Goal: Communication & Community: Answer question/provide support

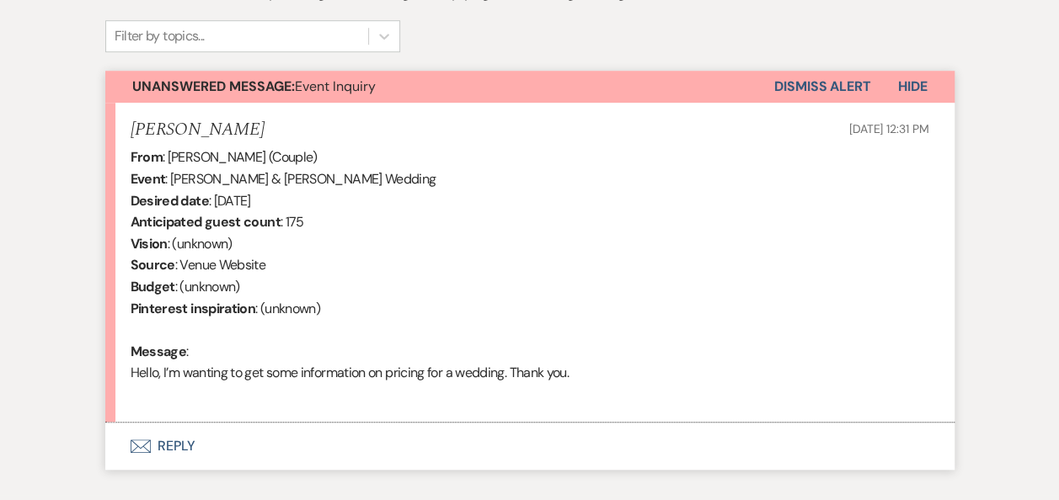
click at [178, 445] on button "Envelope Reply" at bounding box center [529, 446] width 849 height 47
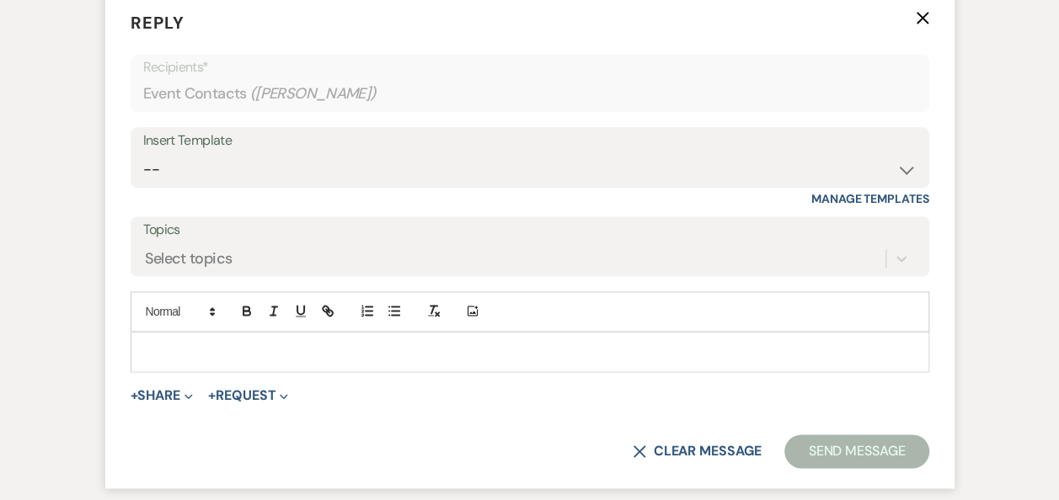
scroll to position [991, 0]
click at [907, 169] on select "-- Weven Planning Portal Introduction (Booked Events) Follow Up Booking Procedu…" at bounding box center [529, 168] width 773 height 33
select select "860"
click at [143, 152] on select "-- Weven Planning Portal Introduction (Booked Events) Follow Up Booking Procedu…" at bounding box center [529, 168] width 773 height 33
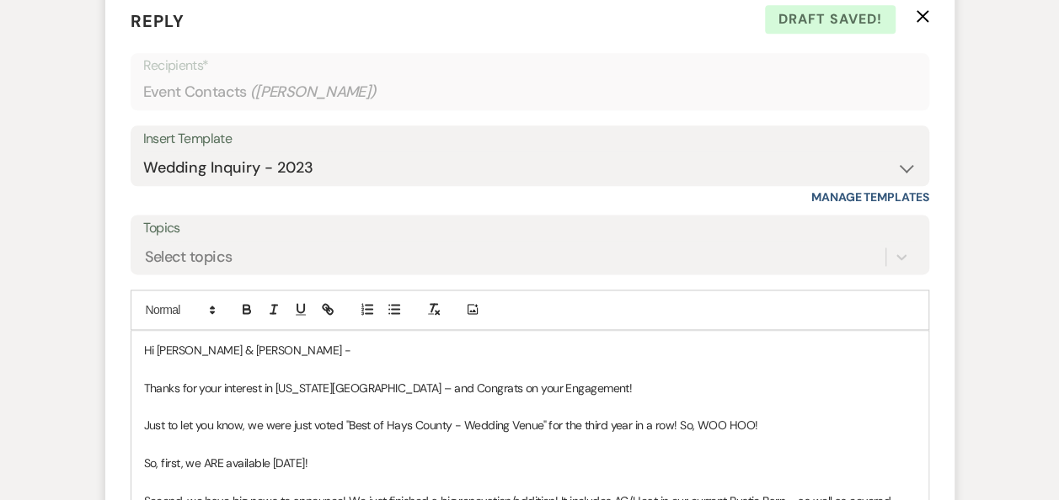
click at [271, 462] on p "So, first, we ARE available 12/05/2026!" at bounding box center [530, 463] width 772 height 19
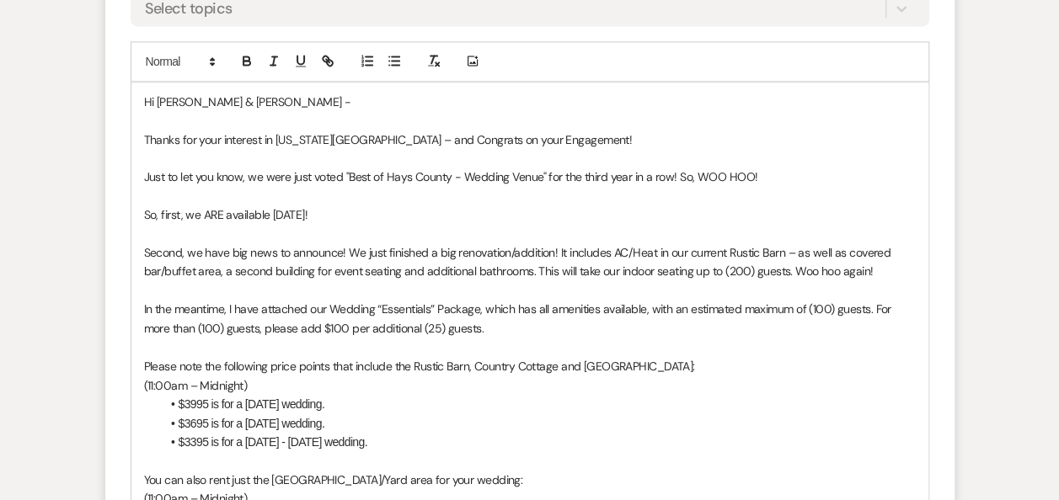
scroll to position [1243, 0]
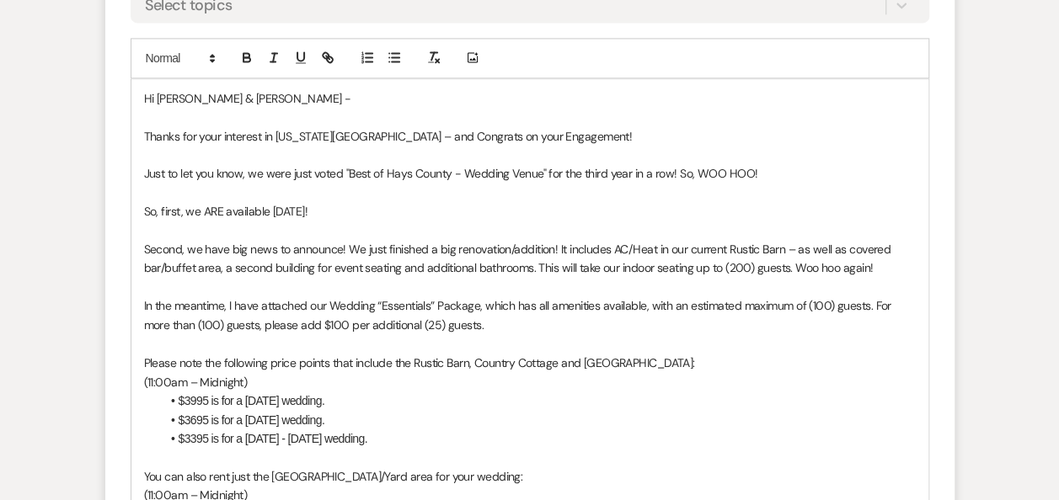
click at [477, 307] on p "In the meantime, I have attached our Wedding “Essentials” Package, which has al…" at bounding box center [530, 316] width 772 height 38
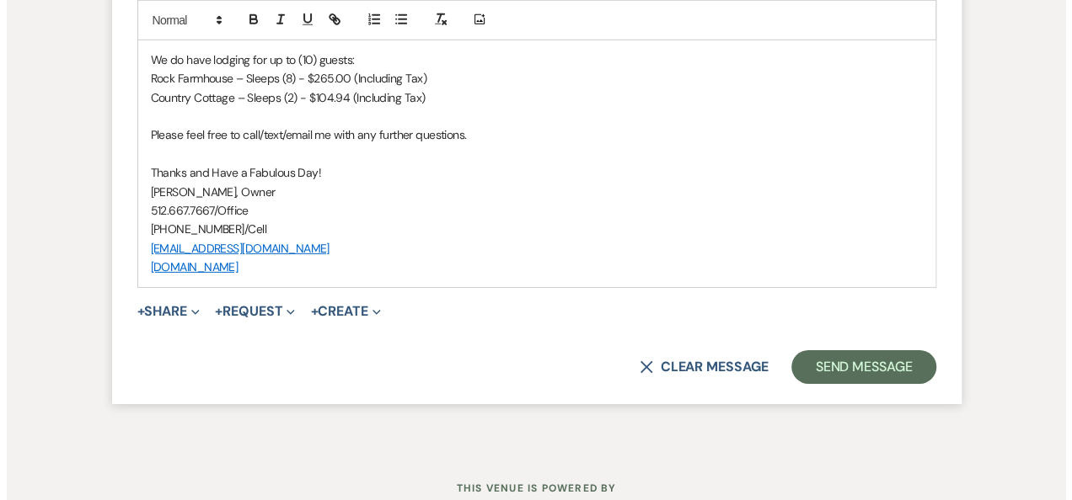
scroll to position [2545, 0]
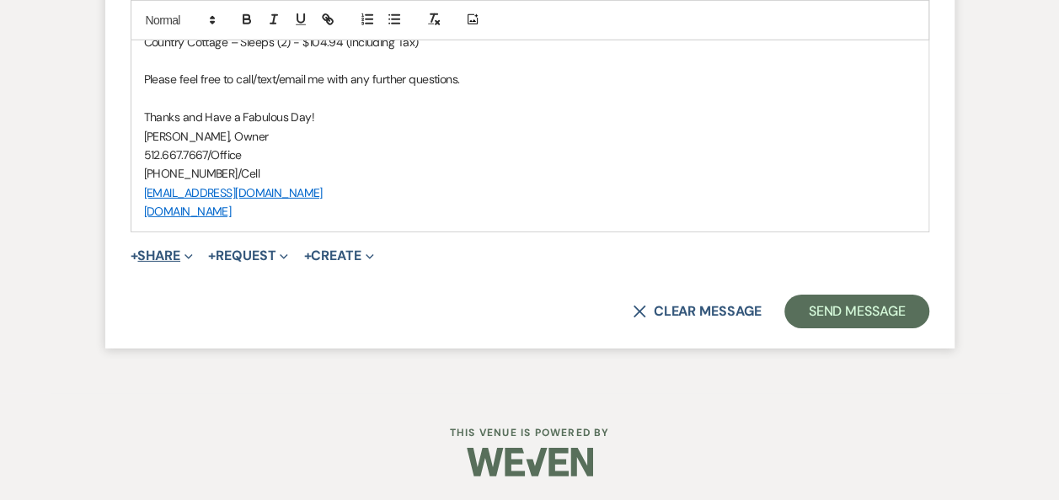
click at [174, 249] on button "+ Share Expand" at bounding box center [162, 255] width 63 height 13
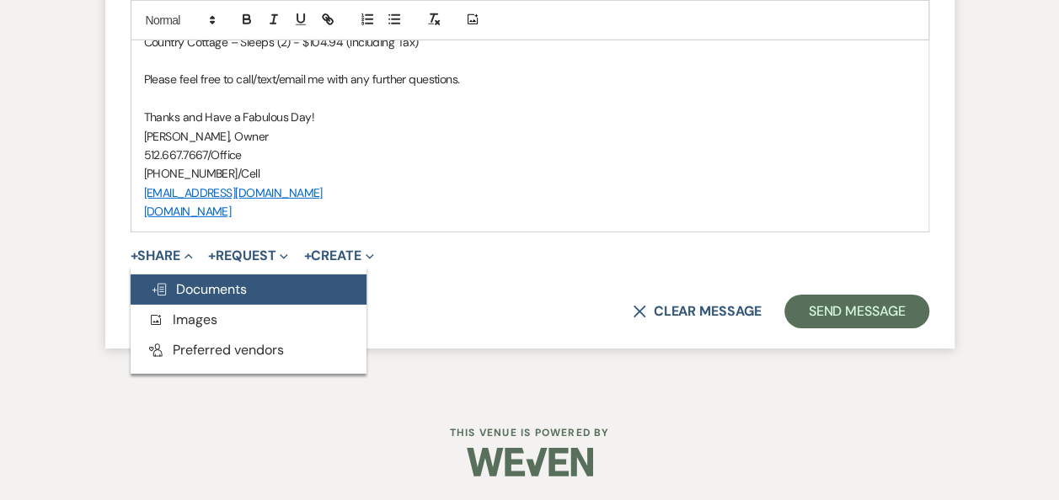
click at [201, 286] on span "Doc Upload Documents" at bounding box center [199, 290] width 96 height 18
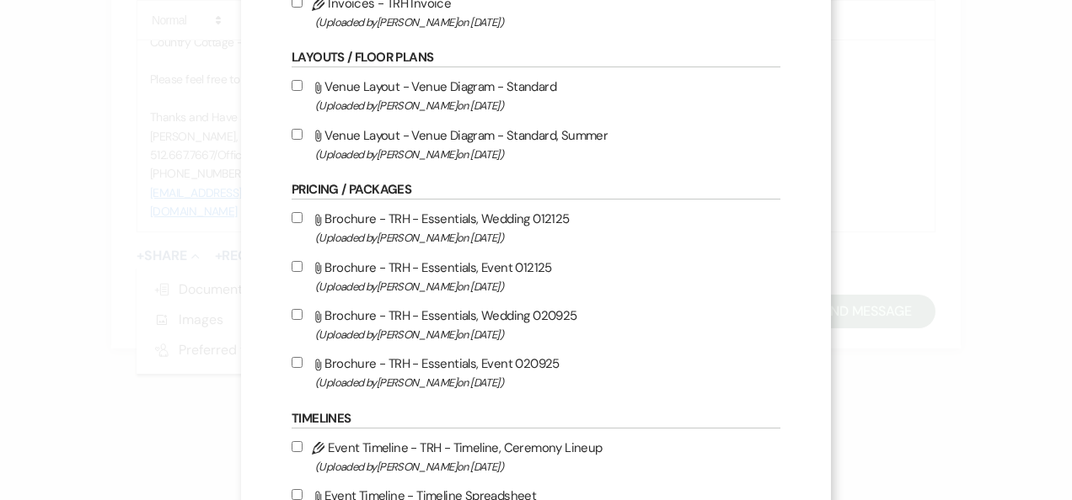
scroll to position [364, 0]
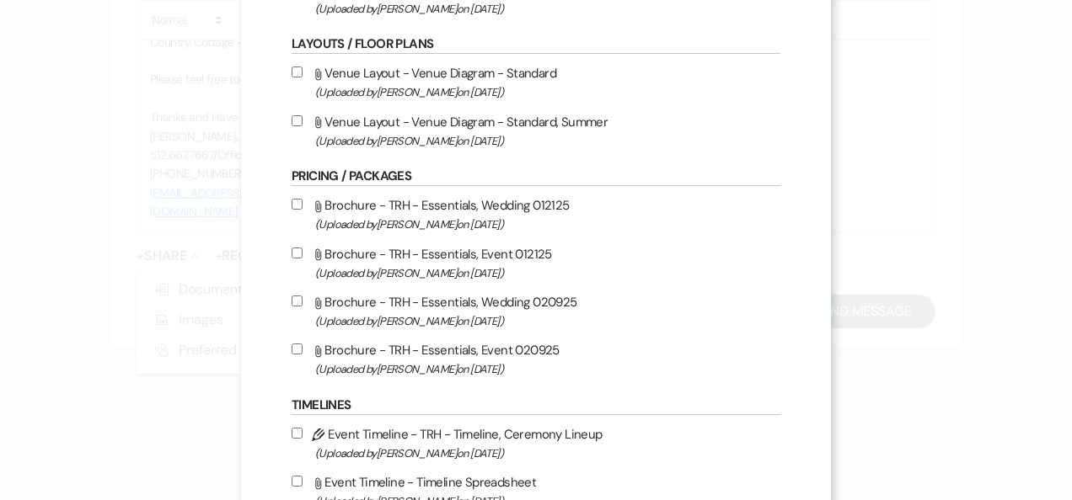
click at [292, 349] on input "Attach File Brochure - TRH - Essentials, Event 020925 (Uploaded by Erin Abel on…" at bounding box center [297, 349] width 11 height 11
checkbox input "true"
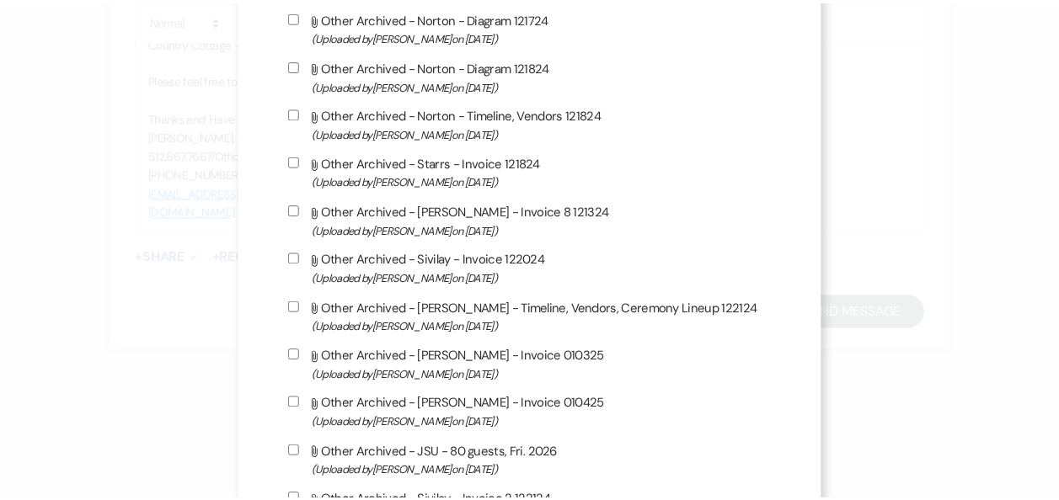
scroll to position [1512, 0]
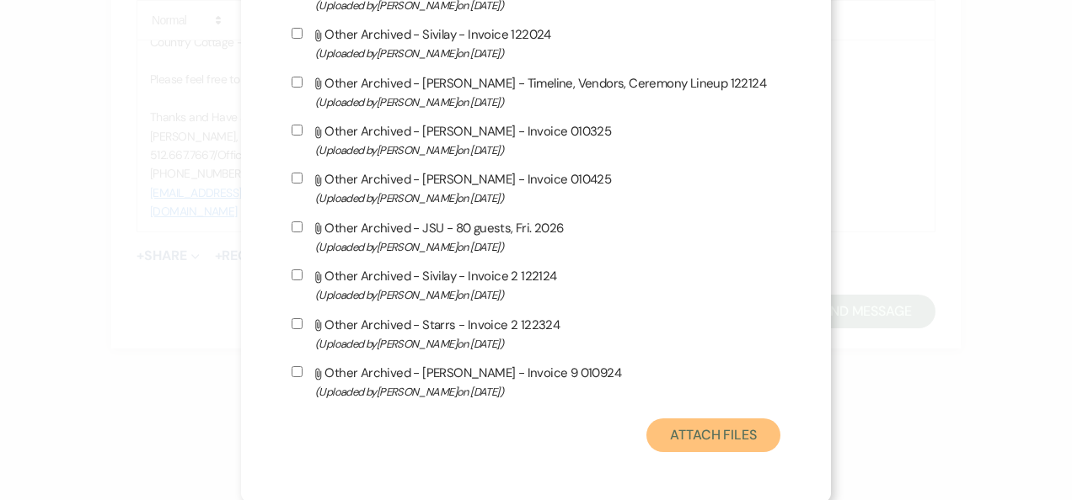
click at [706, 430] on button "Attach Files" at bounding box center [713, 436] width 134 height 34
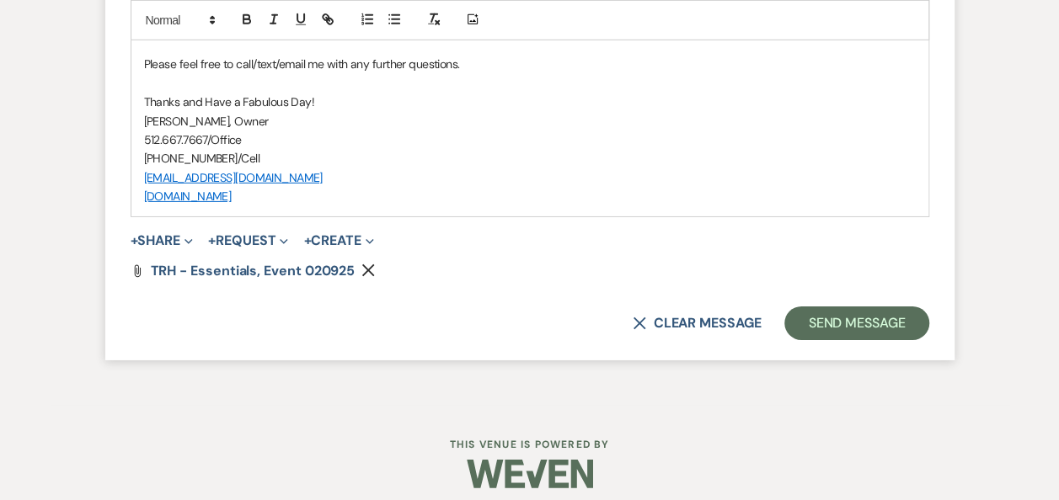
scroll to position [2572, 0]
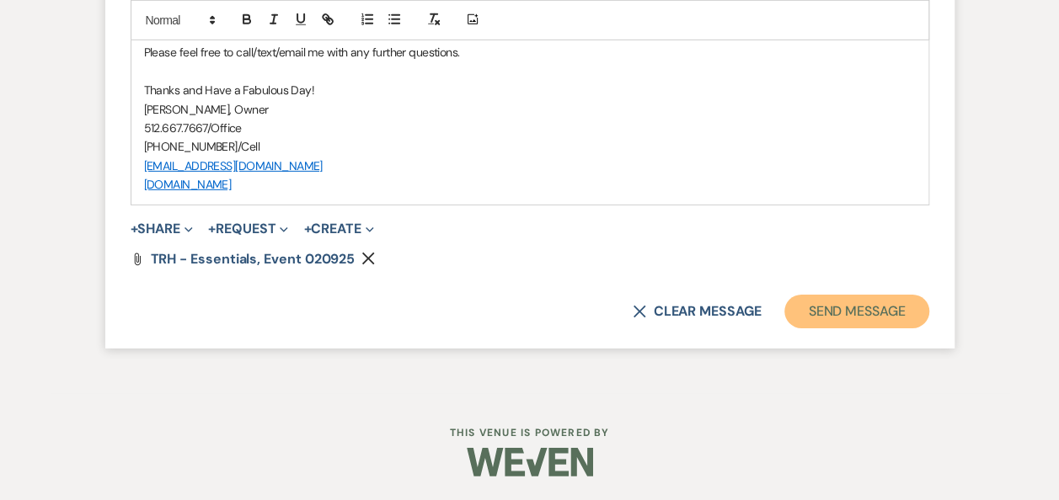
click at [839, 313] on button "Send Message" at bounding box center [856, 312] width 144 height 34
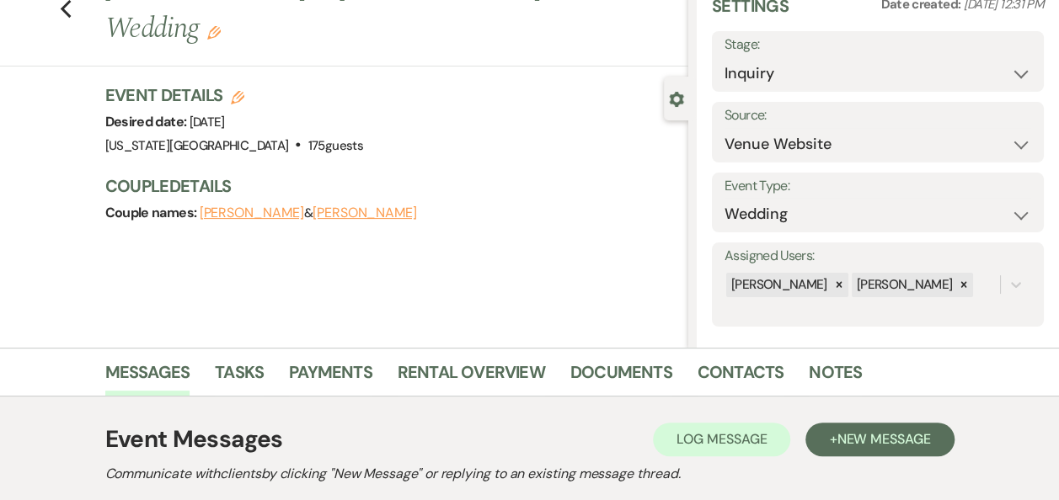
scroll to position [0, 0]
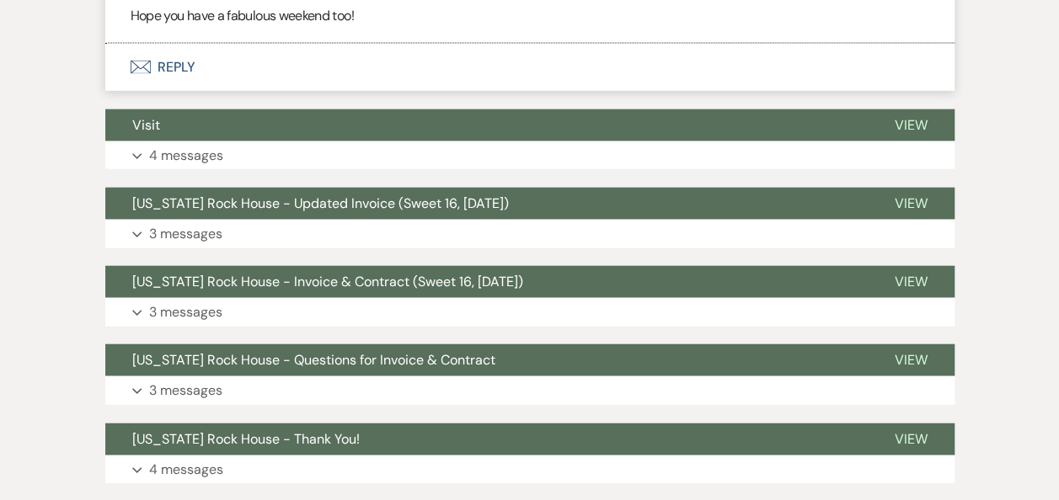
scroll to position [989, 0]
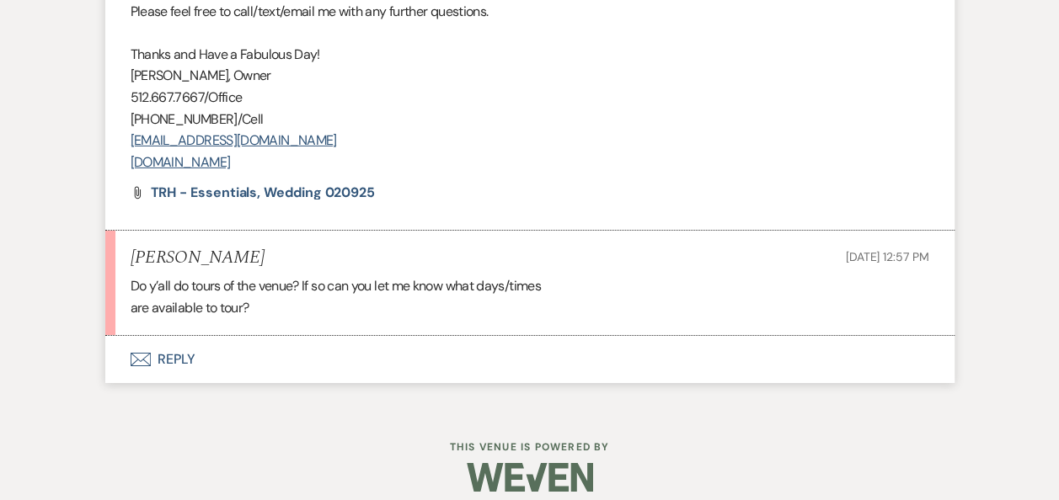
scroll to position [2715, 0]
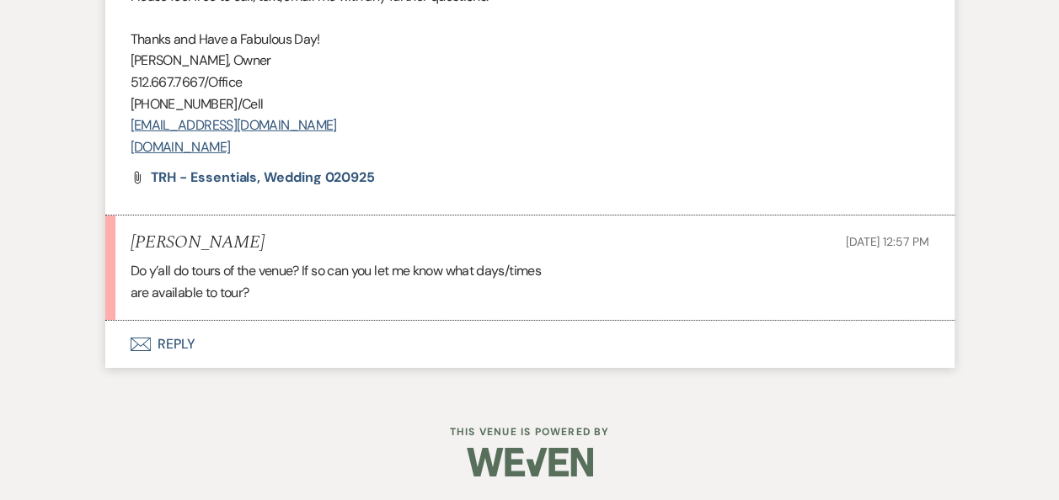
click at [174, 344] on button "Envelope Reply" at bounding box center [529, 344] width 849 height 47
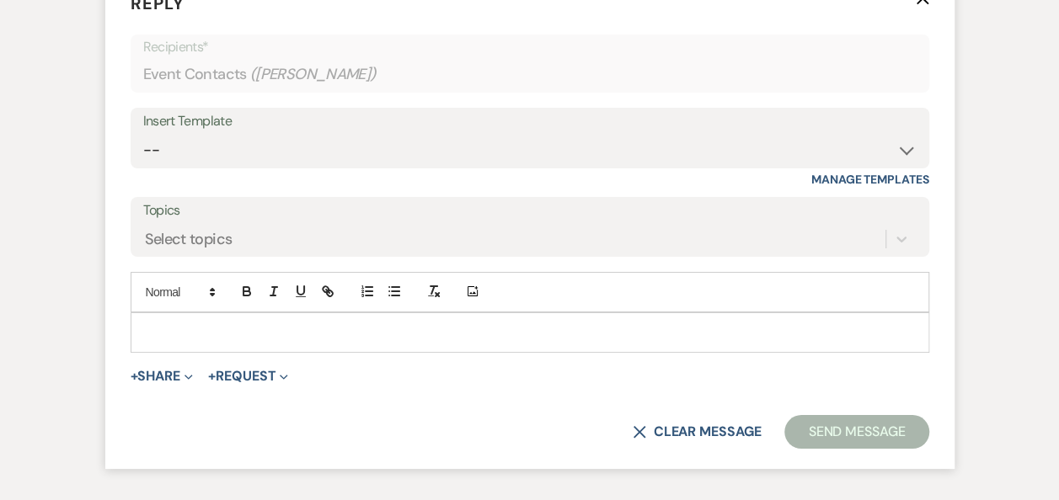
scroll to position [3069, 0]
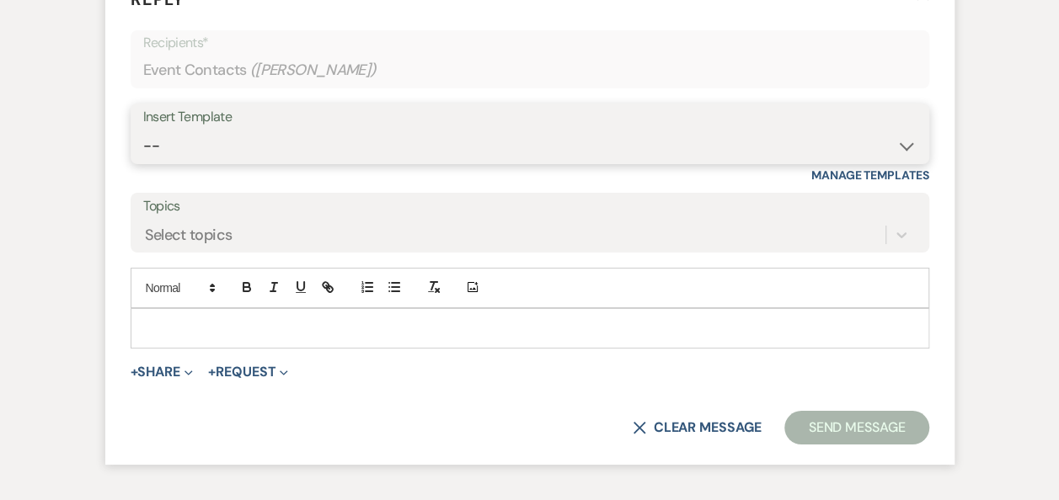
click at [907, 145] on select "-- Weven Planning Portal Introduction (Booked Events) Follow Up Booking Procedu…" at bounding box center [529, 146] width 773 height 33
select select "702"
click at [143, 130] on select "-- Weven Planning Portal Introduction (Booked Events) Follow Up Booking Procedu…" at bounding box center [529, 146] width 773 height 33
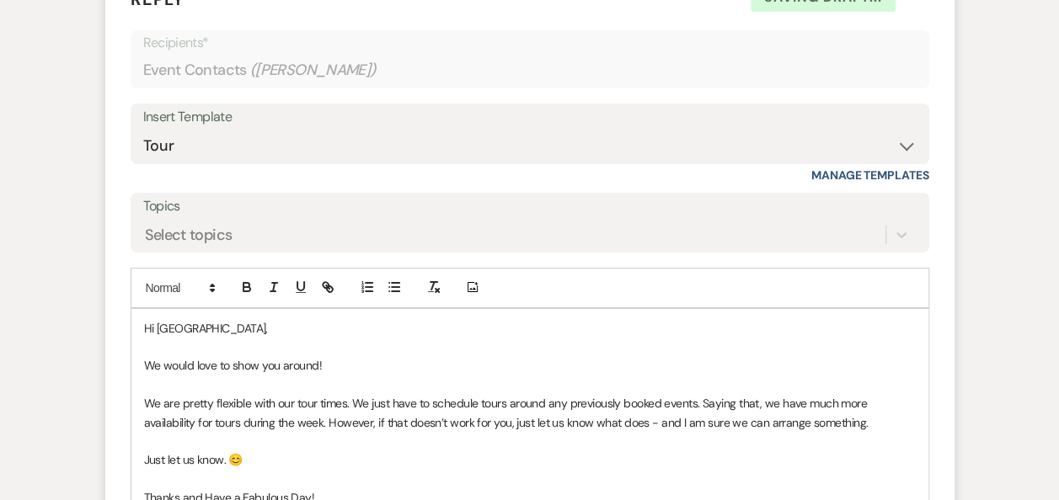
click at [260, 338] on p at bounding box center [530, 347] width 772 height 19
click at [249, 322] on p "Hi Geneva," at bounding box center [530, 328] width 772 height 19
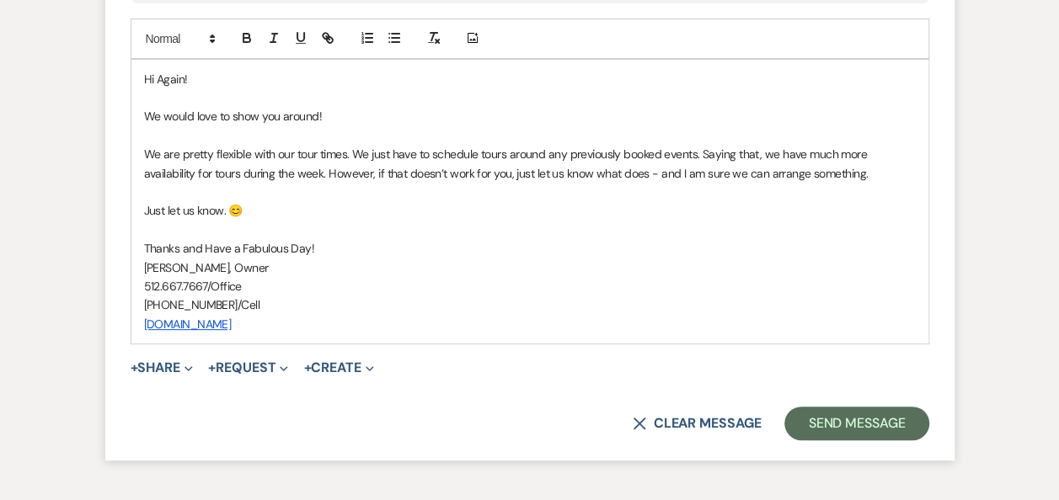
scroll to position [3328, 0]
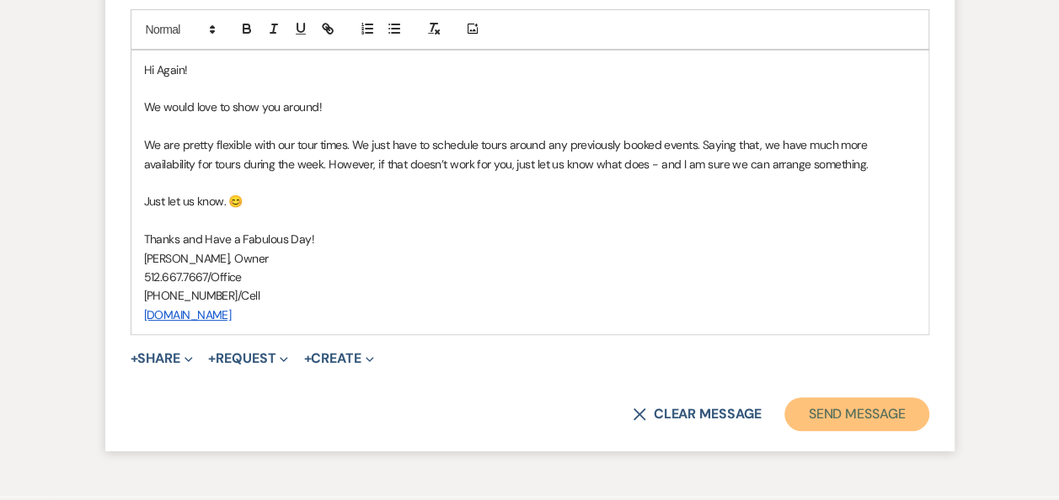
click at [850, 413] on button "Send Message" at bounding box center [856, 415] width 144 height 34
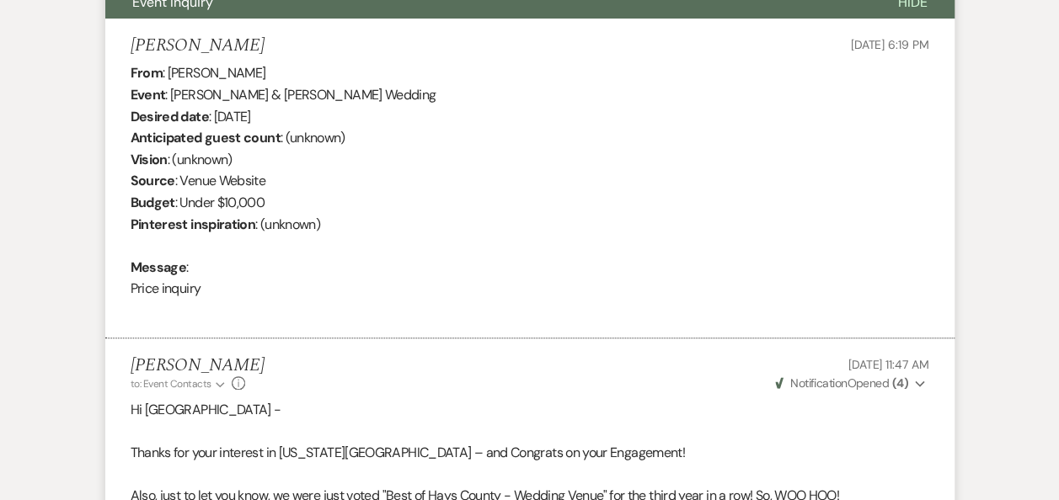
scroll to position [622, 0]
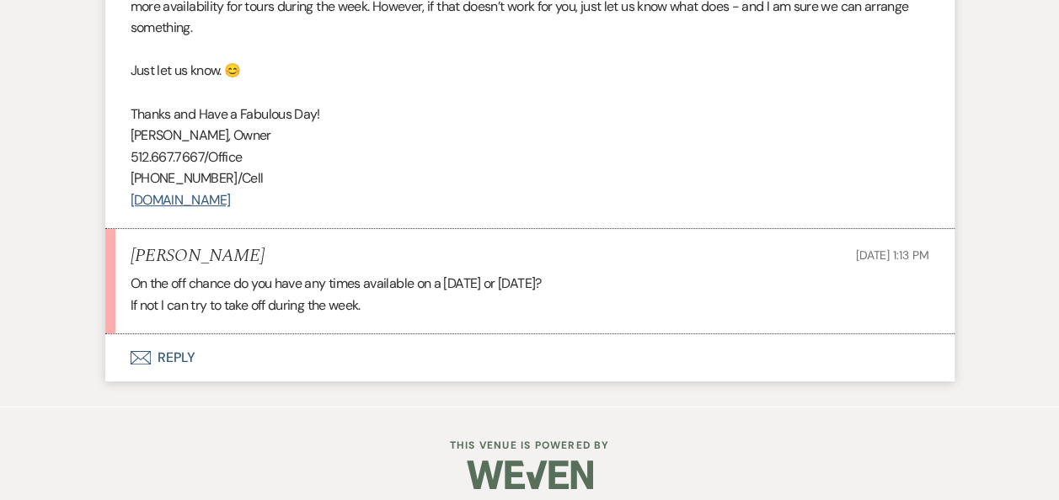
scroll to position [3209, 0]
click at [179, 354] on button "Envelope Reply" at bounding box center [529, 357] width 849 height 47
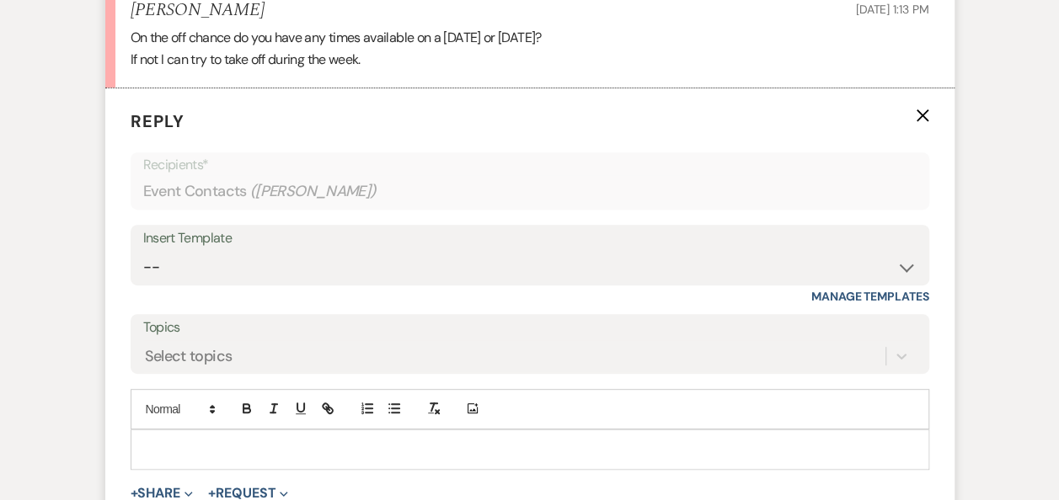
scroll to position [3485, 0]
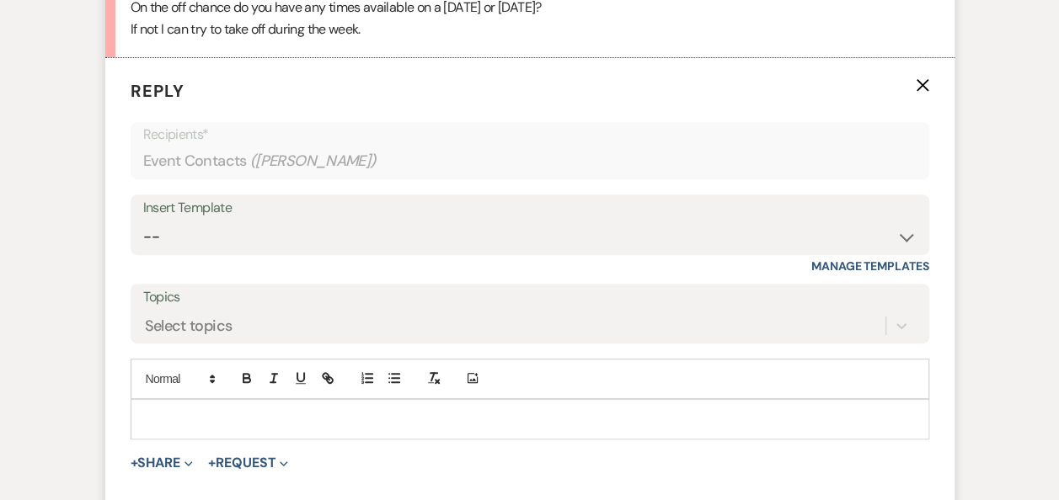
click at [447, 410] on p at bounding box center [530, 419] width 772 height 19
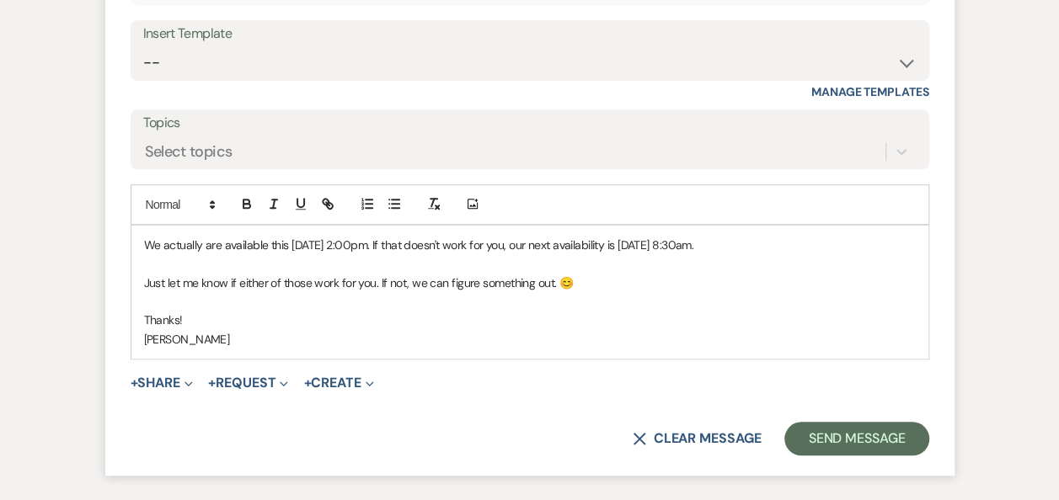
scroll to position [3664, 0]
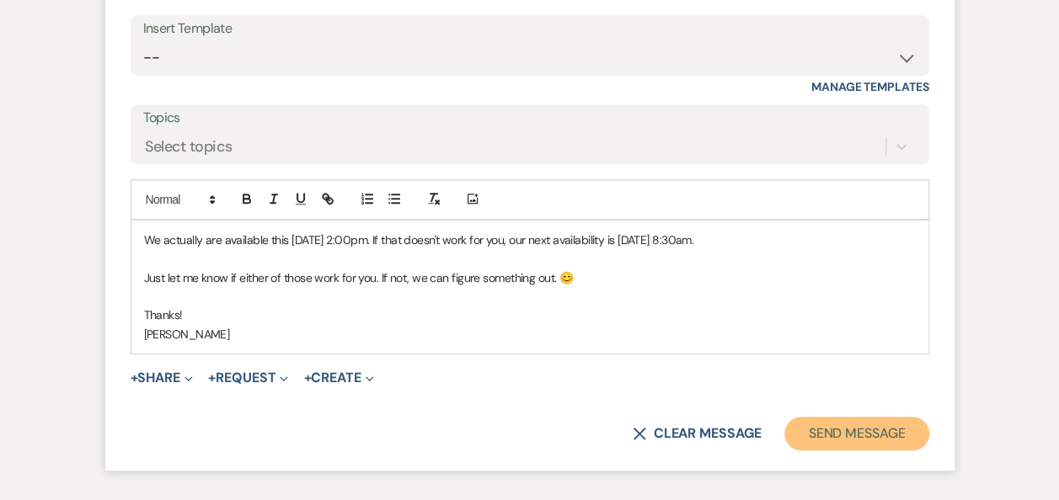
click at [831, 435] on button "Send Message" at bounding box center [856, 434] width 144 height 34
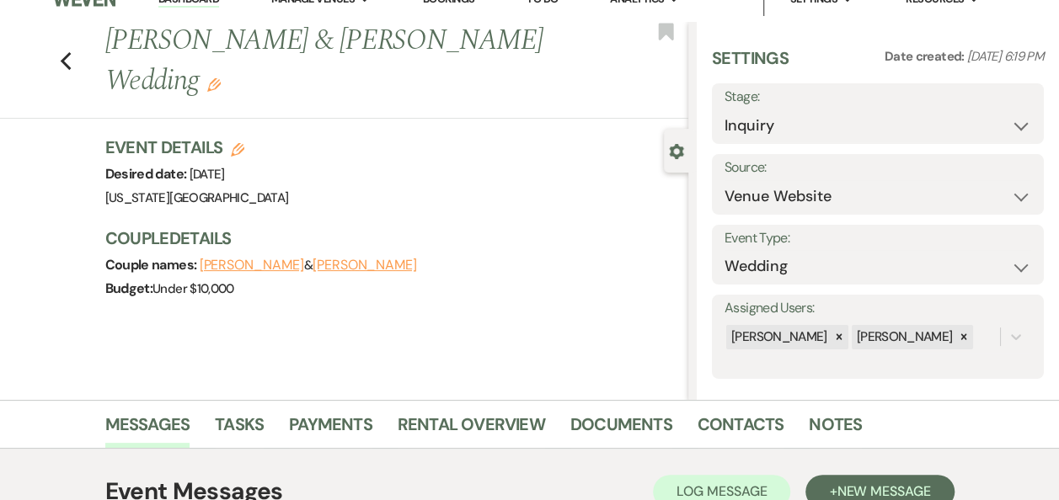
scroll to position [8, 0]
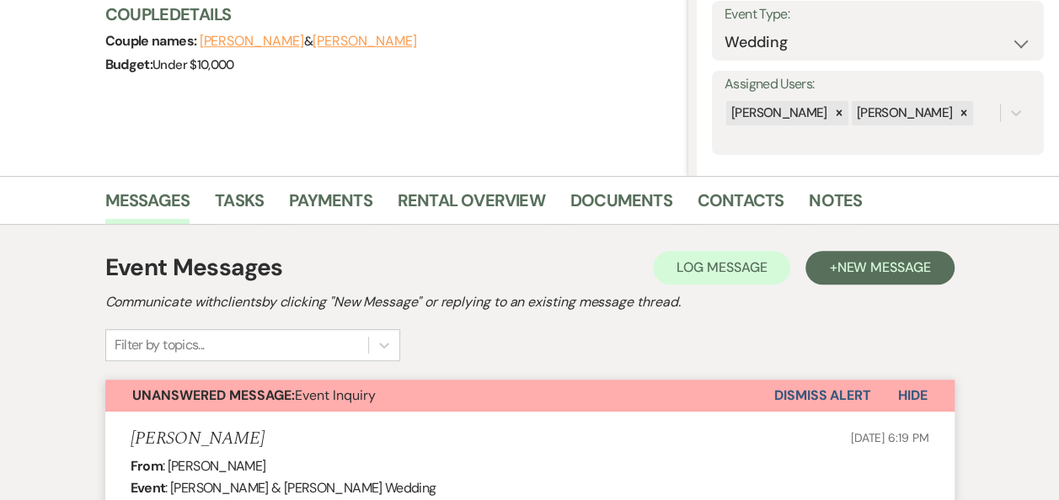
scroll to position [193, 0]
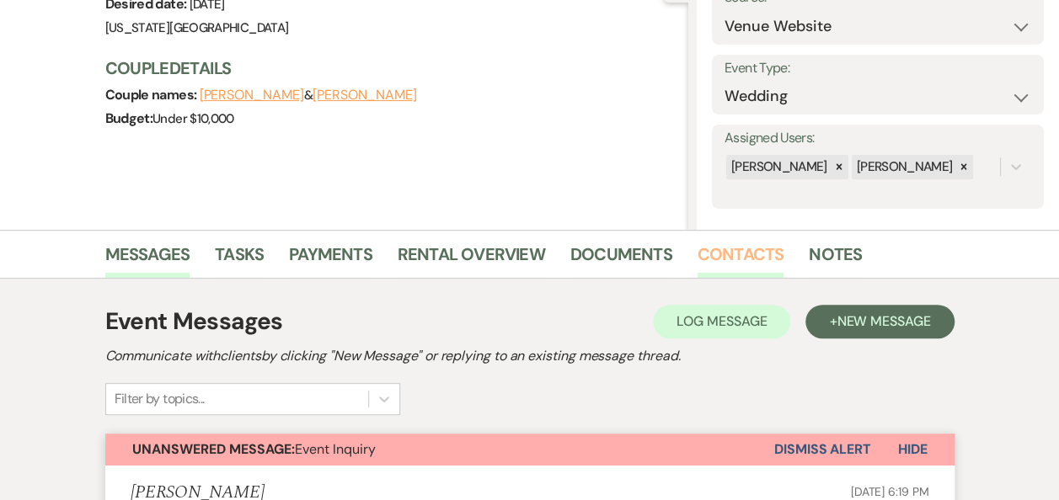
click at [728, 253] on link "Contacts" at bounding box center [741, 259] width 87 height 37
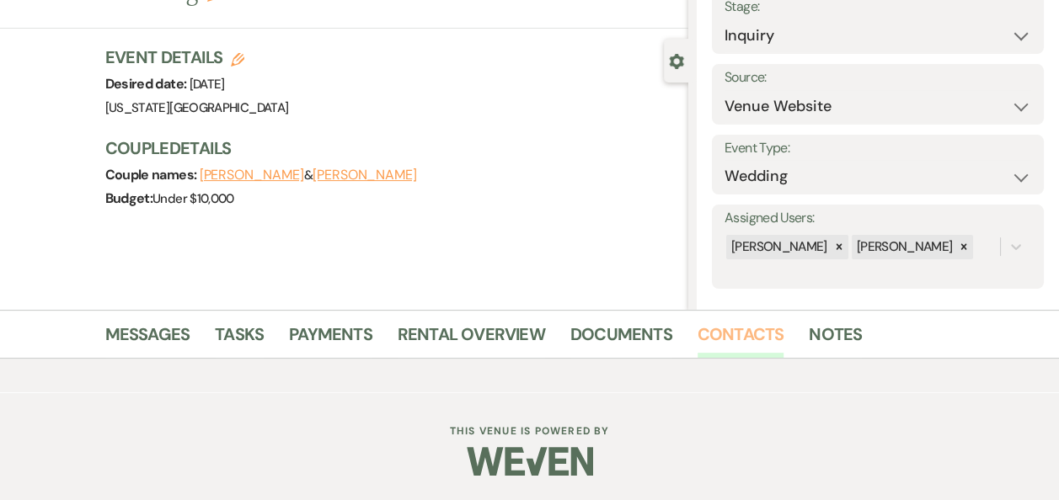
scroll to position [193, 0]
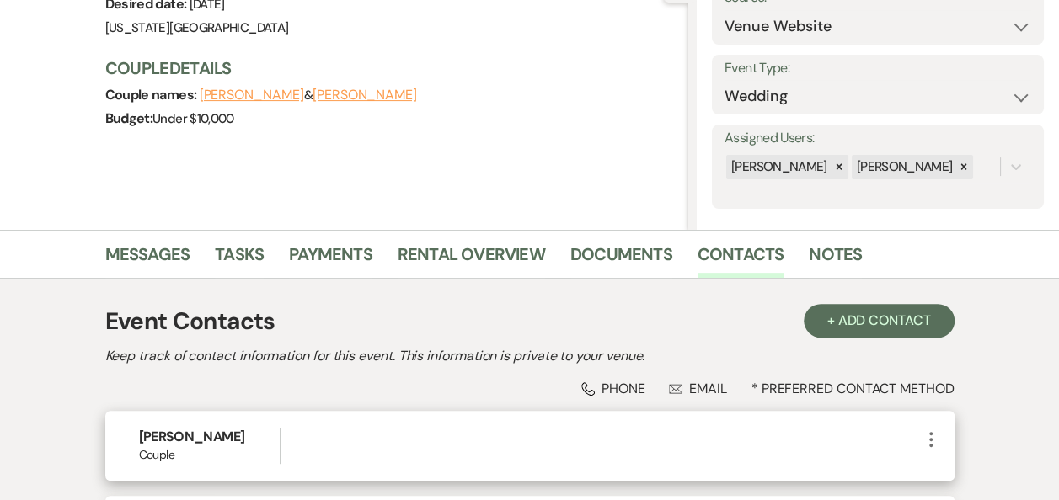
click at [929, 439] on use "button" at bounding box center [930, 439] width 3 height 15
click at [962, 472] on button "Pencil Edit" at bounding box center [971, 472] width 100 height 29
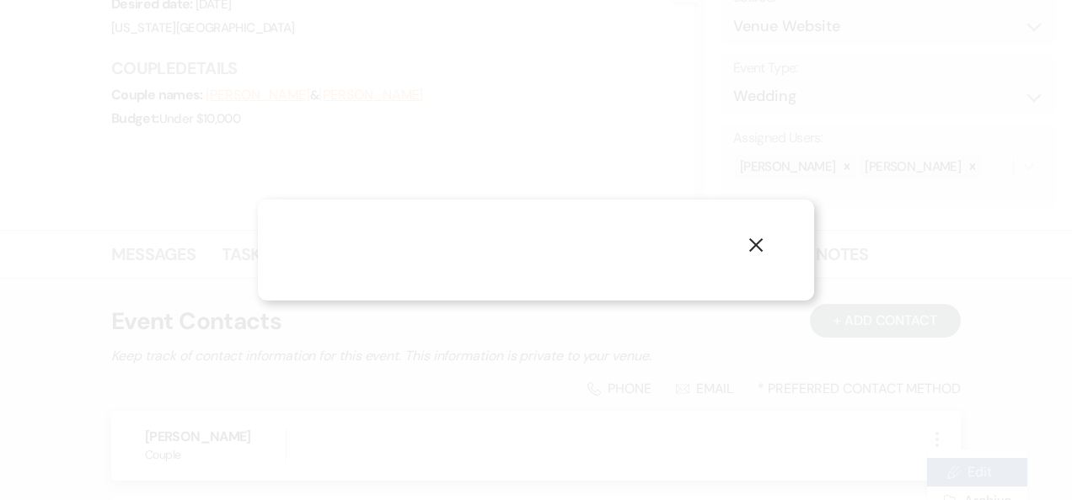
select select "1"
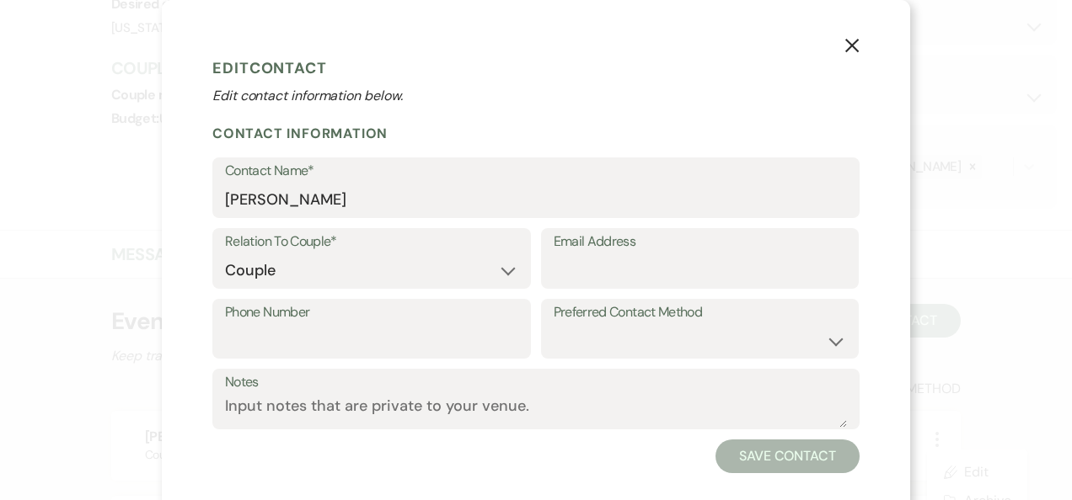
click at [846, 45] on use "button" at bounding box center [851, 45] width 13 height 13
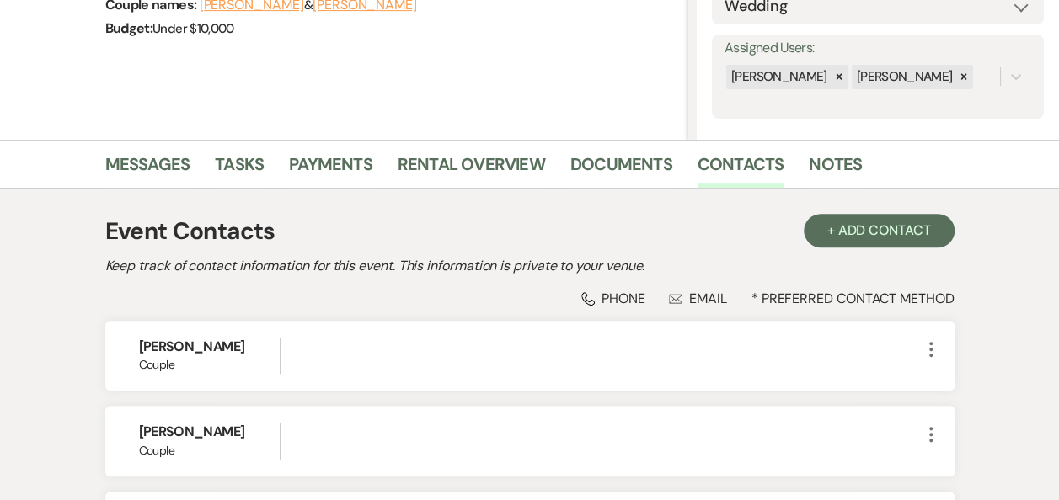
scroll to position [281, 0]
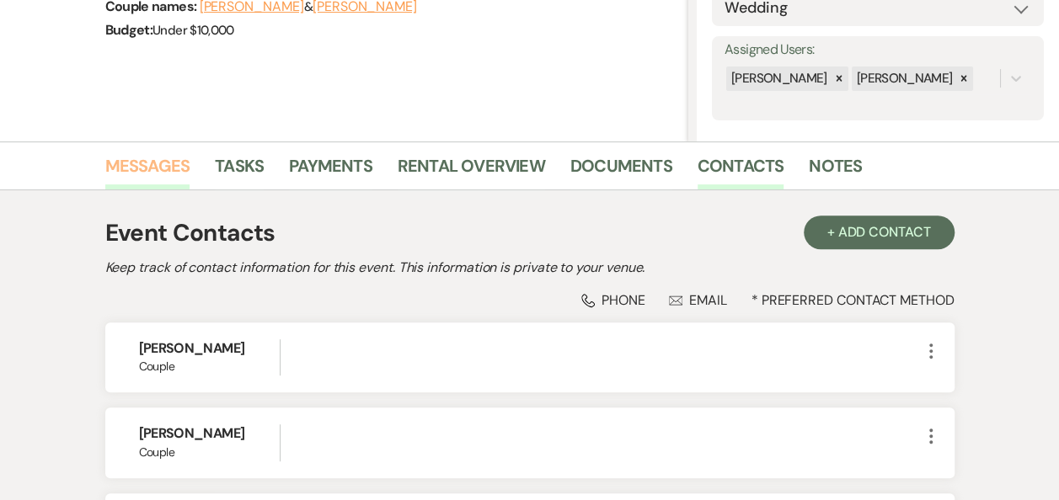
click at [152, 165] on link "Messages" at bounding box center [147, 171] width 85 height 37
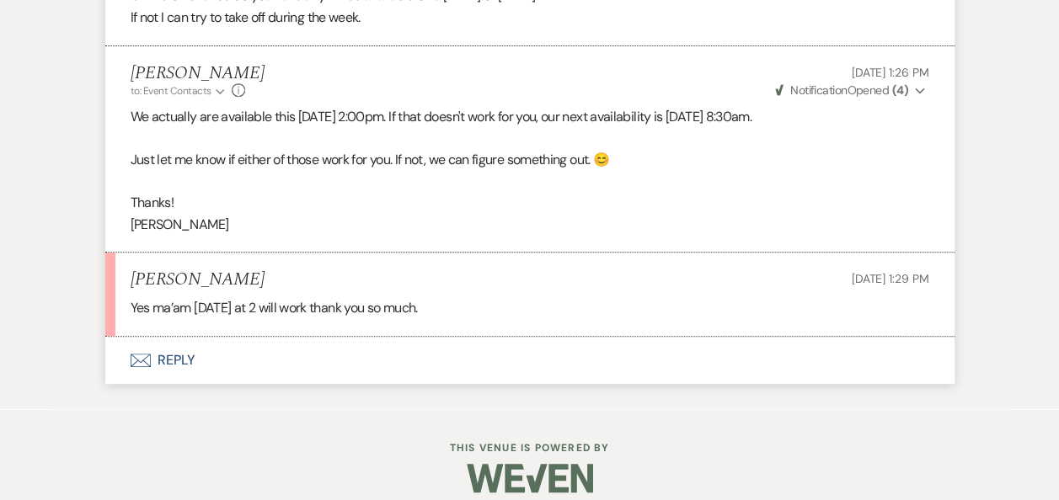
scroll to position [3510, 0]
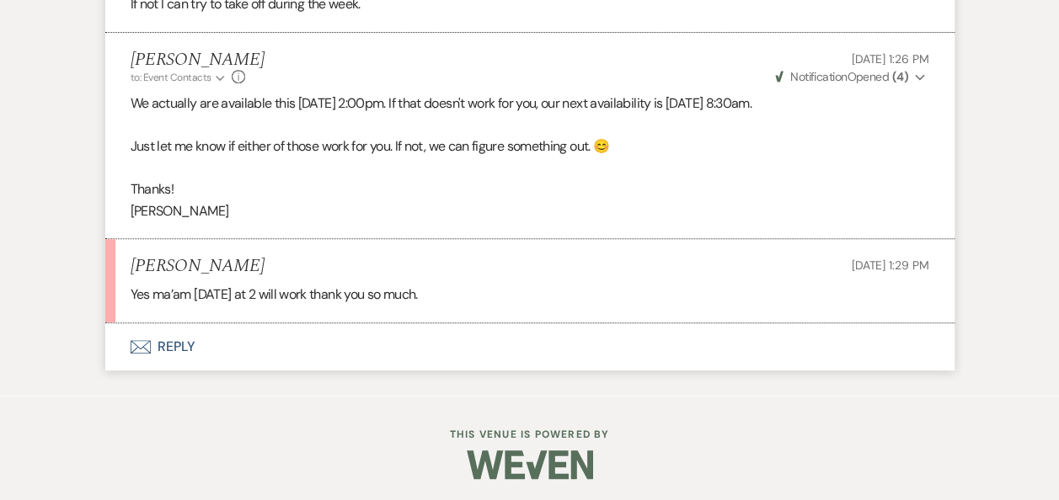
click at [176, 344] on button "Envelope Reply" at bounding box center [529, 347] width 849 height 47
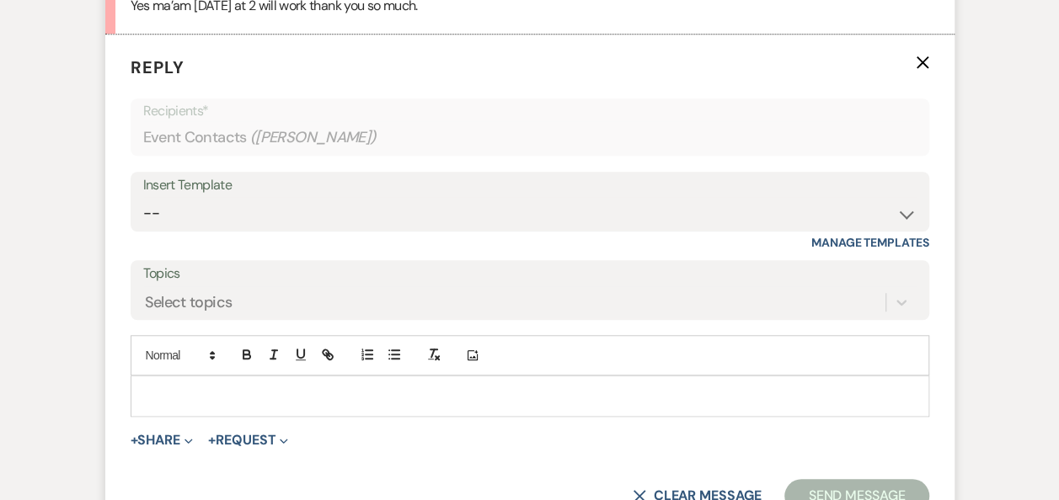
scroll to position [3876, 0]
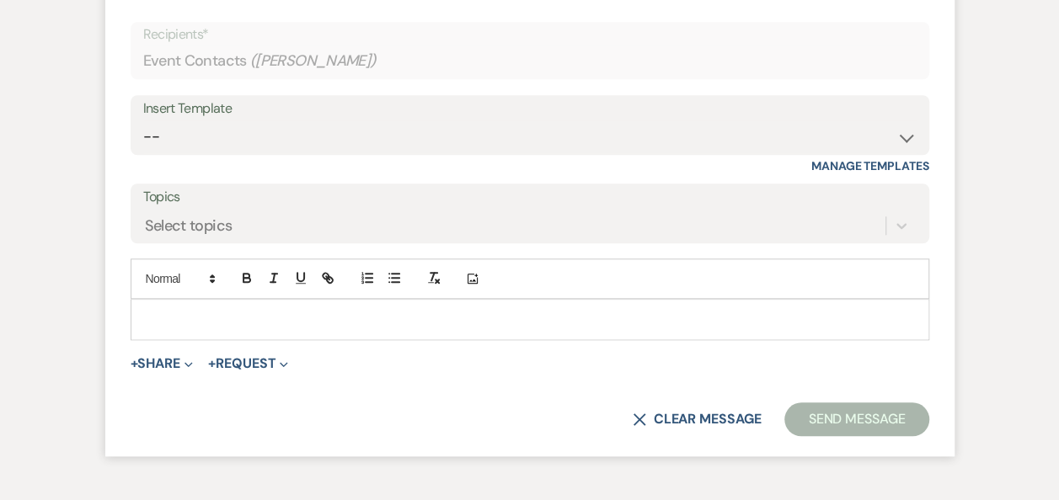
click at [448, 313] on p at bounding box center [530, 319] width 772 height 19
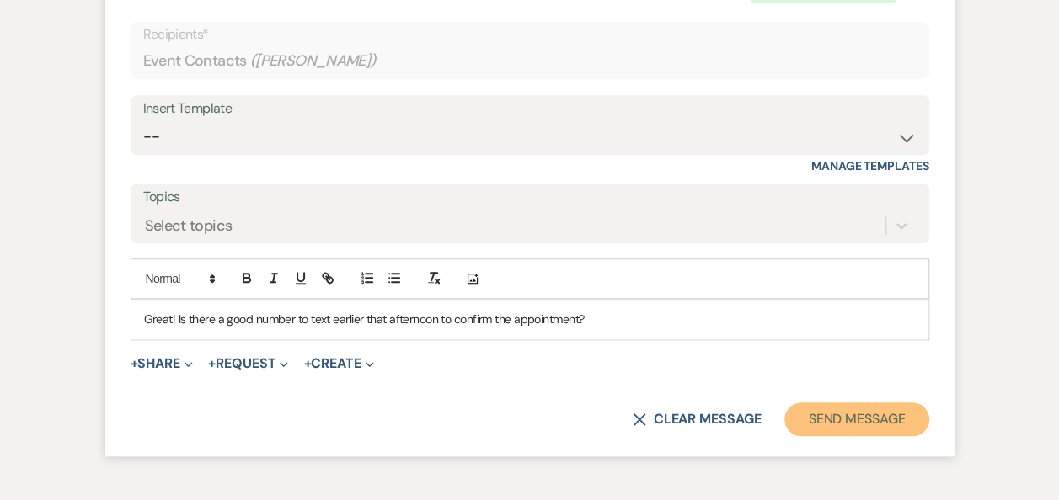
click at [846, 416] on button "Send Message" at bounding box center [856, 420] width 144 height 34
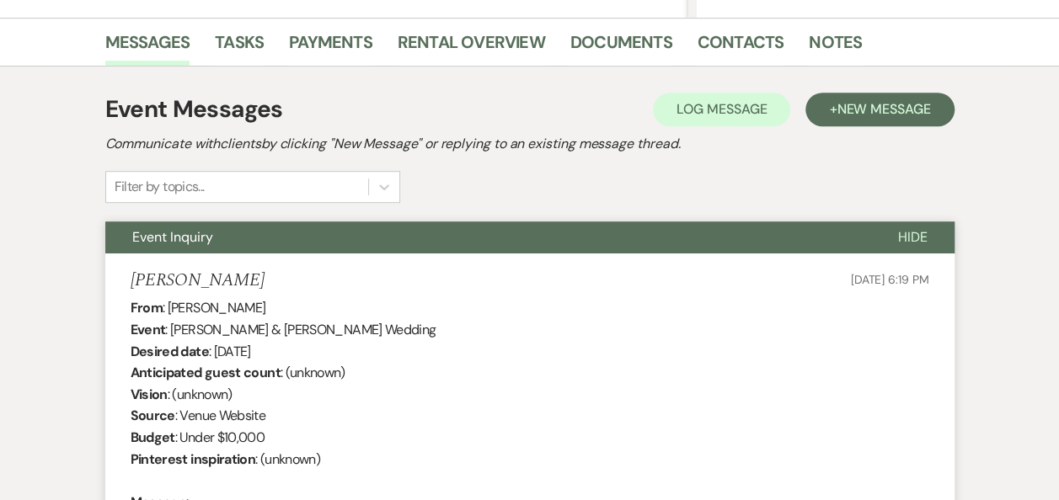
scroll to position [409, 0]
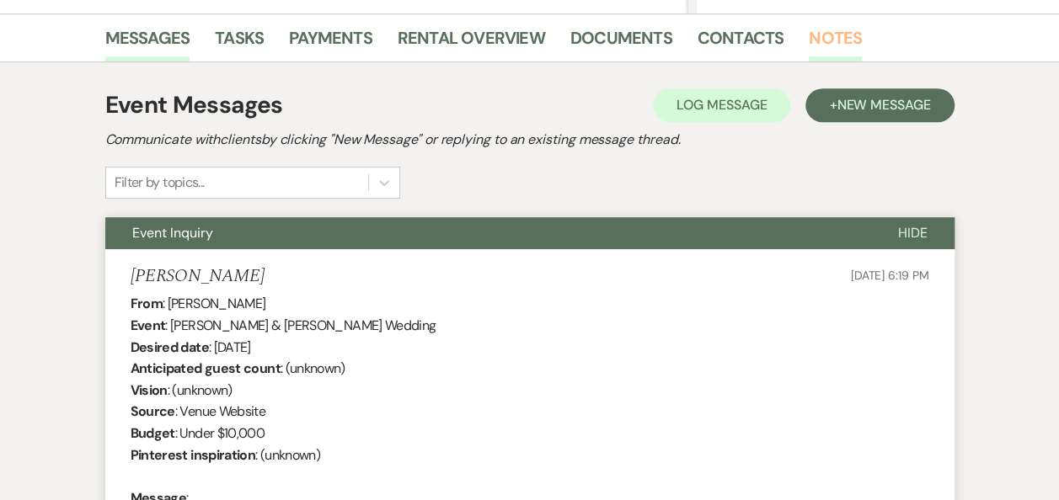
click at [825, 39] on link "Notes" at bounding box center [835, 42] width 53 height 37
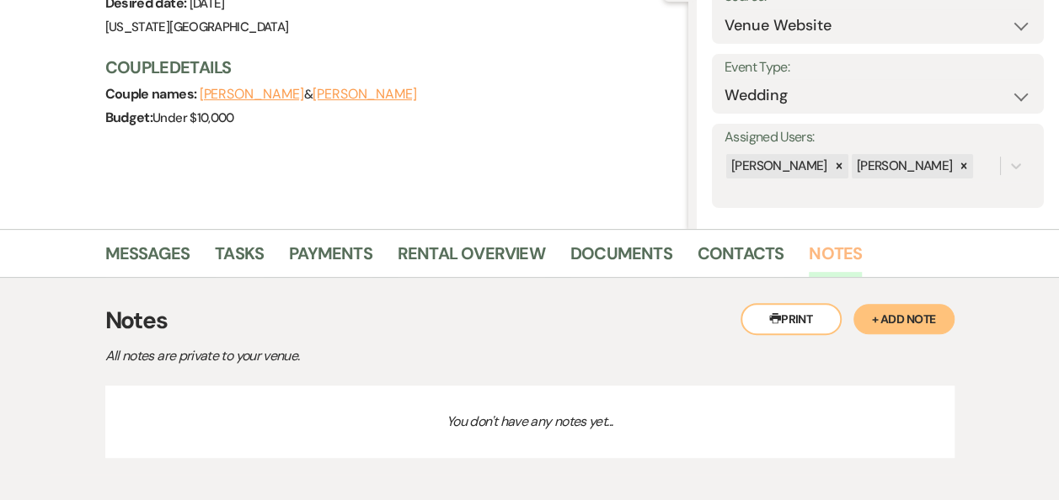
scroll to position [276, 0]
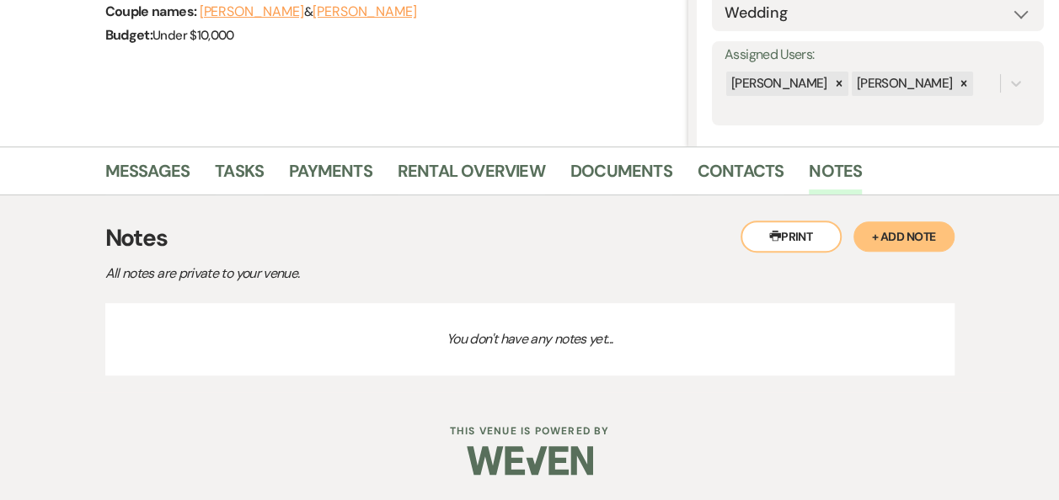
click at [889, 236] on button "+ Add Note" at bounding box center [904, 237] width 101 height 30
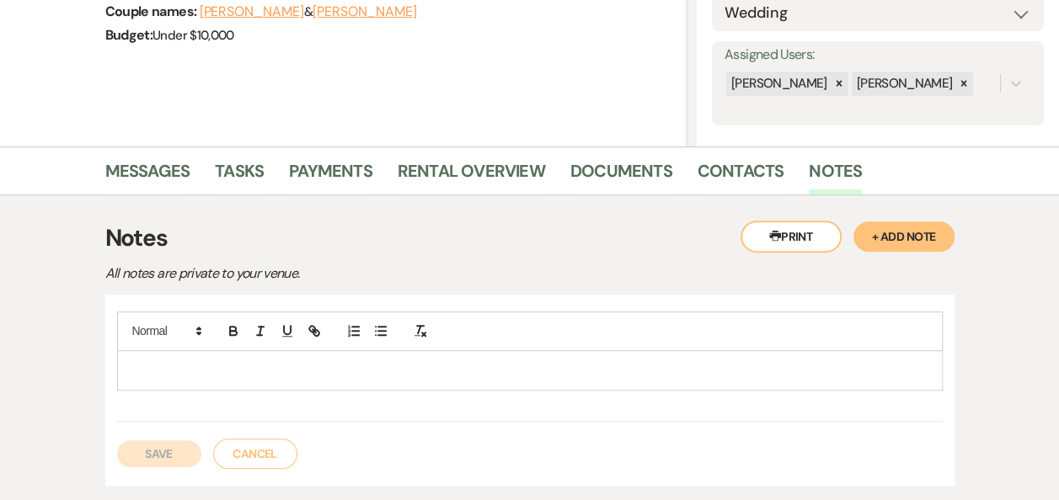
click at [231, 365] on p at bounding box center [530, 370] width 799 height 19
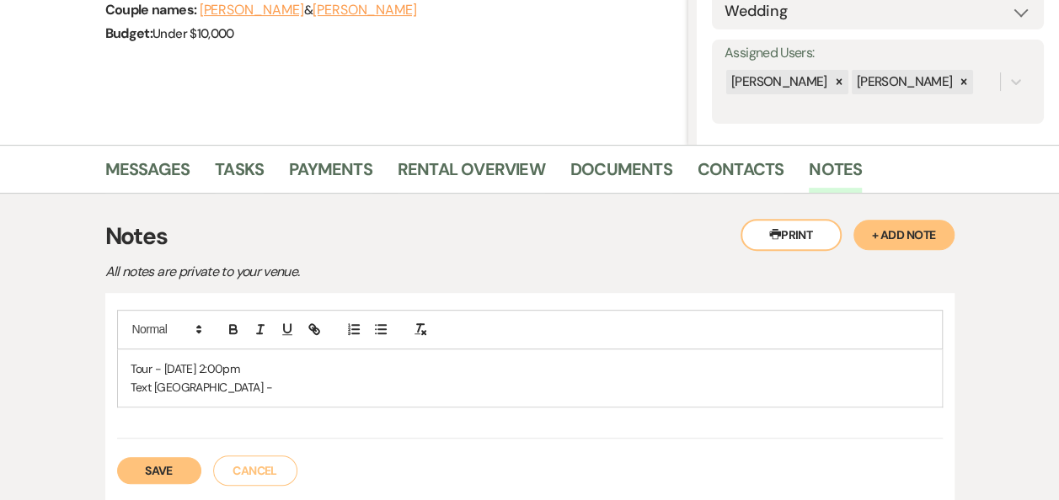
scroll to position [288, 0]
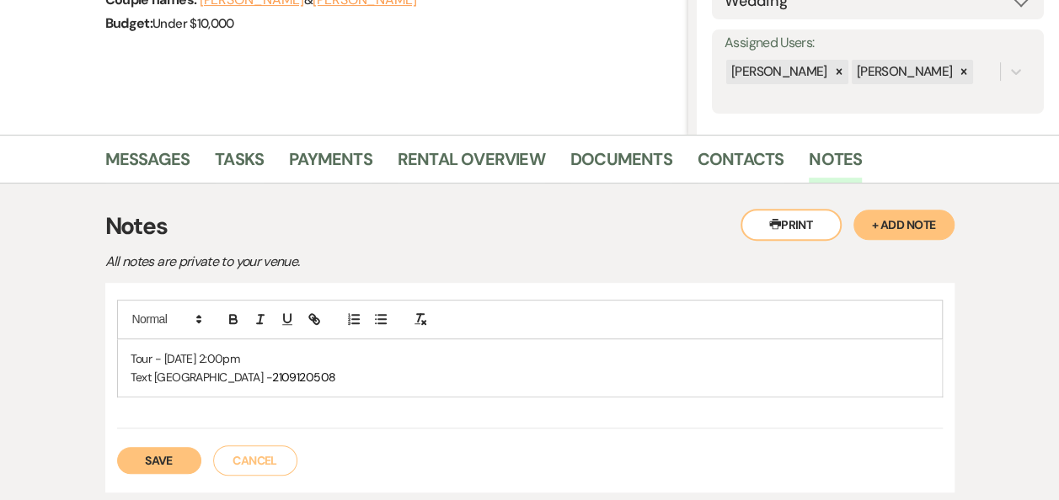
click at [272, 375] on span "2109120508" at bounding box center [303, 377] width 63 height 15
click at [272, 377] on span "210.9120508" at bounding box center [304, 377] width 65 height 15
drag, startPoint x: 276, startPoint y: 374, endPoint x: 201, endPoint y: 381, distance: 75.3
click at [201, 381] on p "Text Geneva - 210.912.0508" at bounding box center [530, 377] width 799 height 19
copy span "210.912.0508"
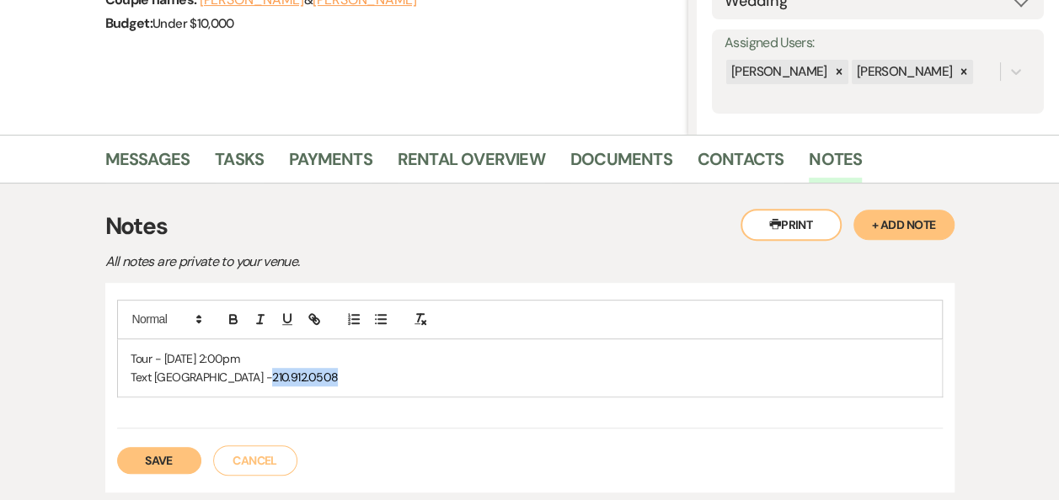
click at [162, 458] on button "Save" at bounding box center [159, 460] width 84 height 27
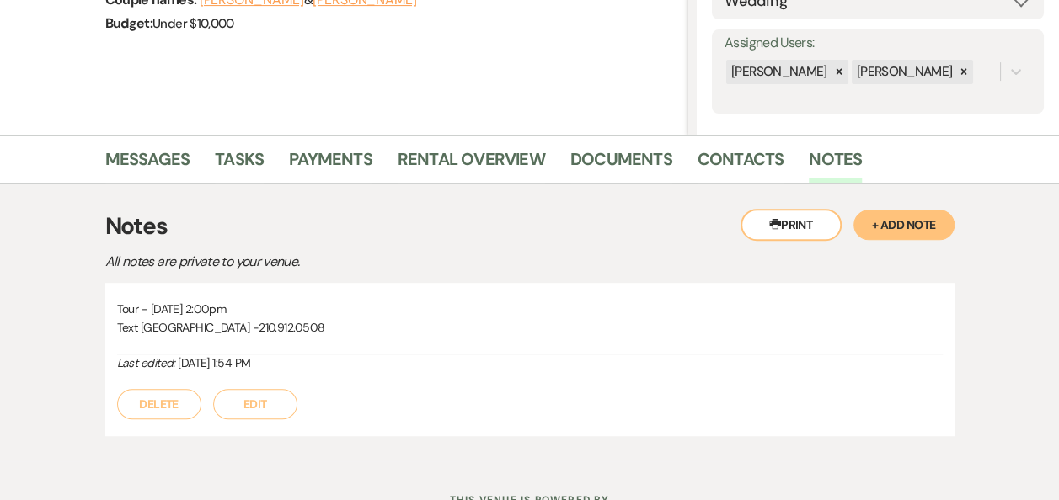
drag, startPoint x: 790, startPoint y: 226, endPoint x: 1032, endPoint y: 203, distance: 242.9
click at [790, 226] on button "Printer Print" at bounding box center [791, 225] width 101 height 32
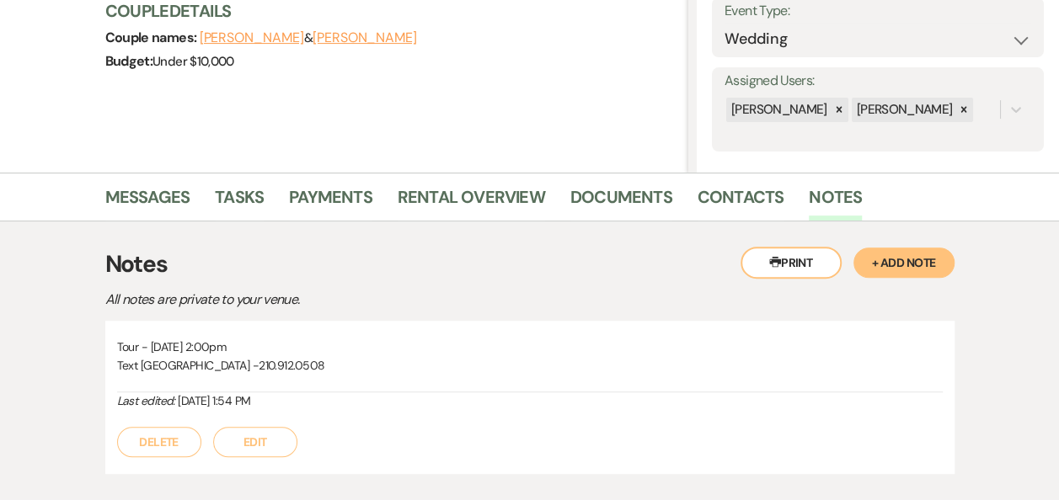
scroll to position [259, 0]
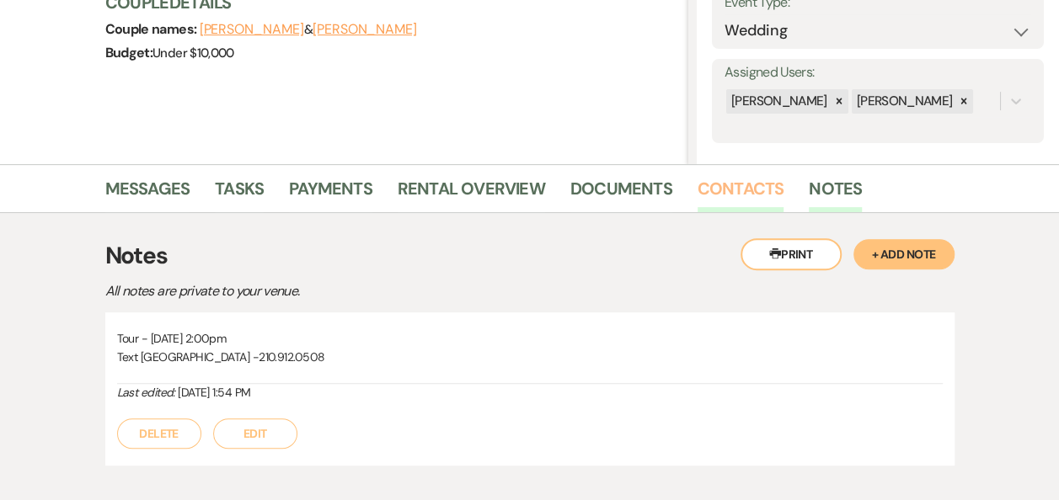
click at [733, 189] on link "Contacts" at bounding box center [741, 193] width 87 height 37
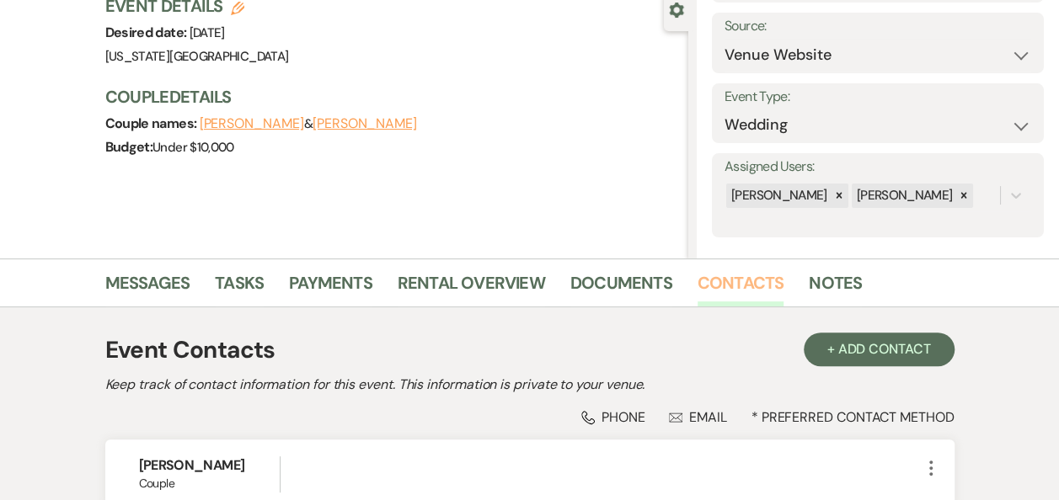
scroll to position [160, 0]
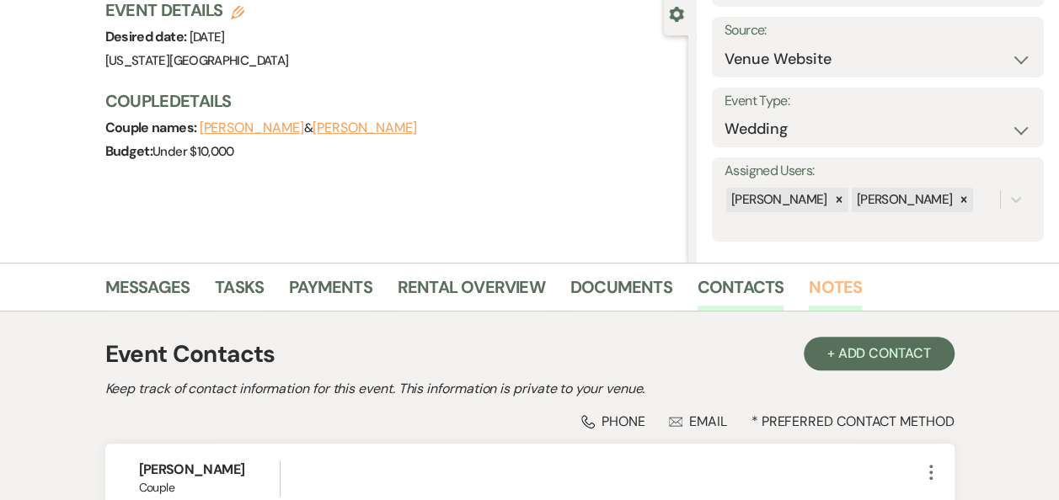
click at [833, 292] on link "Notes" at bounding box center [835, 292] width 53 height 37
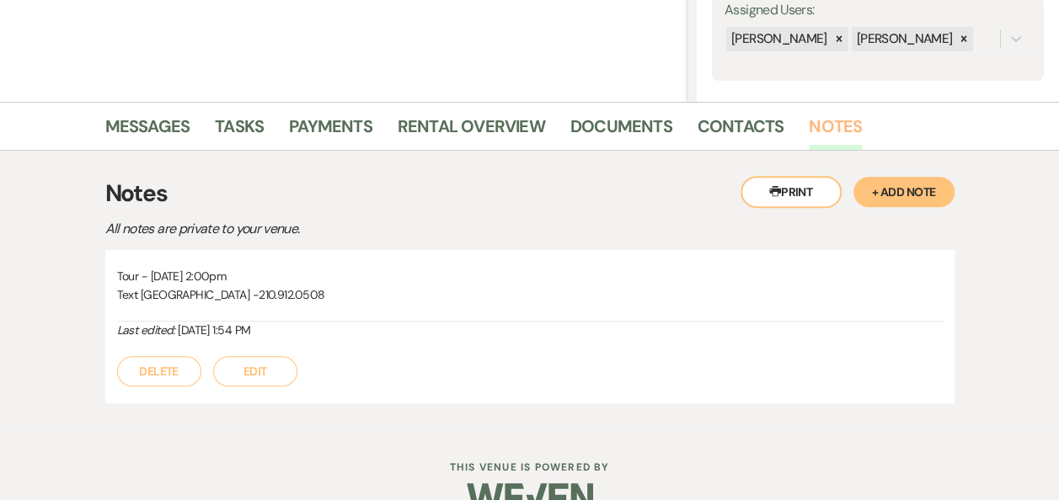
scroll to position [356, 0]
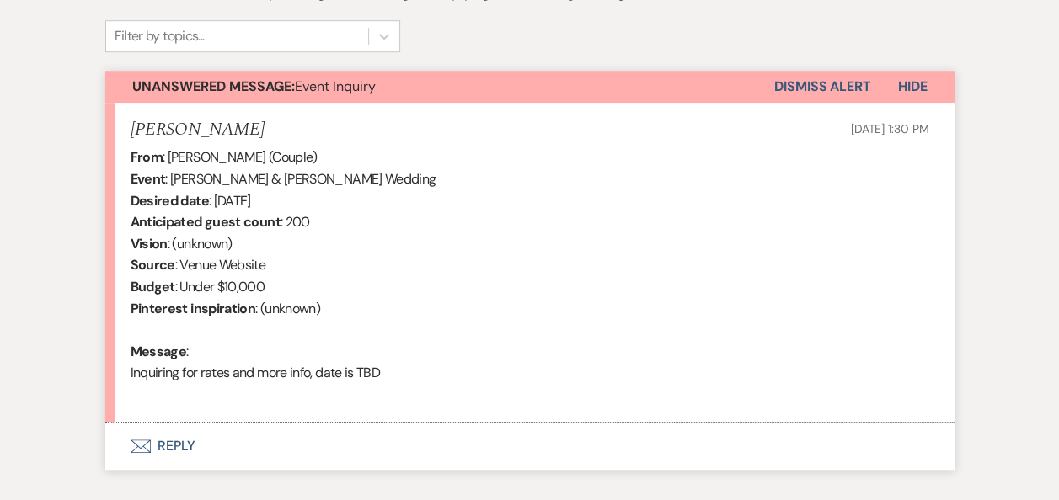
click at [174, 445] on button "Envelope Reply" at bounding box center [529, 446] width 849 height 47
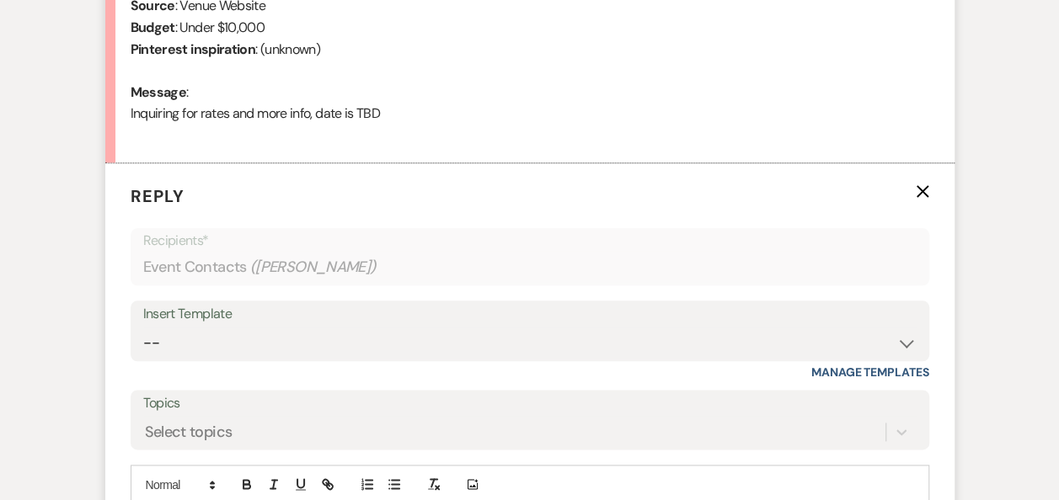
scroll to position [822, 0]
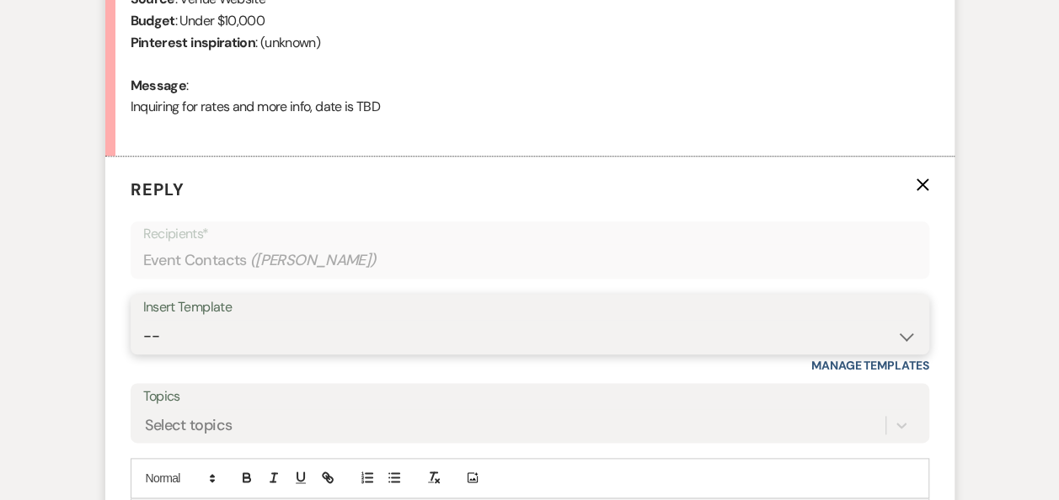
click at [910, 338] on select "-- Weven Planning Portal Introduction (Booked Events) Follow Up Booking Procedu…" at bounding box center [529, 336] width 773 height 33
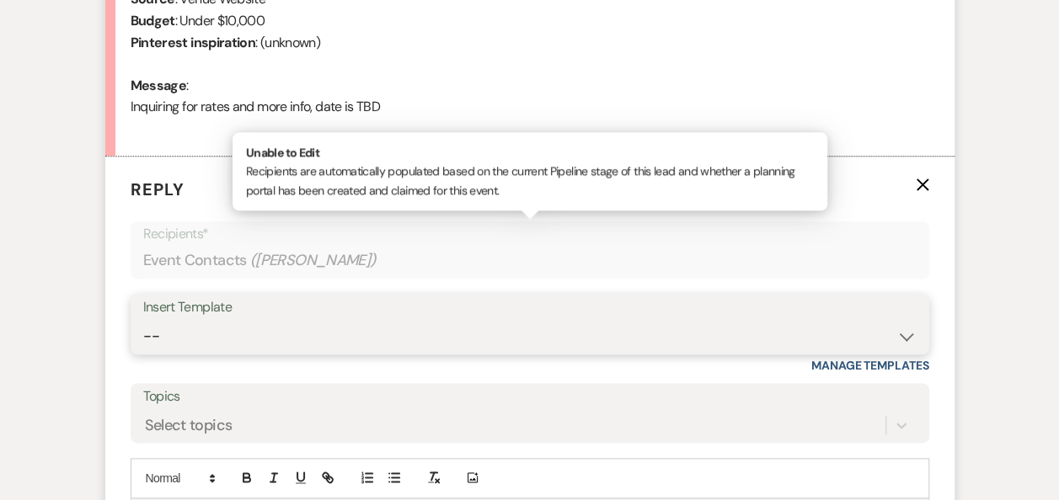
select select "860"
click at [143, 320] on select "-- Weven Planning Portal Introduction (Booked Events) Follow Up Booking Procedu…" at bounding box center [529, 336] width 773 height 33
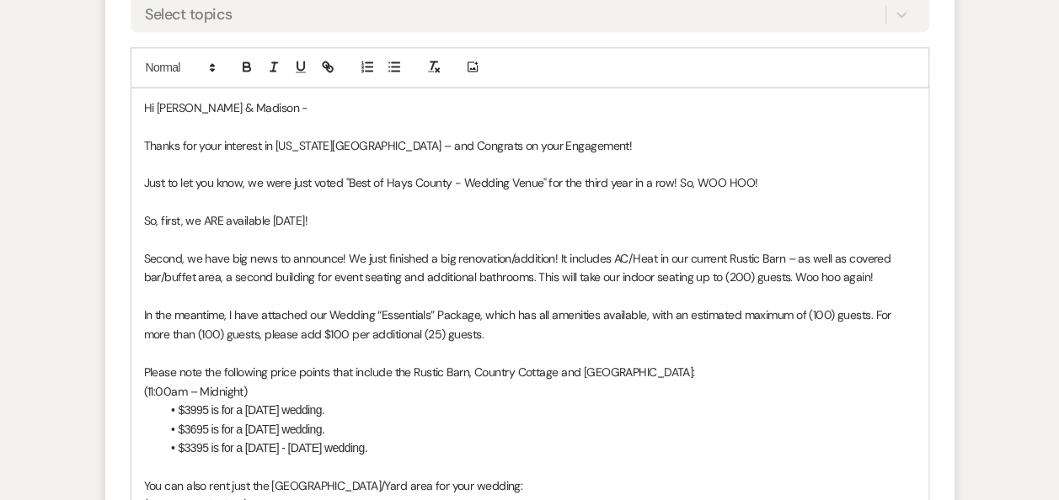
scroll to position [1237, 0]
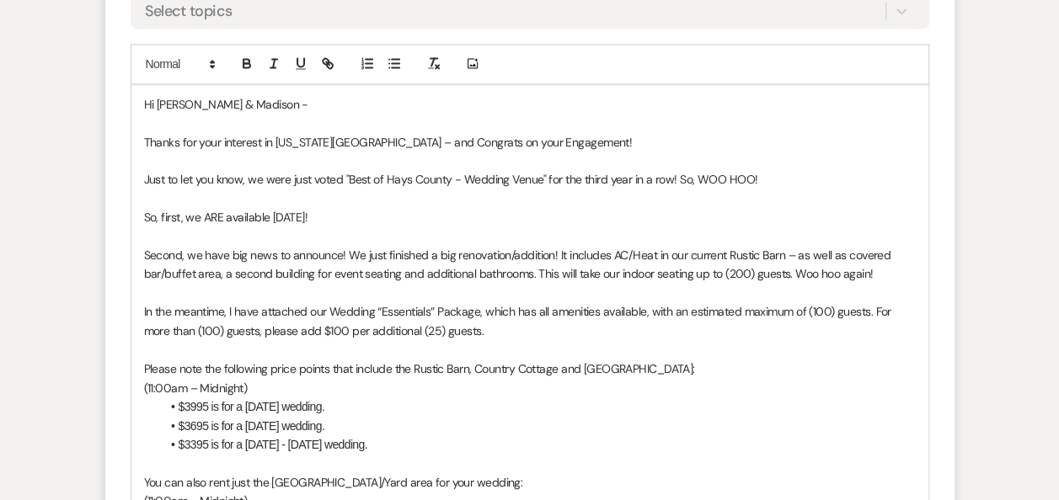
click at [276, 218] on p "So, first, we ARE available [DATE]!" at bounding box center [530, 217] width 772 height 19
click at [476, 310] on p "In the meantime, I have attached our Wedding “Essentials” Package, which has al…" at bounding box center [530, 321] width 772 height 38
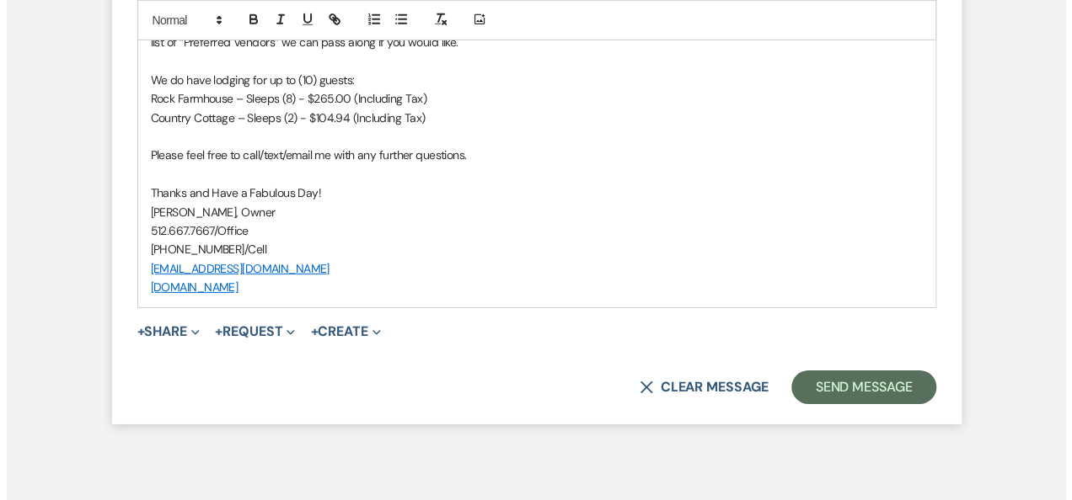
scroll to position [2481, 0]
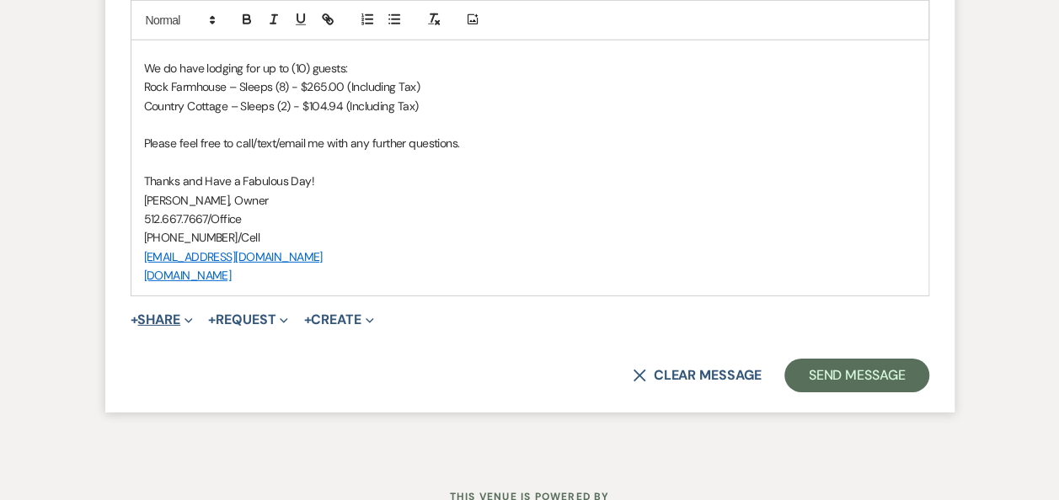
click at [179, 318] on button "+ Share Expand" at bounding box center [162, 319] width 63 height 13
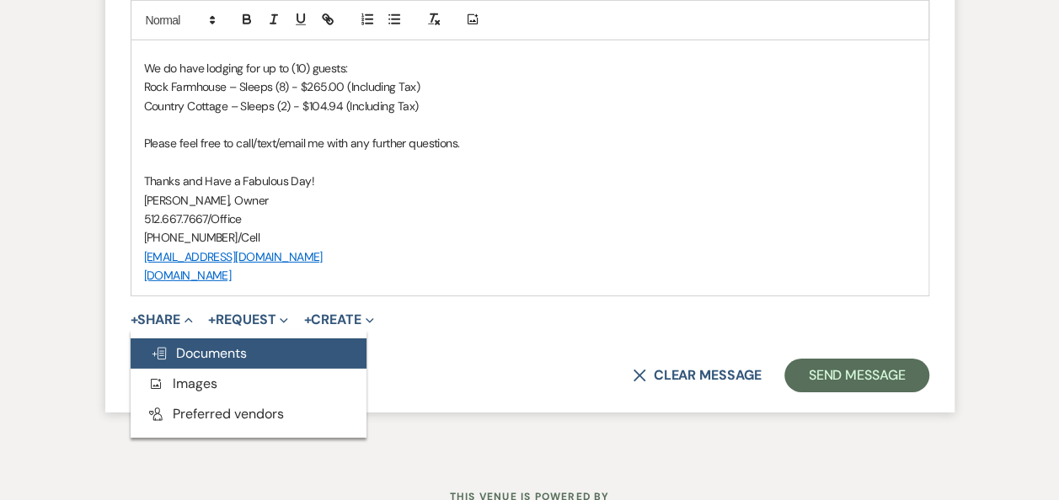
click at [192, 354] on span "Doc Upload Documents" at bounding box center [199, 354] width 96 height 18
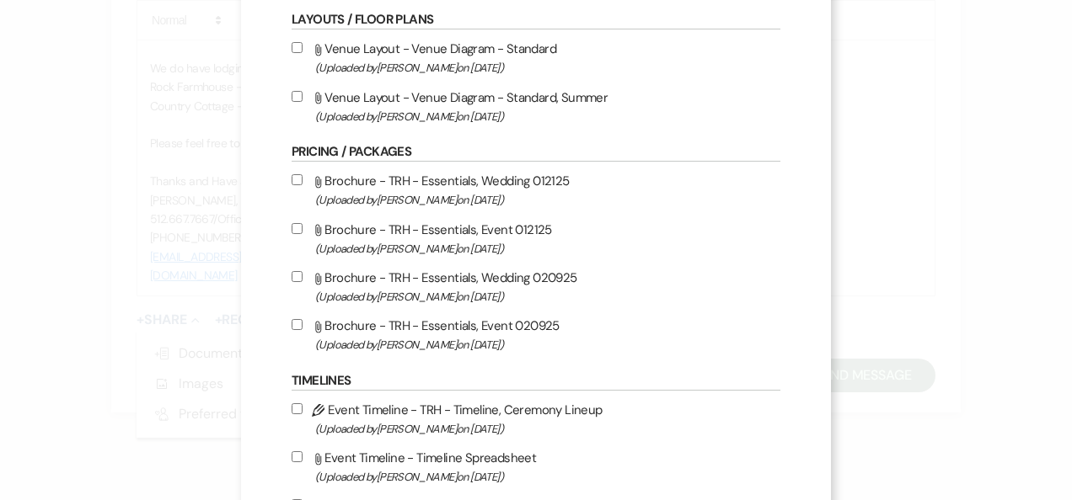
scroll to position [393, 0]
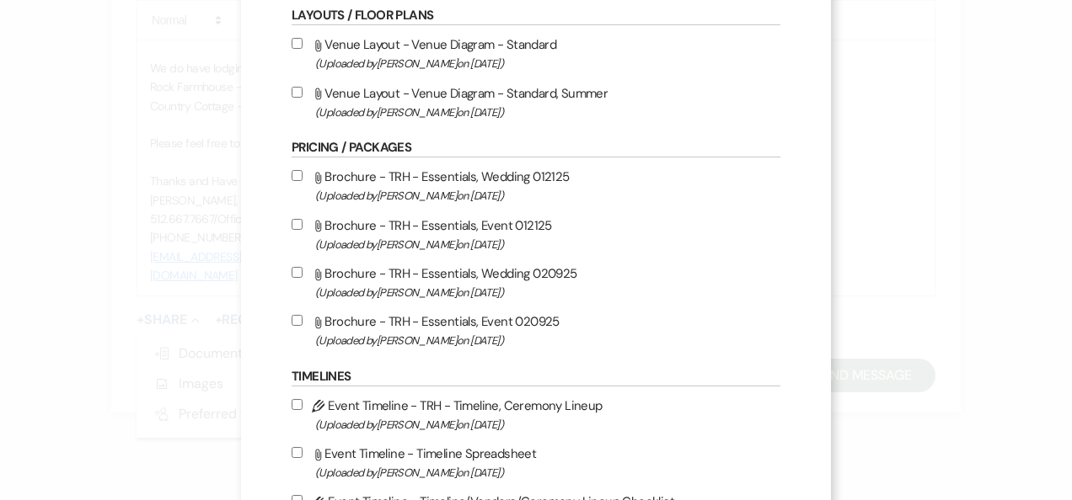
click at [294, 270] on input "Attach File Brochure - TRH - Essentials, Wedding 020925 (Uploaded by Erin Abel …" at bounding box center [297, 272] width 11 height 11
checkbox input "true"
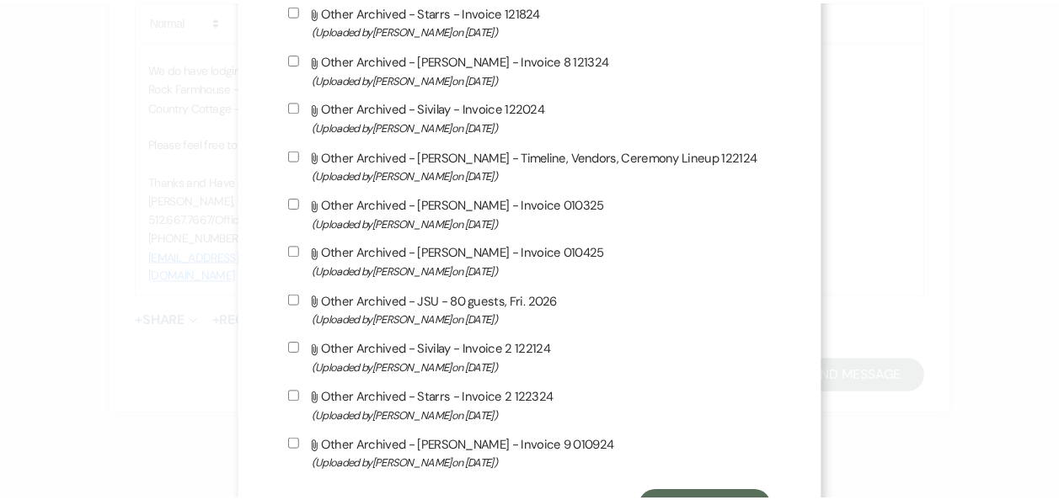
scroll to position [1512, 0]
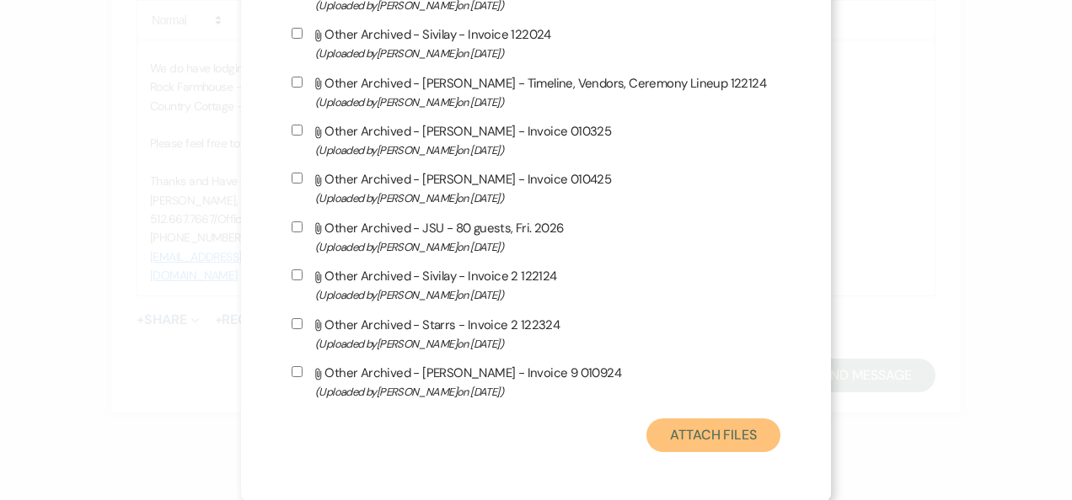
click at [715, 432] on button "Attach Files" at bounding box center [713, 436] width 134 height 34
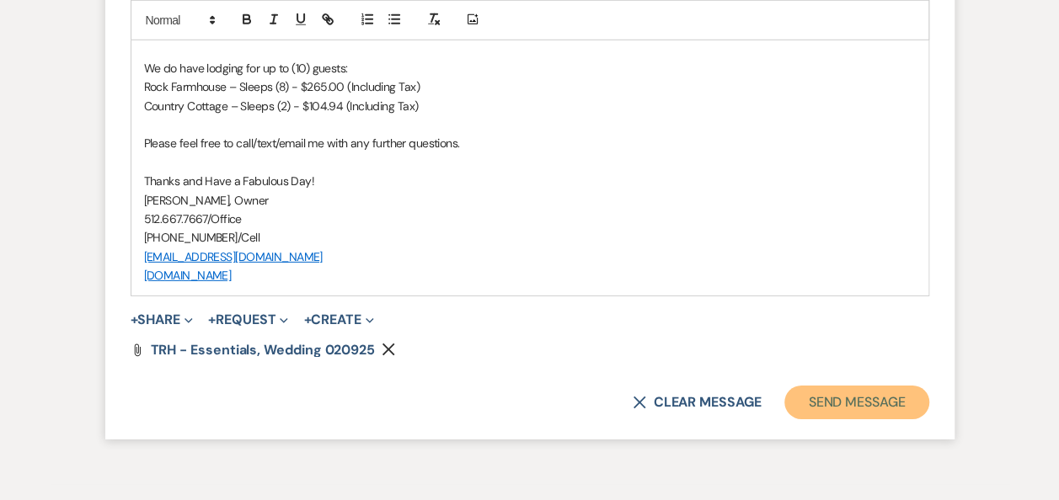
click at [868, 401] on button "Send Message" at bounding box center [856, 403] width 144 height 34
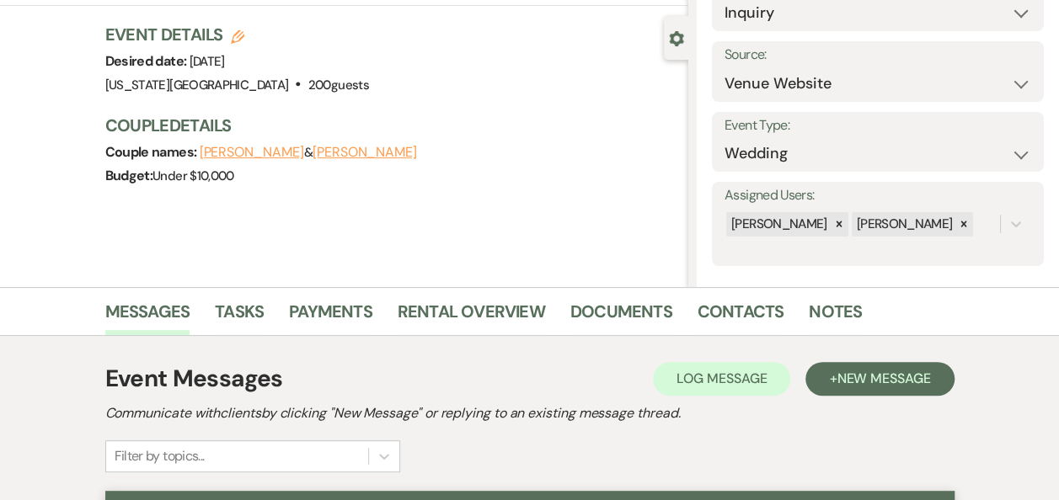
scroll to position [83, 0]
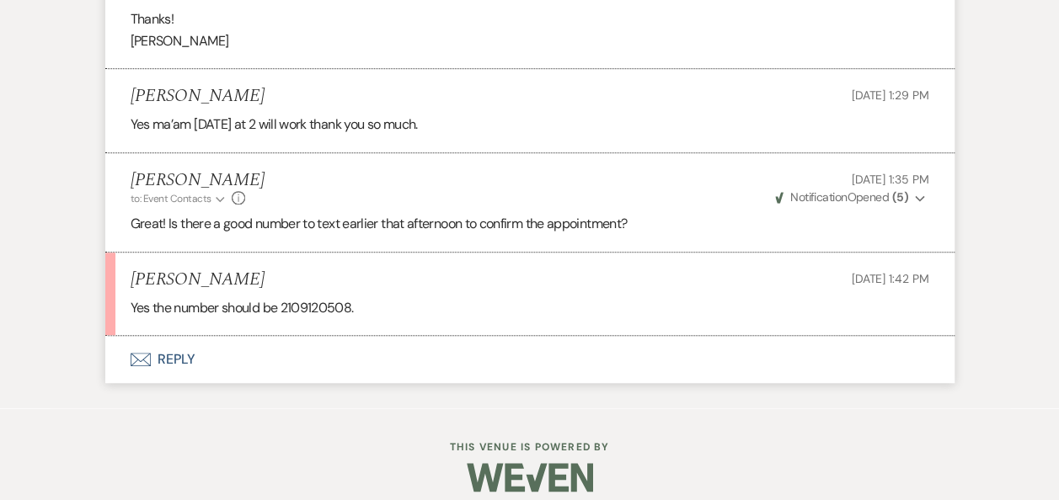
scroll to position [3682, 0]
click at [180, 355] on button "Envelope Reply" at bounding box center [529, 357] width 849 height 47
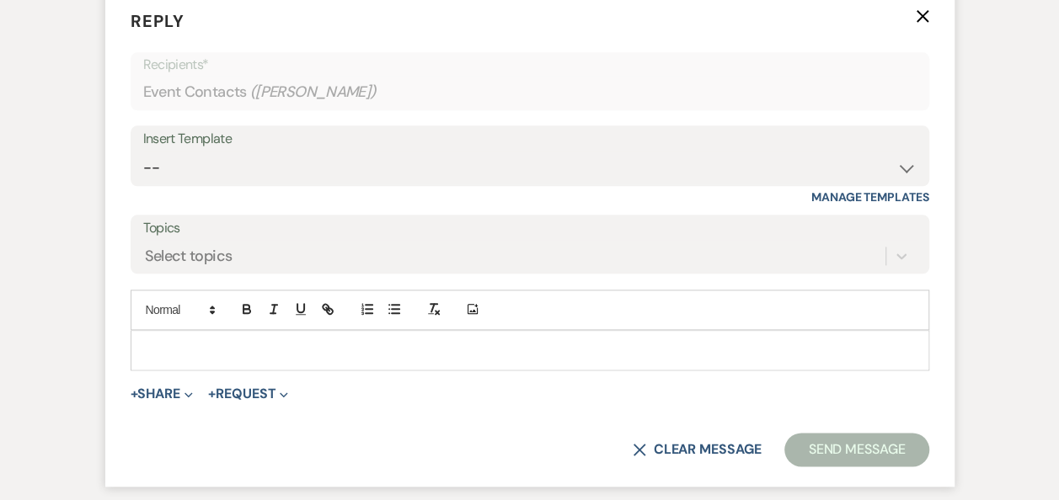
scroll to position [4074, 0]
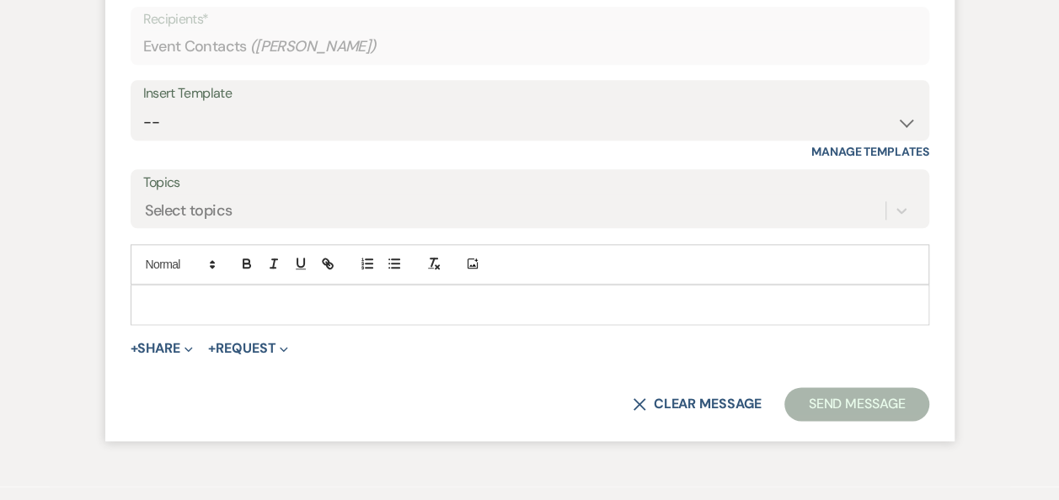
click at [527, 297] on p at bounding box center [530, 305] width 772 height 19
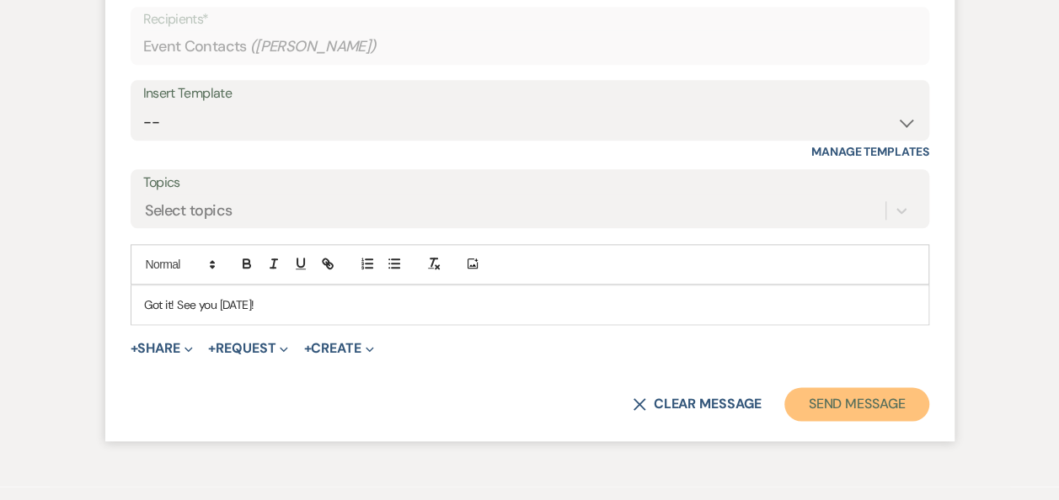
click at [831, 401] on button "Send Message" at bounding box center [856, 405] width 144 height 34
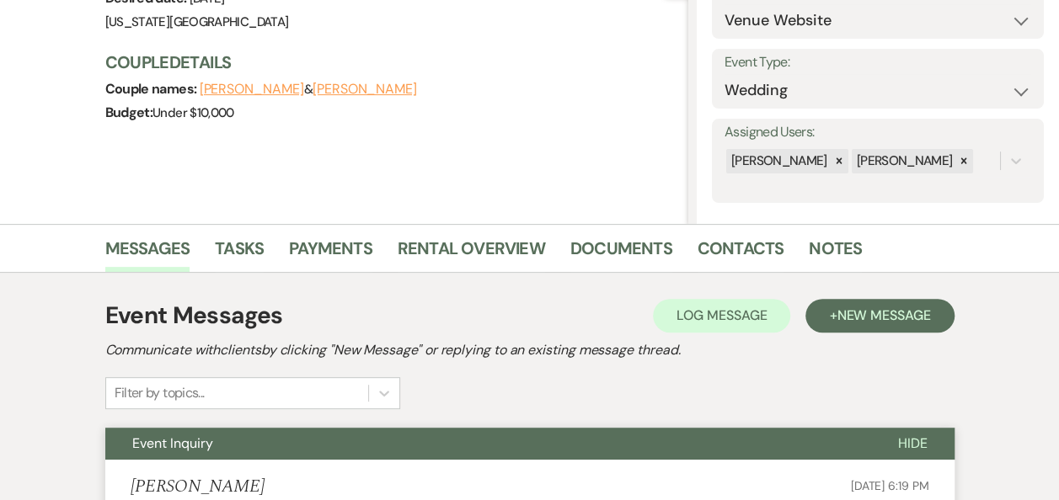
scroll to position [0, 0]
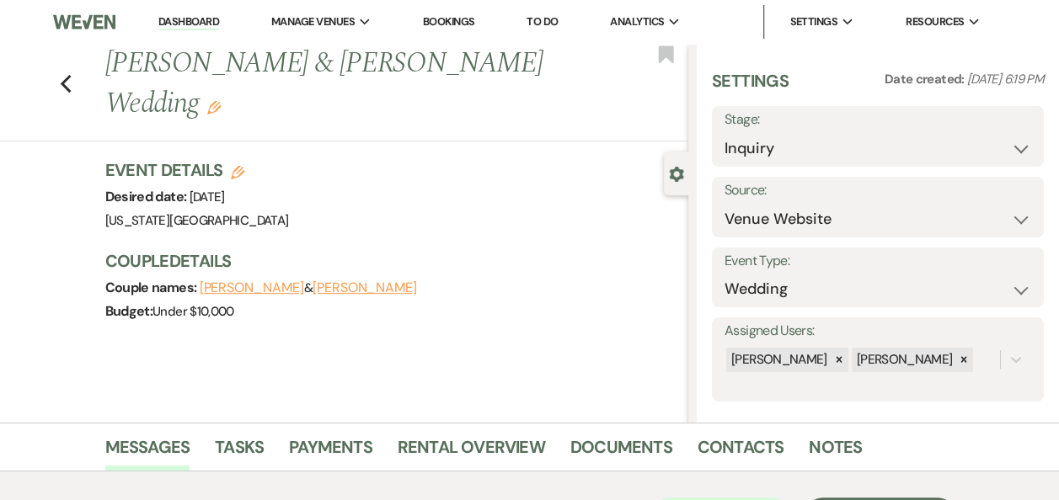
click at [197, 17] on link "Dashboard" at bounding box center [188, 22] width 61 height 16
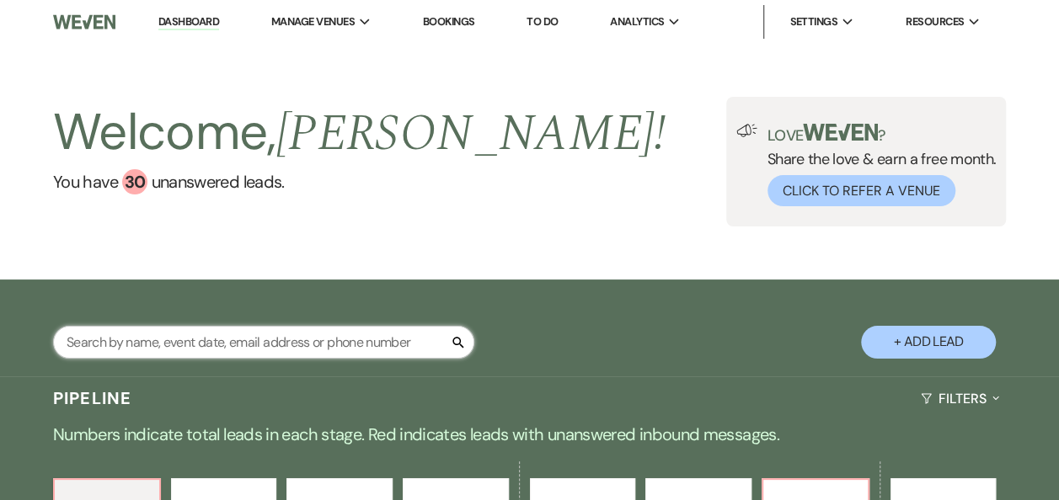
click at [261, 341] on input "text" at bounding box center [263, 342] width 421 height 33
type input "dria"
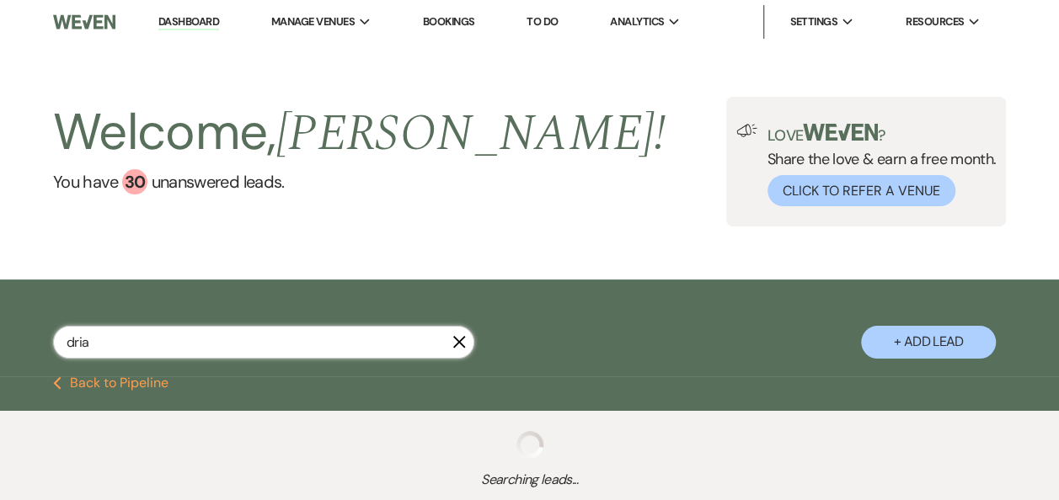
select select "5"
select select "2"
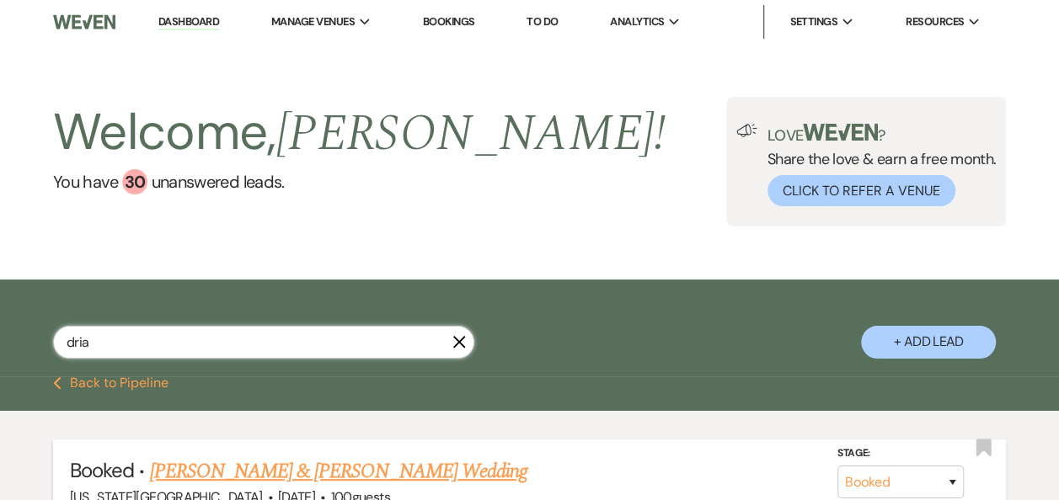
type input "dria"
click at [404, 468] on link "Taylor Monroe & Dria Ballew's Wedding" at bounding box center [337, 472] width 377 height 30
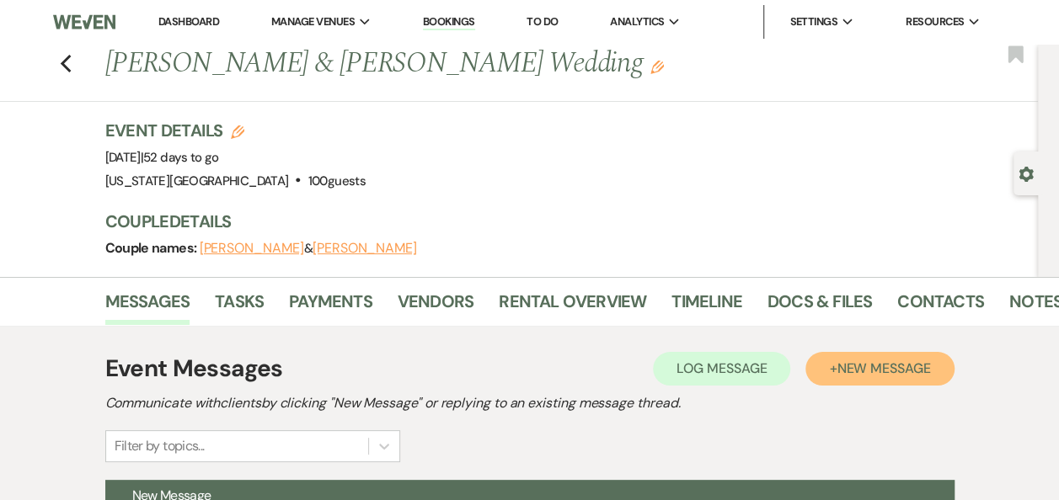
click at [883, 367] on span "New Message" at bounding box center [884, 369] width 94 height 18
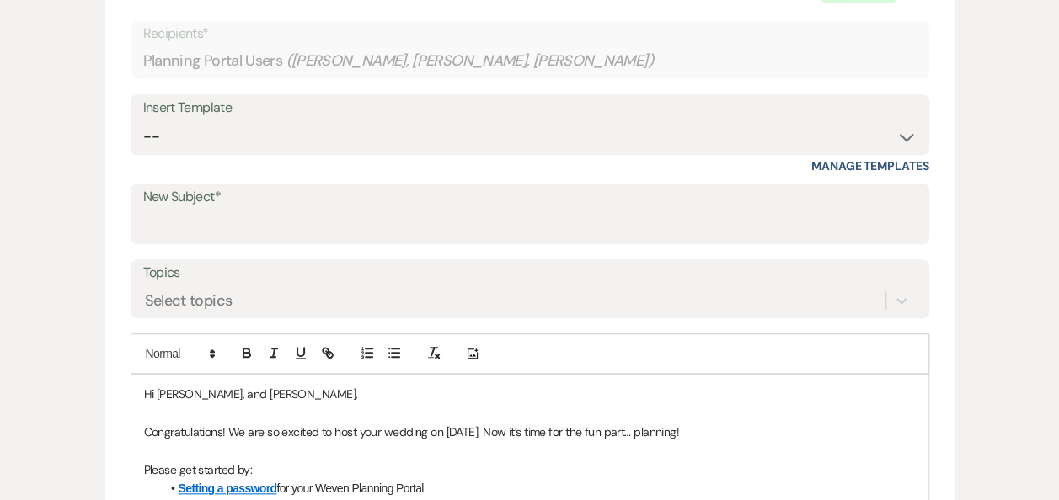
scroll to position [540, 0]
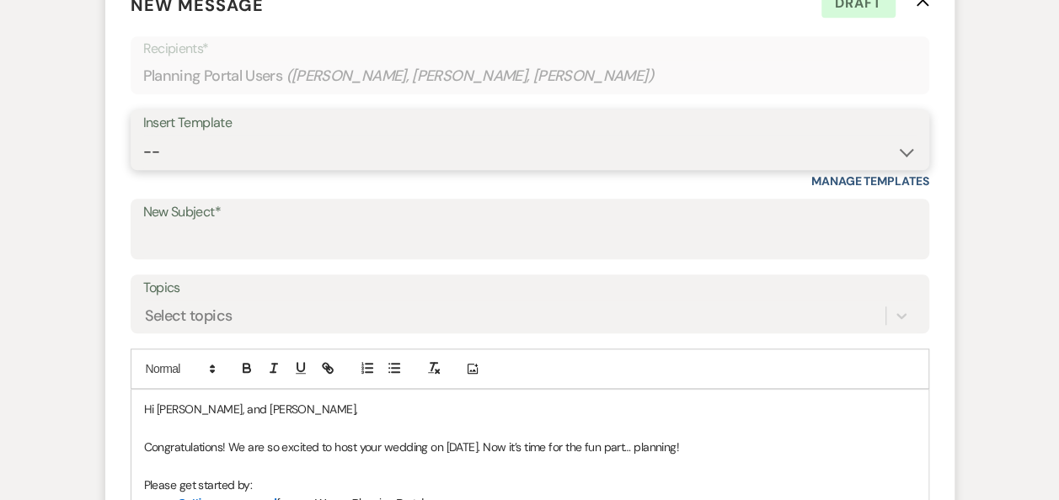
click at [908, 153] on select "-- Weven Planning Portal Introduction (Booked Events) Follow Up Booking Procedu…" at bounding box center [529, 152] width 773 height 33
select select "696"
click at [143, 136] on select "-- Weven Planning Portal Introduction (Booked Events) Follow Up Booking Procedu…" at bounding box center [529, 152] width 773 height 33
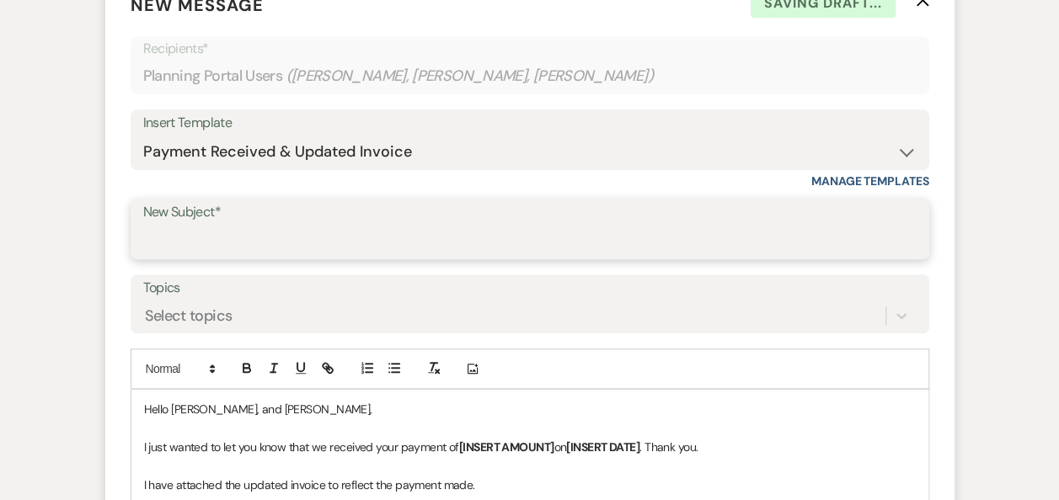
click at [600, 227] on input "New Subject*" at bounding box center [529, 241] width 773 height 33
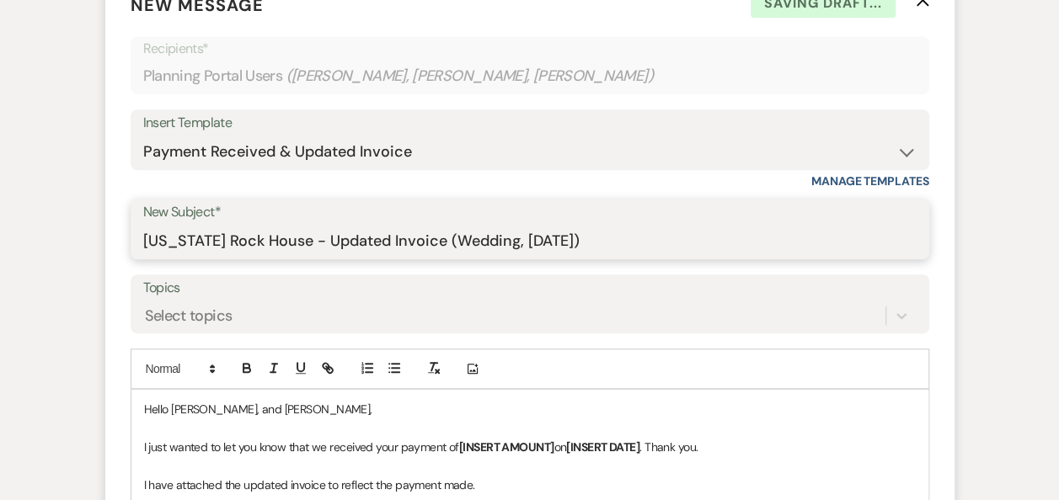
click at [288, 242] on input "Texas Rock House - Updated Invoice (Wedding, Tues. 11/11/2025)" at bounding box center [529, 241] width 773 height 33
type input "Texas Rock House - Payments Received & Updated Invoice (Wedding, Tues. 11/11/20…"
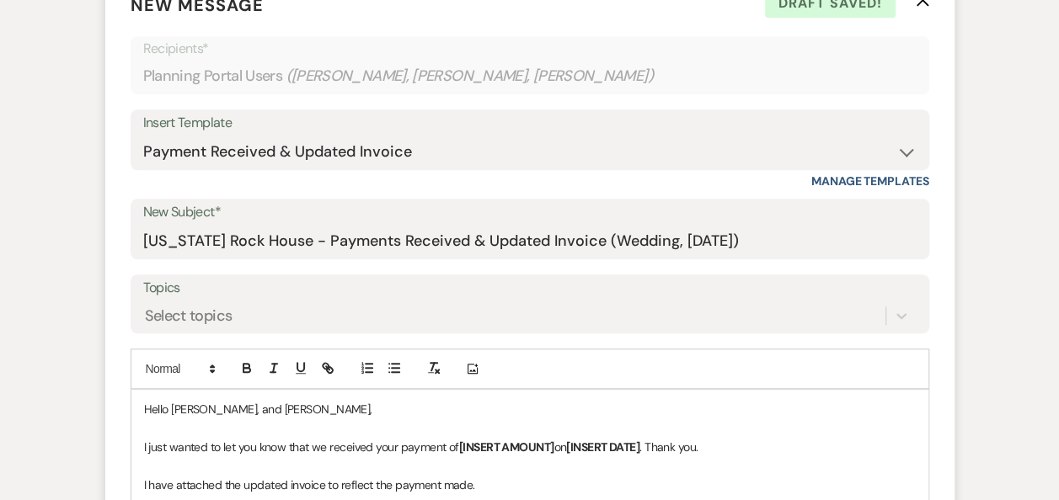
click at [297, 405] on p "Hello Dria, Sandy, and Alan," at bounding box center [530, 409] width 772 height 19
click at [445, 442] on p "I just wanted to let you know that we received your payment of [INSERT AMOUNT] …" at bounding box center [530, 447] width 772 height 19
drag, startPoint x: 563, startPoint y: 442, endPoint x: 466, endPoint y: 451, distance: 97.3
click at [466, 451] on p "I just wanted to let you know that we received your payments of [INSERT AMOUNT]…" at bounding box center [530, 447] width 772 height 19
drag, startPoint x: 602, startPoint y: 446, endPoint x: 527, endPoint y: 453, distance: 74.5
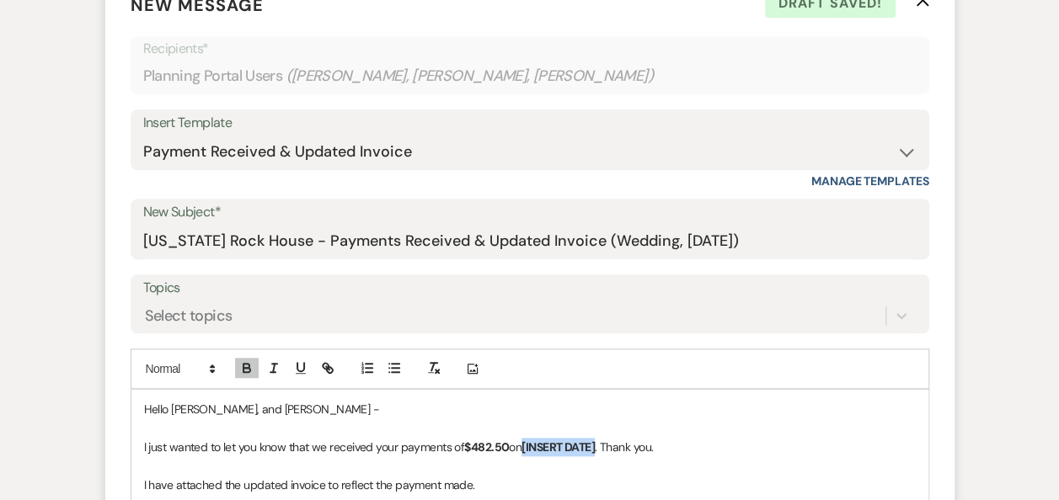
click at [527, 453] on p "I just wanted to let you know that we received your payments of $482.50 on [INS…" at bounding box center [530, 447] width 772 height 19
click at [438, 483] on p "I have attached the updated invoice to reflect the payment made." at bounding box center [530, 485] width 772 height 19
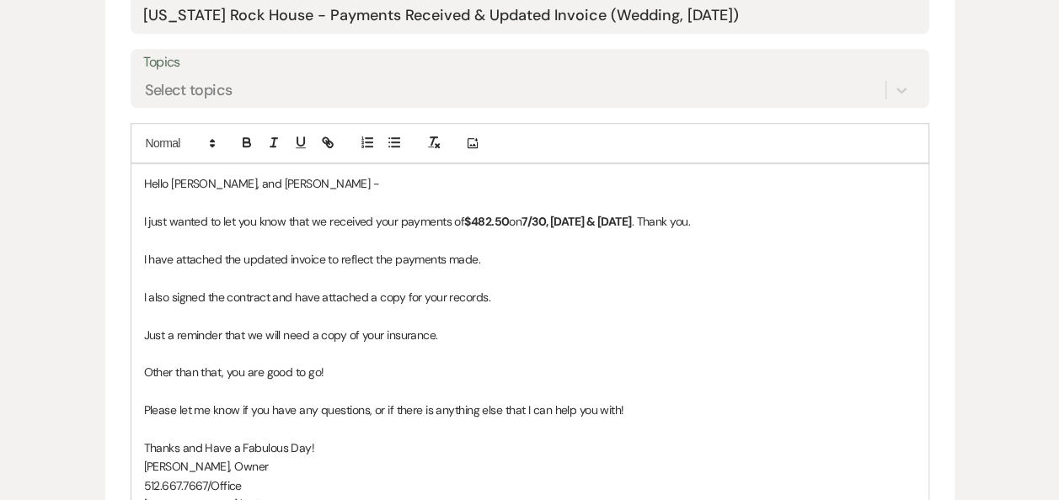
scroll to position [768, 0]
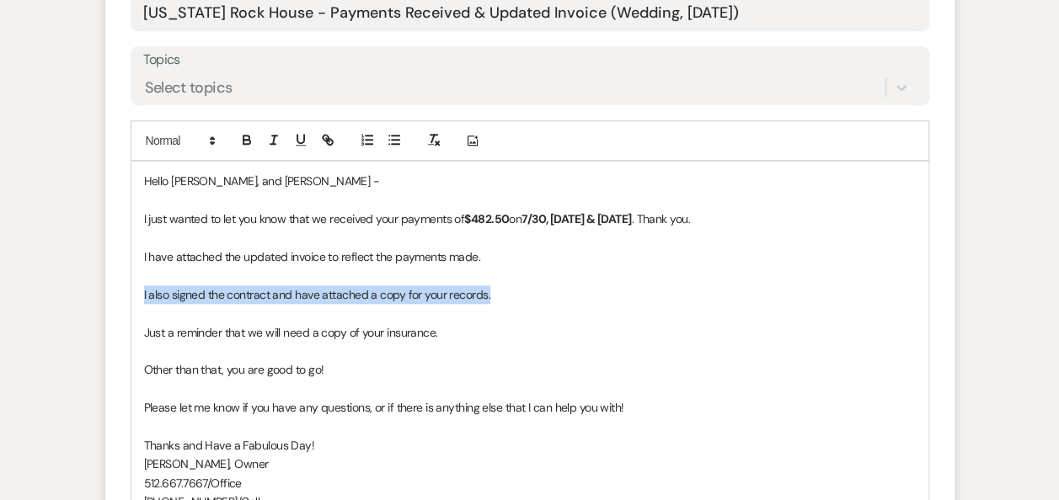
drag, startPoint x: 140, startPoint y: 294, endPoint x: 548, endPoint y: 297, distance: 407.8
click at [548, 297] on div "Hello Dria, Sandy, and Alan - I just wanted to let you know that we received yo…" at bounding box center [529, 351] width 797 height 378
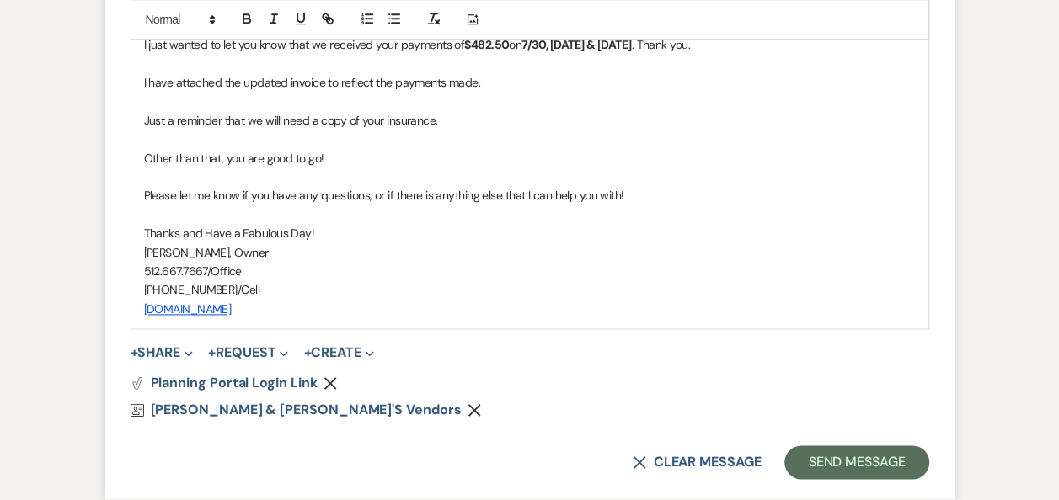
scroll to position [966, 0]
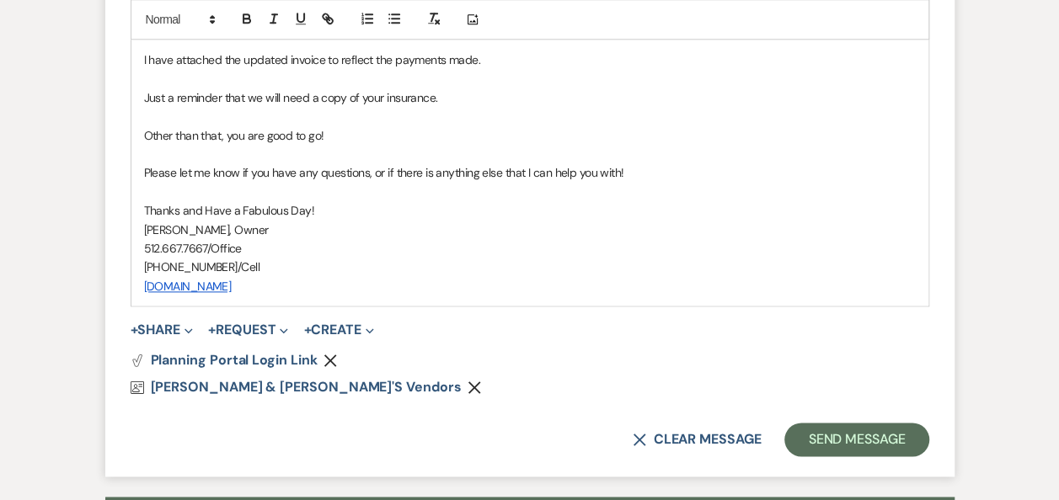
click at [334, 356] on icon "Remove" at bounding box center [330, 360] width 13 height 13
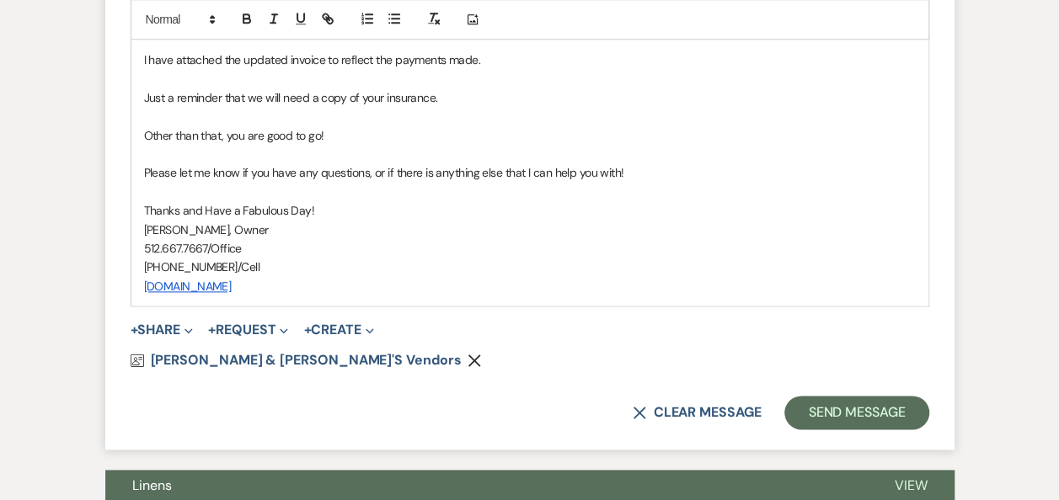
click at [468, 356] on use "button" at bounding box center [474, 360] width 13 height 13
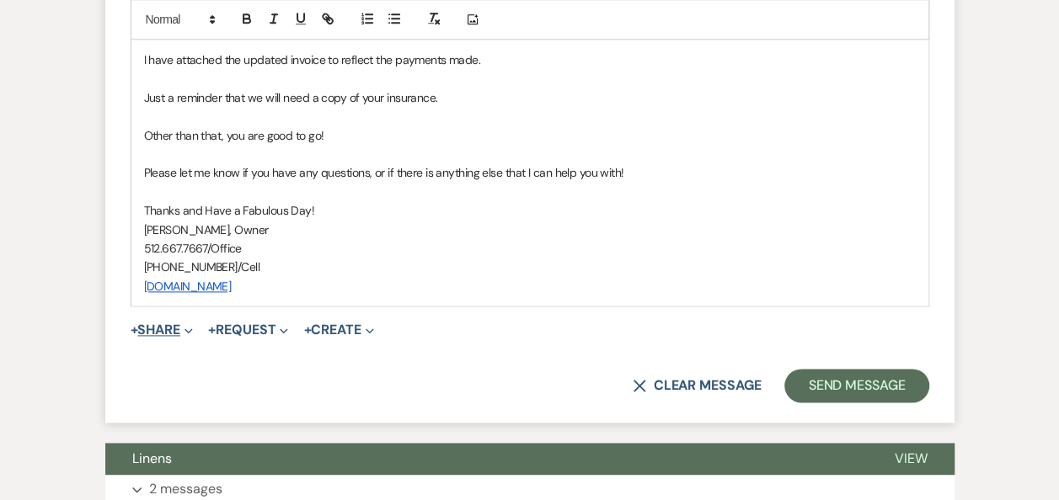
click at [180, 325] on button "+ Share Expand" at bounding box center [162, 330] width 63 height 13
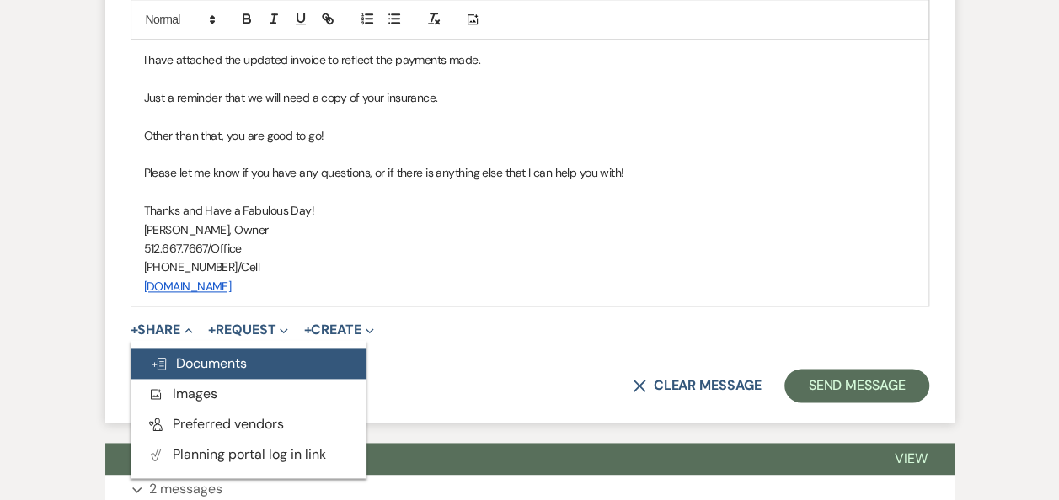
click at [202, 359] on span "Doc Upload Documents" at bounding box center [199, 364] width 96 height 18
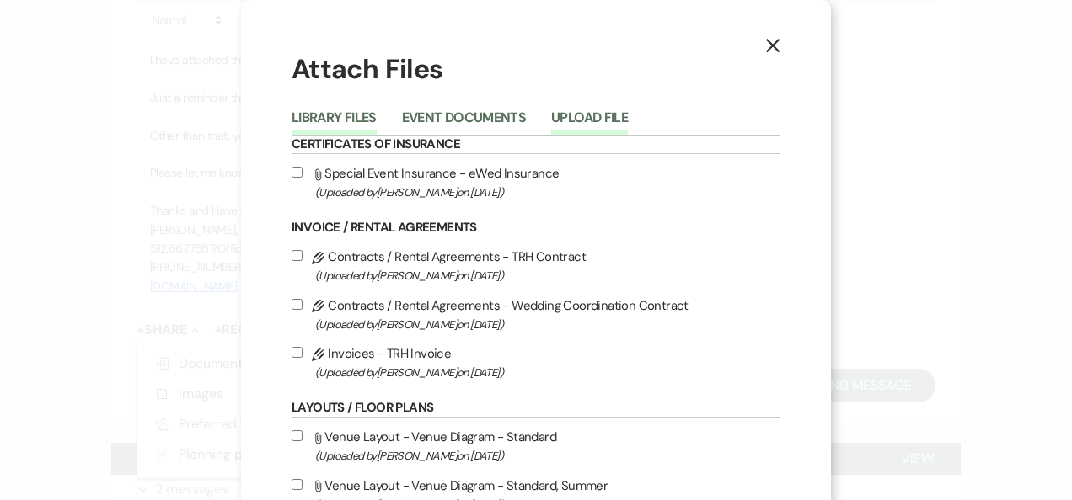
click at [579, 113] on button "Upload File" at bounding box center [589, 123] width 77 height 24
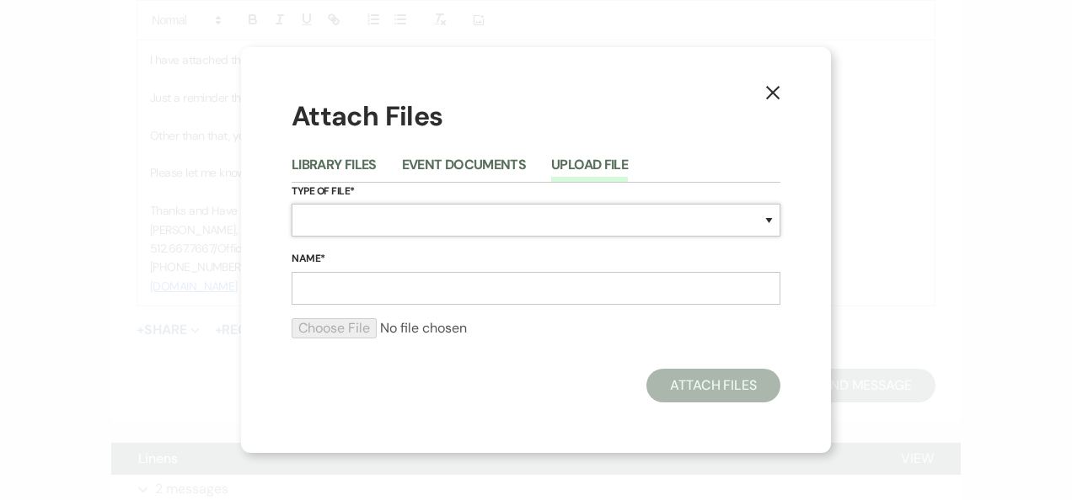
click at [770, 219] on select "Special Event Insurance Vendor Certificate of Insurance Contracts / Rental Agre…" at bounding box center [536, 220] width 489 height 33
select select "22"
click at [292, 204] on select "Special Event Insurance Vendor Certificate of Insurance Contracts / Rental Agre…" at bounding box center [536, 220] width 489 height 33
click at [495, 292] on input "Name*" at bounding box center [536, 288] width 489 height 33
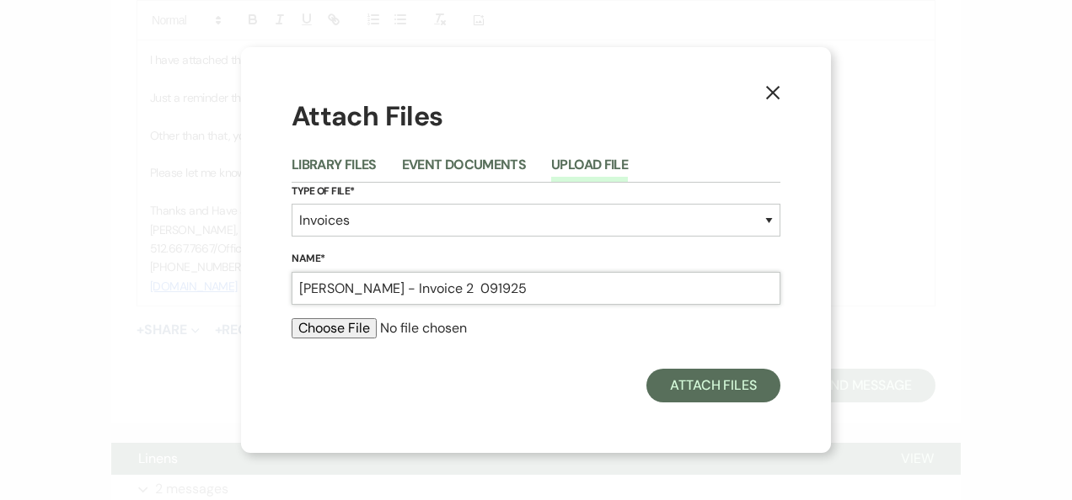
type input "Ballew - Invoice 2 091925"
click at [340, 327] on input "file" at bounding box center [536, 328] width 489 height 20
type input "C:\fakepath\Ballew - Invoice 2, Paid 091925.pdf"
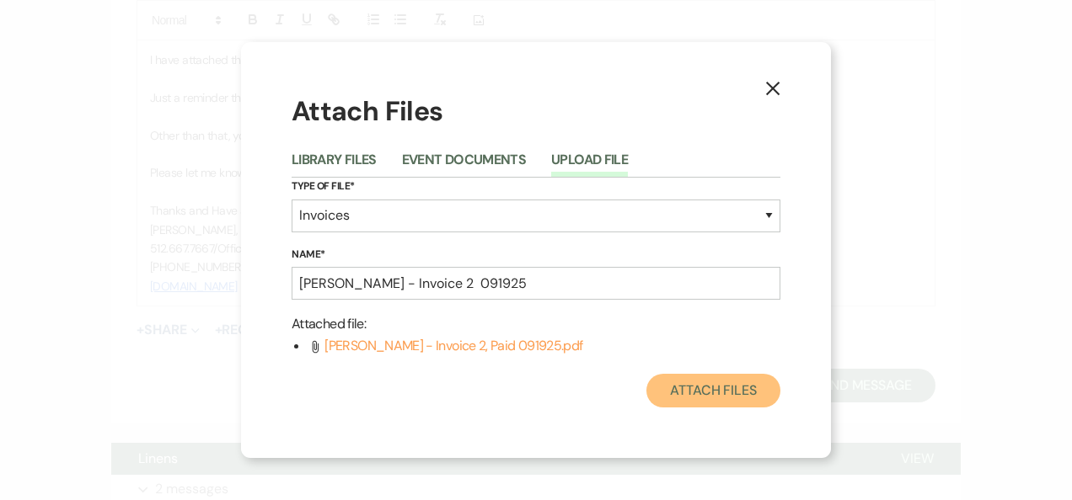
click at [718, 391] on button "Attach Files" at bounding box center [713, 391] width 134 height 34
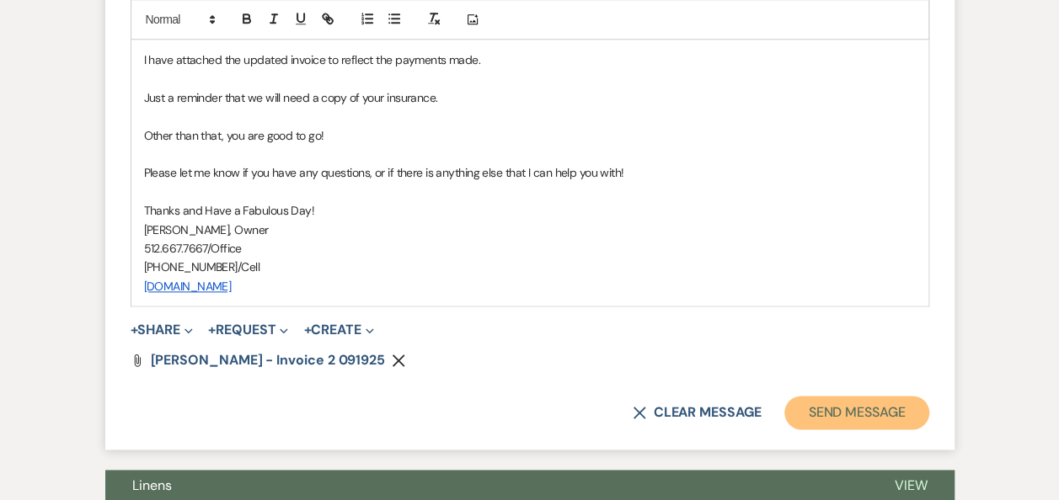
click at [846, 413] on button "Send Message" at bounding box center [856, 413] width 144 height 34
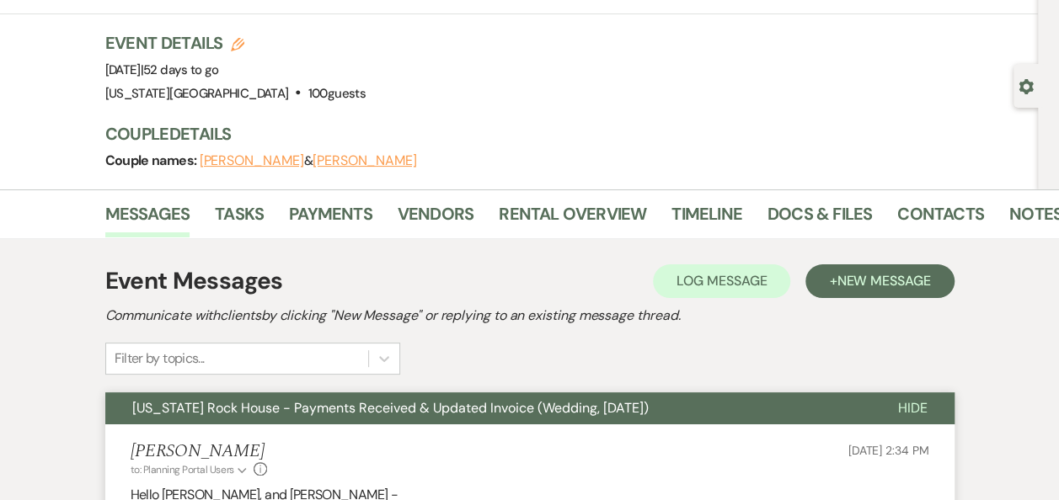
scroll to position [0, 0]
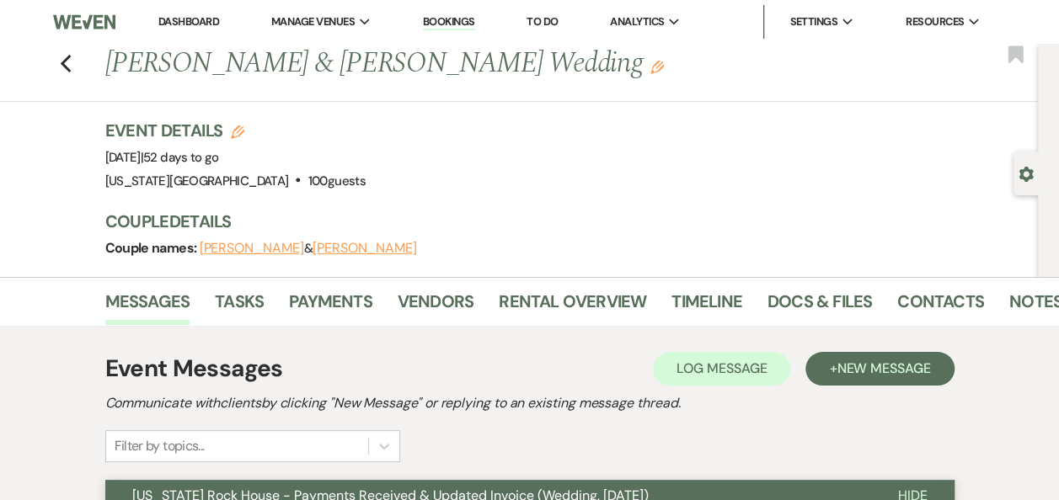
click at [201, 20] on link "Dashboard" at bounding box center [188, 21] width 61 height 14
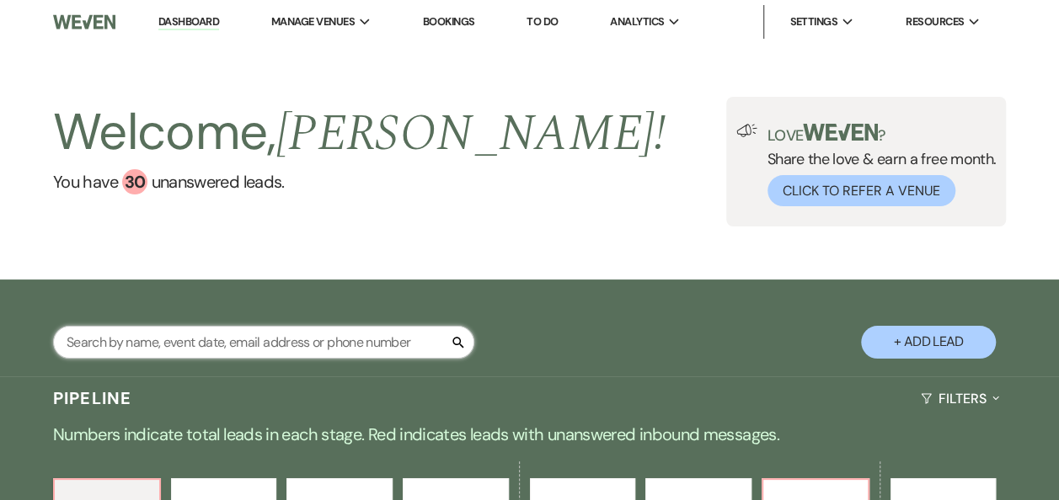
click at [329, 343] on input "text" at bounding box center [263, 342] width 421 height 33
type input "ramirez"
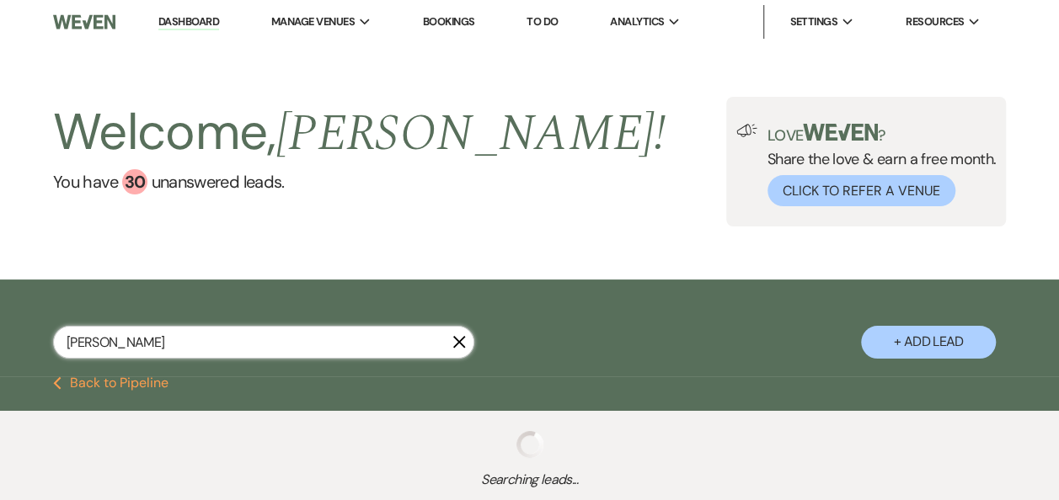
select select "2"
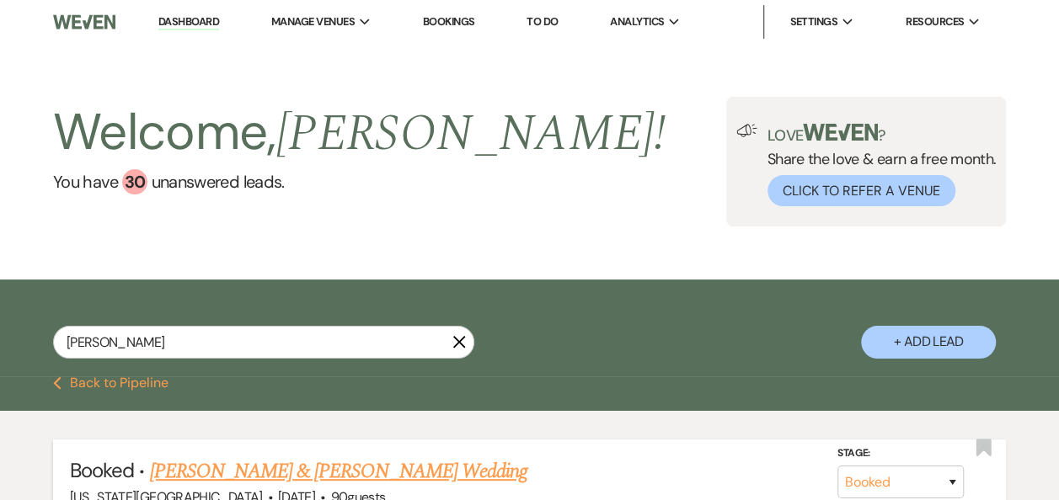
click at [337, 472] on link "Nathaniel Jackson & Sofia Ramirez's Wedding" at bounding box center [337, 472] width 377 height 30
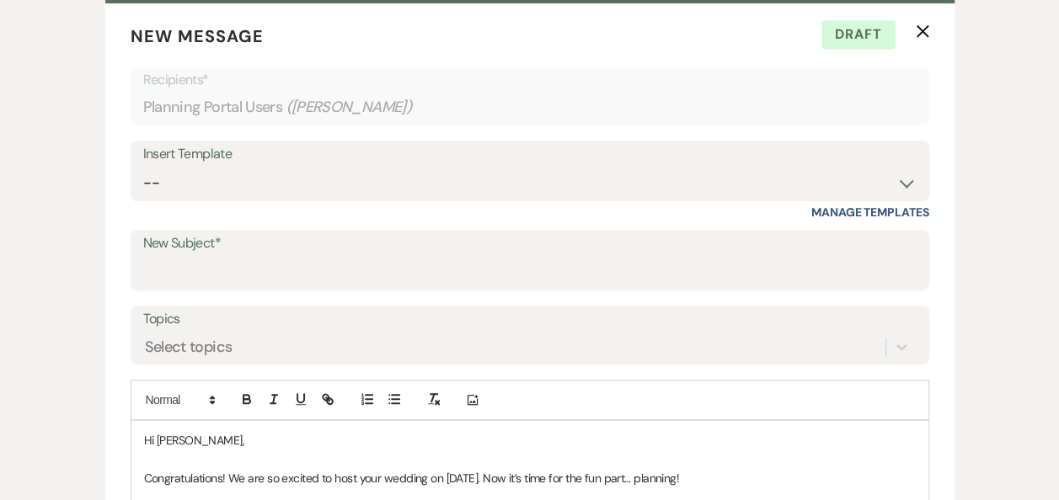
scroll to position [529, 0]
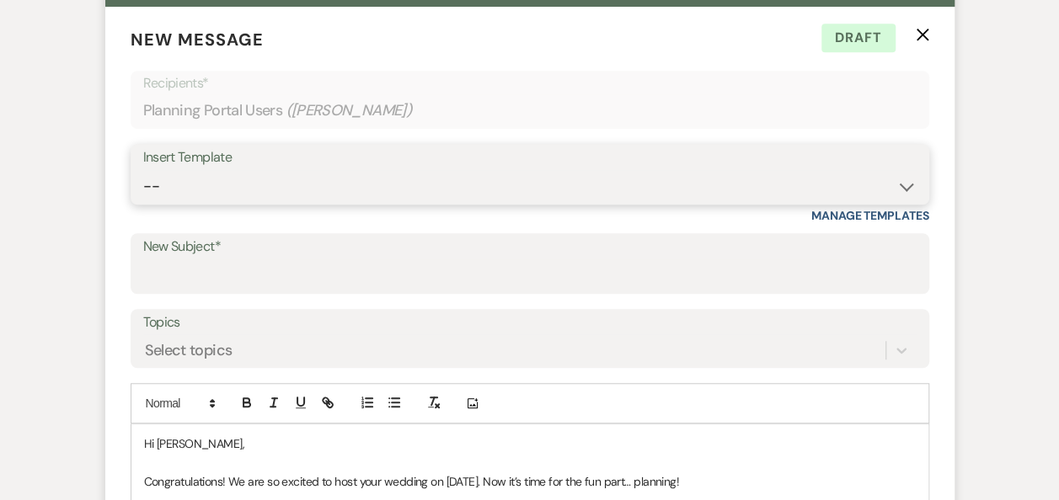
click at [907, 185] on select "-- Weven Planning Portal Introduction (Booked Events) Follow Up Booking Procedu…" at bounding box center [529, 186] width 773 height 33
select select "696"
click at [143, 170] on select "-- Weven Planning Portal Introduction (Booked Events) Follow Up Booking Procedu…" at bounding box center [529, 186] width 773 height 33
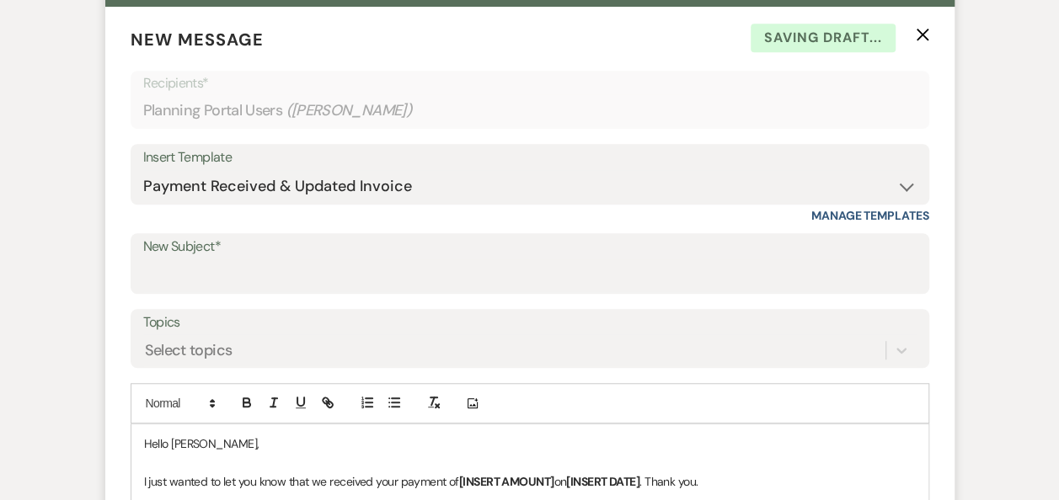
click at [240, 442] on p "Hello Sofia," at bounding box center [530, 444] width 772 height 19
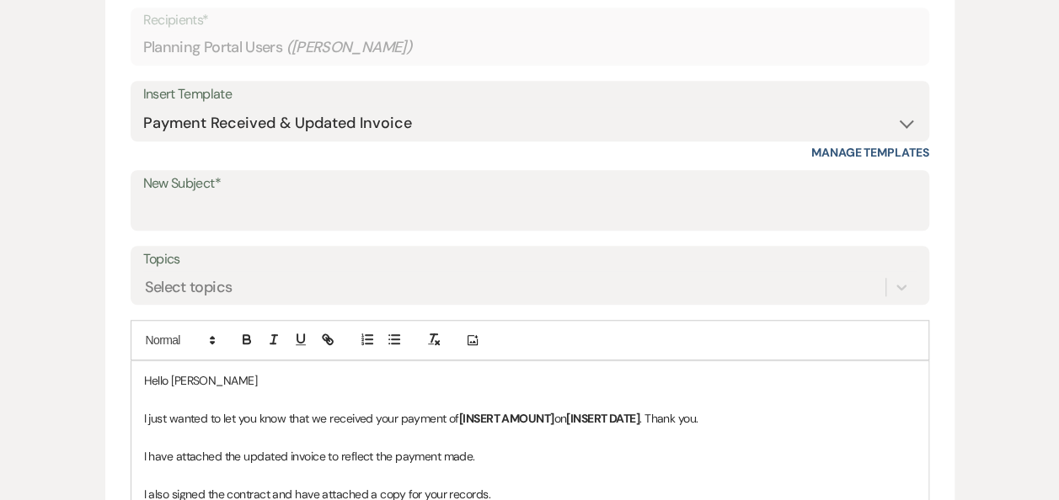
scroll to position [595, 0]
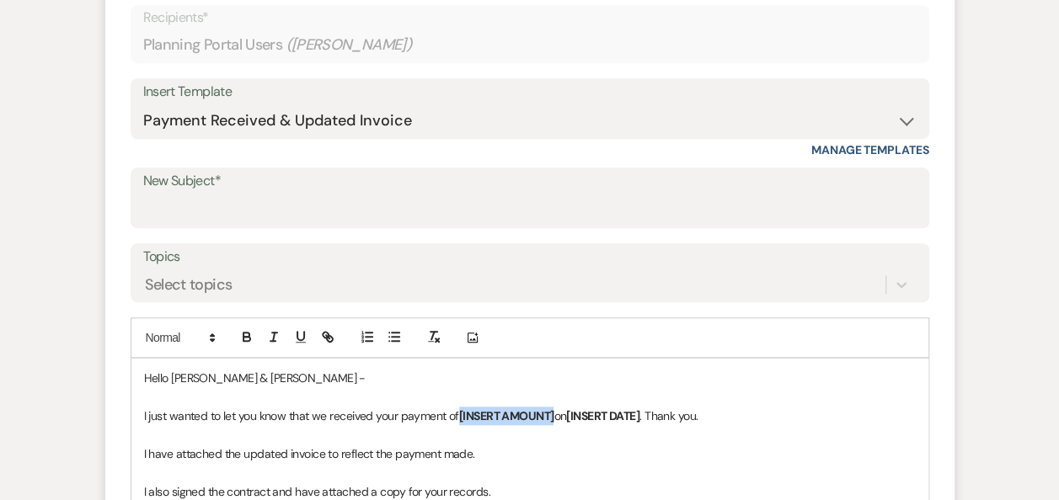
drag, startPoint x: 557, startPoint y: 415, endPoint x: 460, endPoint y: 421, distance: 97.1
click at [460, 421] on p "I just wanted to let you know that we received your payment of [INSERT AMOUNT] …" at bounding box center [530, 416] width 772 height 19
drag, startPoint x: 595, startPoint y: 413, endPoint x: 519, endPoint y: 420, distance: 76.2
click at [519, 420] on p "I just wanted to let you know that we received your payment of $923.75 on [INSE…" at bounding box center [530, 416] width 772 height 19
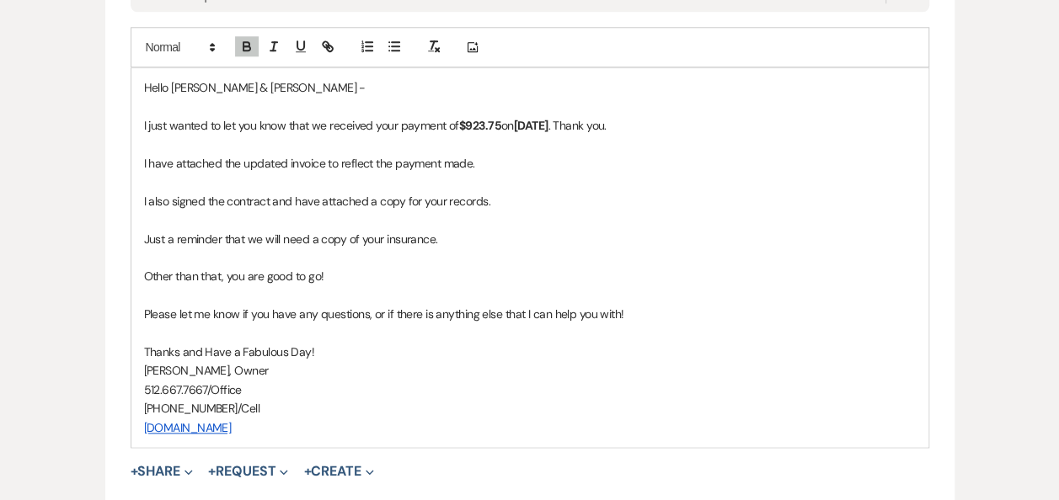
scroll to position [891, 0]
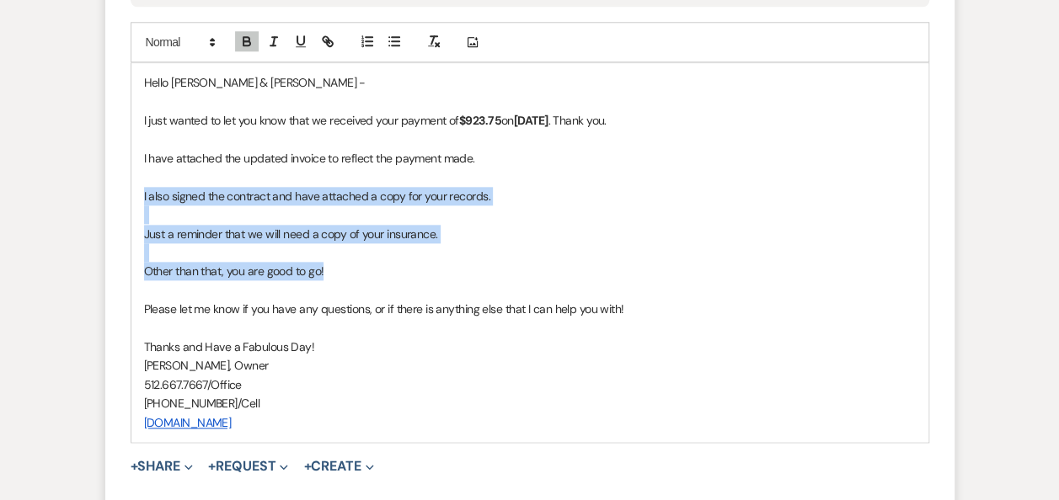
drag, startPoint x: 137, startPoint y: 193, endPoint x: 479, endPoint y: 267, distance: 349.2
click at [479, 267] on div "Hello Sofia & Nathaniel - I just wanted to let you know that we received your p…" at bounding box center [529, 252] width 797 height 378
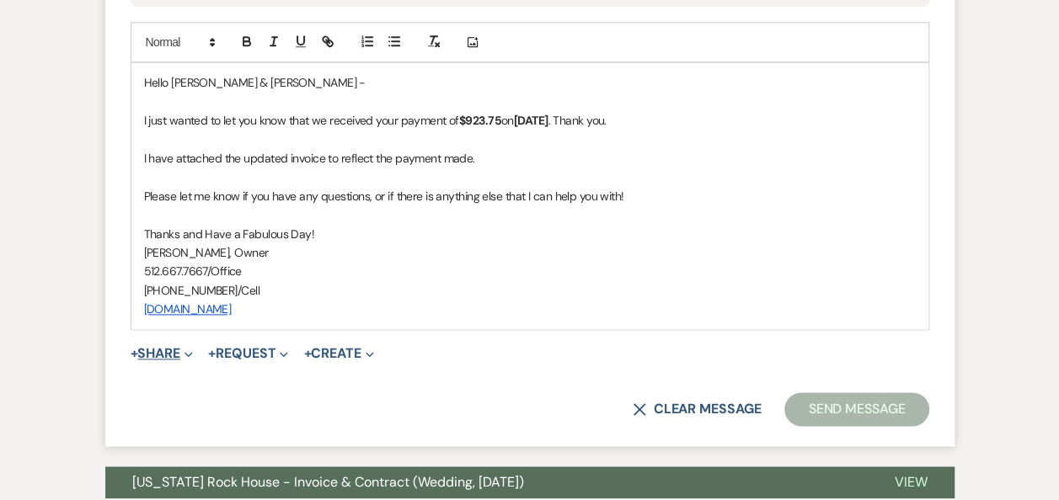
click at [187, 351] on span "Expand" at bounding box center [186, 354] width 13 height 18
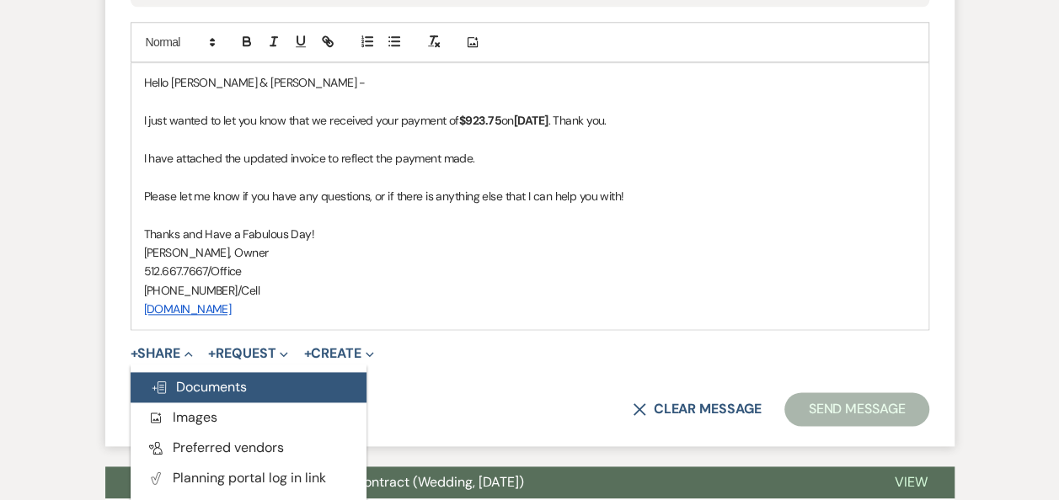
click at [214, 394] on button "Doc Upload Documents" at bounding box center [249, 387] width 236 height 30
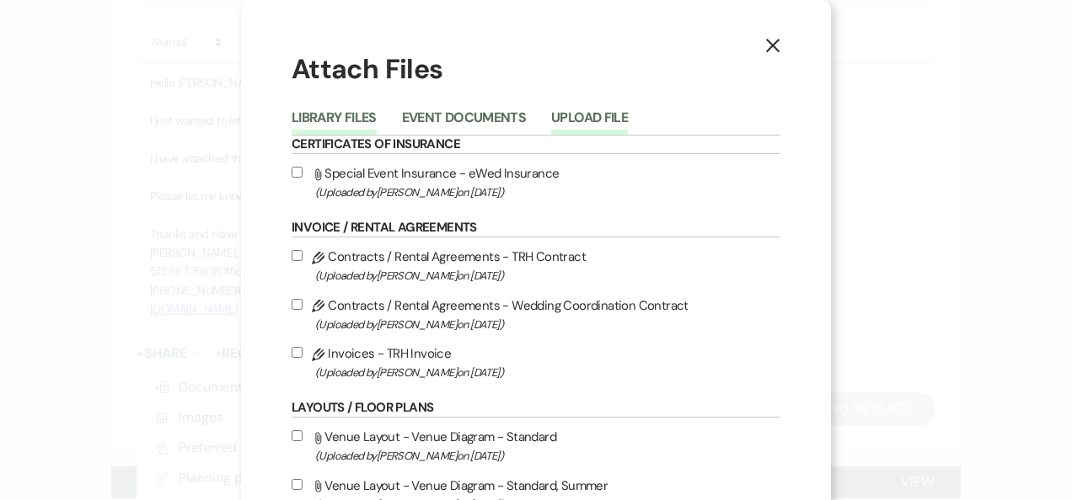
click at [586, 118] on button "Upload File" at bounding box center [589, 123] width 77 height 24
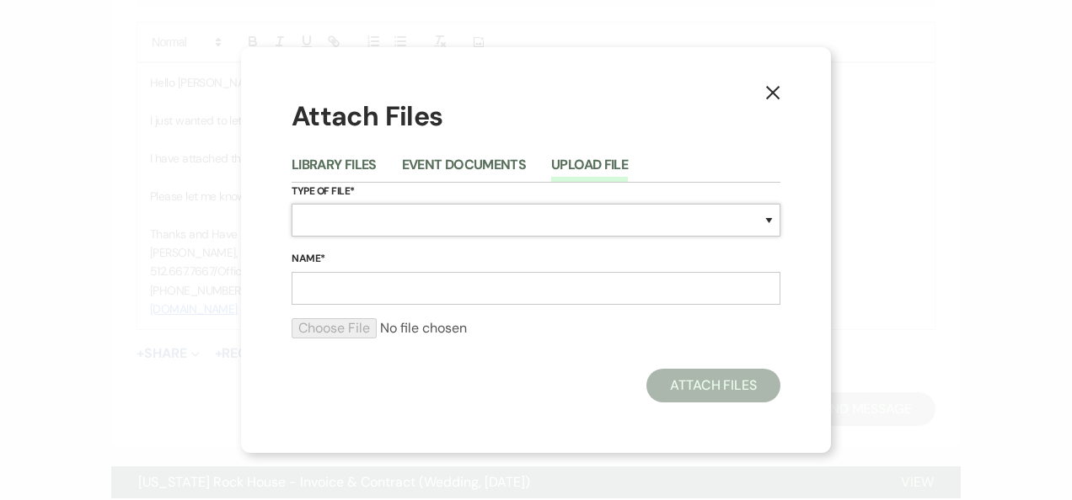
click at [773, 224] on select "Special Event Insurance Vendor Certificate of Insurance Contracts / Rental Agre…" at bounding box center [536, 220] width 489 height 33
select select "22"
click at [292, 204] on select "Special Event Insurance Vendor Certificate of Insurance Contracts / Rental Agre…" at bounding box center [536, 220] width 489 height 33
click at [511, 288] on input "Name*" at bounding box center [536, 288] width 489 height 33
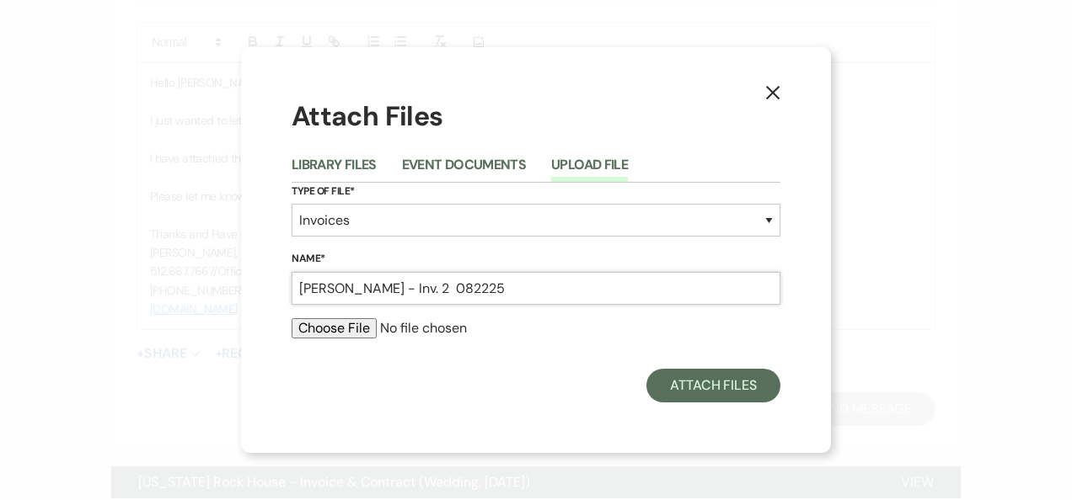
type input "Ramirez - Inv. 2 082225"
click at [332, 333] on input "file" at bounding box center [536, 328] width 489 height 20
type input "C:\fakepath\Ramirez - Invoice 2, Receipt 082225.pdf"
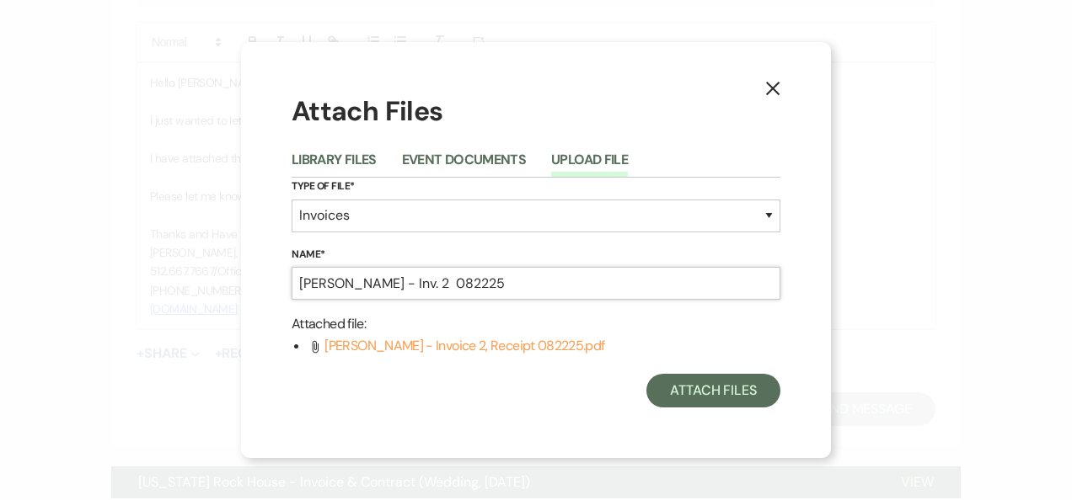
click at [392, 286] on input "Ramirez - Inv. 2 082225" at bounding box center [536, 283] width 489 height 33
type input "Ramirez - Inv. 2, Receipt 082225"
click at [709, 400] on button "Attach Files" at bounding box center [713, 391] width 134 height 34
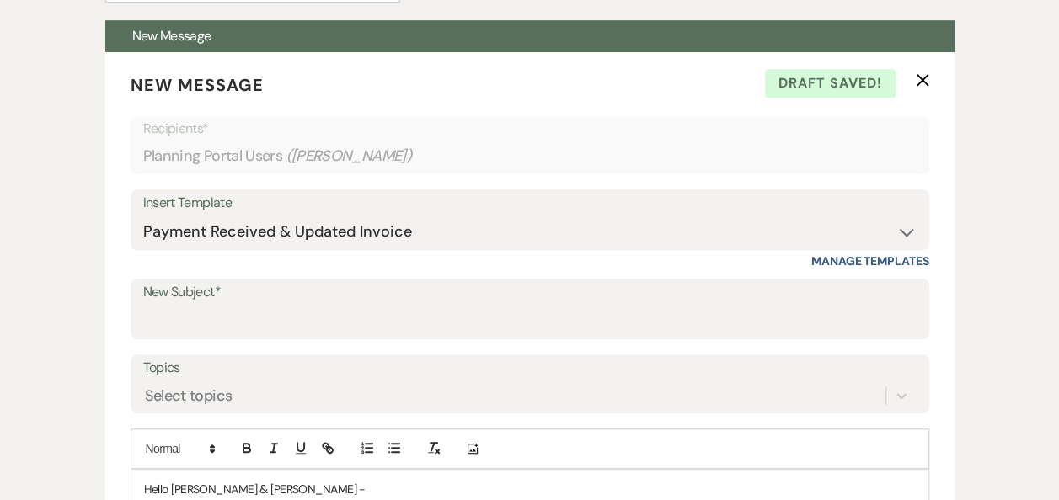
scroll to position [511, 0]
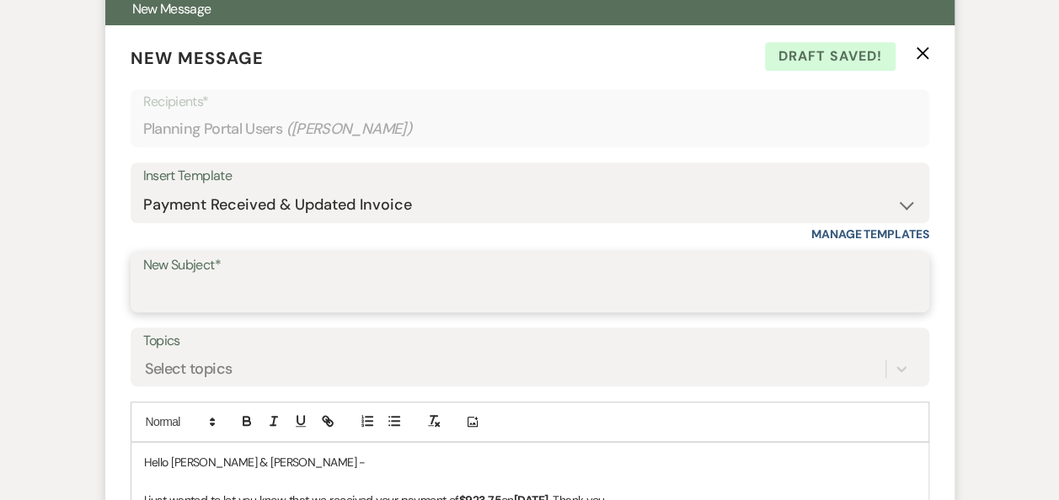
click at [415, 280] on input "New Subject*" at bounding box center [529, 294] width 773 height 33
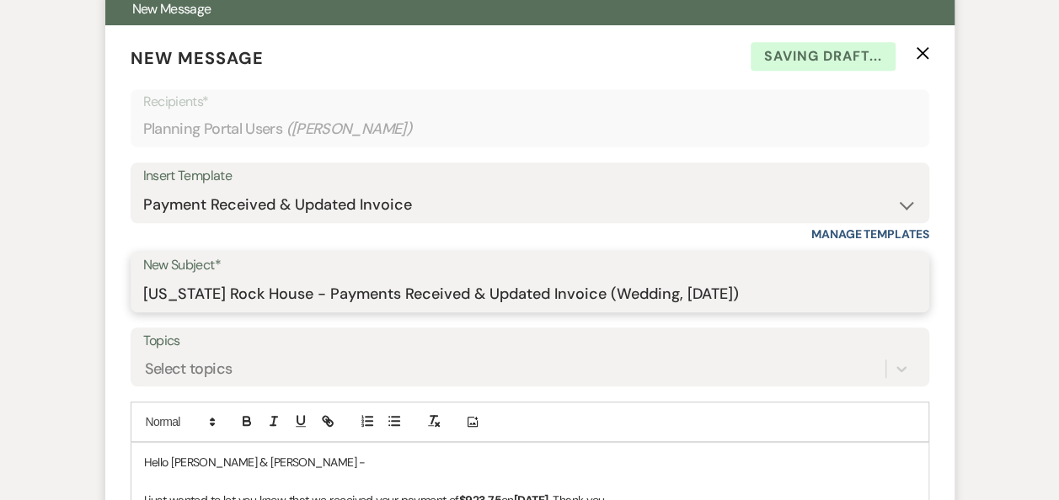
click at [714, 294] on input "Texas Rock House - Payments Received & Updated Invoice (Wedding, Tues. 11/11/20…" at bounding box center [529, 294] width 773 height 33
click at [714, 294] on input "Texas Rock House - Payments Received & Updated Invoice (Wedding, 2025)" at bounding box center [529, 294] width 773 height 33
click at [714, 294] on input "Texas Rock House - Payments Received & Updated Invoice (Wedding, 2025S" at bounding box center [529, 294] width 773 height 33
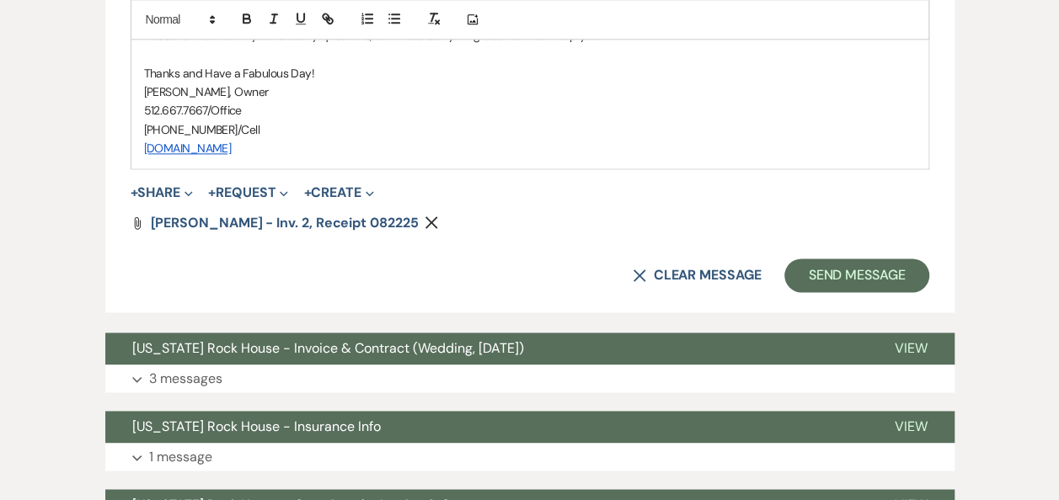
scroll to position [1061, 0]
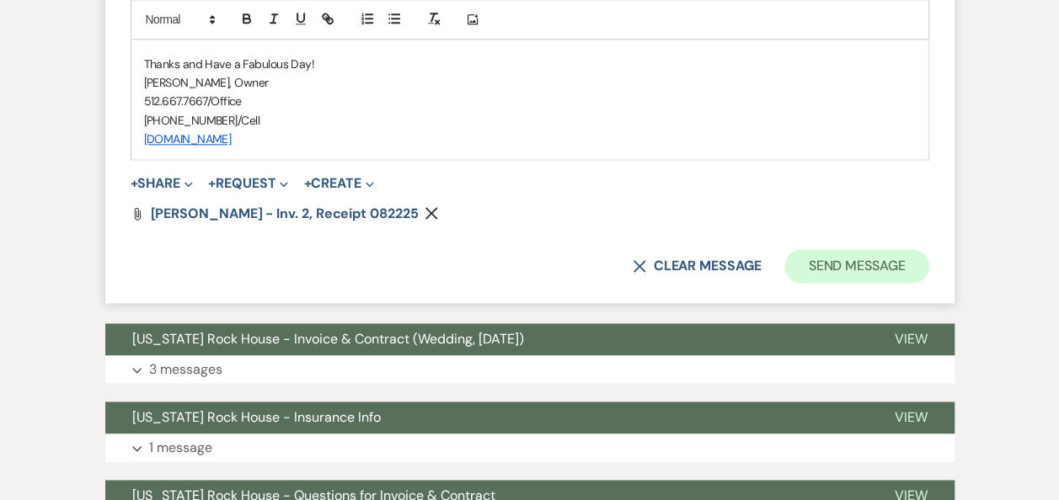
type input "Texas Rock House - Payments Received & Updated Invoice (Wedding, Sun. 11/9/2025)"
click at [844, 260] on button "Send Message" at bounding box center [856, 266] width 144 height 34
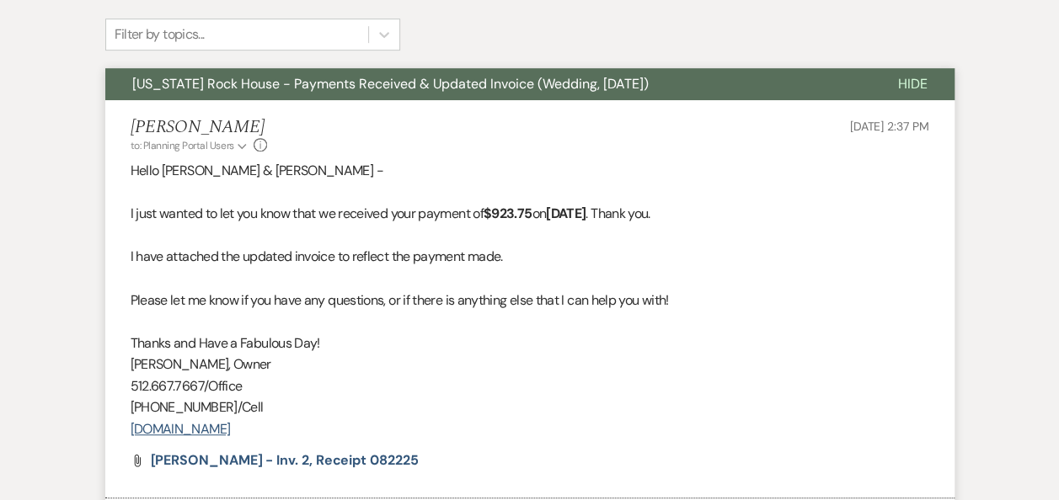
scroll to position [0, 0]
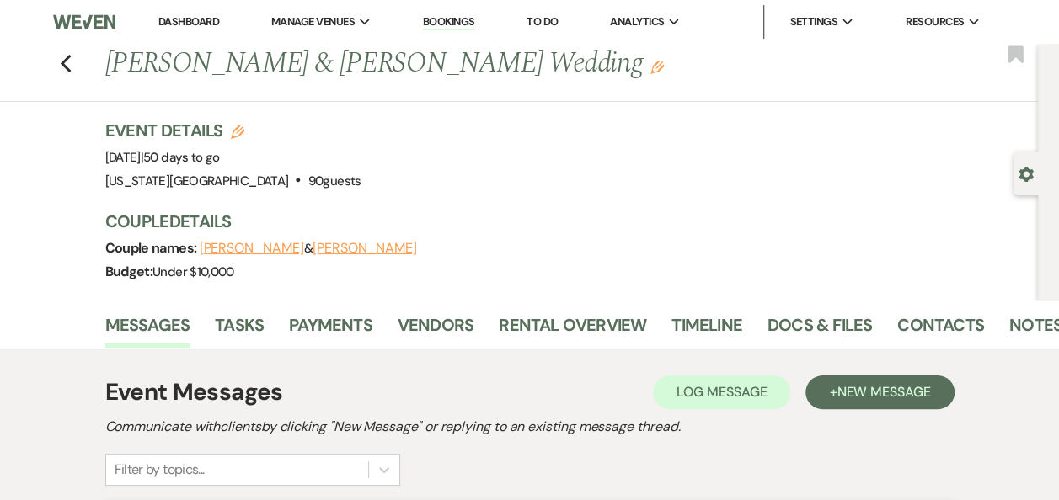
drag, startPoint x: 185, startPoint y: 24, endPoint x: 195, endPoint y: 25, distance: 10.3
click at [185, 24] on link "Dashboard" at bounding box center [188, 21] width 61 height 14
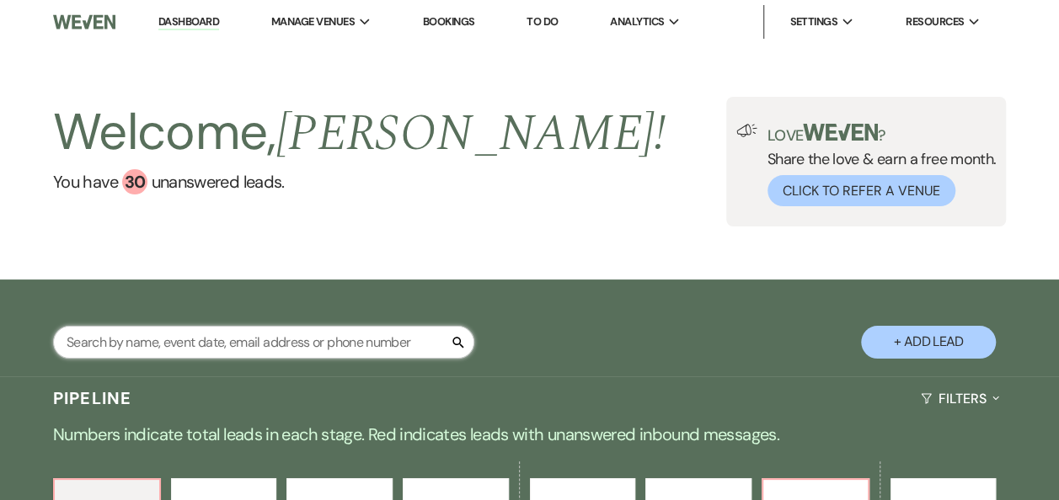
click at [235, 349] on input "text" at bounding box center [263, 342] width 421 height 33
type input "Torres"
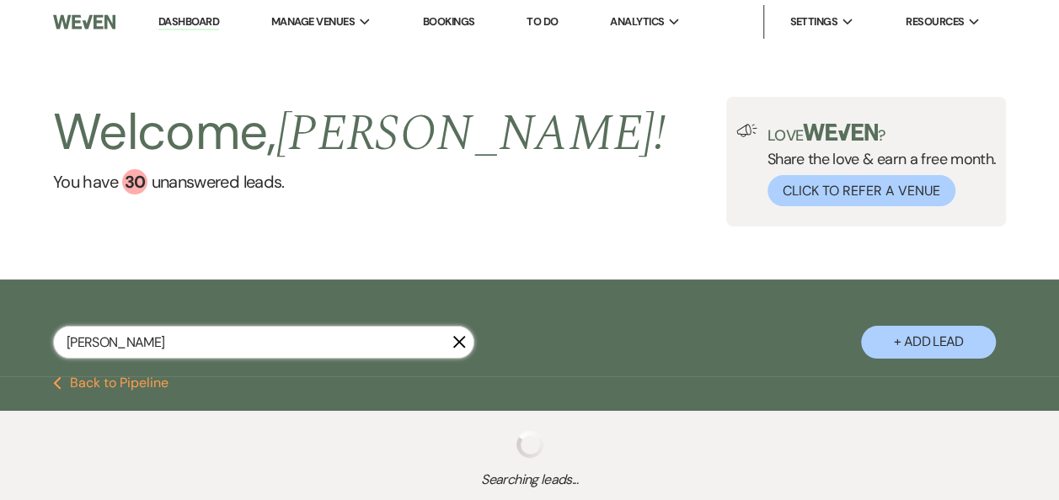
select select "6"
select select "5"
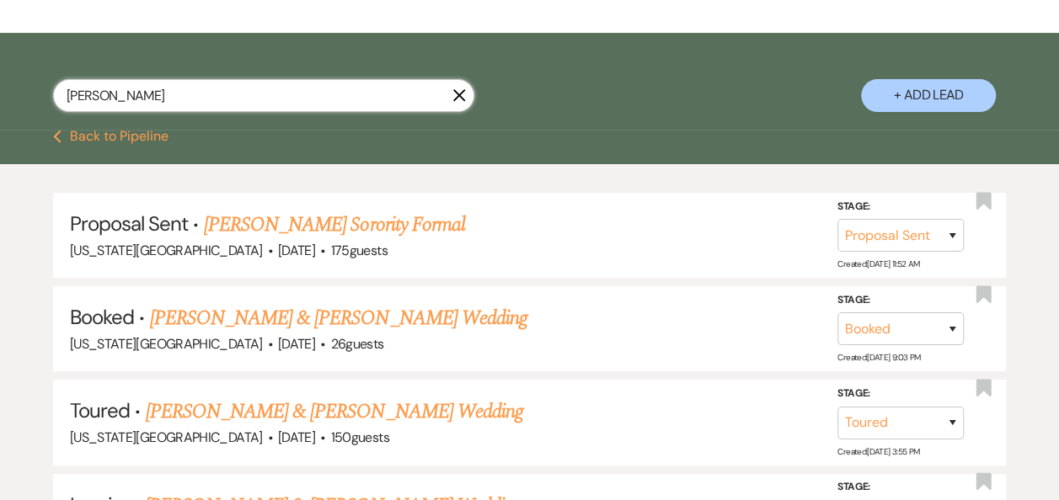
scroll to position [246, 0]
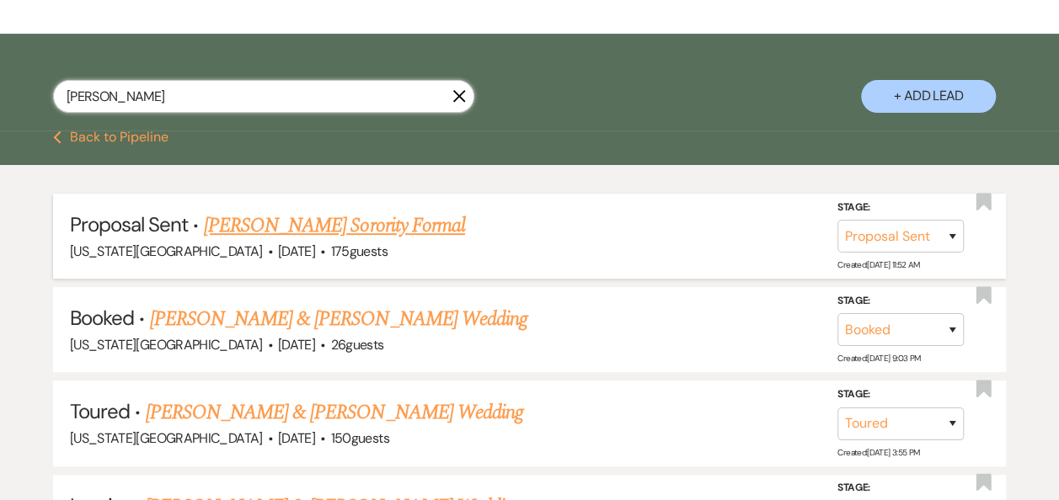
type input "Torres"
click at [389, 222] on link "Joann Torres's Sorority Formal" at bounding box center [334, 226] width 261 height 30
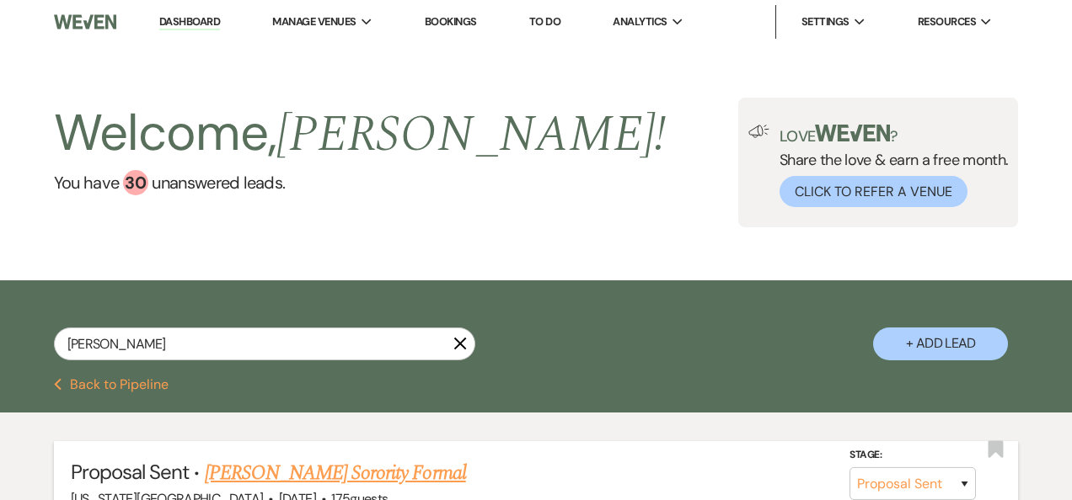
select select "6"
select select "22"
select select "13"
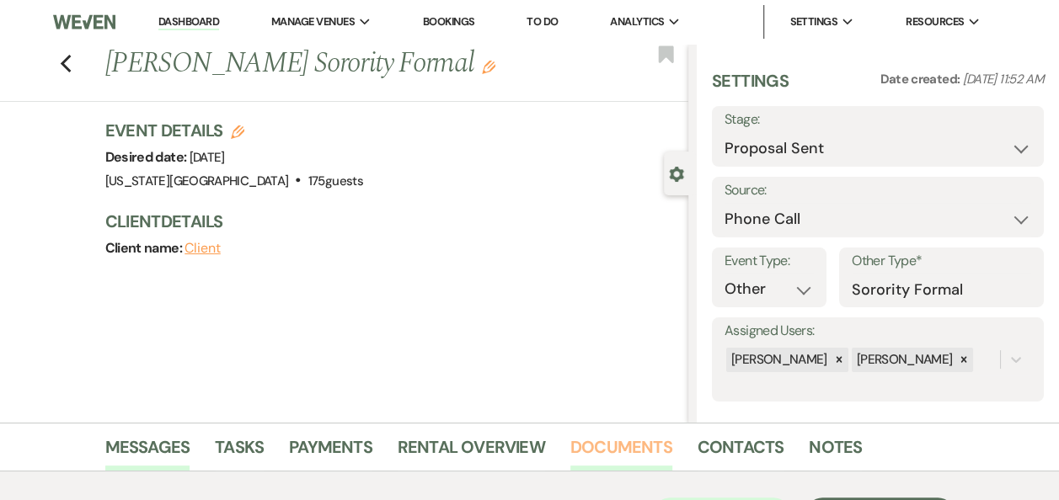
click at [605, 447] on link "Documents" at bounding box center [621, 452] width 102 height 37
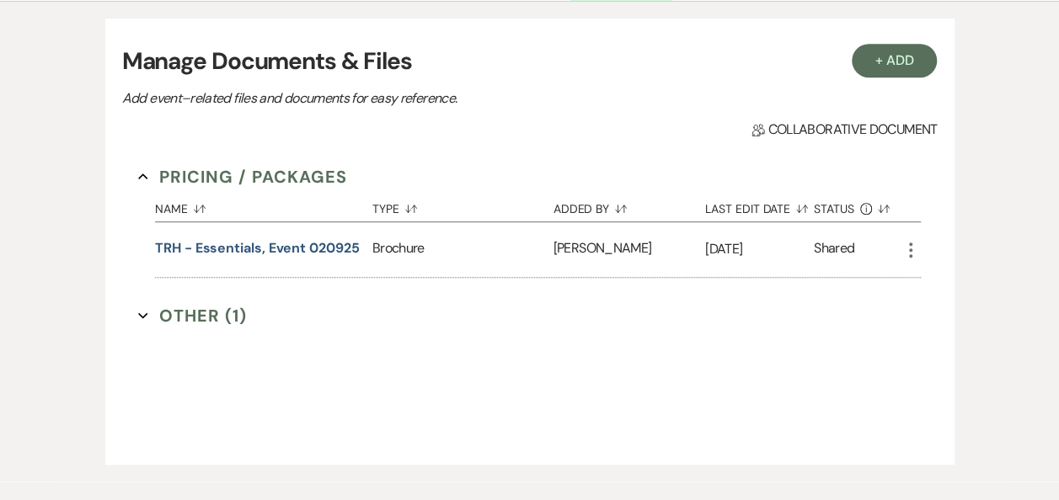
scroll to position [474, 0]
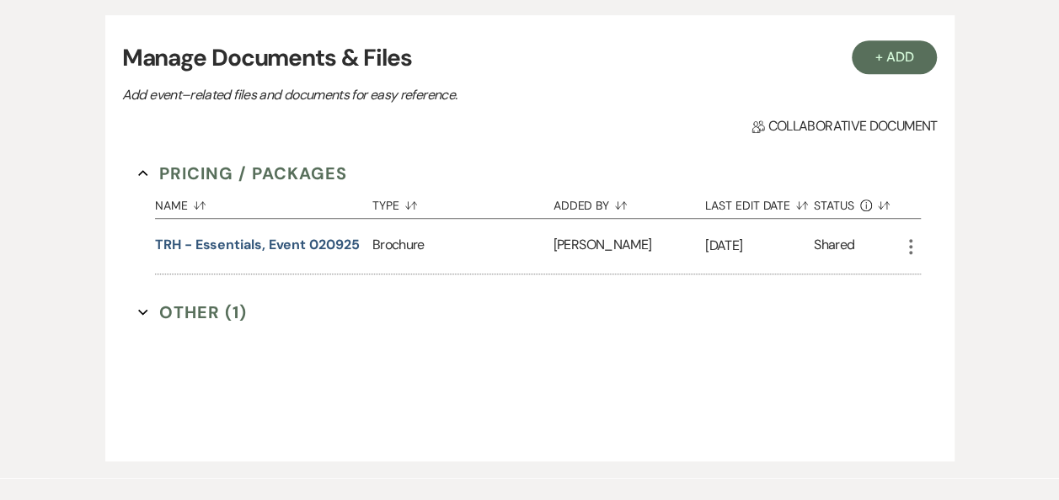
click at [213, 310] on button "Other (1) Expand" at bounding box center [192, 312] width 109 height 25
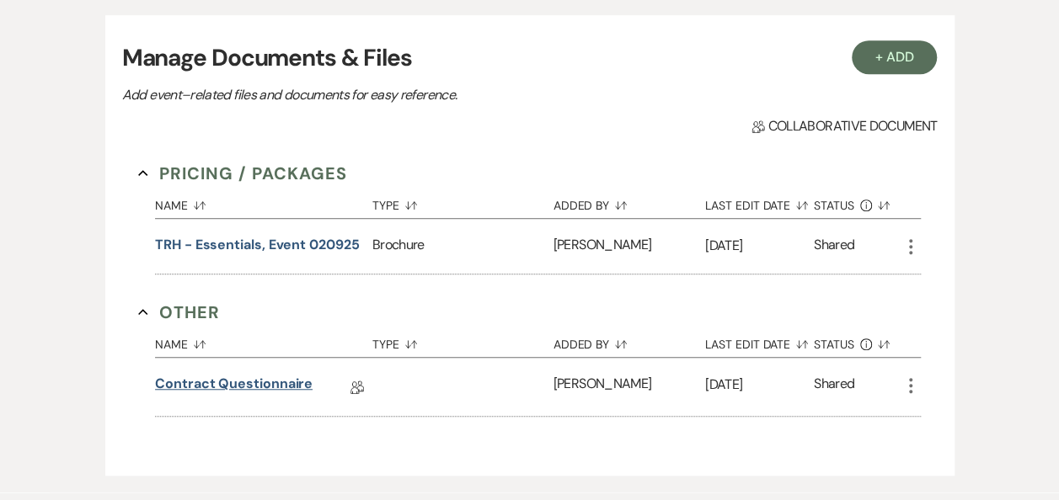
click at [243, 386] on link "Contract Questionnaire" at bounding box center [234, 387] width 158 height 26
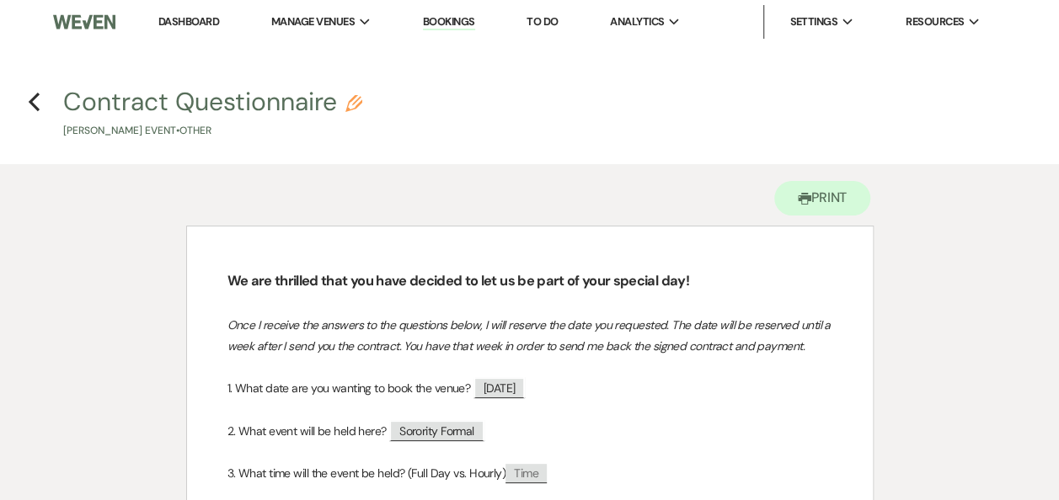
click at [187, 21] on link "Dashboard" at bounding box center [188, 21] width 61 height 14
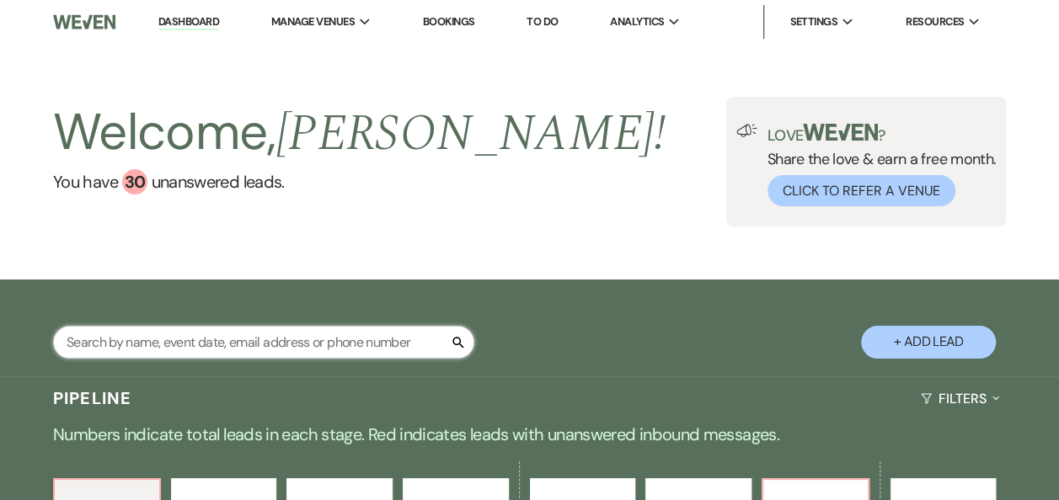
click at [203, 340] on input "text" at bounding box center [263, 342] width 421 height 33
type input "torres"
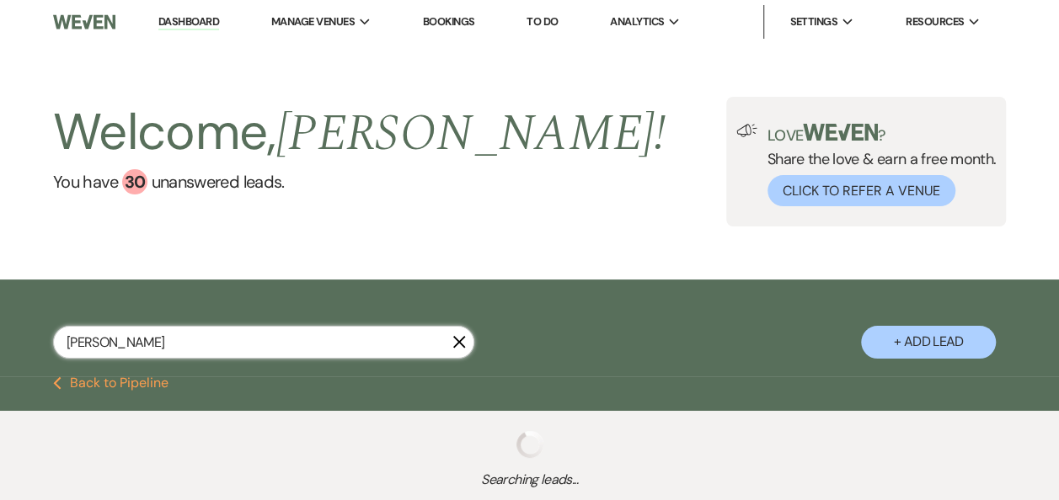
select select "6"
select select "5"
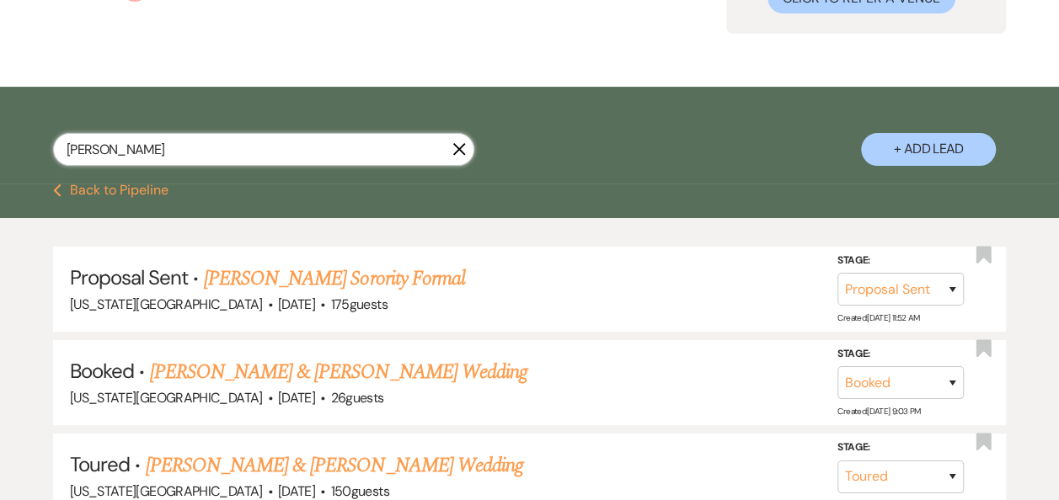
scroll to position [202, 0]
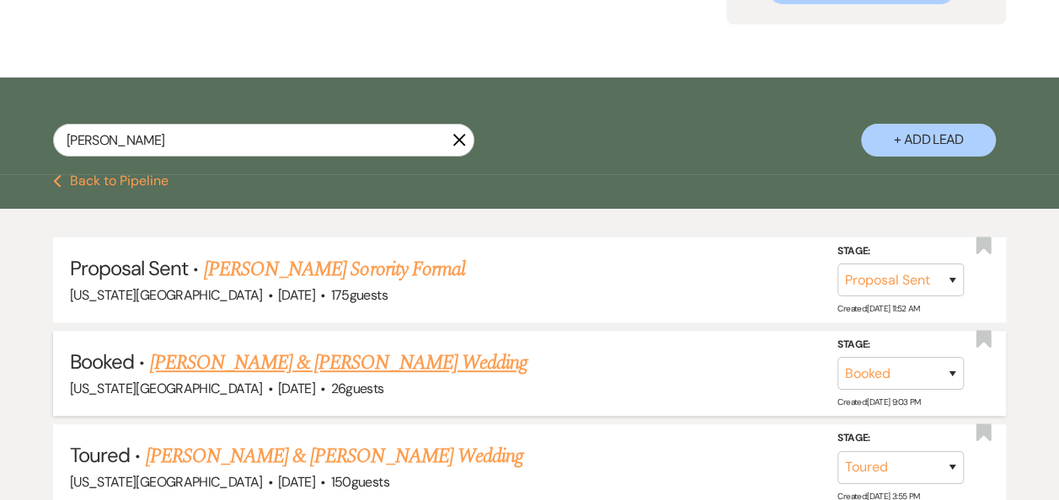
click at [365, 360] on link "Whitney Torres & Steve Torres's Wedding" at bounding box center [337, 363] width 377 height 30
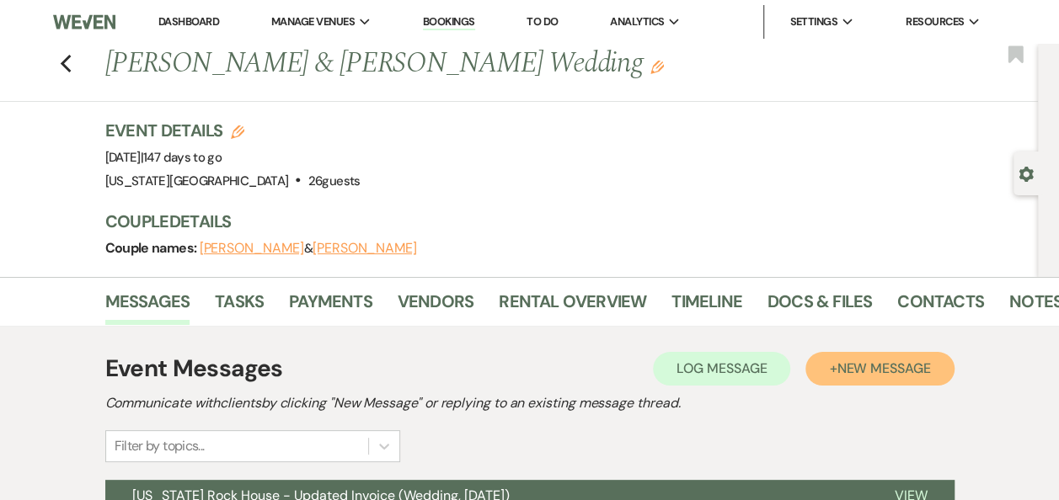
click at [873, 372] on span "New Message" at bounding box center [884, 369] width 94 height 18
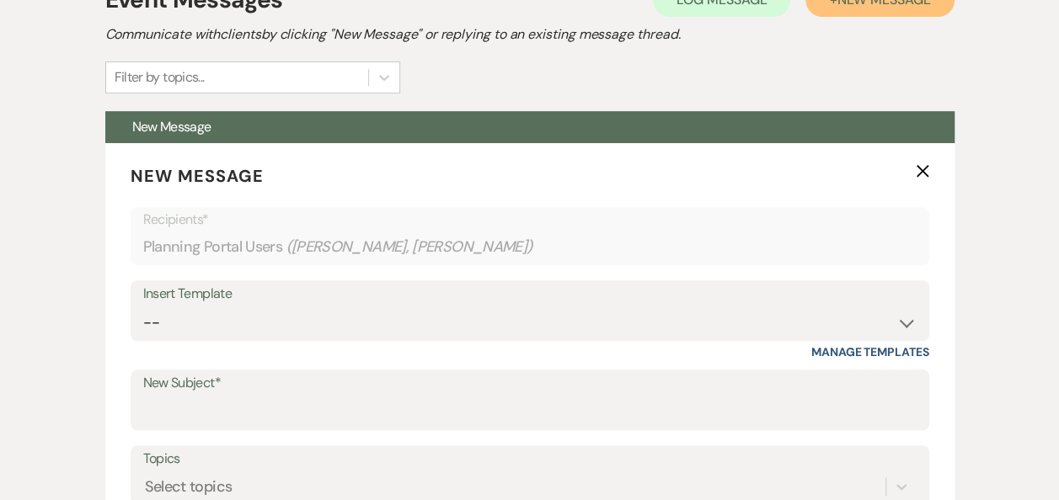
scroll to position [426, 0]
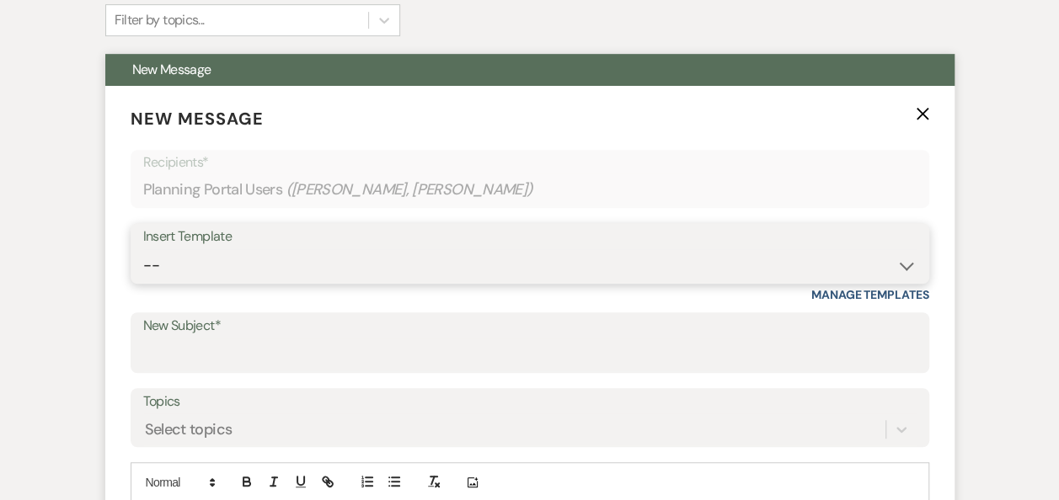
click at [905, 265] on select "-- Weven Planning Portal Introduction (Booked Events) Follow Up Booking Procedu…" at bounding box center [529, 265] width 773 height 33
select select "696"
click at [143, 249] on select "-- Weven Planning Portal Introduction (Booked Events) Follow Up Booking Procedu…" at bounding box center [529, 265] width 773 height 33
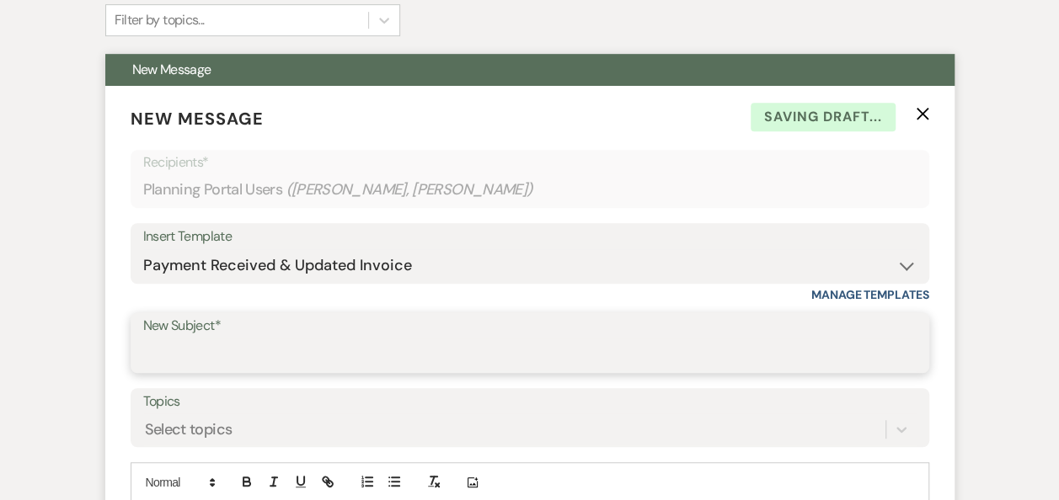
click at [660, 351] on input "New Subject*" at bounding box center [529, 355] width 773 height 33
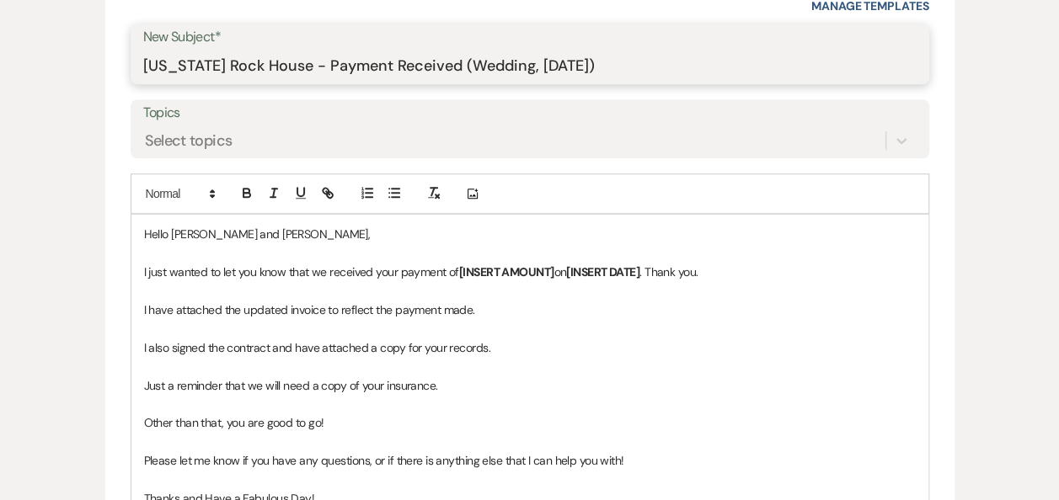
scroll to position [723, 0]
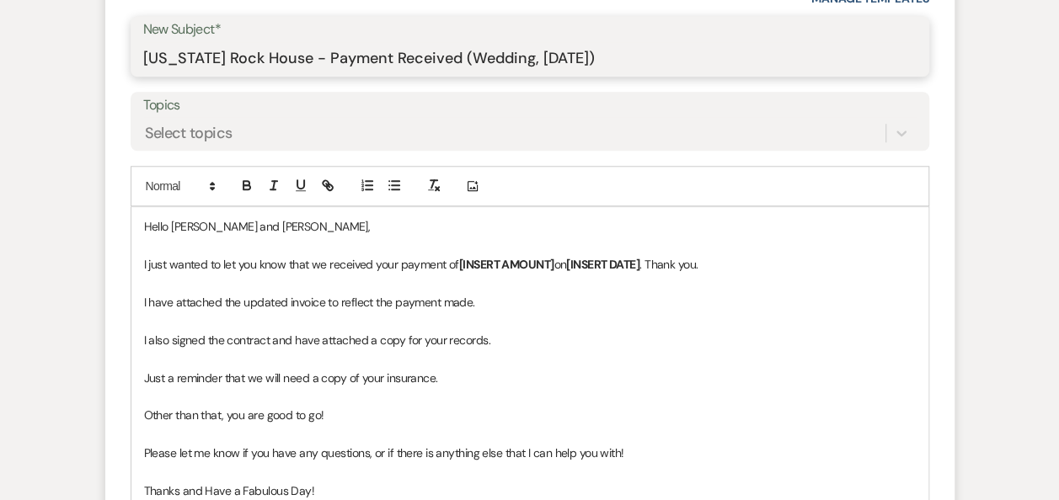
type input "Texas Rock House - Payment Received (Wedding, Sat. 2/14/2026)"
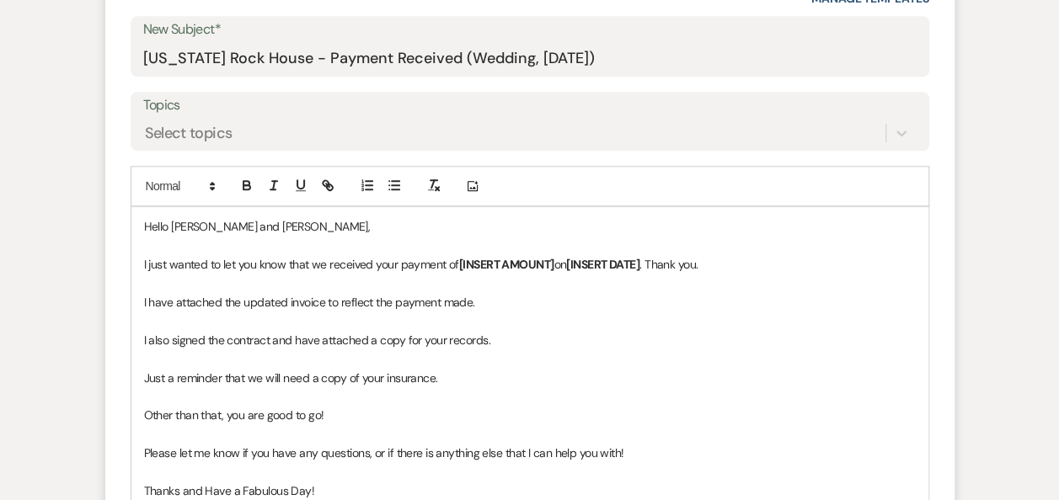
click at [321, 237] on p at bounding box center [530, 246] width 772 height 19
click at [313, 227] on p "Hello Whitney and Steve," at bounding box center [530, 226] width 772 height 19
drag, startPoint x: 557, startPoint y: 265, endPoint x: 463, endPoint y: 261, distance: 94.4
click at [463, 261] on p "I just wanted to let you know that we received your payment of [INSERT AMOUNT] …" at bounding box center [530, 264] width 772 height 19
drag, startPoint x: 597, startPoint y: 264, endPoint x: 524, endPoint y: 265, distance: 72.5
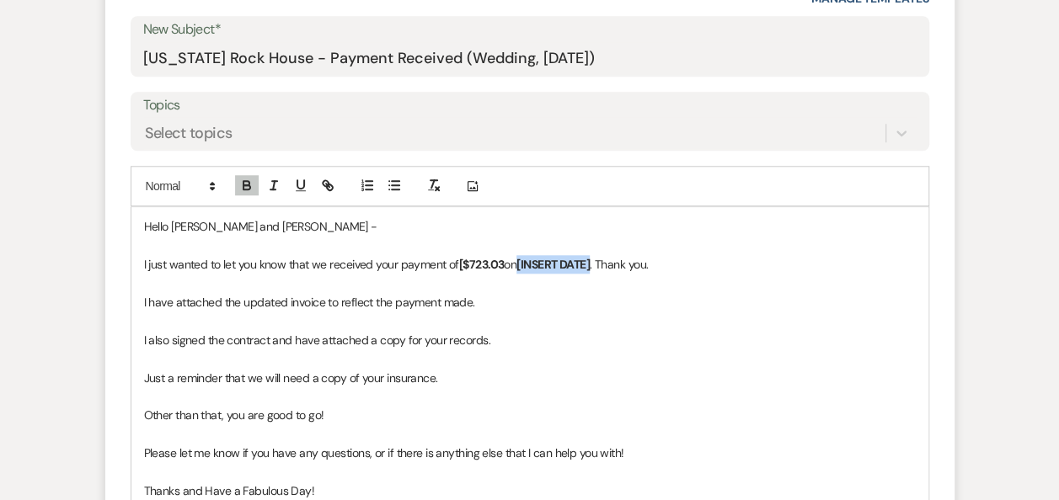
click at [524, 265] on strong "[INSERT DATE]" at bounding box center [552, 264] width 73 height 15
click at [462, 257] on strong "[$723.03" at bounding box center [481, 264] width 45 height 15
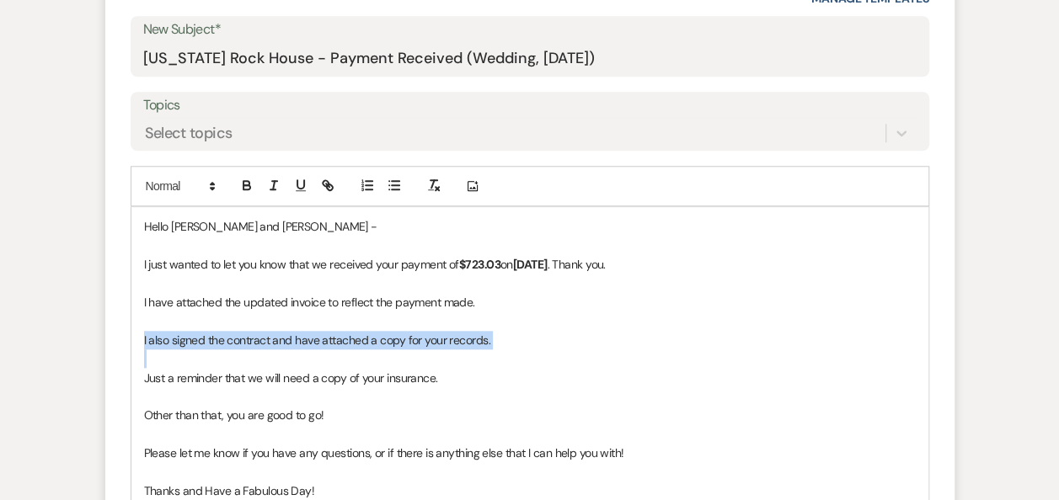
drag, startPoint x: 136, startPoint y: 330, endPoint x: 563, endPoint y: 347, distance: 426.7
click at [563, 347] on div "Hello Whitney and Steve - I just wanted to let you know that we received your p…" at bounding box center [529, 396] width 797 height 378
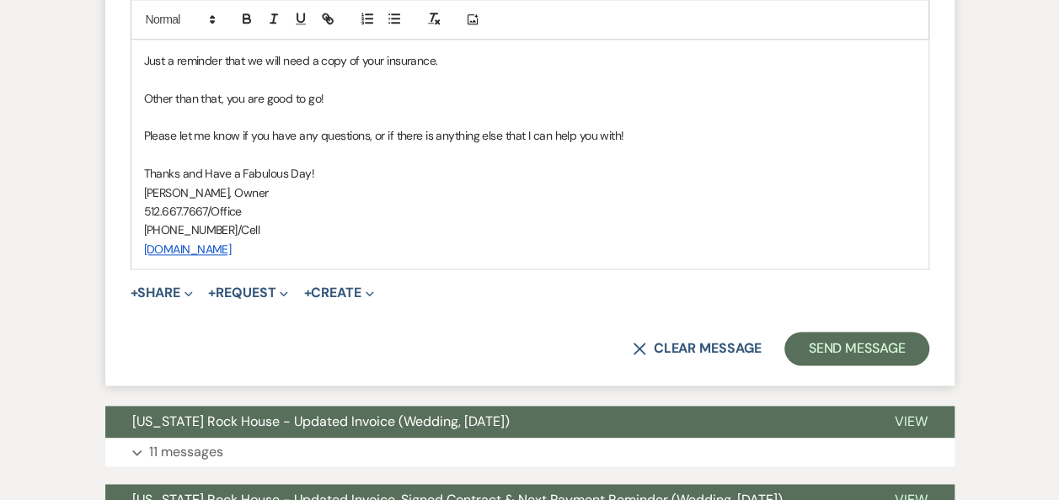
scroll to position [1012, 0]
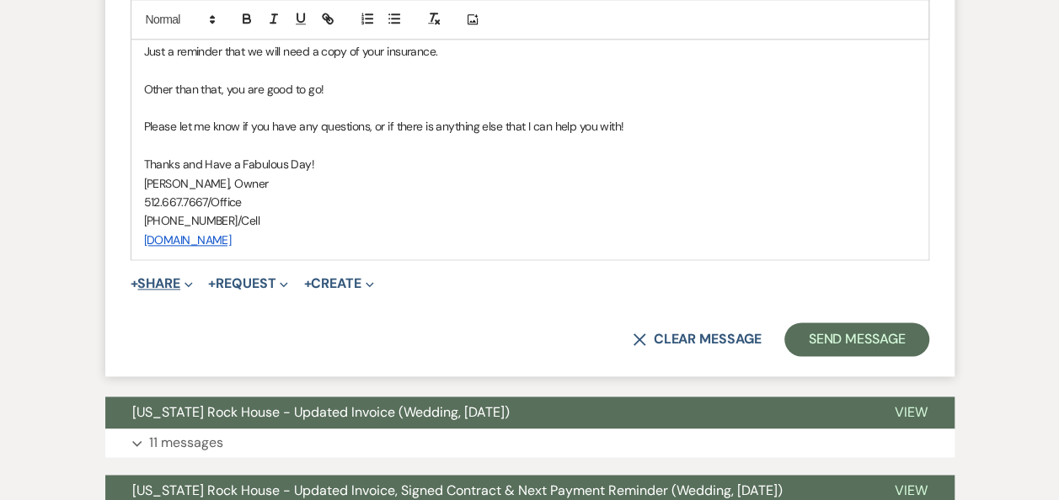
click at [156, 284] on button "+ Share Expand" at bounding box center [162, 283] width 63 height 13
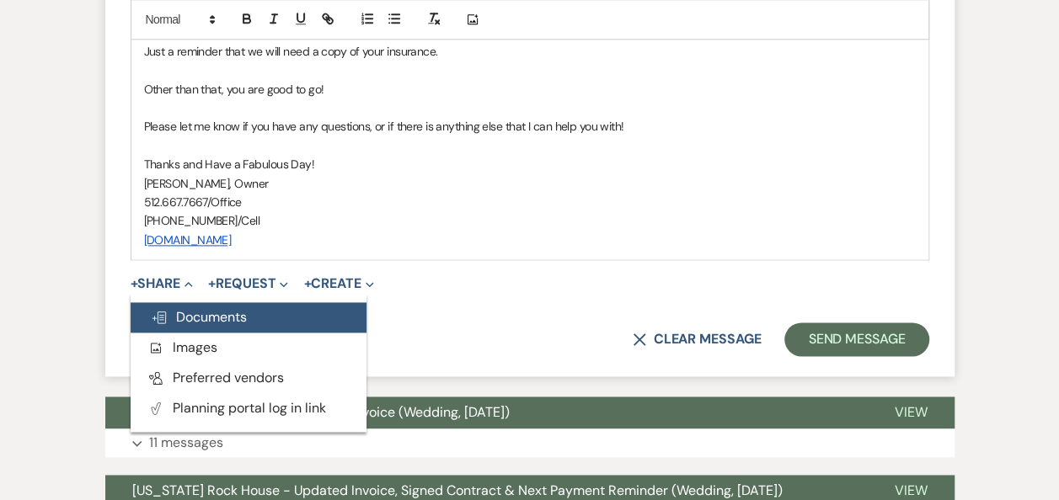
click at [190, 315] on span "Doc Upload Documents" at bounding box center [199, 317] width 96 height 18
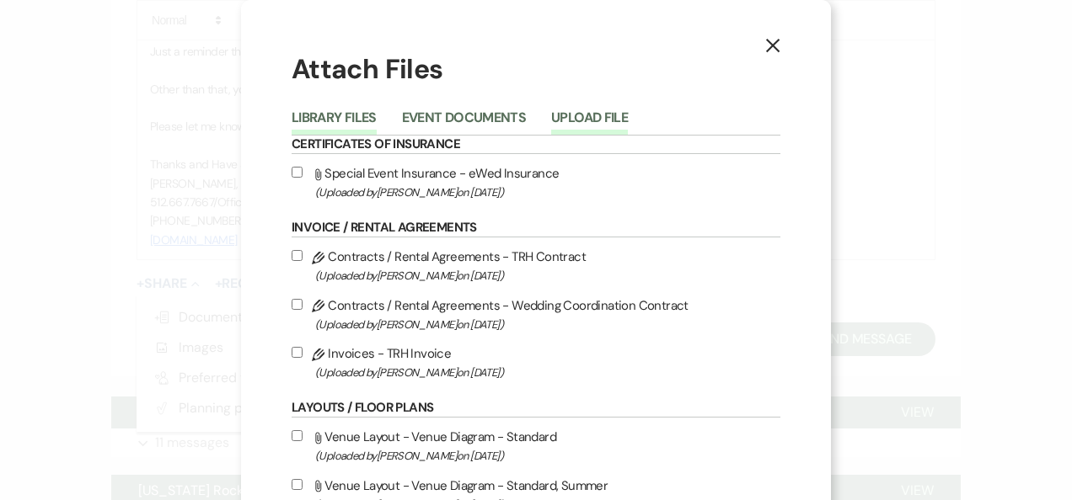
click at [583, 122] on button "Upload File" at bounding box center [589, 123] width 77 height 24
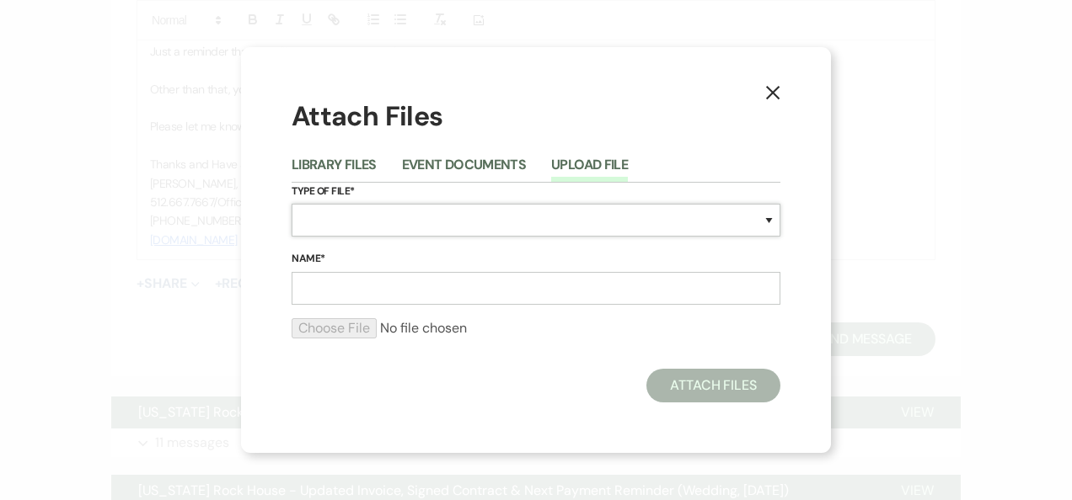
click at [768, 222] on select "Special Event Insurance Vendor Certificate of Insurance Contracts / Rental Agre…" at bounding box center [536, 220] width 489 height 33
select select "22"
click at [292, 204] on select "Special Event Insurance Vendor Certificate of Insurance Contracts / Rental Agre…" at bounding box center [536, 220] width 489 height 33
click at [415, 284] on input "Name*" at bounding box center [536, 288] width 489 height 33
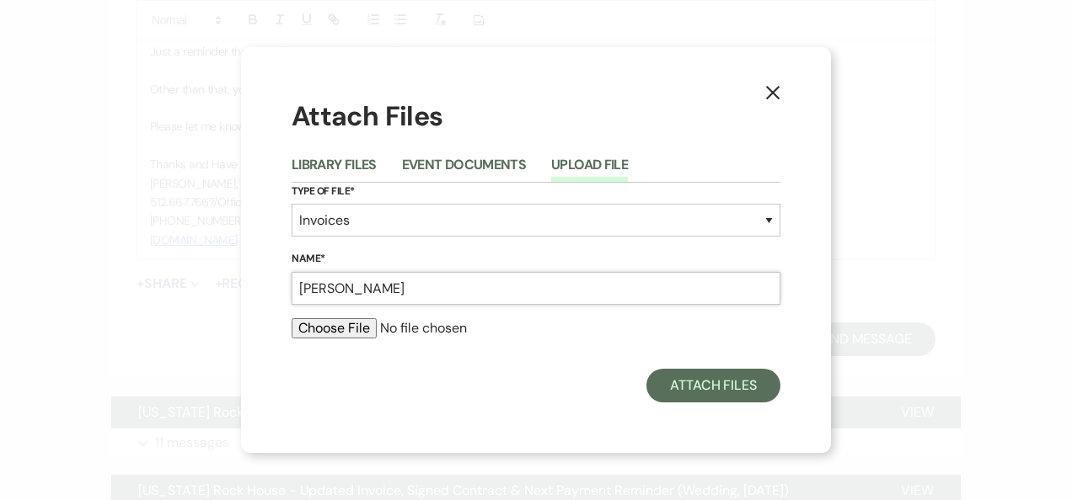
type input "Torres - Invoice 3 082325"
click at [349, 324] on input "file" at bounding box center [536, 328] width 489 height 20
type input "C:\fakepath\Torres - Invoice 3, Receipt 082825.pdf"
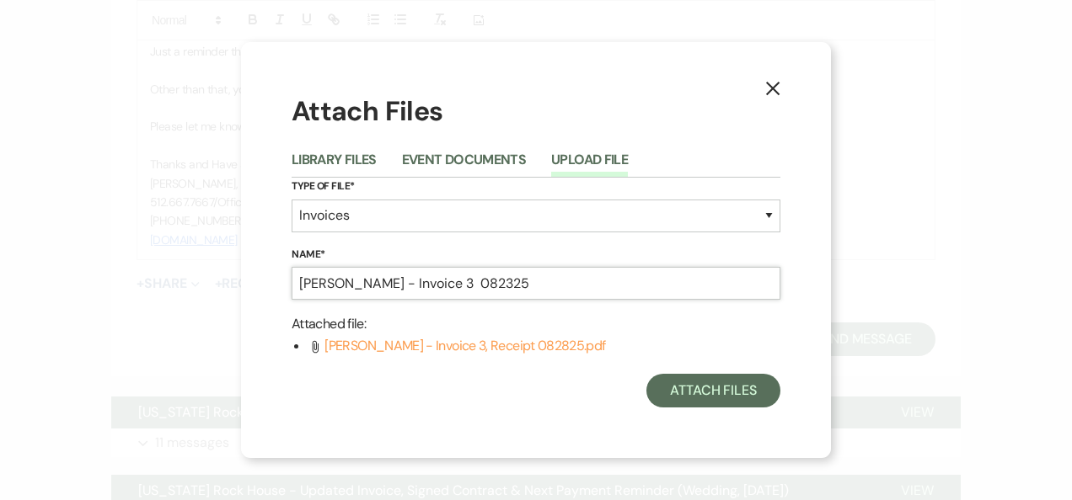
click at [404, 282] on input "Torres - Invoice 3 082325" at bounding box center [536, 283] width 489 height 33
type input "Torres - Invoice 3, Receipt 082825"
click at [704, 399] on button "Attach Files" at bounding box center [713, 391] width 134 height 34
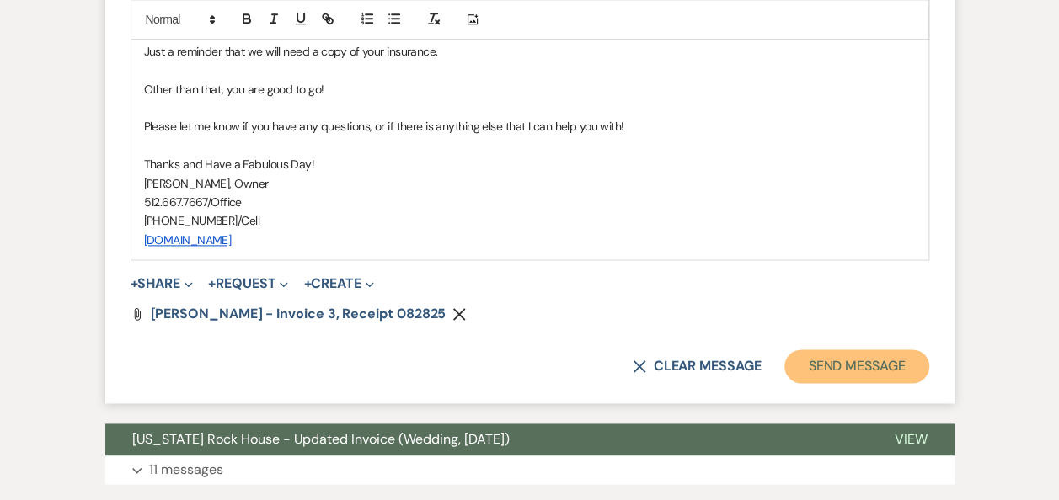
click at [844, 374] on button "Send Message" at bounding box center [856, 367] width 144 height 34
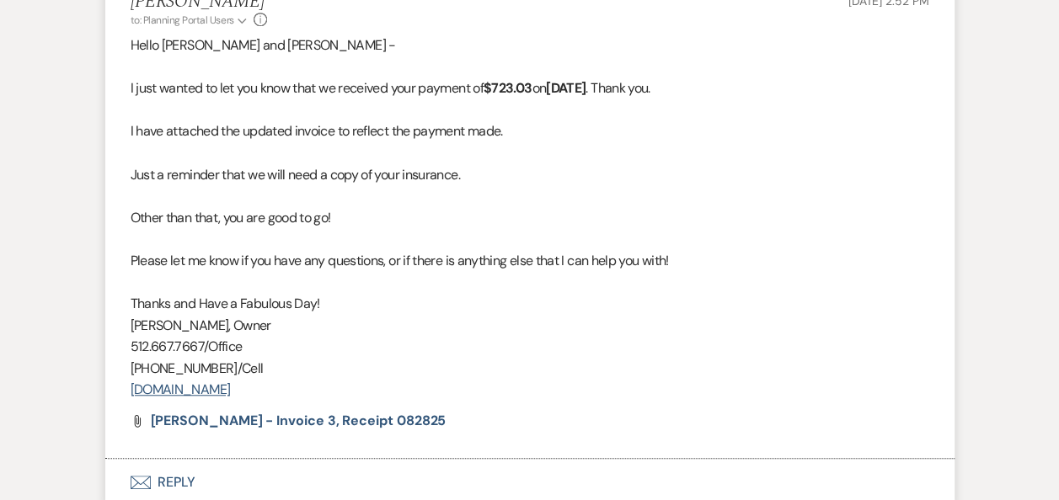
scroll to position [0, 0]
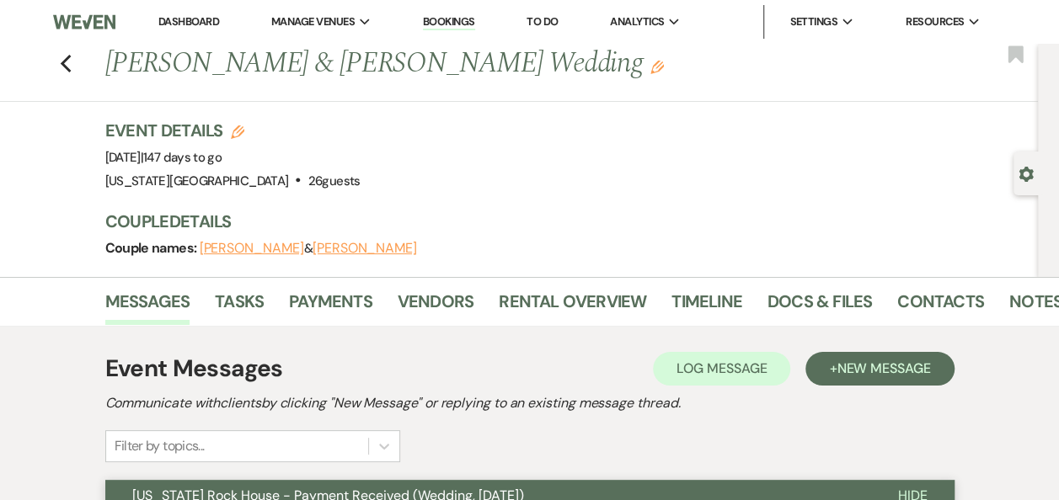
drag, startPoint x: 212, startPoint y: 24, endPoint x: 190, endPoint y: 25, distance: 21.9
click at [212, 24] on link "Dashboard" at bounding box center [188, 21] width 61 height 14
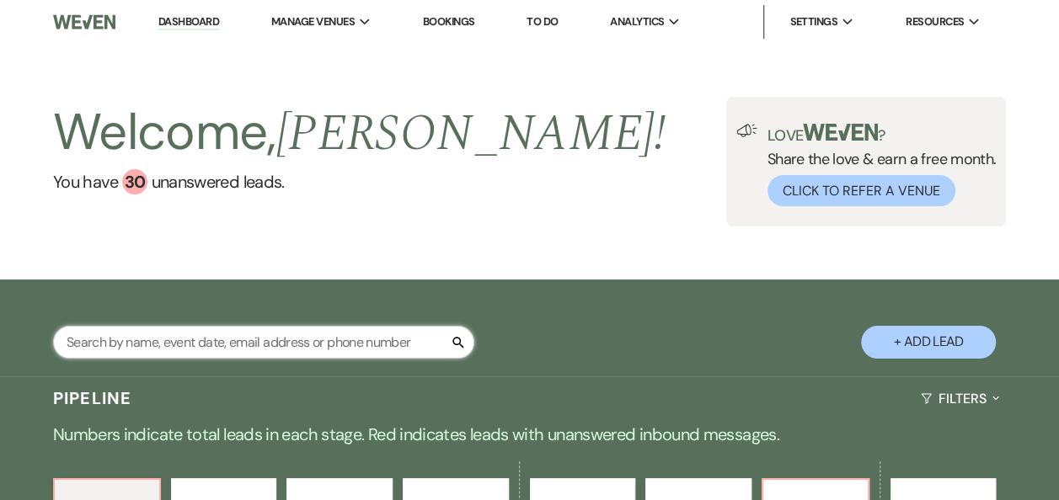
click at [270, 341] on input "text" at bounding box center [263, 342] width 421 height 33
type input "ballew"
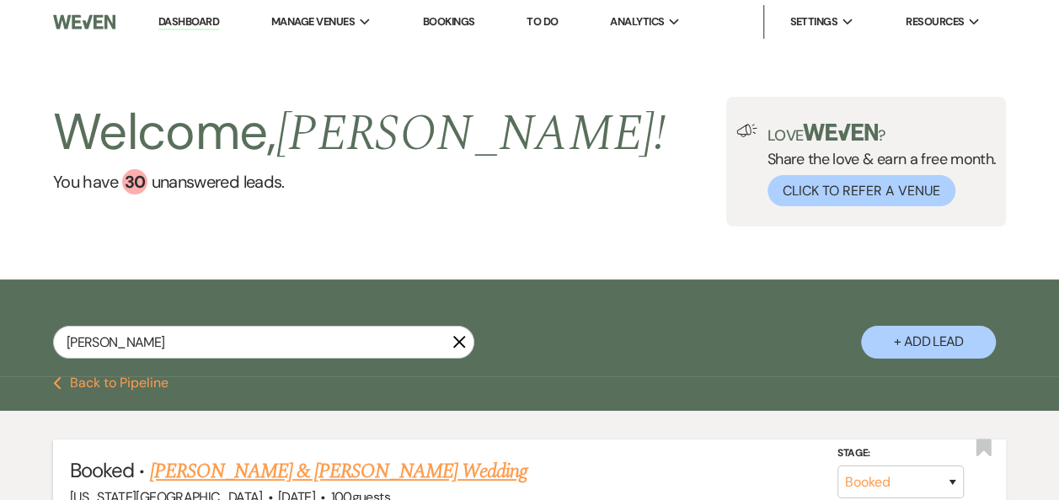
click at [409, 473] on link "Taylor Monroe & Dria Ballew's Wedding" at bounding box center [337, 472] width 377 height 30
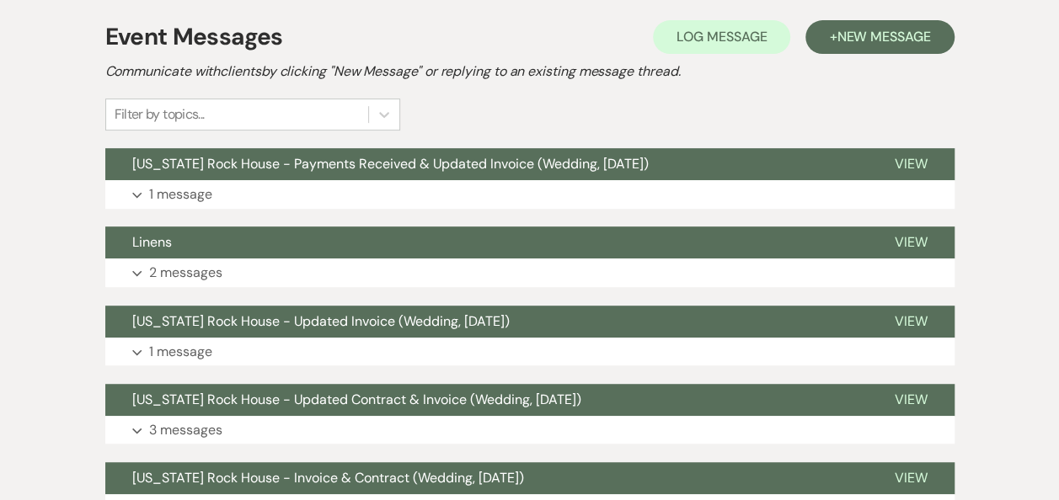
scroll to position [324, 0]
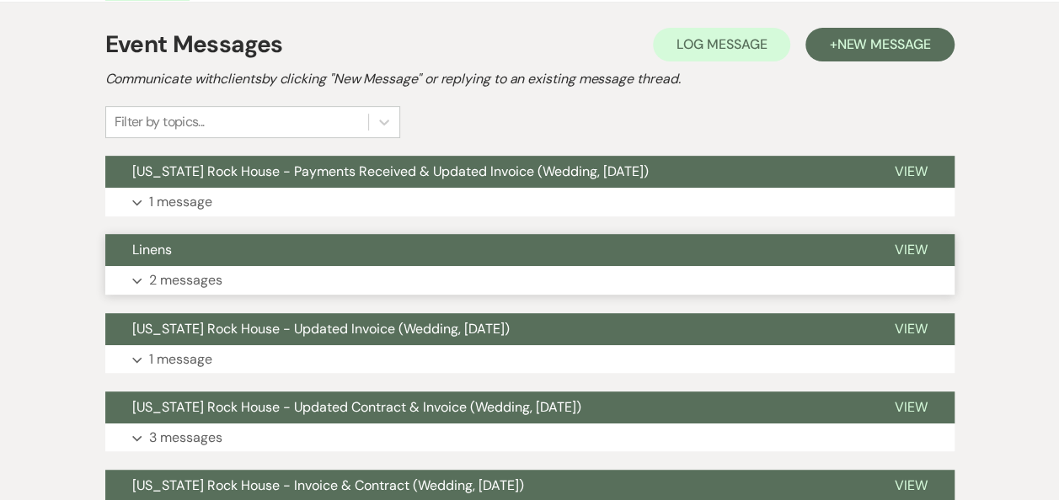
click at [918, 244] on span "View" at bounding box center [911, 250] width 33 height 18
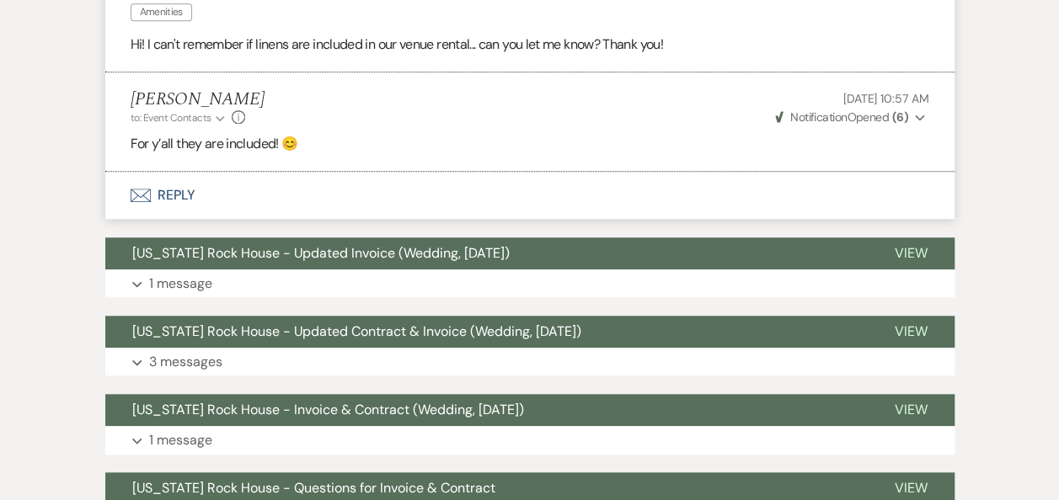
scroll to position [634, 0]
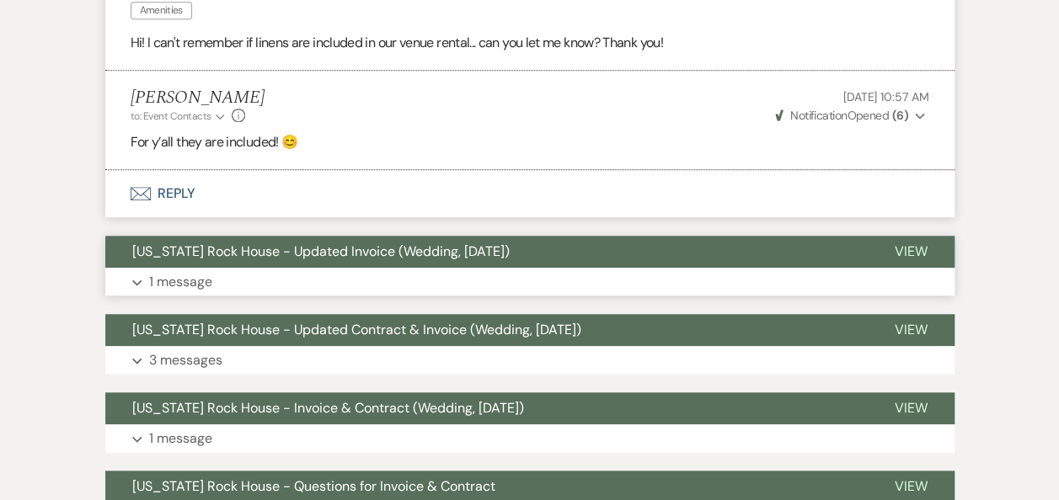
click at [903, 255] on span "View" at bounding box center [911, 252] width 33 height 18
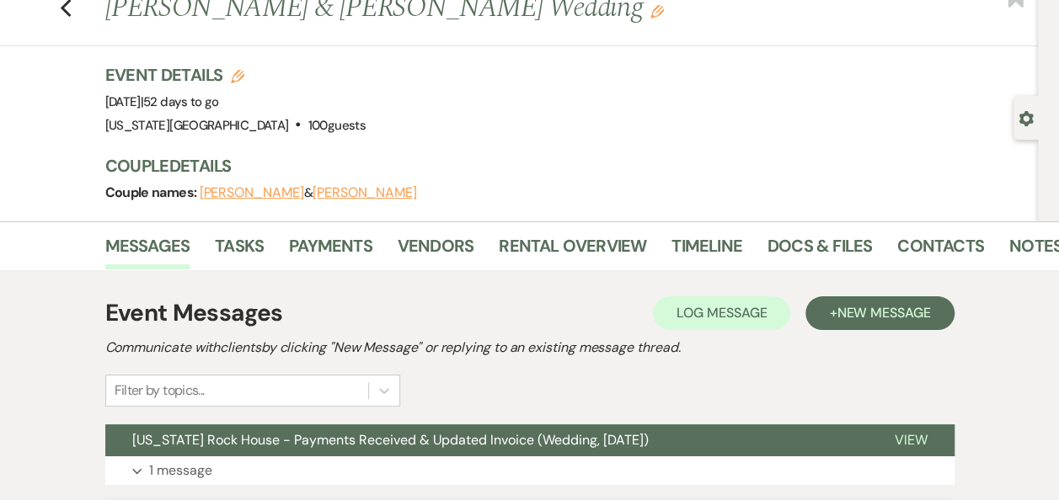
scroll to position [0, 0]
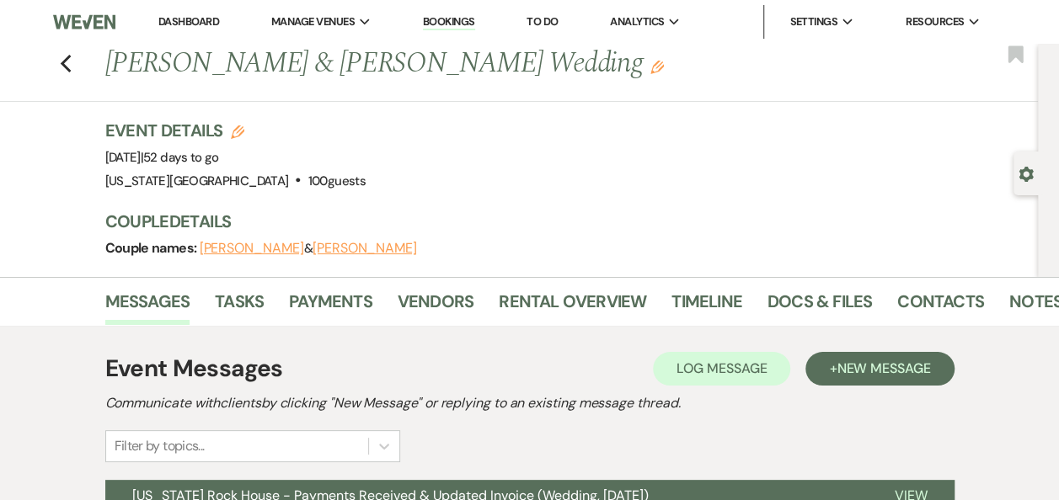
click at [194, 19] on link "Dashboard" at bounding box center [188, 21] width 61 height 14
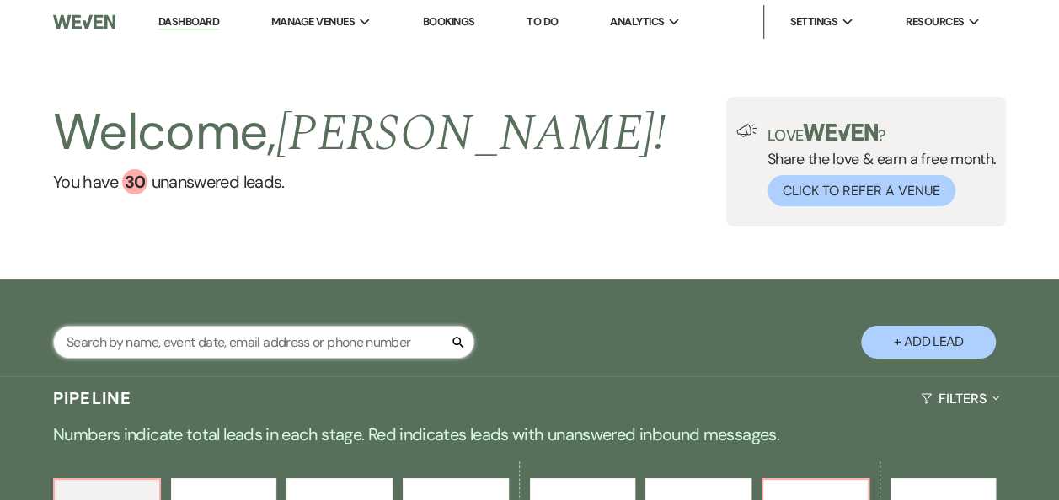
click at [270, 344] on input "text" at bounding box center [263, 342] width 421 height 33
type input "sarah"
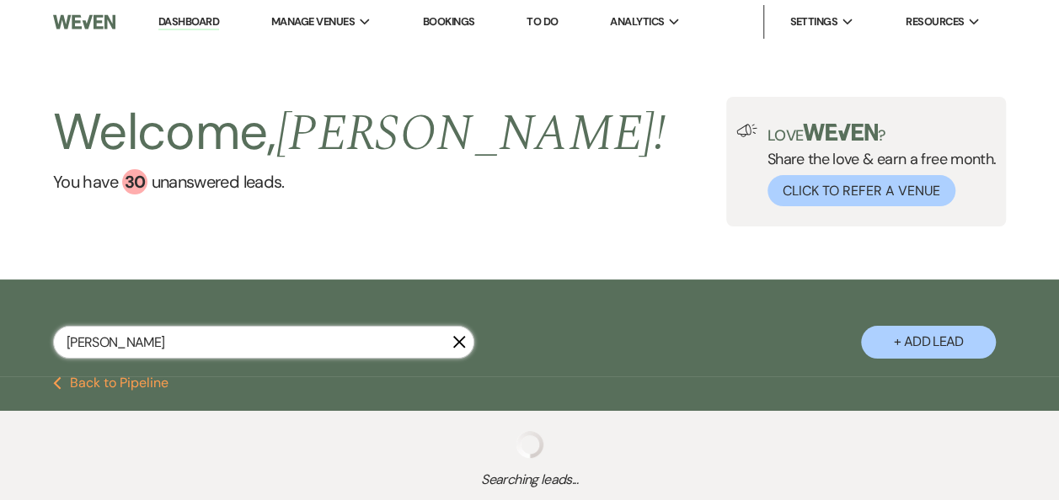
select select "8"
select select "10"
select select "5"
select select "8"
select select "6"
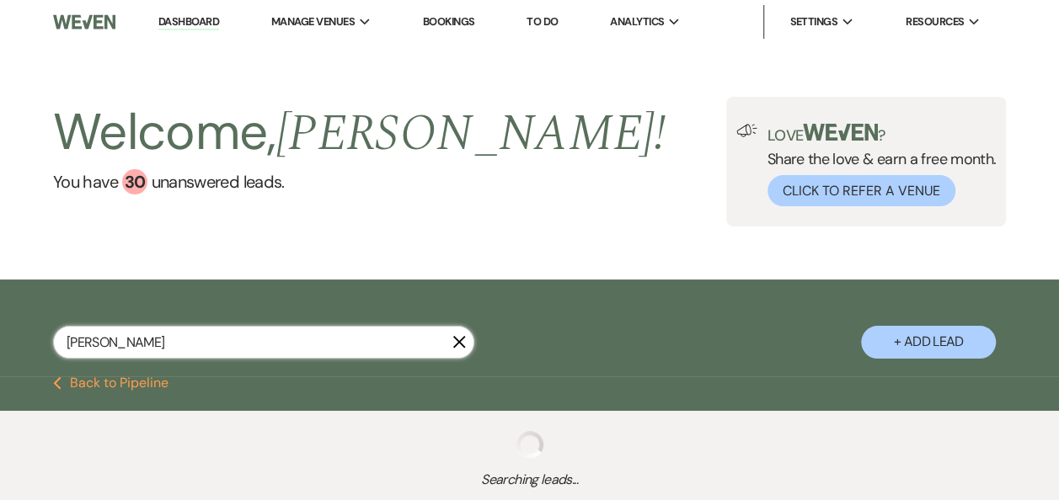
select select "8"
select select "1"
select select "8"
select select "11"
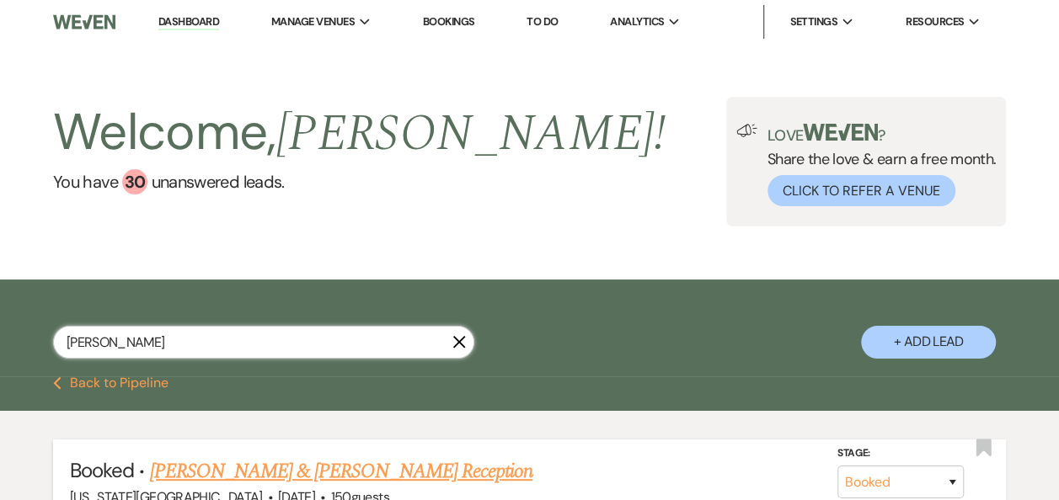
type input "sarah"
click at [328, 472] on link "Sarah Barry & Jake Wardlow's Reception" at bounding box center [340, 472] width 383 height 30
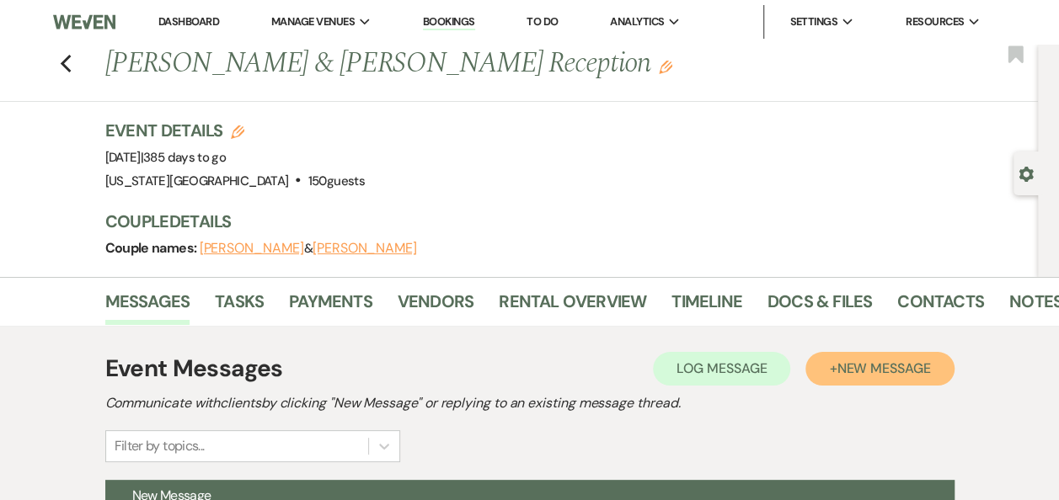
click at [880, 376] on span "New Message" at bounding box center [884, 369] width 94 height 18
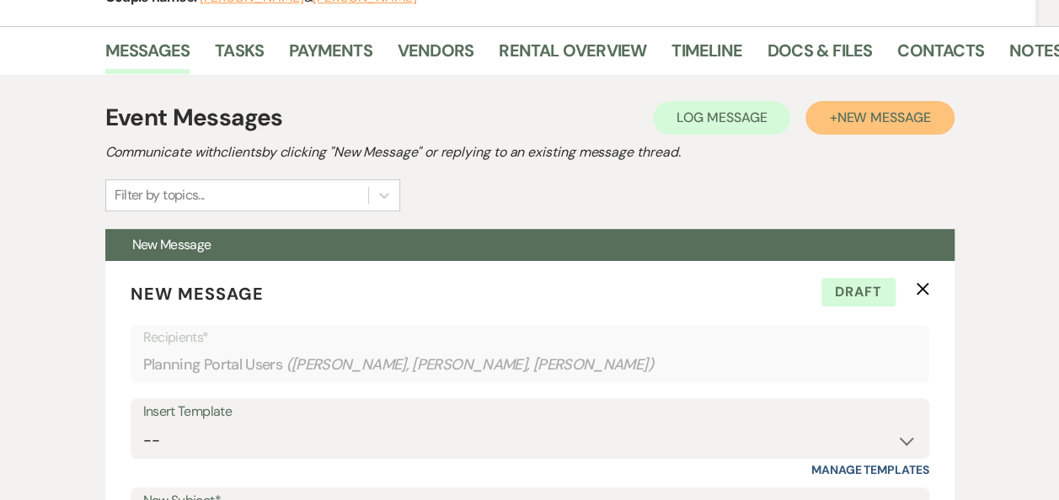
scroll to position [248, 0]
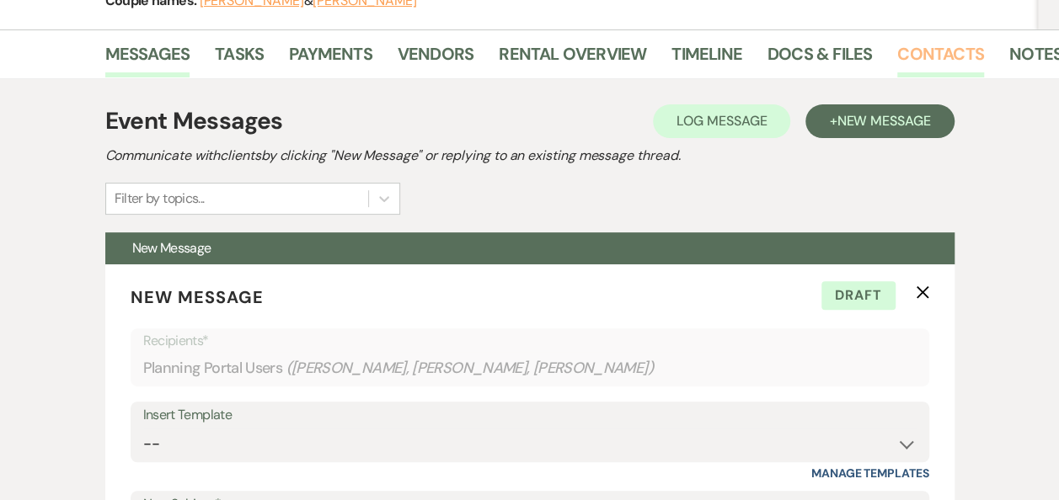
click at [923, 47] on link "Contacts" at bounding box center [940, 58] width 87 height 37
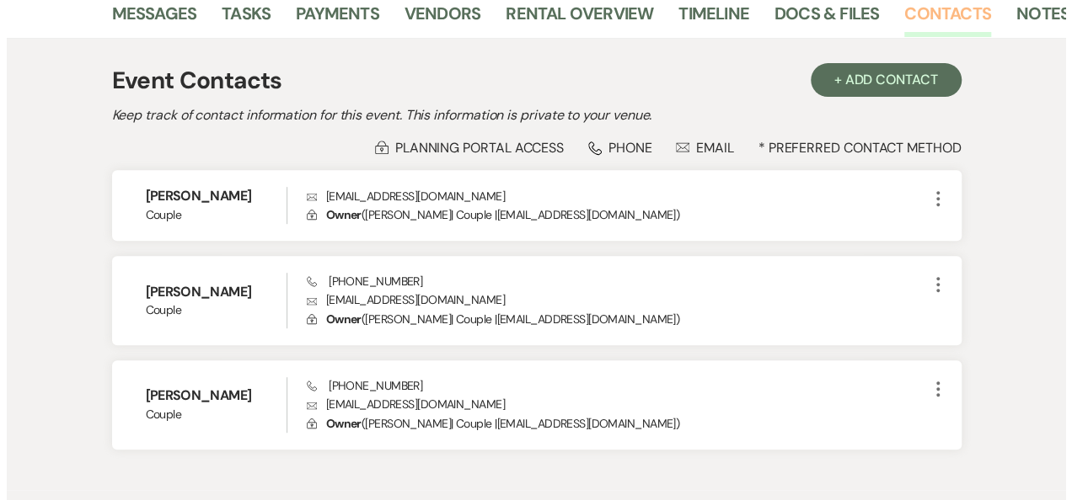
scroll to position [298, 0]
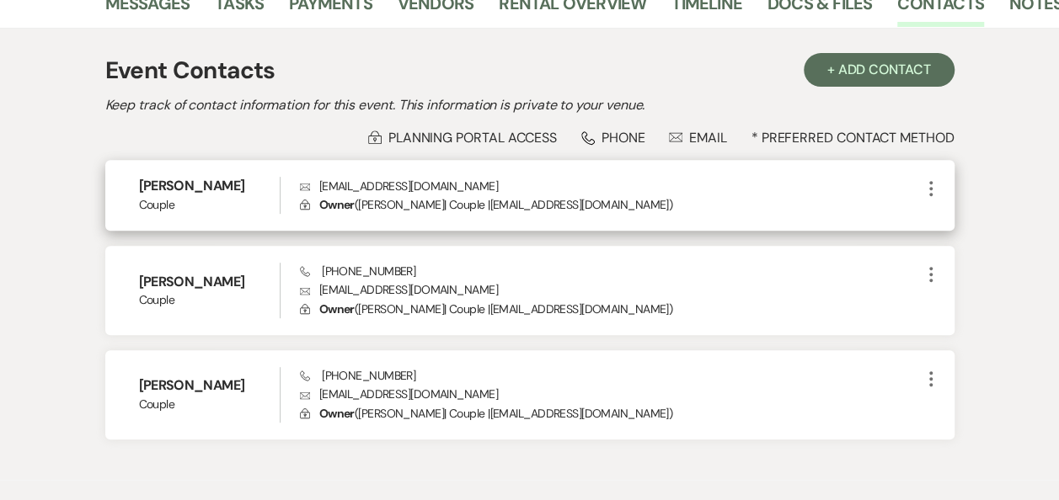
click at [931, 189] on icon "More" at bounding box center [931, 189] width 20 height 20
click at [967, 222] on button "Pencil Edit" at bounding box center [971, 221] width 100 height 29
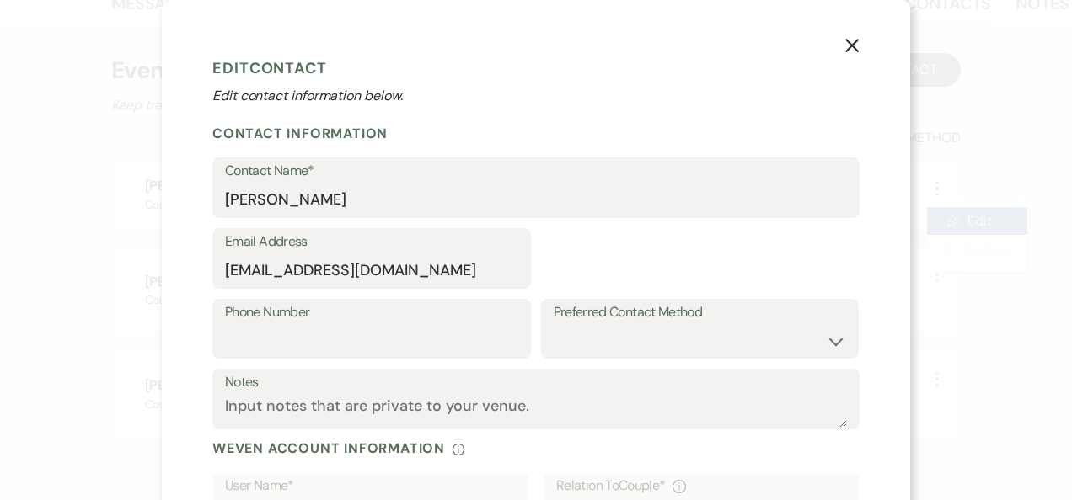
select select "1"
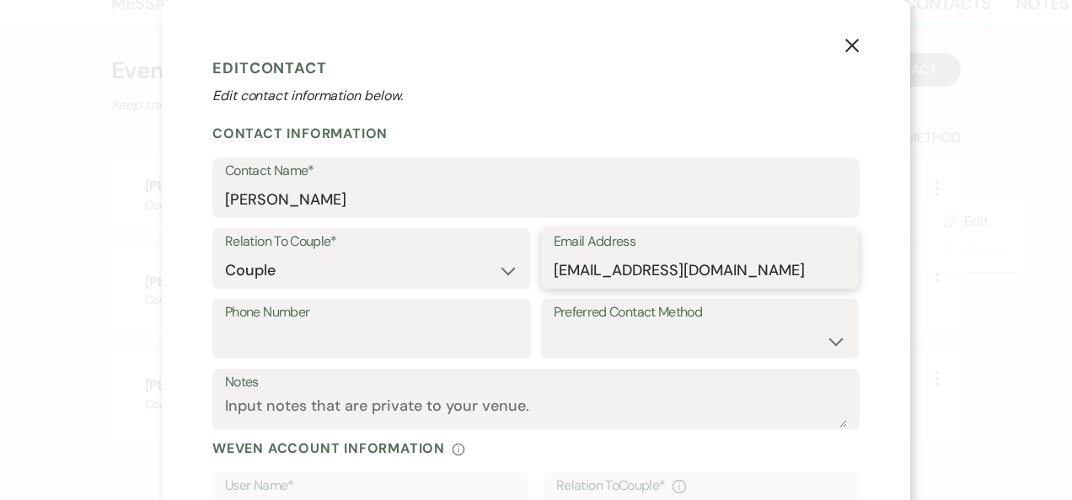
drag, startPoint x: 741, startPoint y: 276, endPoint x: 327, endPoint y: 266, distance: 414.6
click at [327, 266] on div "Relation To Couple* Couple Planner Parent of Couple Family Member Friend Other …" at bounding box center [535, 263] width 647 height 71
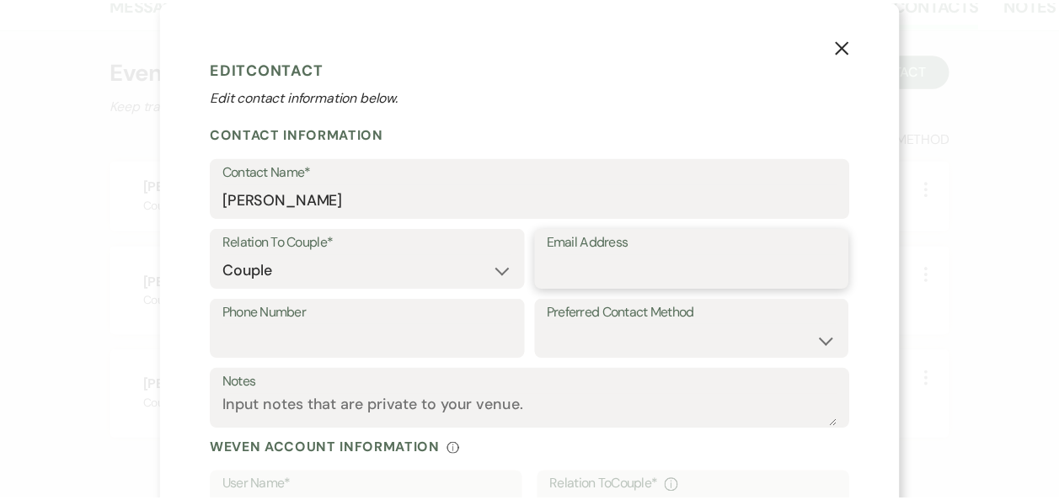
scroll to position [197, 0]
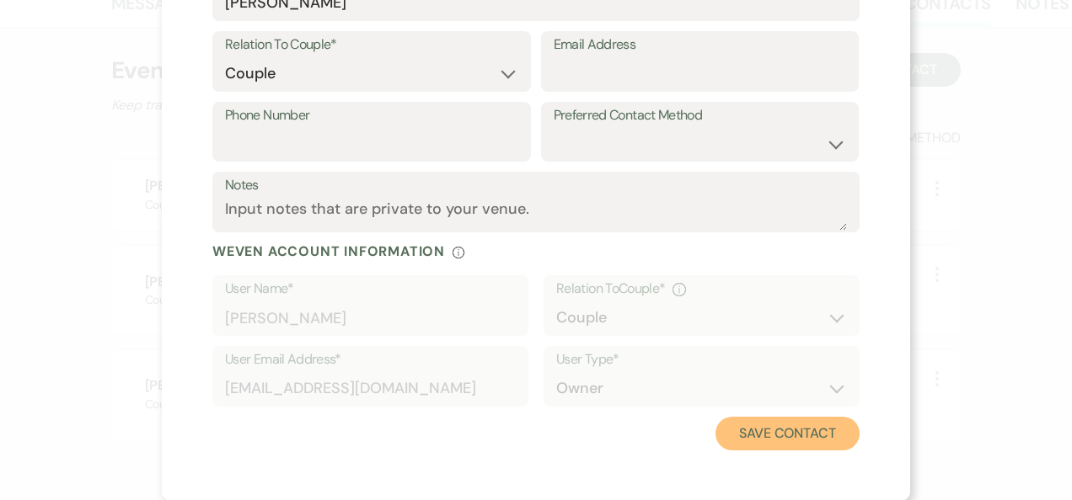
click at [782, 431] on button "Save Contact" at bounding box center [787, 434] width 144 height 34
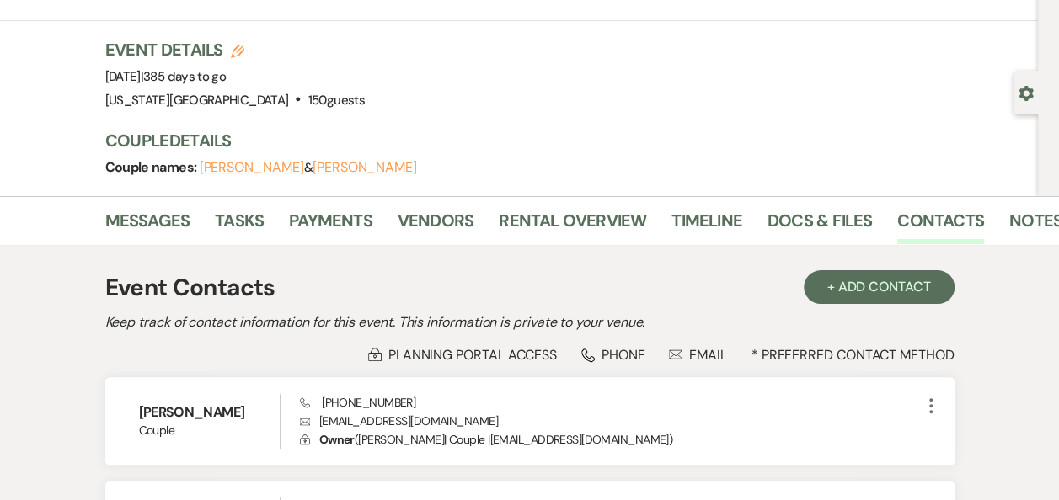
scroll to position [35, 0]
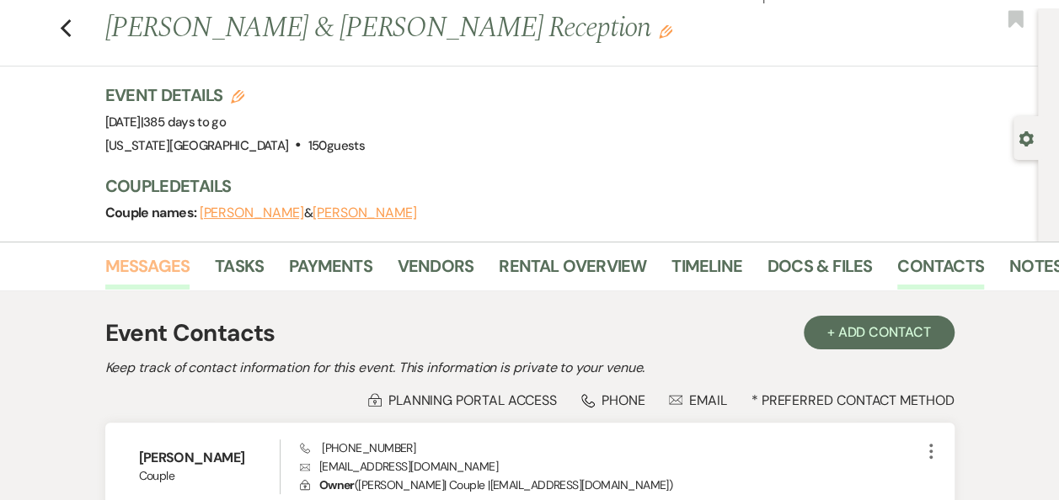
click at [157, 263] on link "Messages" at bounding box center [147, 271] width 85 height 37
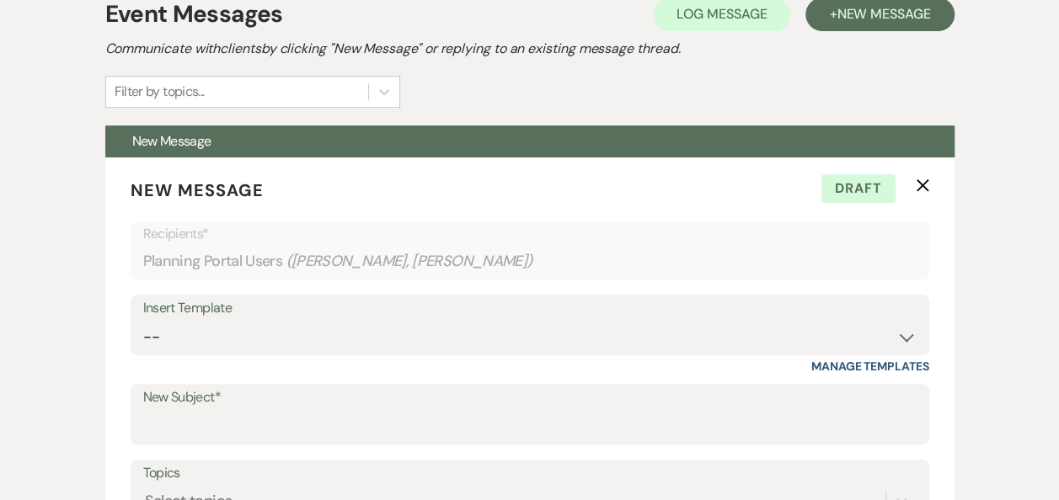
scroll to position [335, 0]
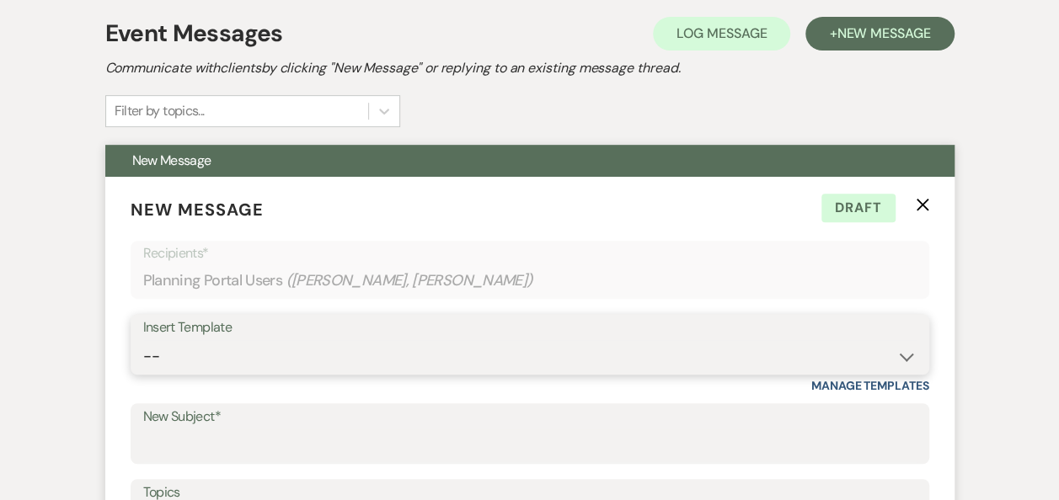
click at [904, 362] on select "-- Weven Planning Portal Introduction (Booked Events) Follow Up Booking Procedu…" at bounding box center [529, 356] width 773 height 33
select select "696"
click at [143, 340] on select "-- Weven Planning Portal Introduction (Booked Events) Follow Up Booking Procedu…" at bounding box center [529, 356] width 773 height 33
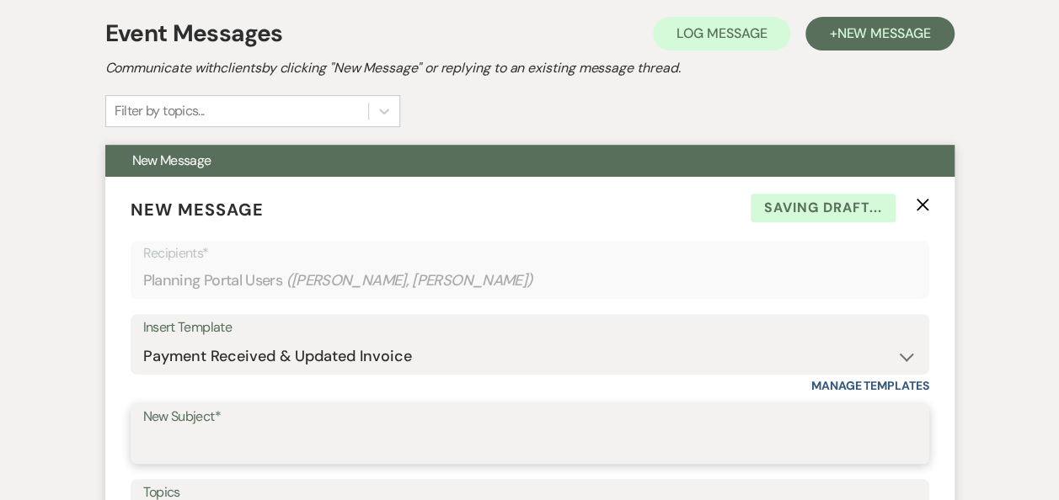
click at [474, 436] on input "New Subject*" at bounding box center [529, 446] width 773 height 33
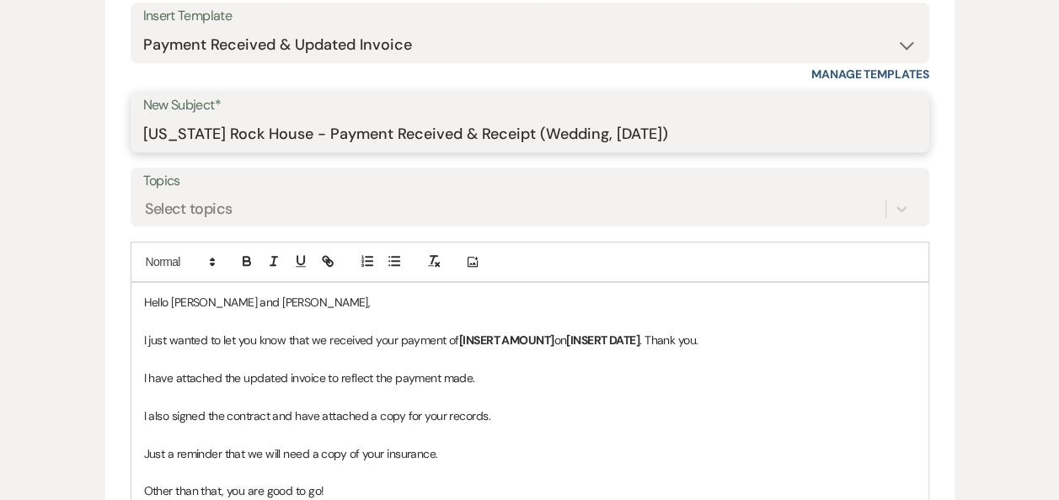
scroll to position [653, 0]
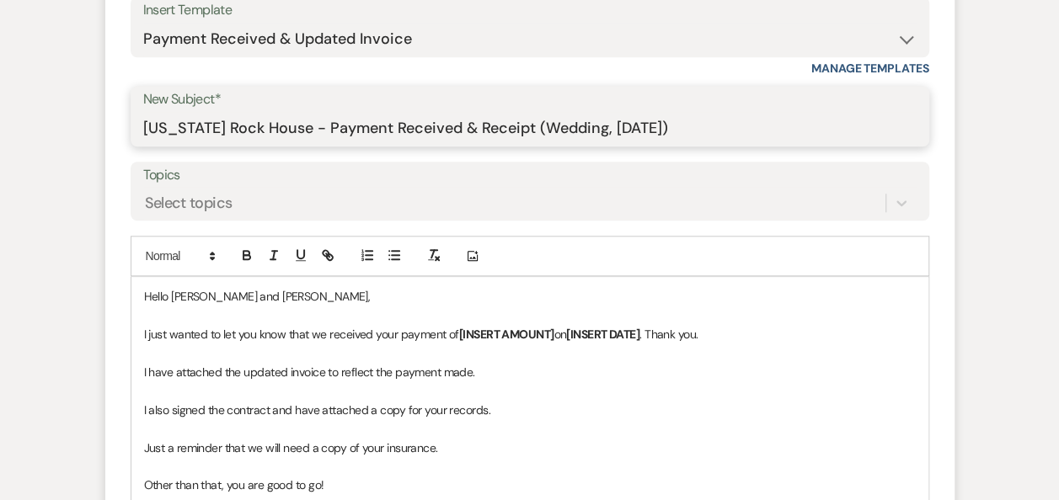
type input "Texas Rock House - Payment Received & Receipt (Wedding, Sat. 10/10/2026)"
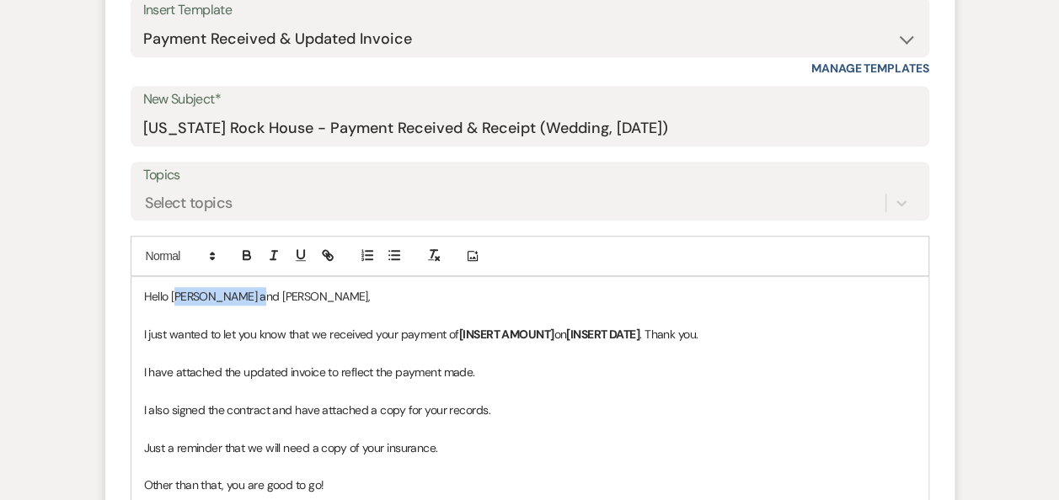
drag, startPoint x: 279, startPoint y: 290, endPoint x: 179, endPoint y: 298, distance: 100.6
click at [179, 298] on p "Hello SARAH and Jake," at bounding box center [530, 296] width 772 height 19
drag, startPoint x: 554, startPoint y: 329, endPoint x: 459, endPoint y: 327, distance: 95.2
click at [459, 327] on strong "[INSERT AMOUNT]" at bounding box center [506, 334] width 95 height 15
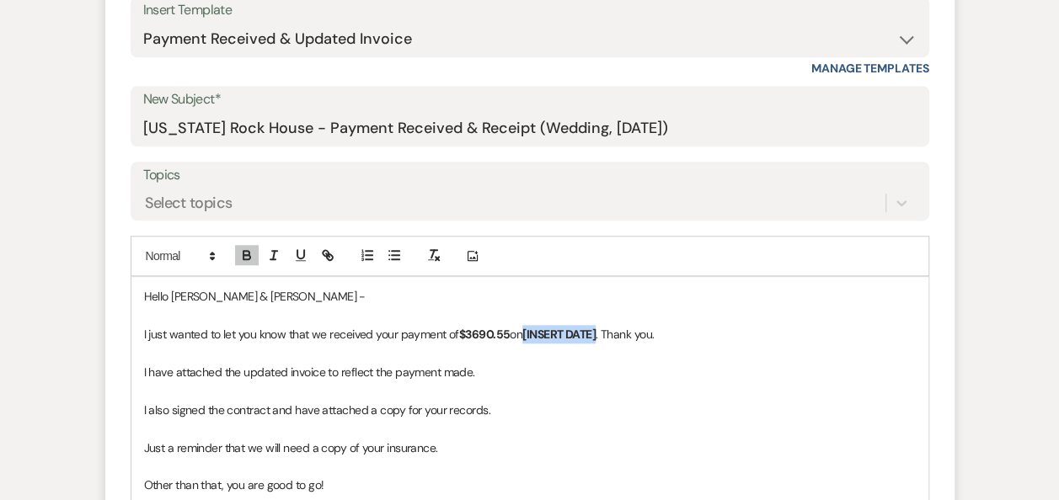
drag, startPoint x: 603, startPoint y: 332, endPoint x: 530, endPoint y: 337, distance: 73.5
click at [530, 337] on strong "[INSERT DATE]" at bounding box center [558, 334] width 73 height 15
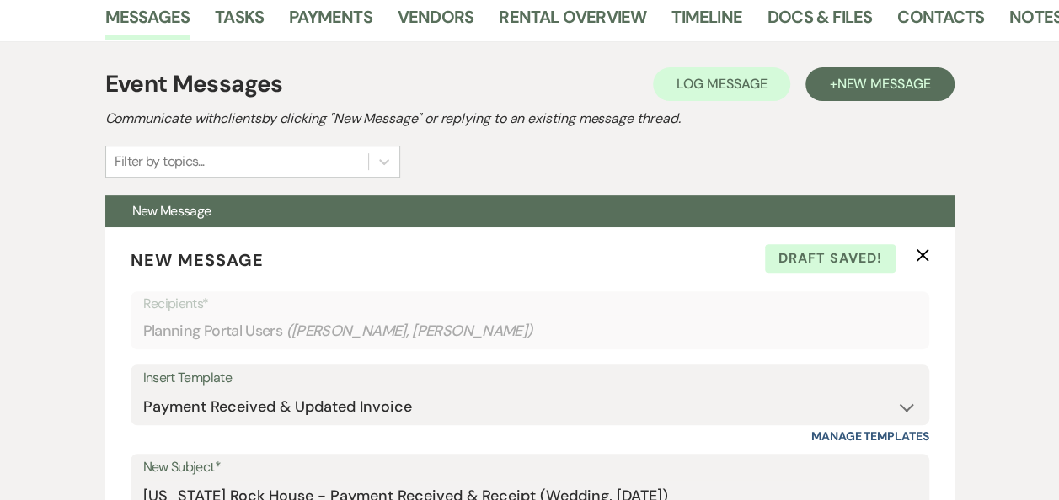
scroll to position [120, 0]
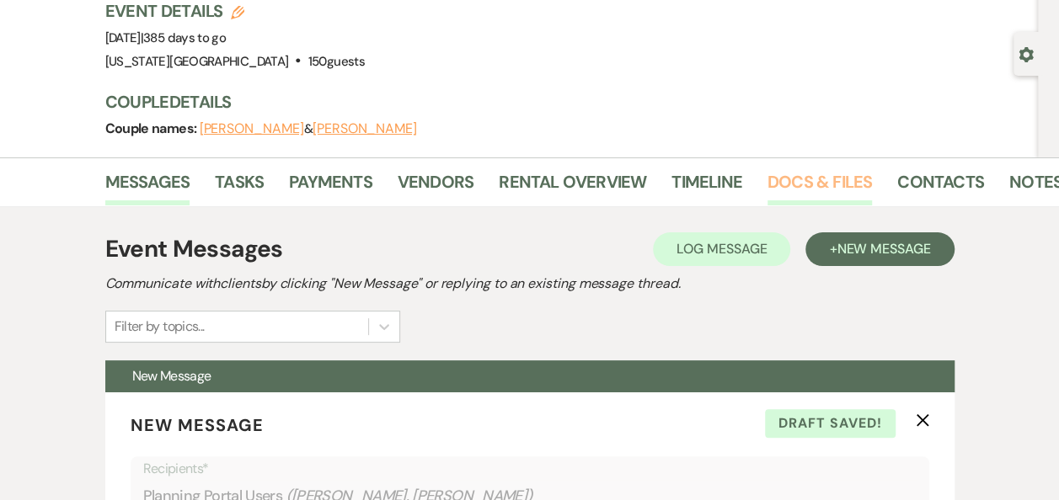
click at [824, 180] on link "Docs & Files" at bounding box center [820, 187] width 104 height 37
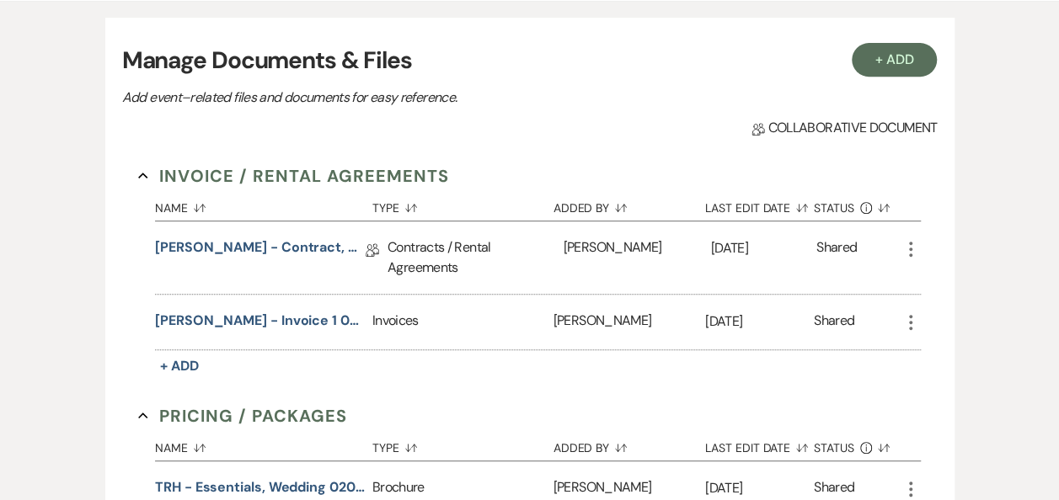
scroll to position [327, 0]
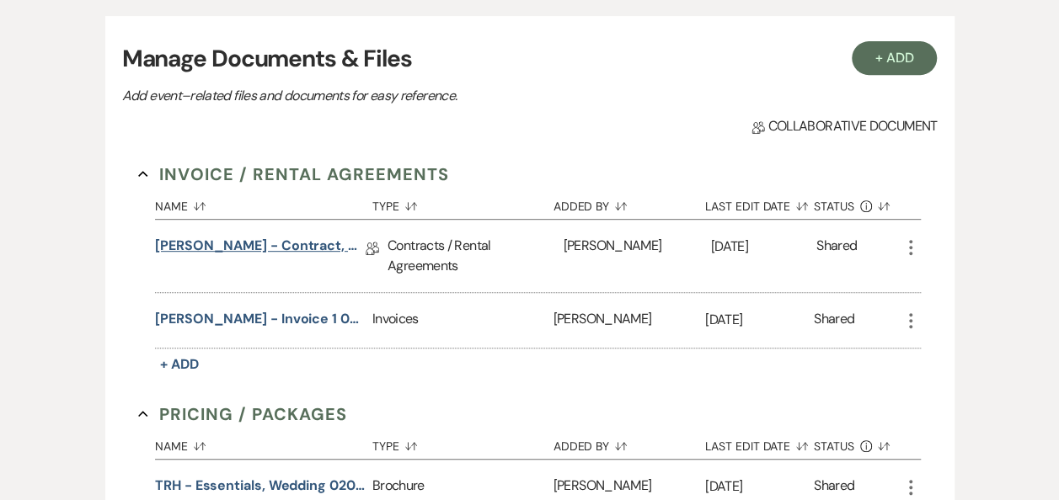
click at [324, 242] on link "Barry - Contract, Unsigned 082925" at bounding box center [260, 249] width 211 height 26
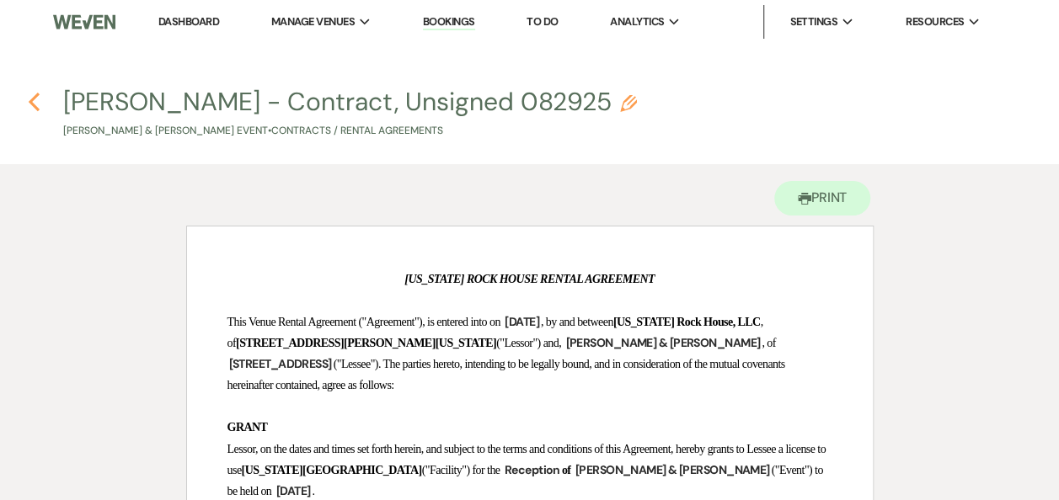
click at [34, 100] on icon "Previous" at bounding box center [34, 102] width 13 height 20
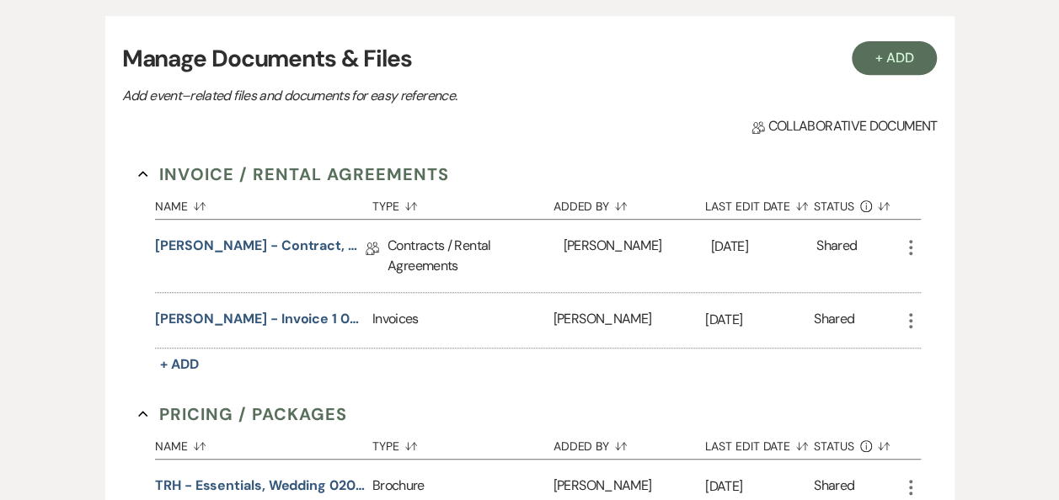
click at [909, 246] on use "button" at bounding box center [910, 247] width 3 height 15
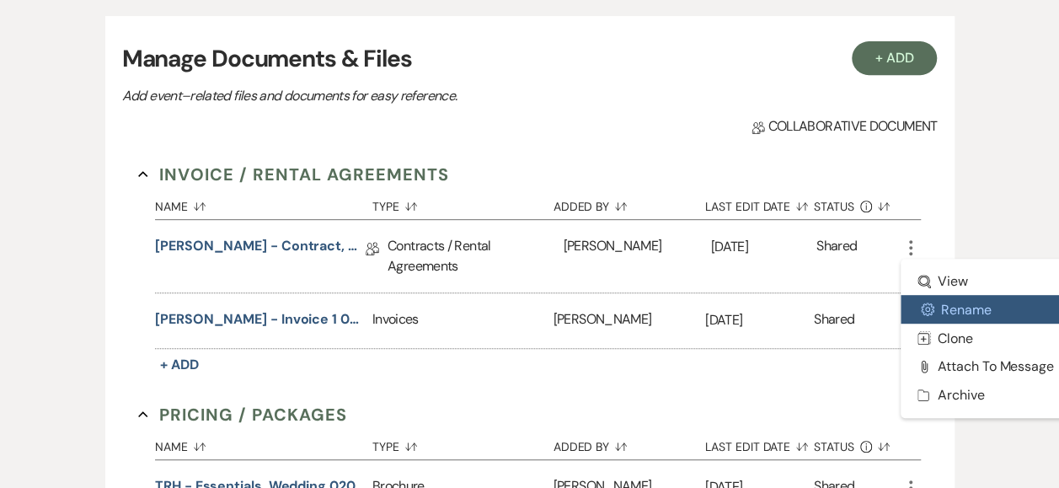
click at [947, 304] on button "Settings Gear Rename" at bounding box center [986, 309] width 170 height 29
select select "10"
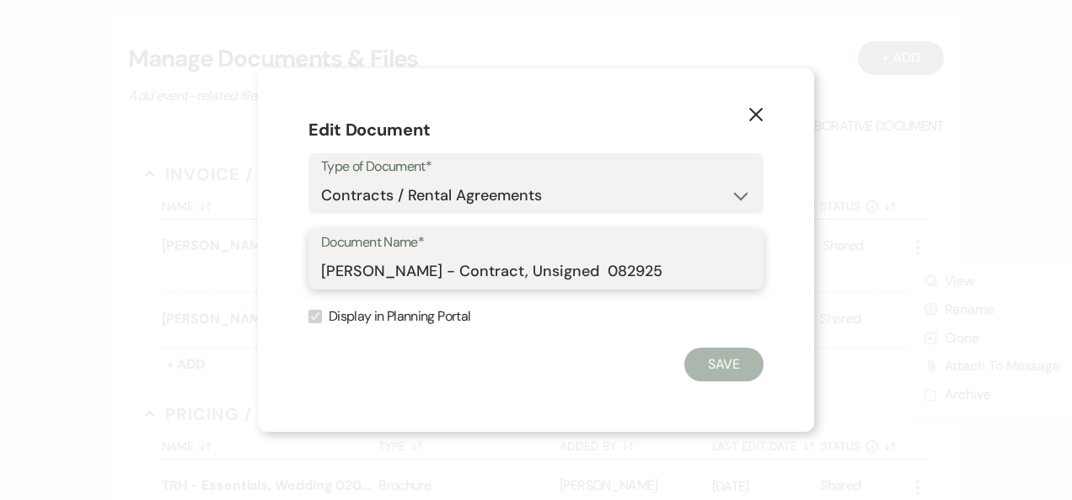
click at [472, 271] on input "Barry - Contract, Unsigned 082925" at bounding box center [536, 271] width 430 height 33
type input "Barry - Contract, Signed 083125"
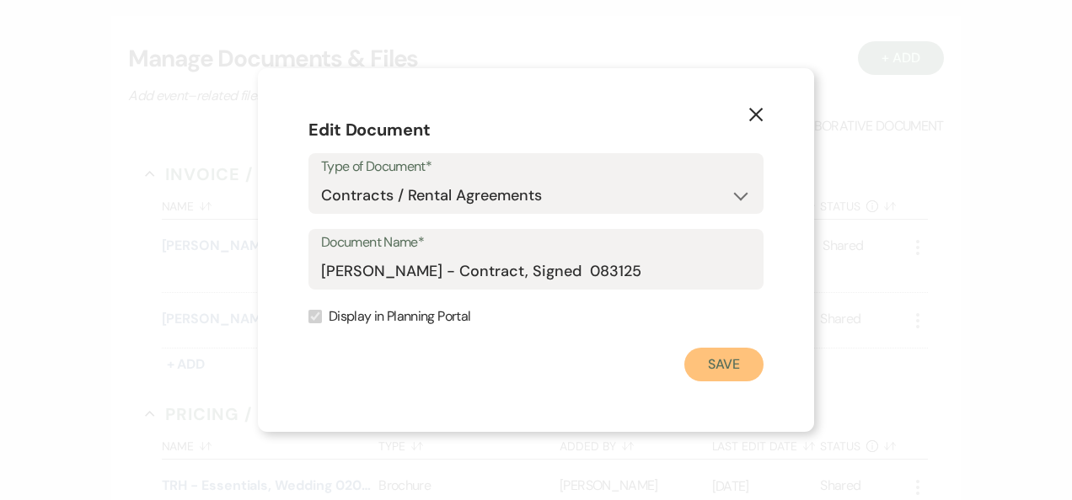
click at [723, 359] on button "Save" at bounding box center [723, 365] width 79 height 34
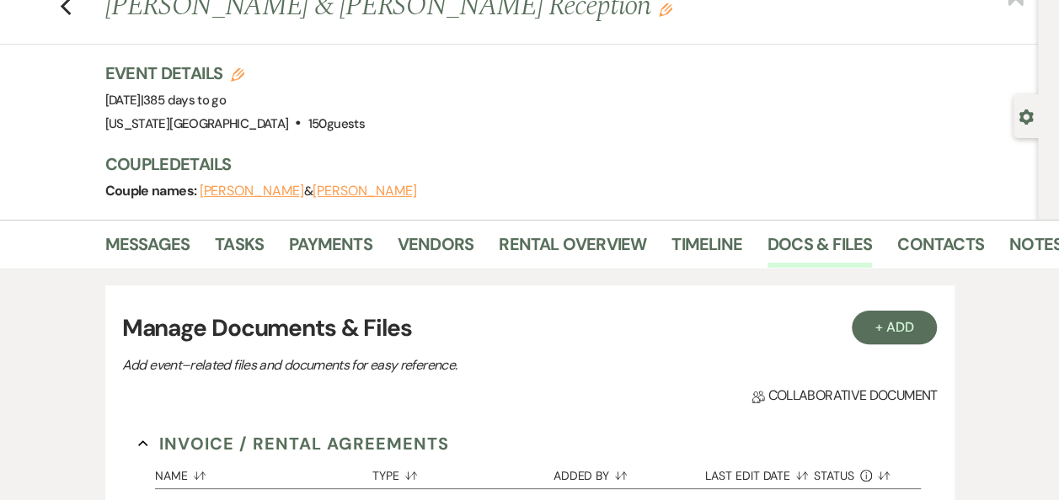
scroll to position [47, 0]
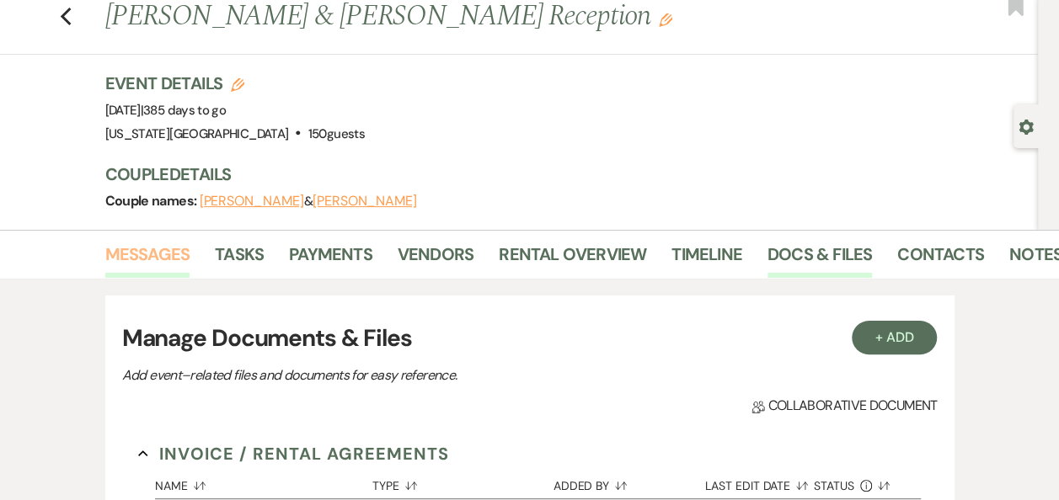
click at [150, 249] on link "Messages" at bounding box center [147, 259] width 85 height 37
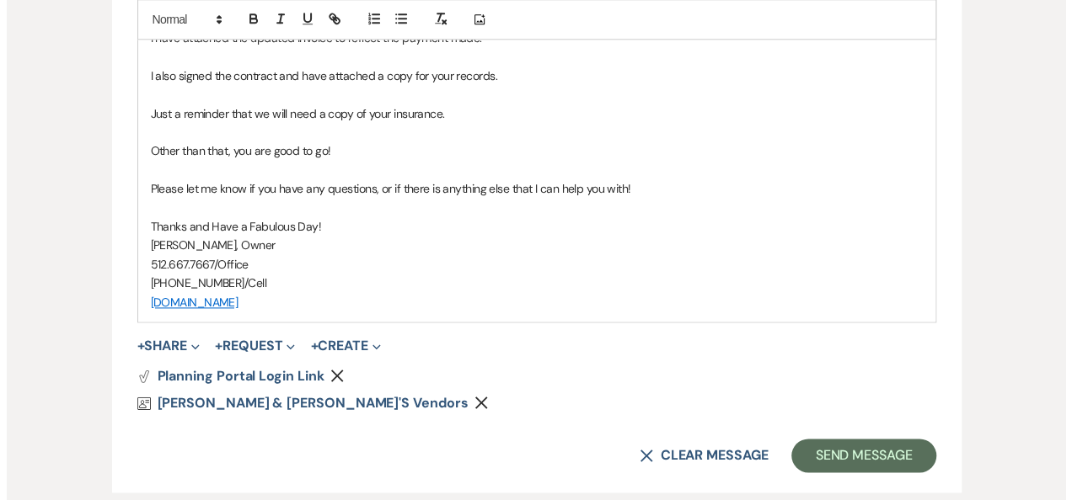
scroll to position [990, 0]
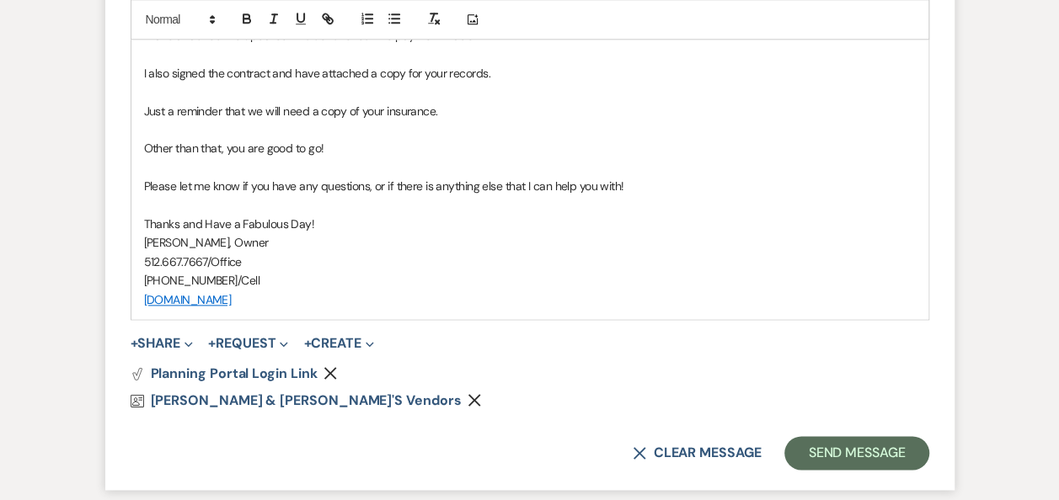
click at [329, 367] on icon "Remove" at bounding box center [330, 373] width 13 height 13
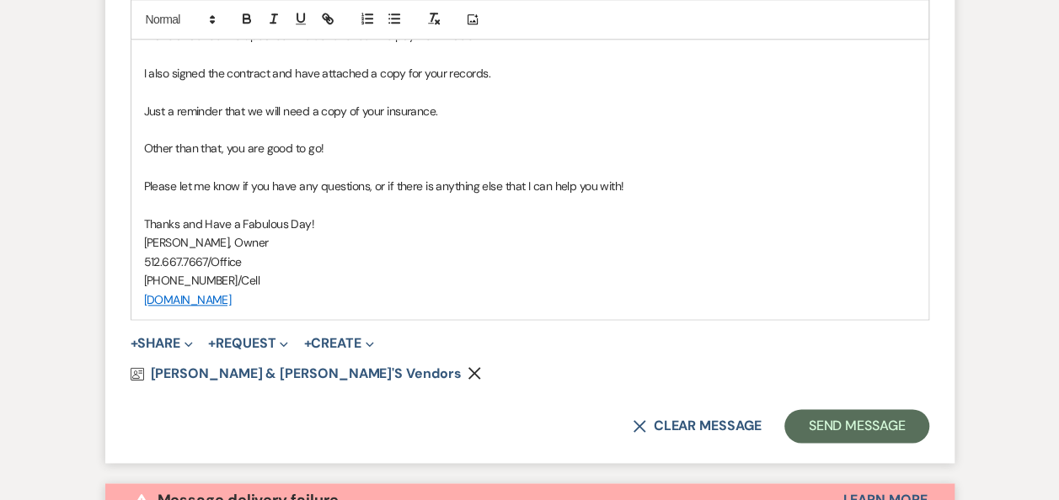
click at [468, 367] on icon "Remove" at bounding box center [474, 373] width 13 height 13
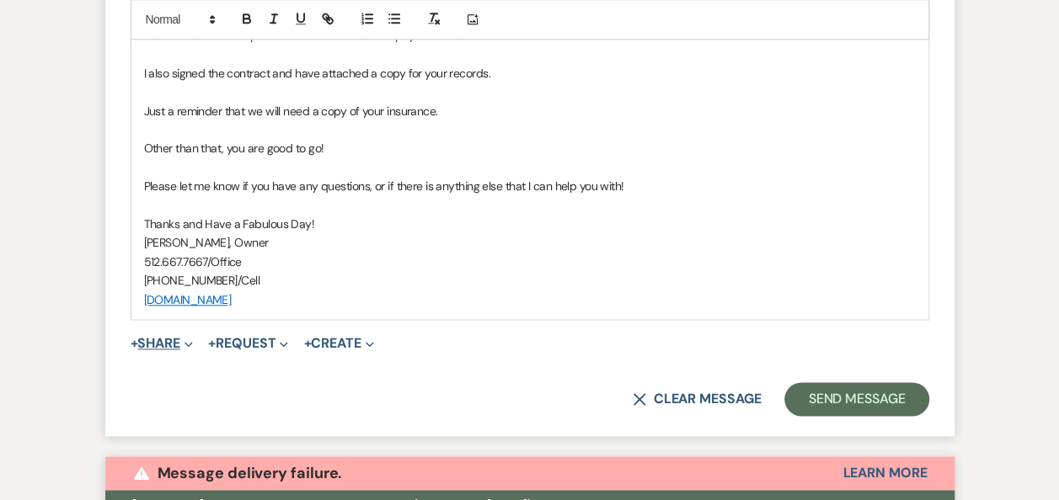
click at [174, 340] on button "+ Share Expand" at bounding box center [162, 343] width 63 height 13
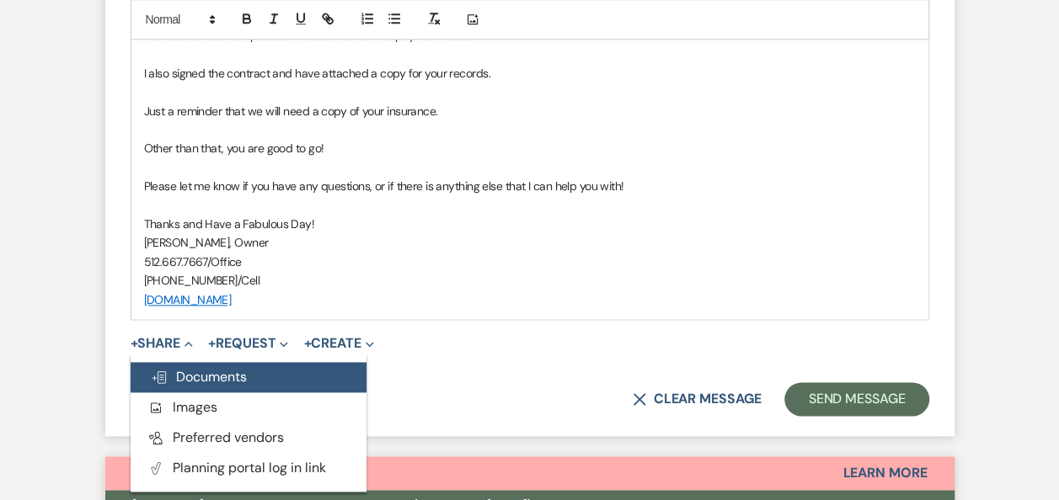
click at [201, 377] on span "Doc Upload Documents" at bounding box center [199, 377] width 96 height 18
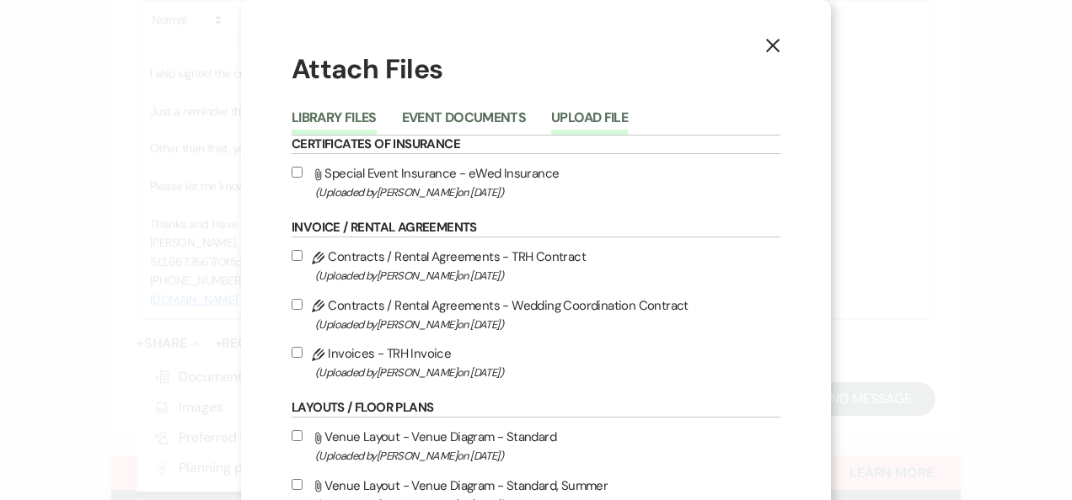
click at [588, 113] on button "Upload File" at bounding box center [589, 123] width 77 height 24
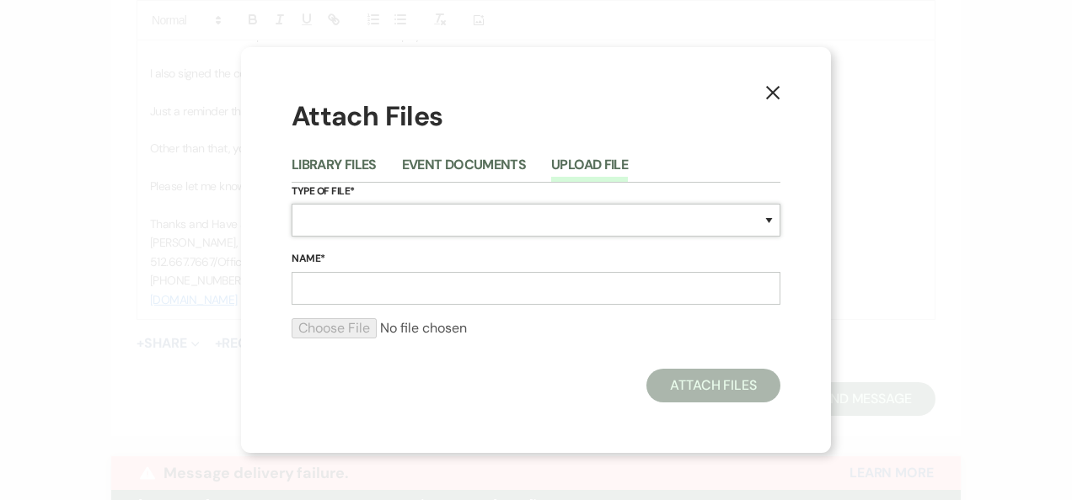
click at [768, 221] on select "Special Event Insurance Vendor Certificate of Insurance Contracts / Rental Agre…" at bounding box center [536, 220] width 489 height 33
select select "22"
click at [292, 204] on select "Special Event Insurance Vendor Certificate of Insurance Contracts / Rental Agre…" at bounding box center [536, 220] width 489 height 33
click at [639, 291] on input "Name*" at bounding box center [536, 288] width 489 height 33
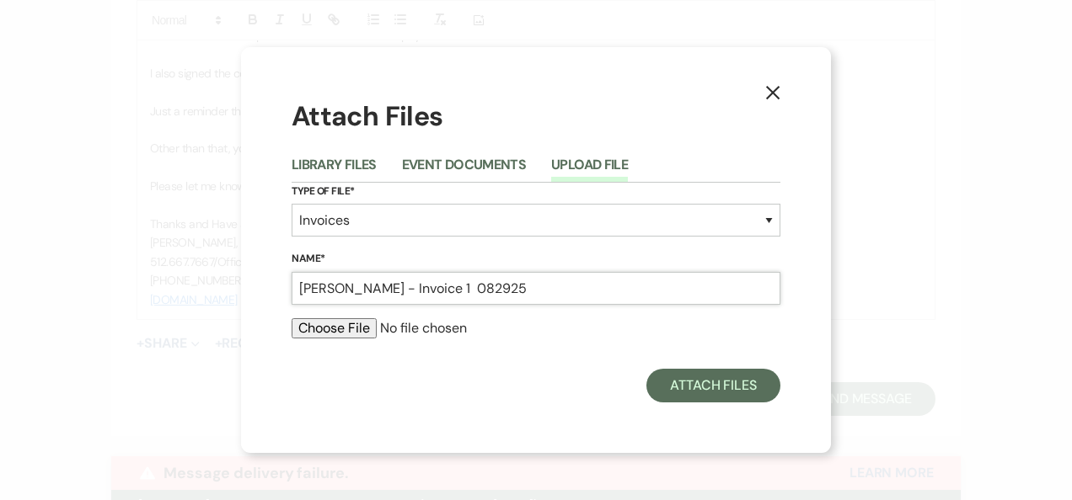
click at [460, 291] on input "Barry - Invoice 1 082925" at bounding box center [536, 288] width 489 height 33
type input "Barry - Invoice 1, Receipt"
click at [347, 332] on input "file" at bounding box center [536, 328] width 489 height 20
type input "C:\fakepath\Barry - Invoice 1, Receipt 090225.pdf"
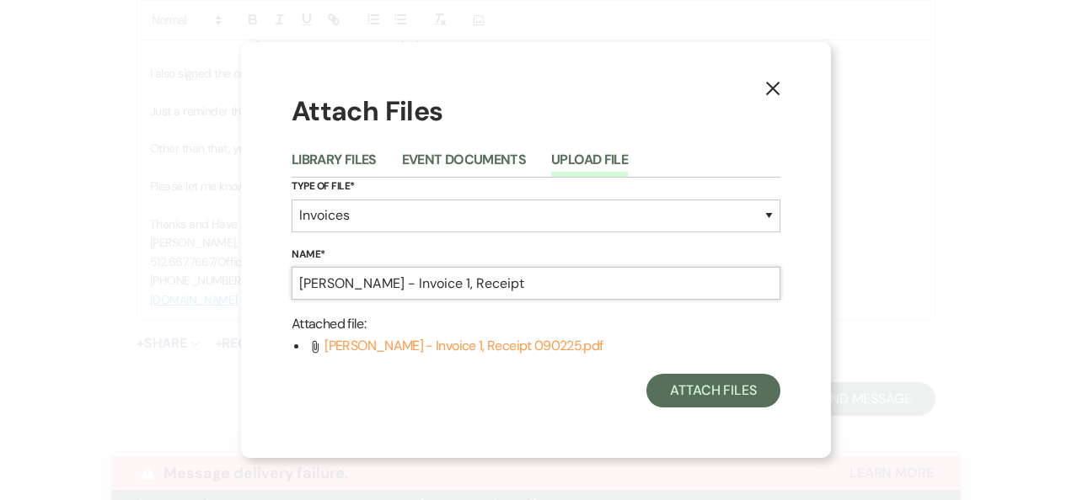
click at [473, 281] on input "Barry - Invoice 1, Receipt" at bounding box center [536, 283] width 489 height 33
type input "Barry - Invoice 1, Receipt 090225"
click at [693, 389] on button "Attach Files" at bounding box center [713, 391] width 134 height 34
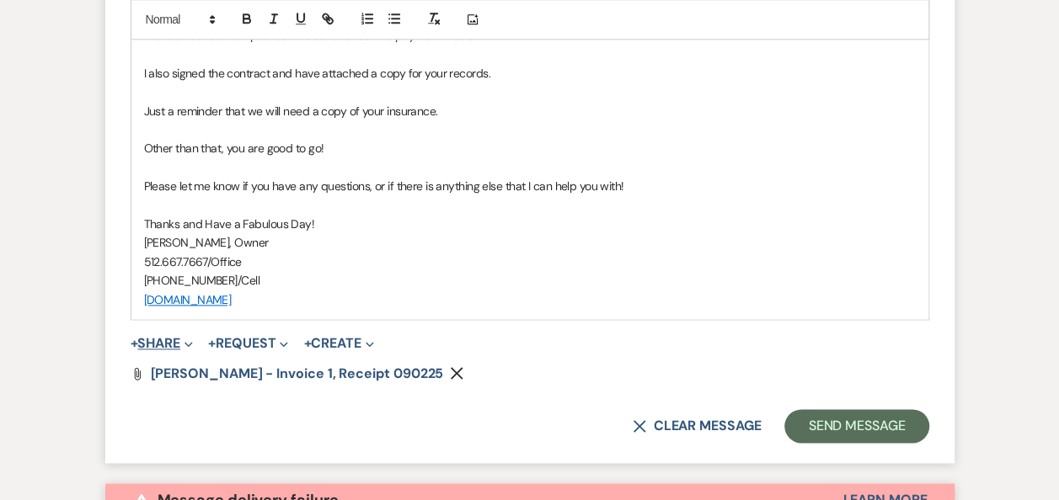
click at [177, 339] on button "+ Share Expand" at bounding box center [162, 343] width 63 height 13
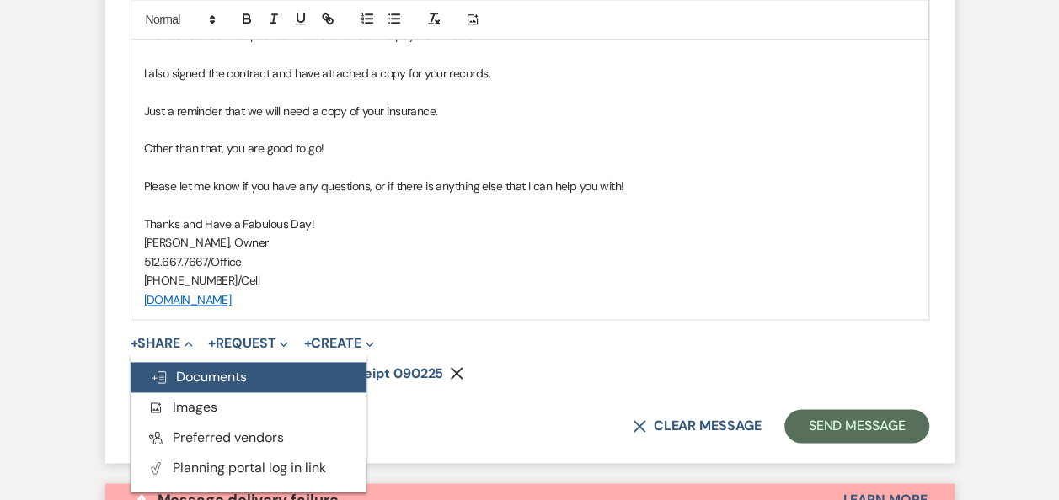
click at [241, 372] on span "Doc Upload Documents" at bounding box center [199, 377] width 96 height 18
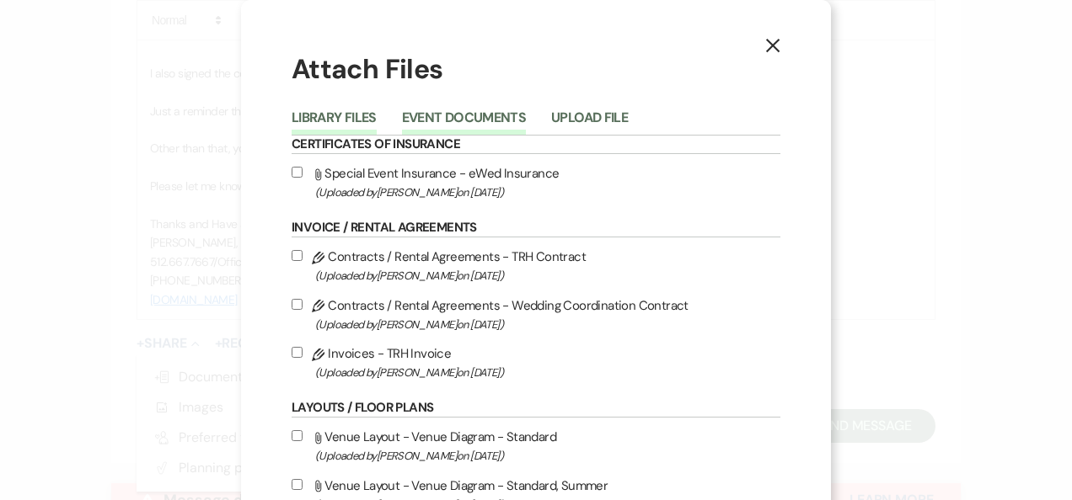
click at [487, 114] on button "Event Documents" at bounding box center [464, 123] width 124 height 24
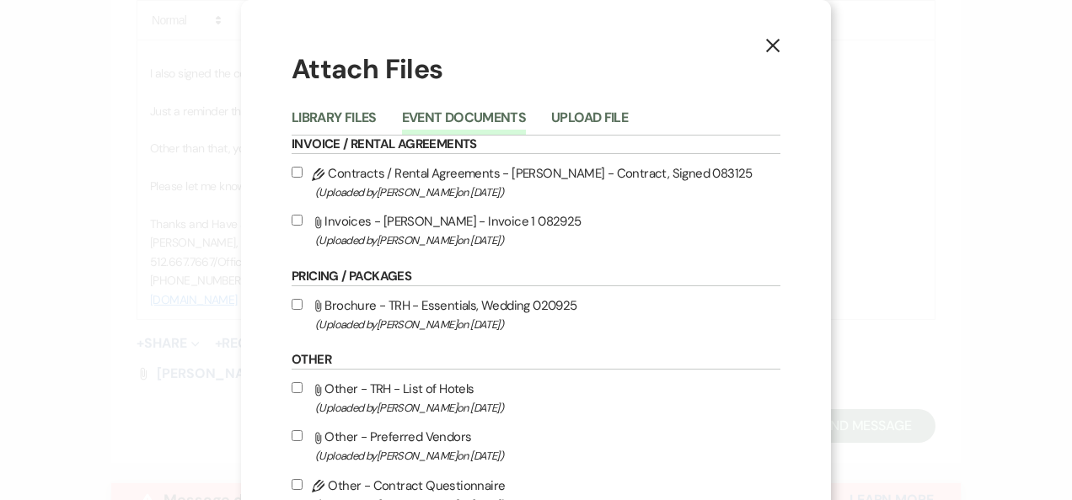
click at [292, 171] on input "Pencil Contracts / Rental Agreements - Barry - Contract, Signed 083125 (Uploade…" at bounding box center [297, 172] width 11 height 11
checkbox input "true"
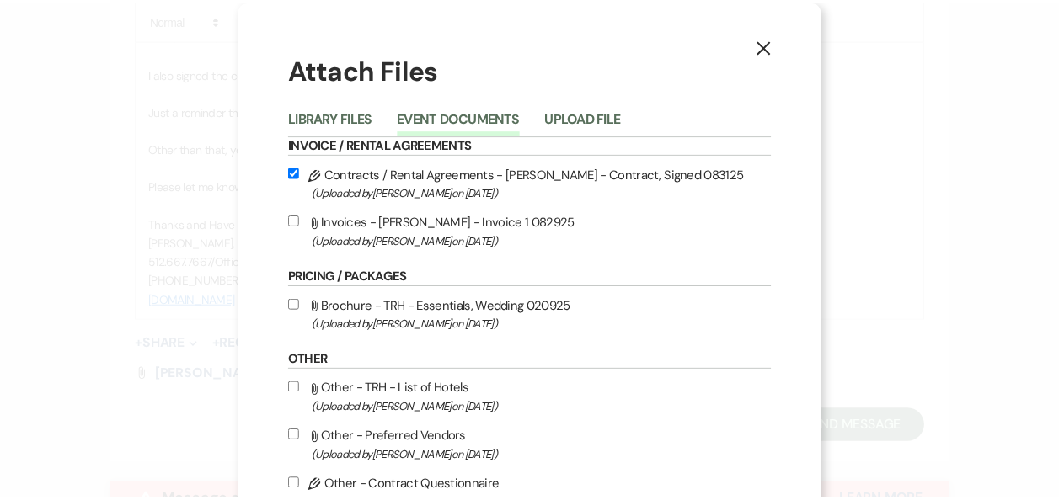
scroll to position [114, 0]
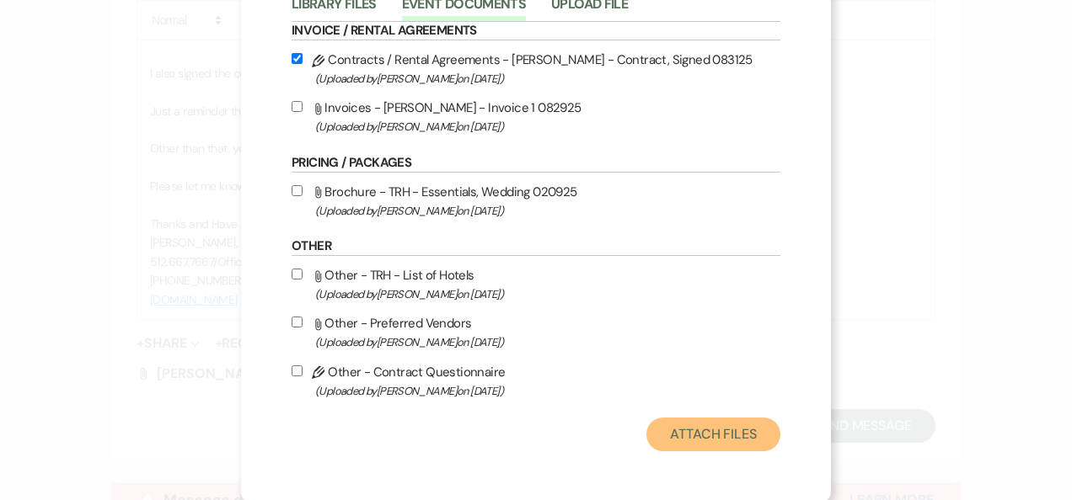
click at [724, 434] on button "Attach Files" at bounding box center [713, 435] width 134 height 34
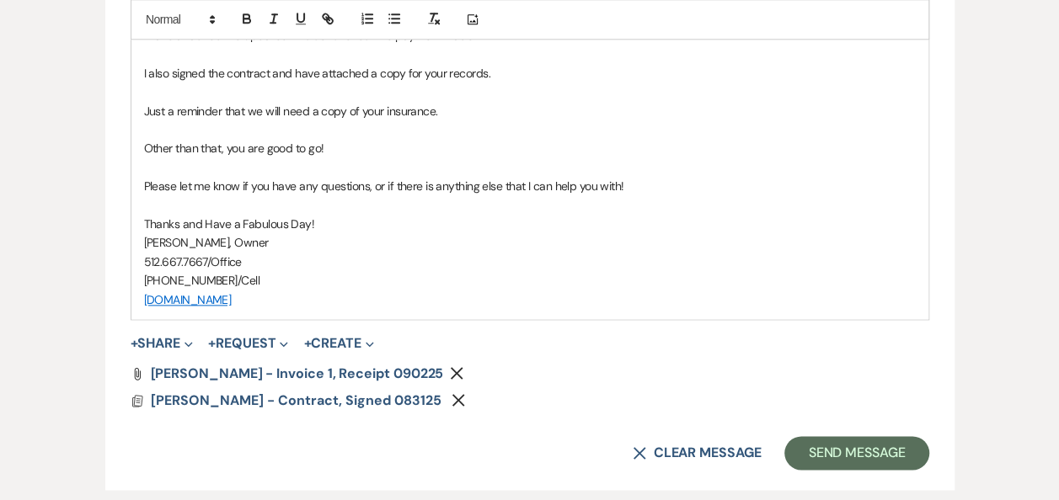
click at [724, 436] on div "X Clear message Send Message" at bounding box center [530, 453] width 799 height 34
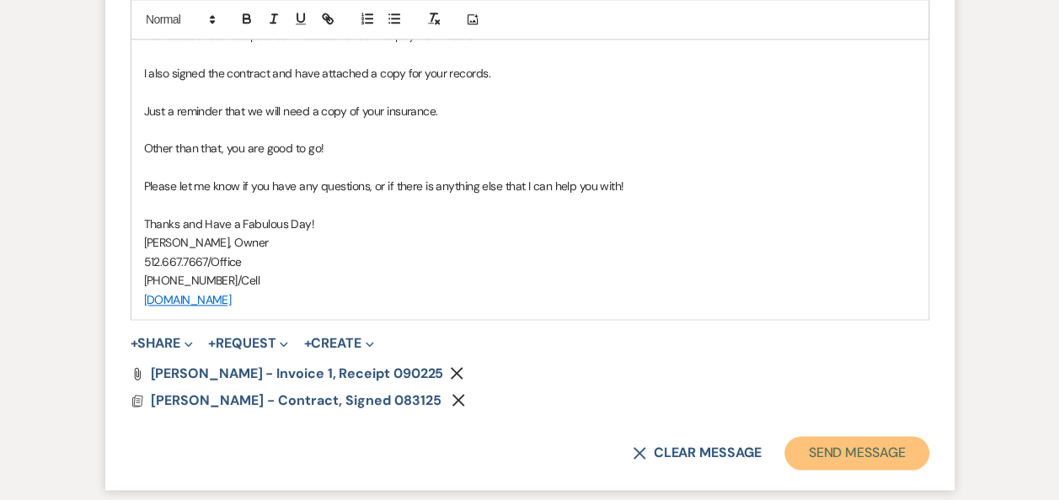
click at [844, 453] on button "Send Message" at bounding box center [856, 453] width 144 height 34
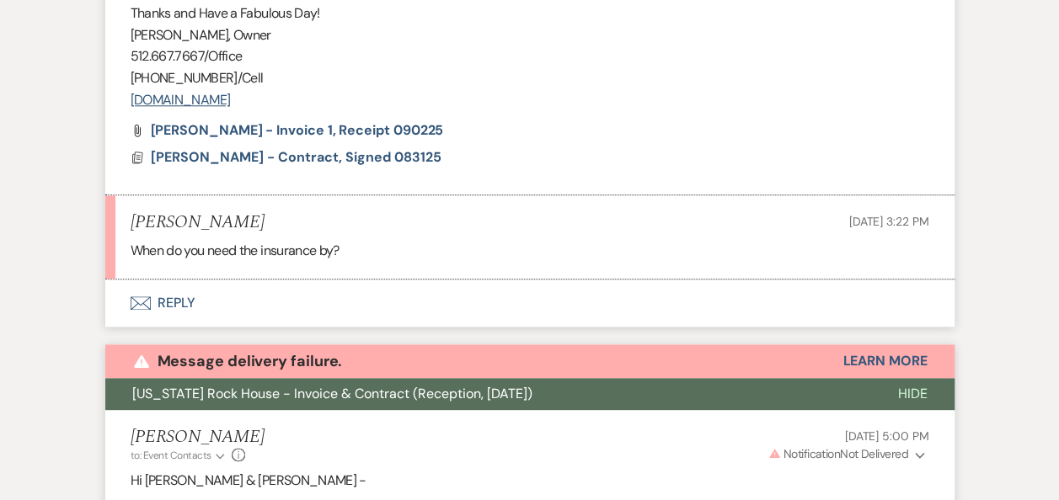
scroll to position [875, 0]
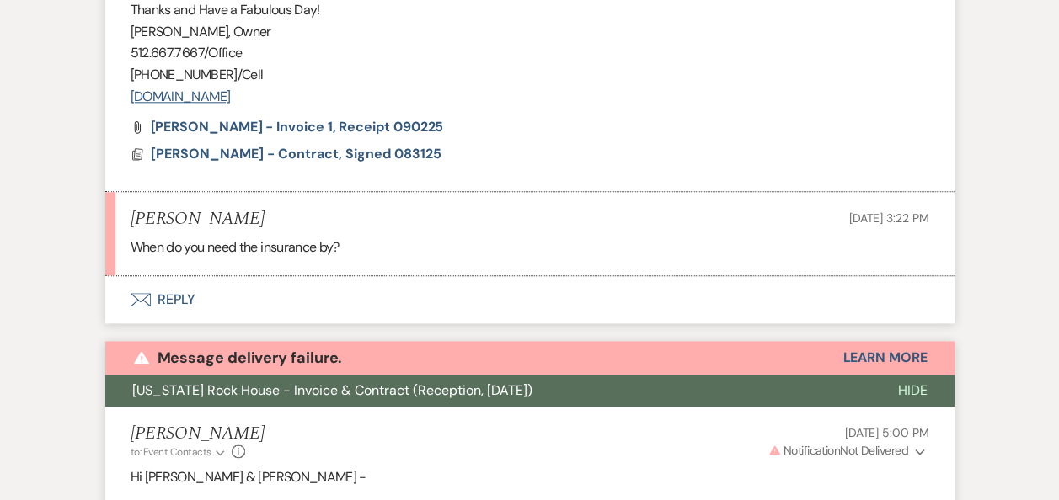
click at [179, 303] on button "Envelope Reply" at bounding box center [529, 299] width 849 height 47
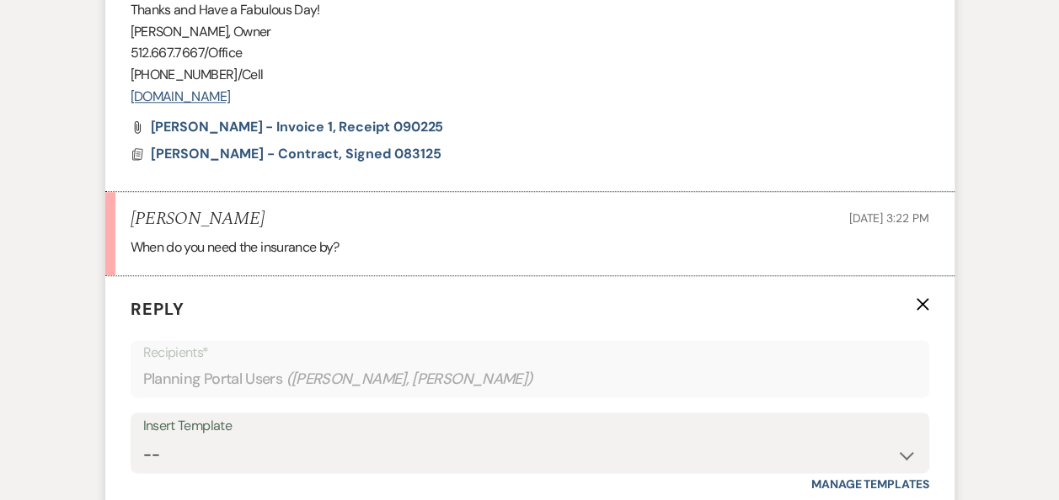
scroll to position [1144, 0]
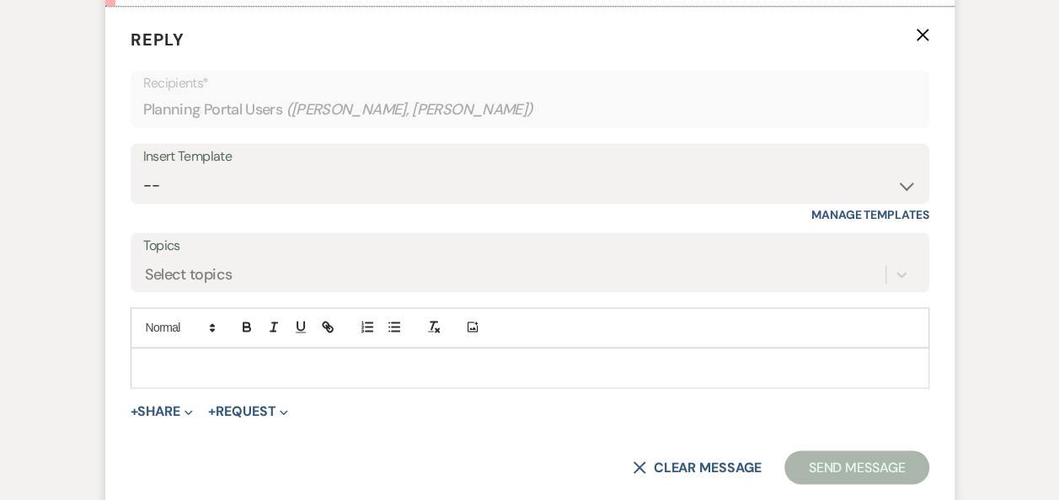
click at [310, 361] on p at bounding box center [530, 368] width 772 height 19
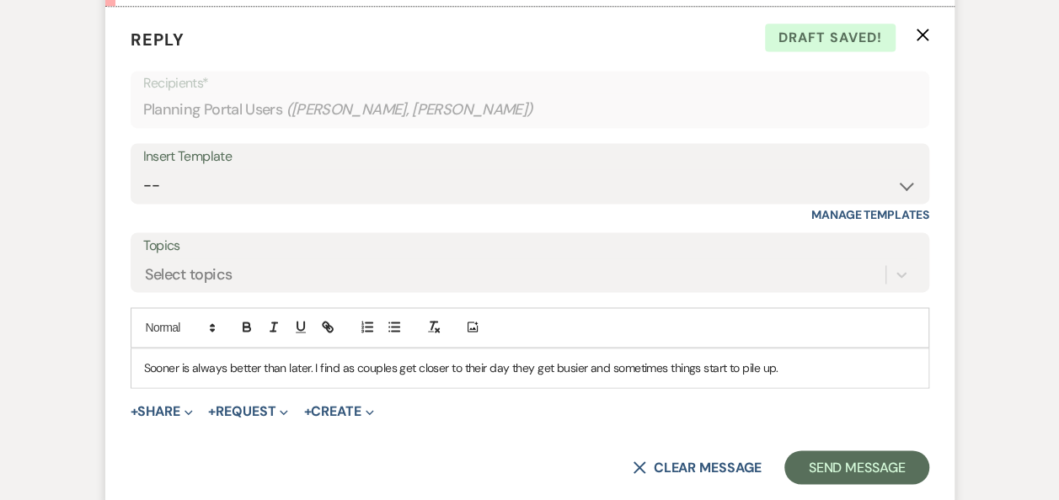
drag, startPoint x: 808, startPoint y: 367, endPoint x: 142, endPoint y: 340, distance: 667.0
click at [142, 340] on div "Add Photo Sooner is always better than later. I find as couples get closer to t…" at bounding box center [530, 348] width 799 height 81
copy p "Sooner is always better than later. I find as couples get closer to their day t…"
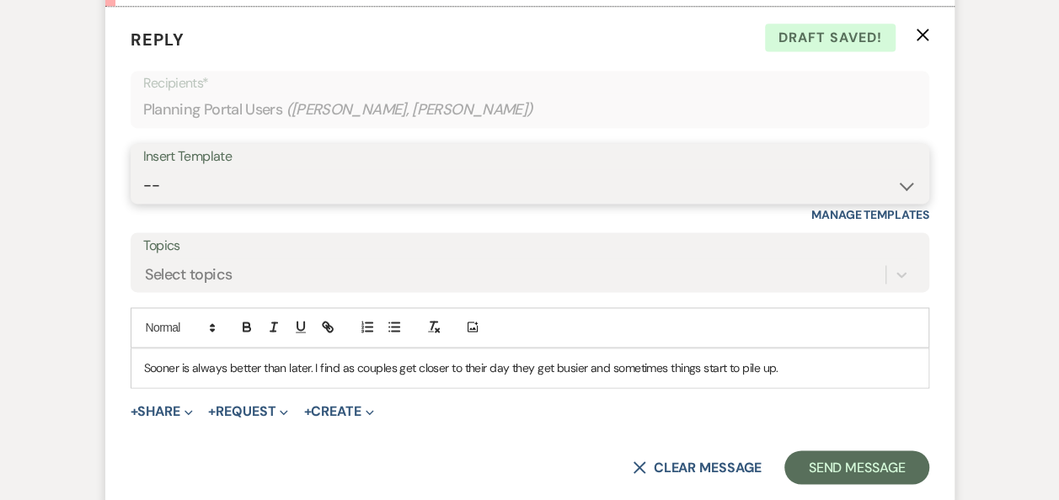
click at [900, 186] on select "-- Weven Planning Portal Introduction (Booked Events) Follow Up Booking Procedu…" at bounding box center [529, 185] width 773 height 33
select select "693"
click at [143, 169] on select "-- Weven Planning Portal Introduction (Booked Events) Follow Up Booking Procedu…" at bounding box center [529, 185] width 773 height 33
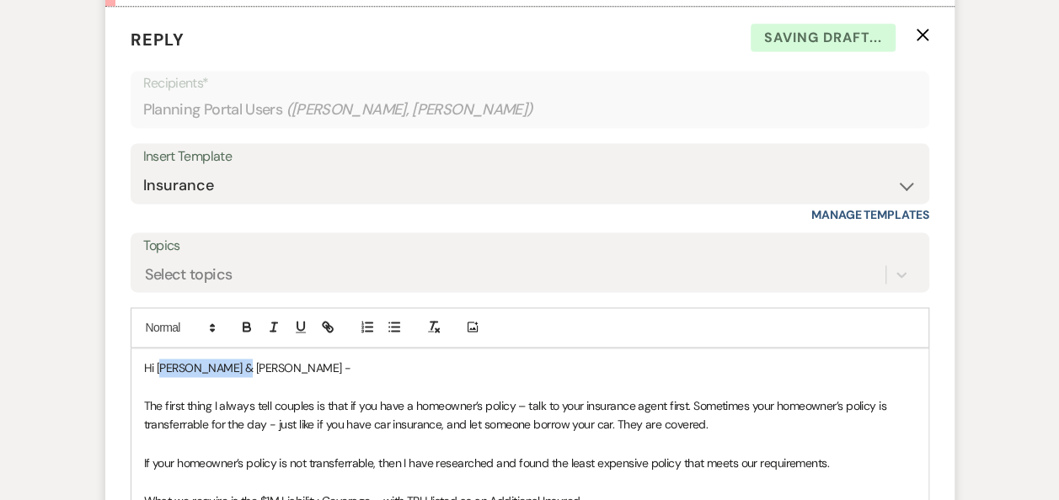
drag, startPoint x: 251, startPoint y: 364, endPoint x: 165, endPoint y: 366, distance: 86.0
click at [165, 366] on p "Hi SARAH & Jake -" at bounding box center [530, 368] width 772 height 19
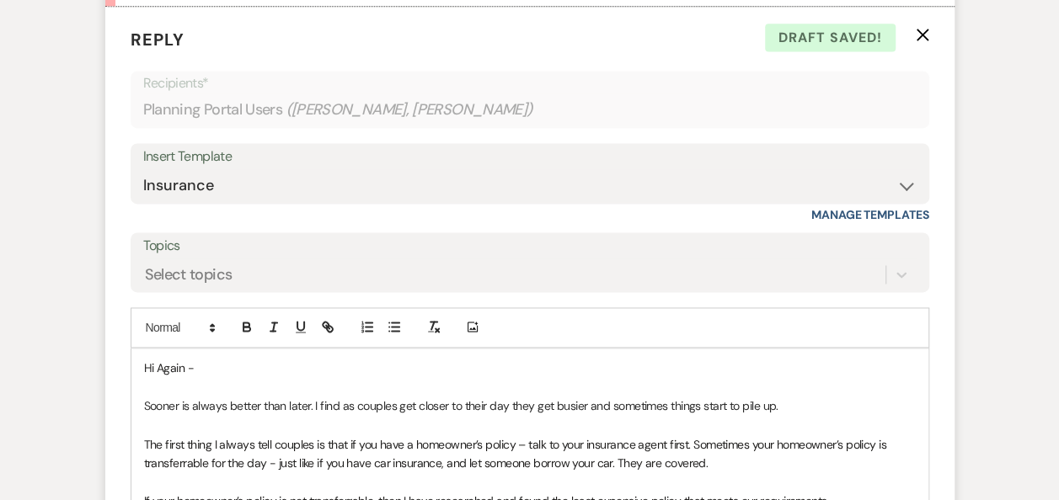
click at [313, 403] on p "Sooner is always better than later. I find as couples get closer to their day t…" at bounding box center [530, 406] width 772 height 19
click at [822, 402] on p "Sooner is always better than later. 😊I find as couples get closer to their day,…" at bounding box center [530, 406] width 772 height 19
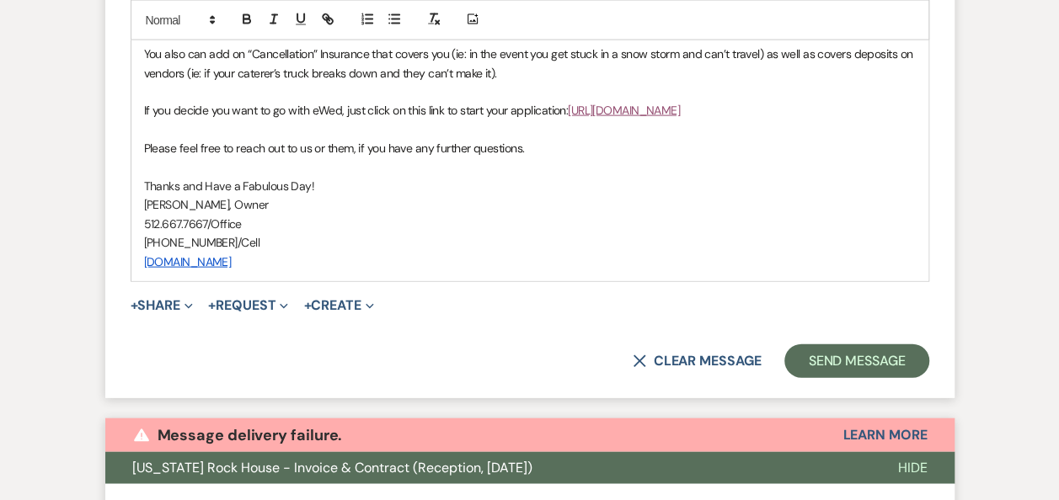
scroll to position [1773, 0]
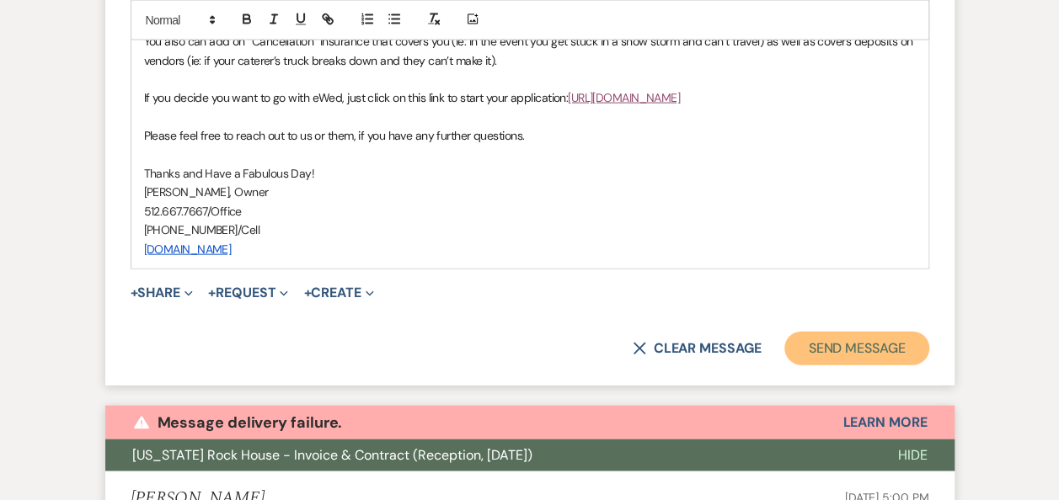
click at [837, 357] on button "Send Message" at bounding box center [856, 349] width 144 height 34
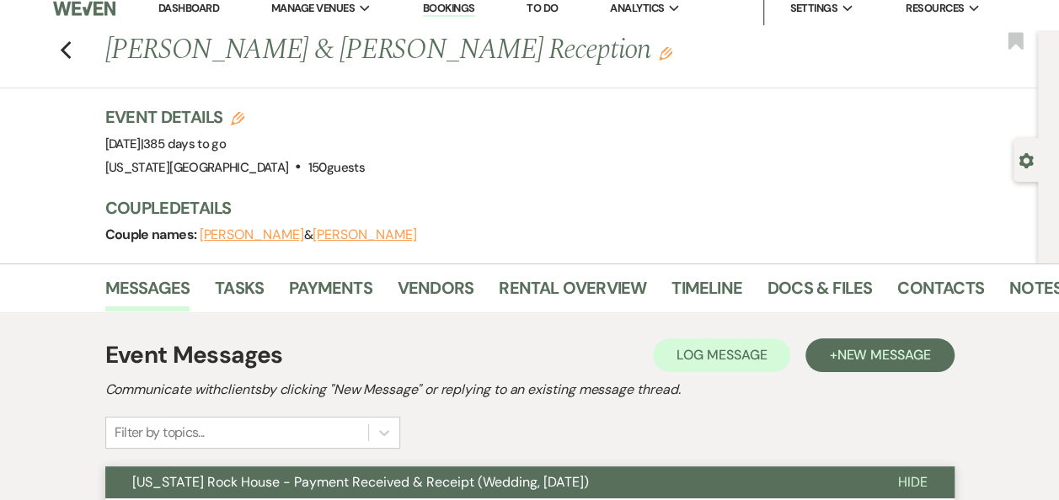
scroll to position [0, 0]
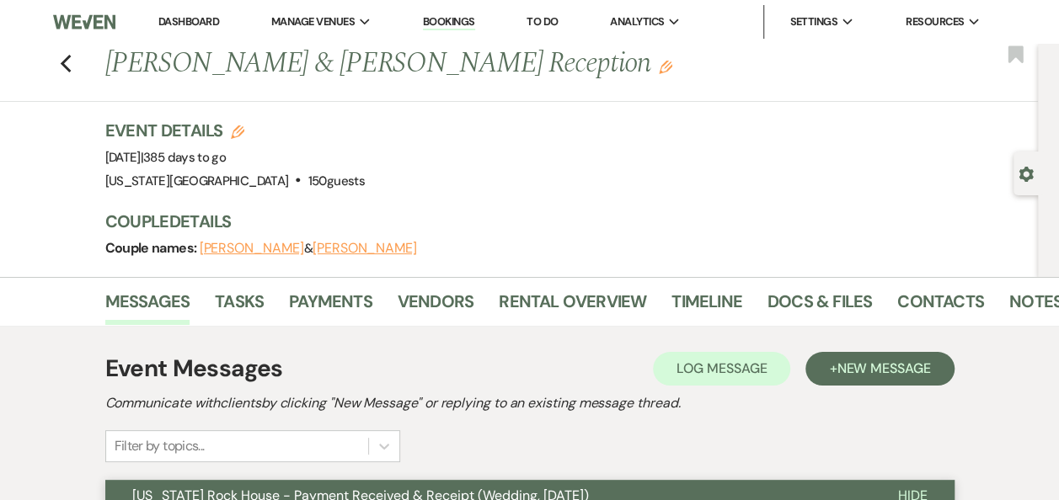
click at [248, 248] on button "SARAH BARRY" at bounding box center [252, 248] width 104 height 13
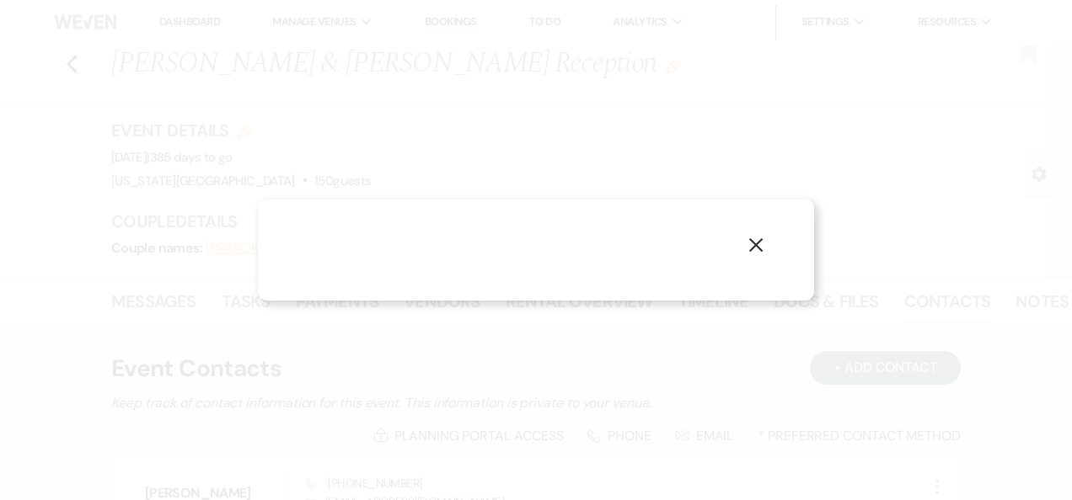
select select "1"
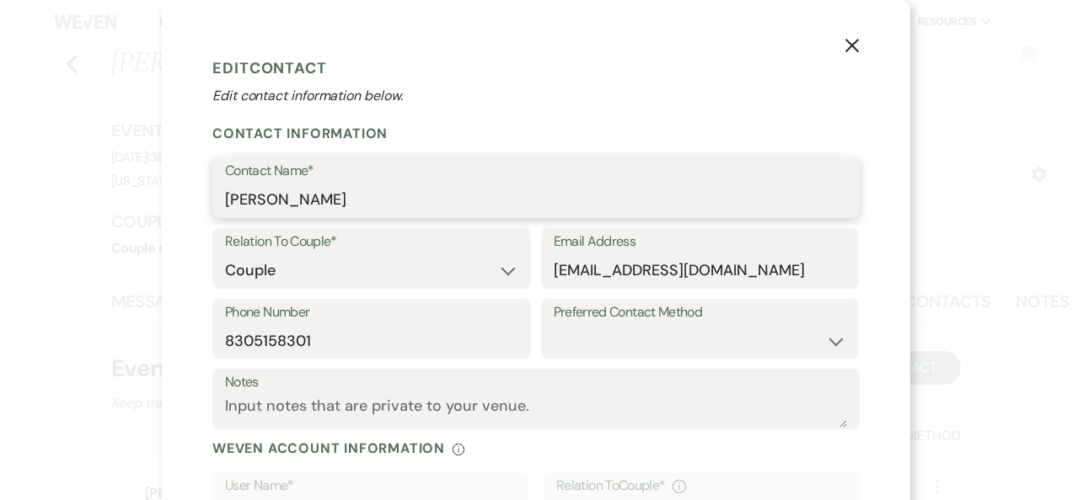
drag, startPoint x: 354, startPoint y: 192, endPoint x: -3, endPoint y: 214, distance: 357.9
click at [0, 214] on html "Dashboard Manage Venues Expand Texas Rock House Bookings To Do Analytics Expand…" at bounding box center [536, 443] width 1072 height 886
type input "Sarah Barry"
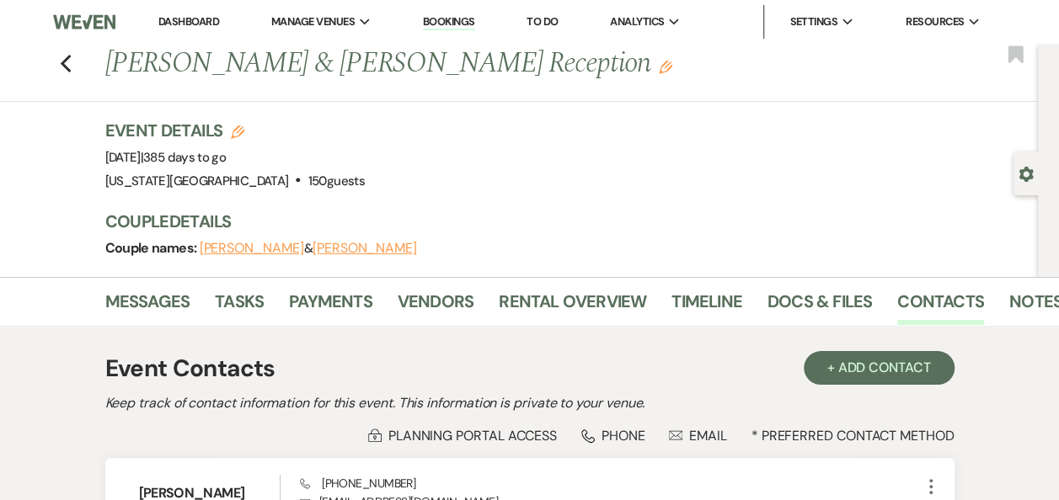
click at [1025, 185] on div "Gear Settings" at bounding box center [1030, 174] width 32 height 44
click at [1042, 179] on div "Gear Settings" at bounding box center [1030, 174] width 32 height 44
click at [1020, 177] on use "button" at bounding box center [1026, 174] width 14 height 15
select select "22"
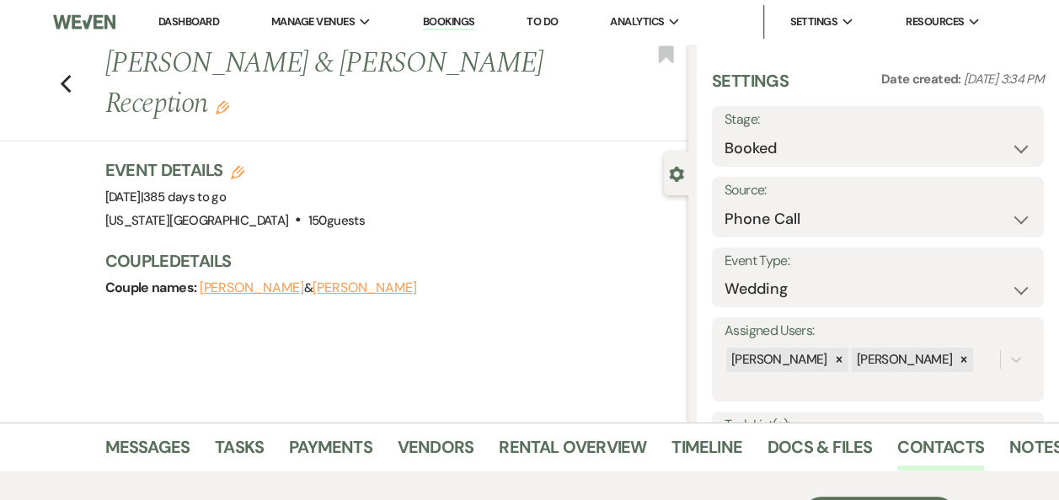
click at [543, 290] on div "Previous Sarah Barry & Jake Wardlow's Reception Edit Bookmark Gear Settings Set…" at bounding box center [344, 233] width 688 height 379
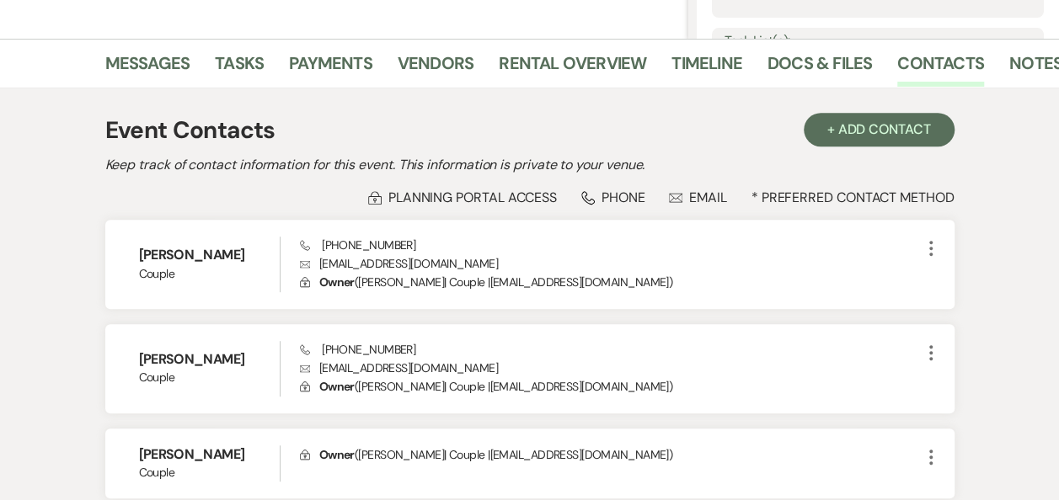
scroll to position [429, 0]
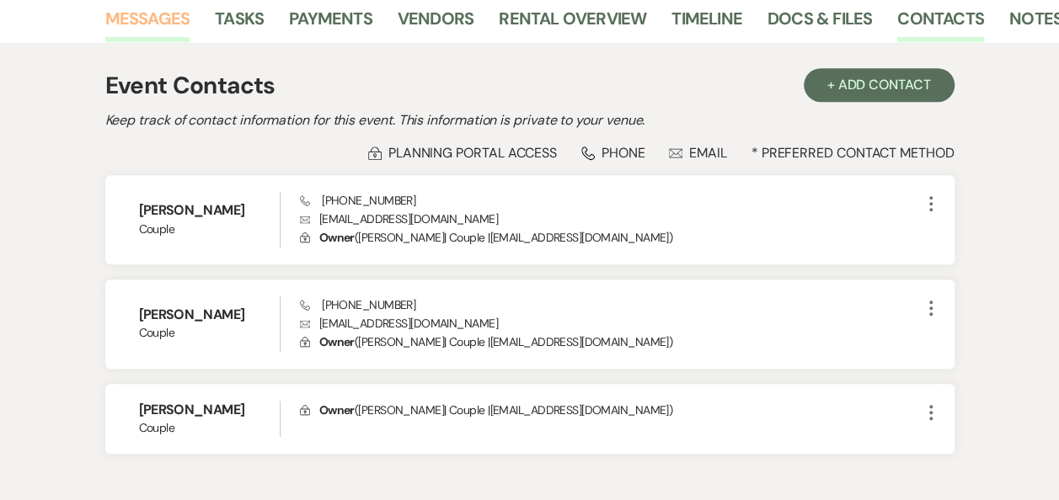
click at [152, 16] on link "Messages" at bounding box center [147, 23] width 85 height 37
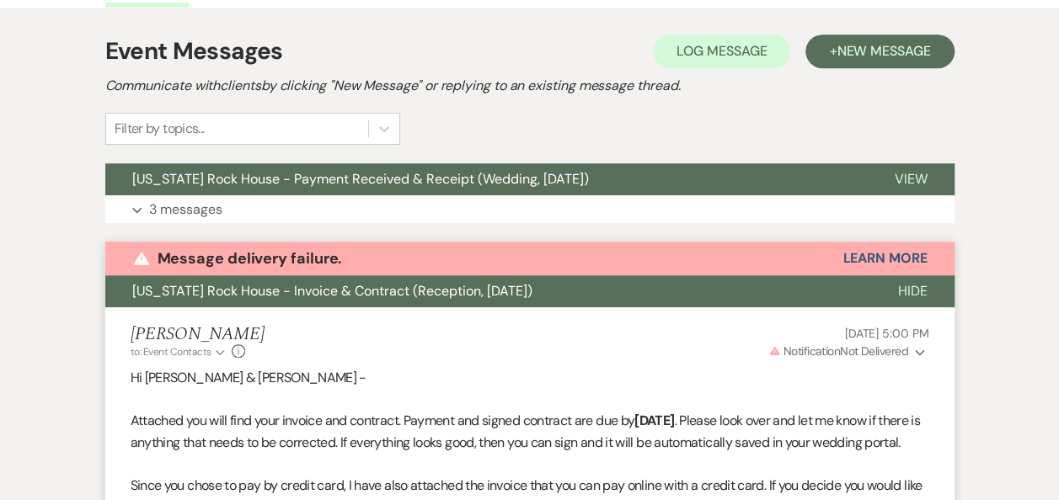
scroll to position [384, 0]
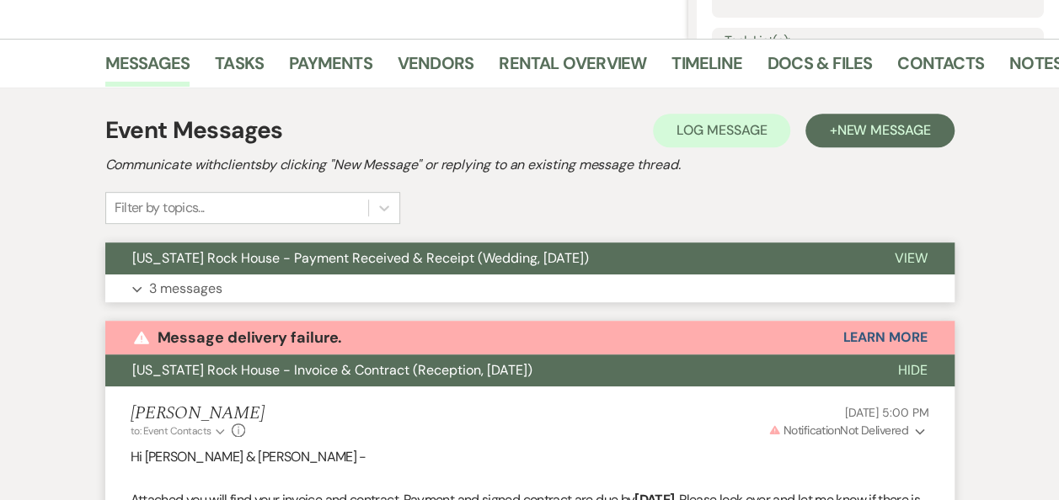
click at [910, 256] on span "View" at bounding box center [911, 258] width 33 height 18
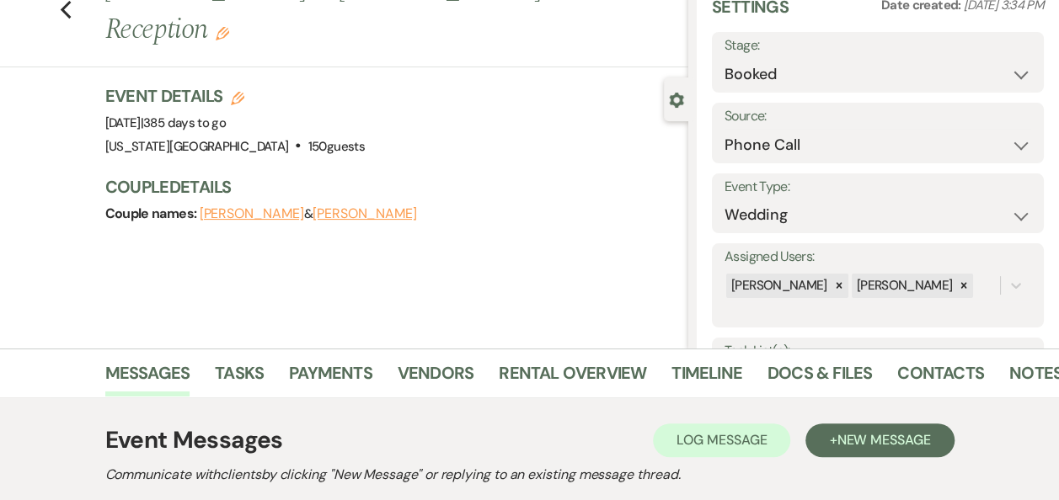
scroll to position [0, 0]
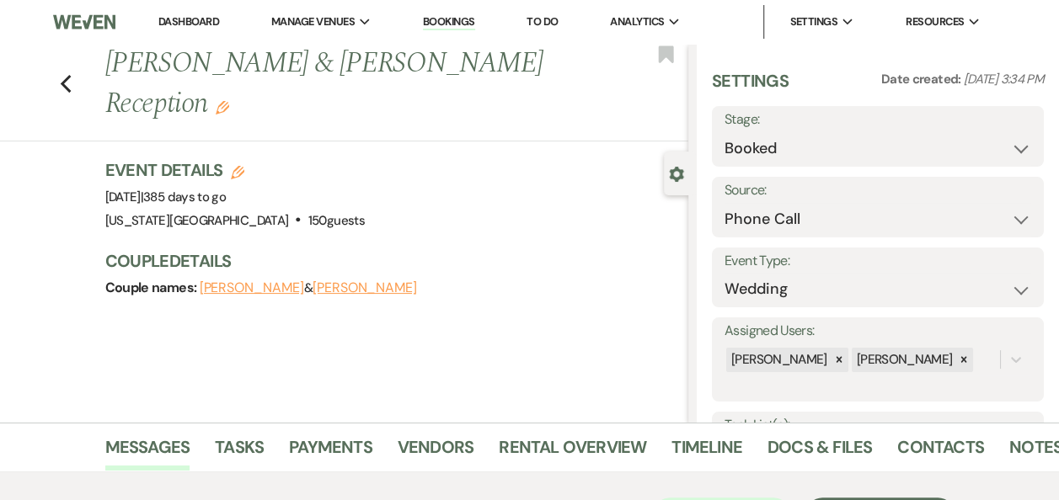
click at [201, 19] on link "Dashboard" at bounding box center [188, 21] width 61 height 14
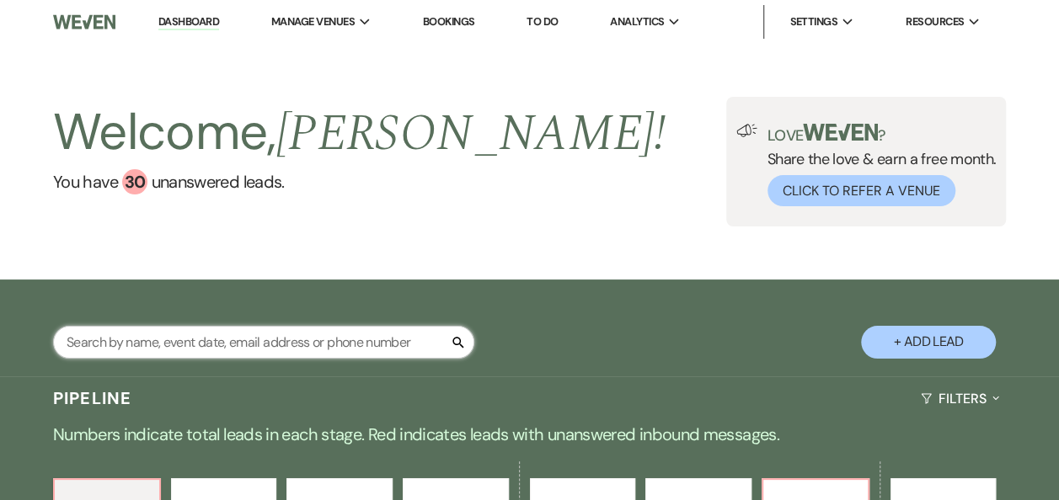
click at [235, 337] on input "text" at bounding box center [263, 342] width 421 height 33
type input "gasca"
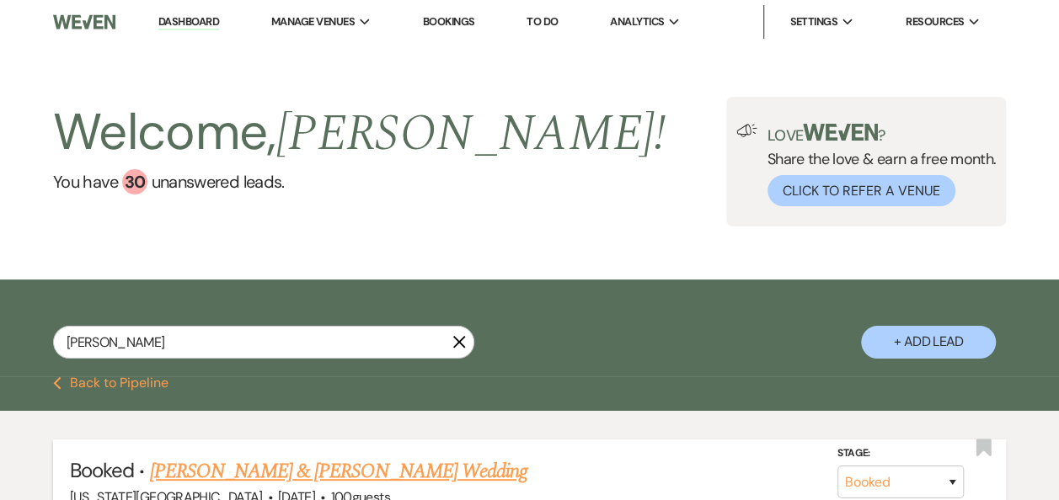
click at [405, 477] on link "Gabriel Reckinger & Jasia Gasca's Wedding" at bounding box center [337, 472] width 377 height 30
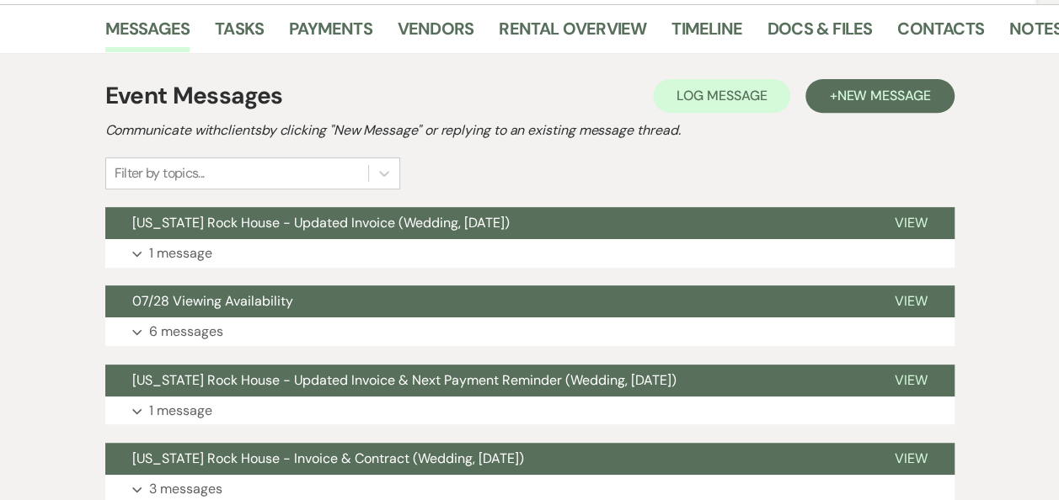
scroll to position [354, 0]
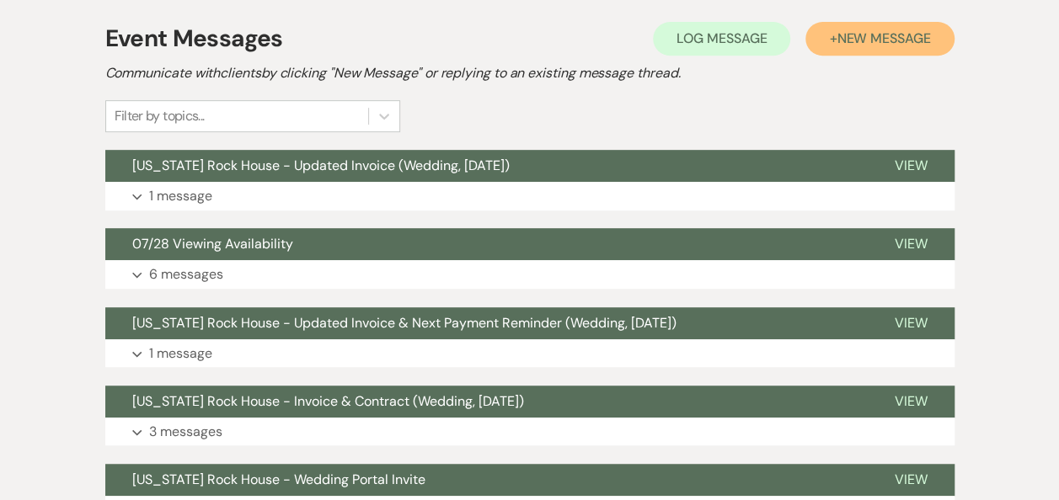
click at [878, 43] on span "New Message" at bounding box center [884, 38] width 94 height 18
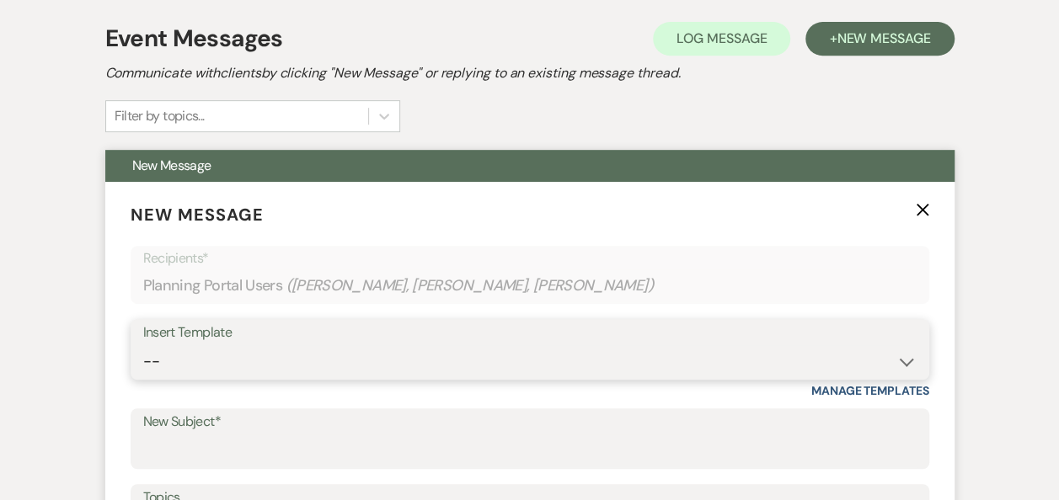
click at [907, 361] on select "-- Weven Planning Portal Introduction (Booked Events) Follow Up Booking Procedu…" at bounding box center [529, 361] width 773 height 33
select select "696"
click at [143, 345] on select "-- Weven Planning Portal Introduction (Booked Events) Follow Up Booking Procedu…" at bounding box center [529, 361] width 773 height 33
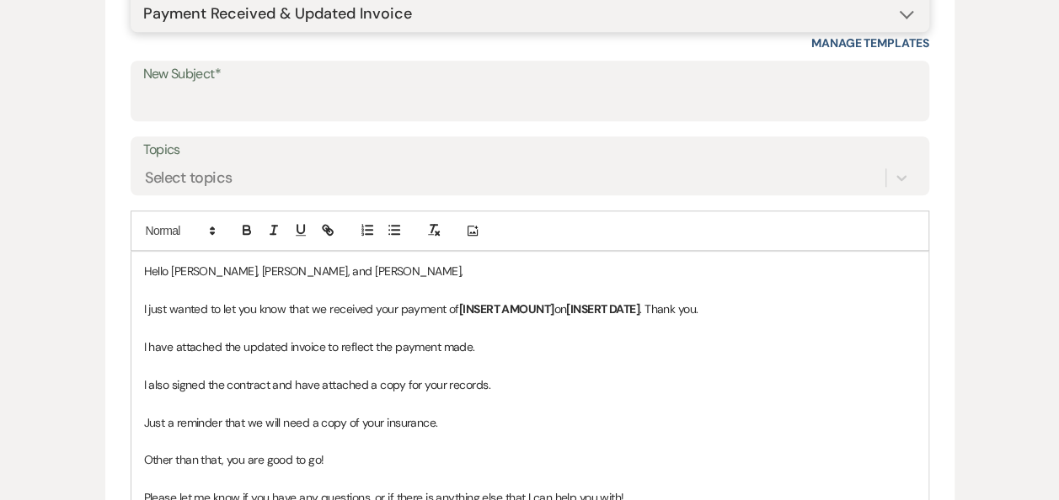
scroll to position [657, 0]
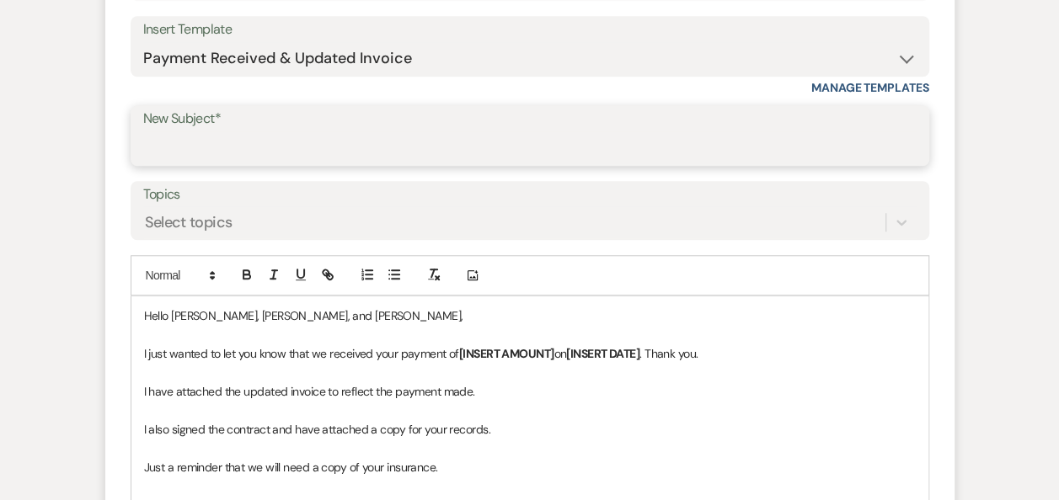
click at [461, 136] on input "New Subject*" at bounding box center [529, 147] width 773 height 33
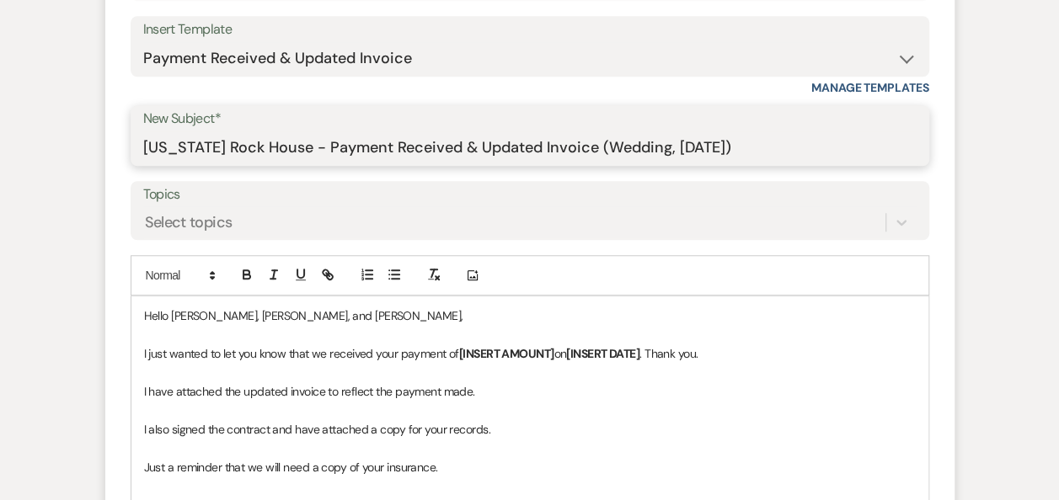
type input "Texas Rock House - Payment Received & Updated Invoice (Wedding, Fri. 4/3/2026)"
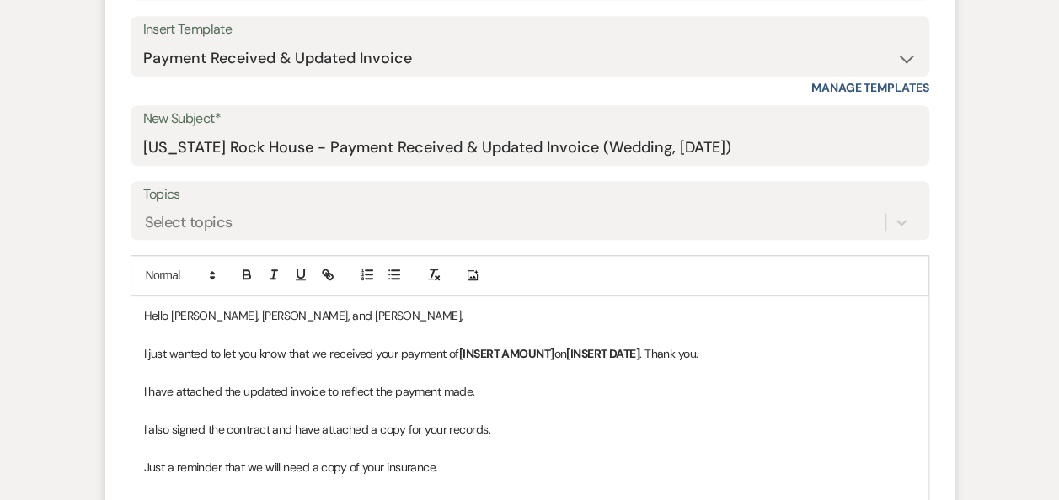
click at [329, 312] on p "Hello Gabriel, Jasia, and Hilary," at bounding box center [530, 316] width 772 height 19
drag, startPoint x: 557, startPoint y: 352, endPoint x: 459, endPoint y: 356, distance: 97.8
click at [459, 356] on p "I just wanted to let you know that we received your payment of [INSERT AMOUNT] …" at bounding box center [530, 354] width 772 height 19
drag, startPoint x: 595, startPoint y: 352, endPoint x: 522, endPoint y: 354, distance: 73.3
click at [522, 354] on p "I just wanted to let you know that we received your payment of $848.75 on [INSE…" at bounding box center [530, 354] width 772 height 19
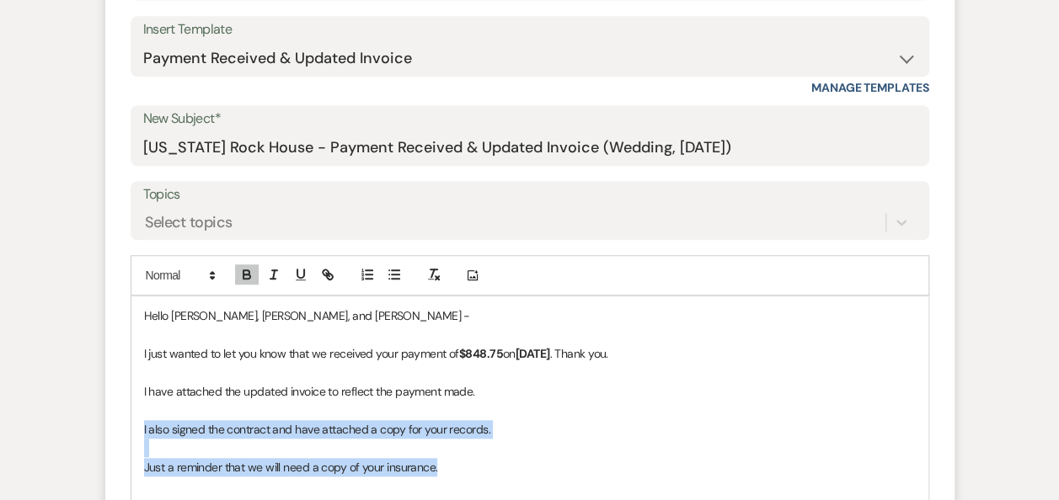
drag, startPoint x: 139, startPoint y: 421, endPoint x: 465, endPoint y: 468, distance: 329.3
click at [465, 468] on div "Hello Gabriel, Jasia, and Hilary - I just wanted to let you know that we receiv…" at bounding box center [529, 486] width 797 height 378
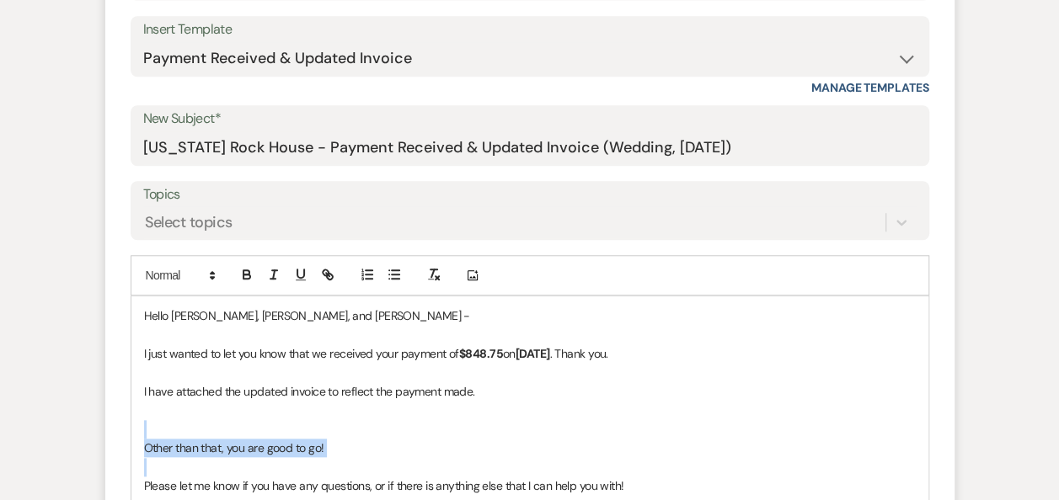
drag, startPoint x: 141, startPoint y: 426, endPoint x: 355, endPoint y: 456, distance: 216.0
click at [355, 456] on div "Hello Gabriel, Jasia, and Hilary - I just wanted to let you know that we receiv…" at bounding box center [529, 458] width 797 height 322
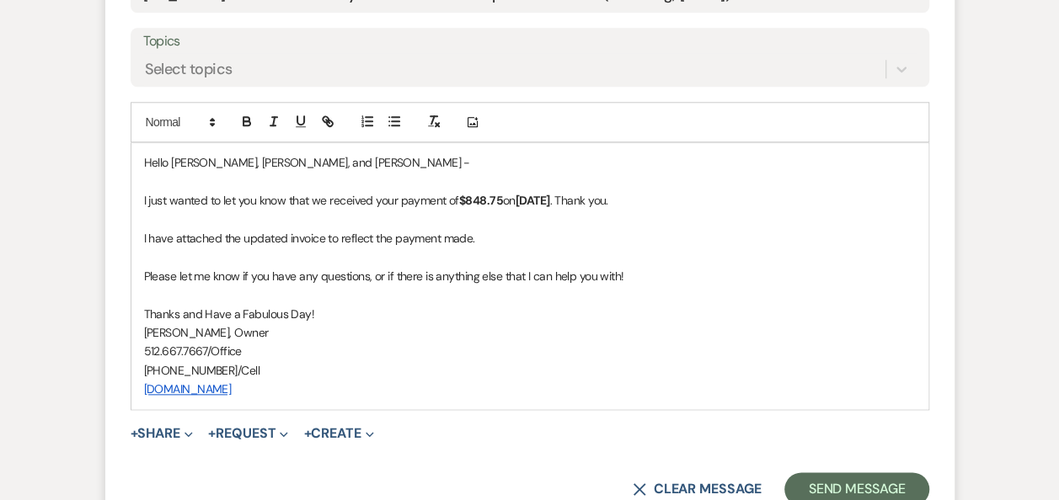
scroll to position [840, 0]
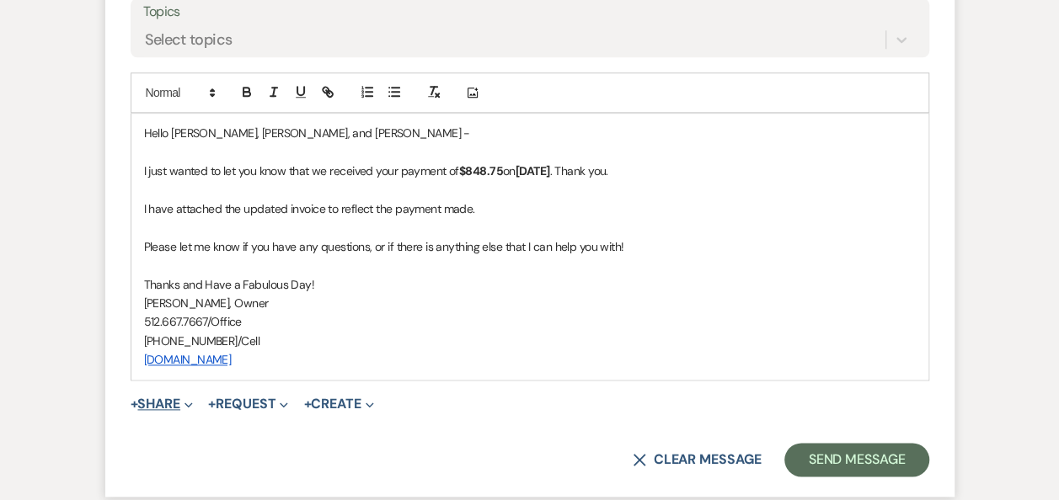
click at [182, 399] on button "+ Share Expand" at bounding box center [162, 404] width 63 height 13
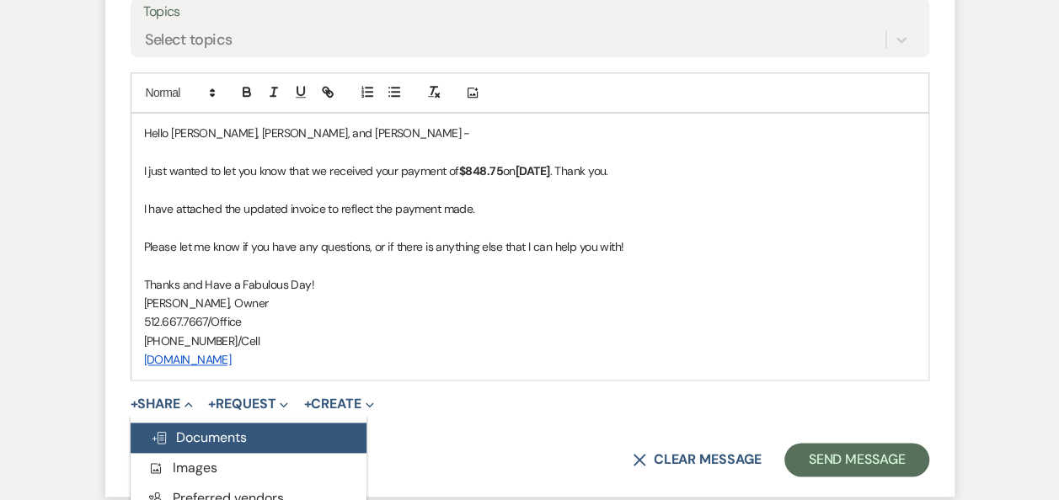
click at [260, 437] on button "Doc Upload Documents" at bounding box center [249, 438] width 236 height 30
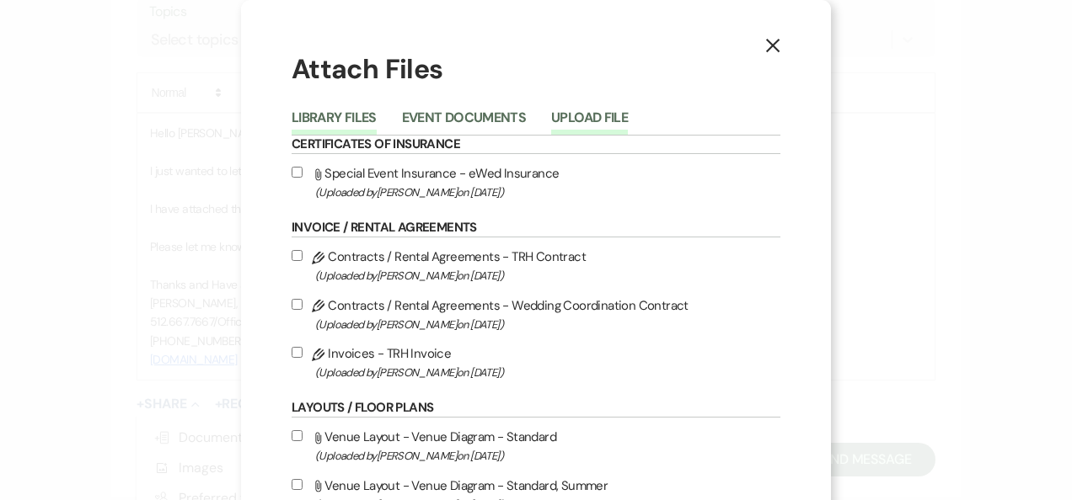
click at [581, 120] on button "Upload File" at bounding box center [589, 123] width 77 height 24
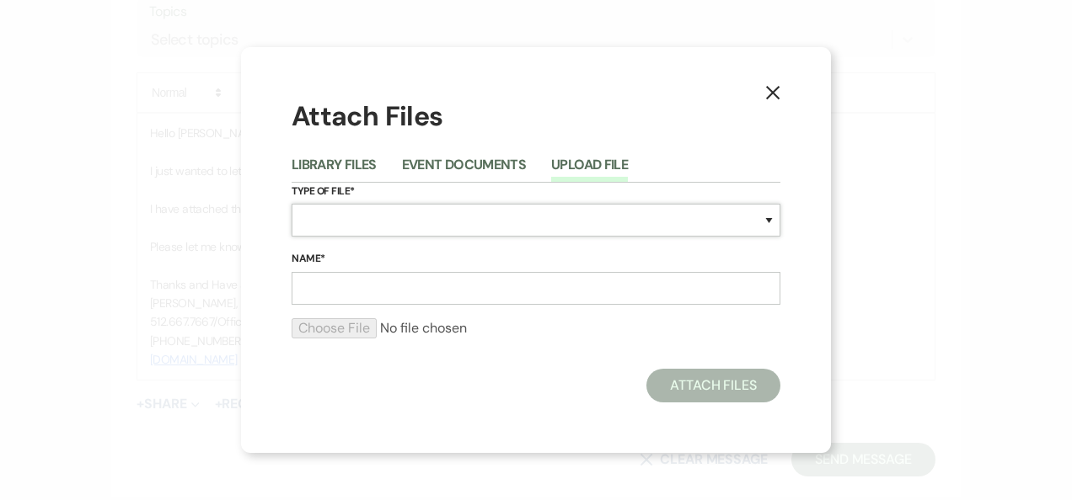
click at [770, 220] on select "Special Event Insurance Vendor Certificate of Insurance Contracts / Rental Agre…" at bounding box center [536, 220] width 489 height 33
select select "22"
click at [292, 204] on select "Special Event Insurance Vendor Certificate of Insurance Contracts / Rental Agre…" at bounding box center [536, 220] width 489 height 33
click at [431, 290] on input "Name*" at bounding box center [536, 288] width 489 height 33
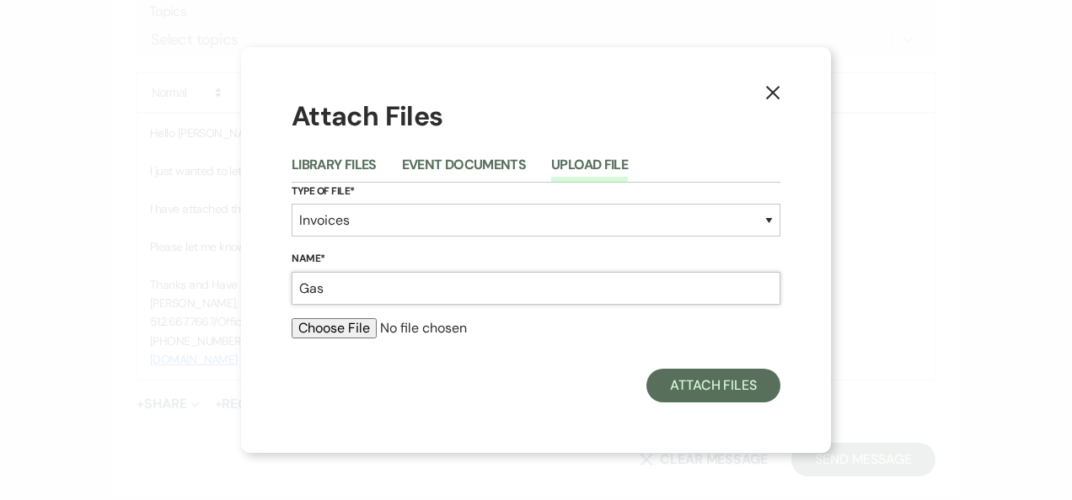
type input "Gasca - Invoice 2, Receipt 070325"
click at [350, 329] on input "file" at bounding box center [536, 328] width 489 height 20
type input "C:\fakepath\Gasca - Invoice 3, Receipt 090125.pdf"
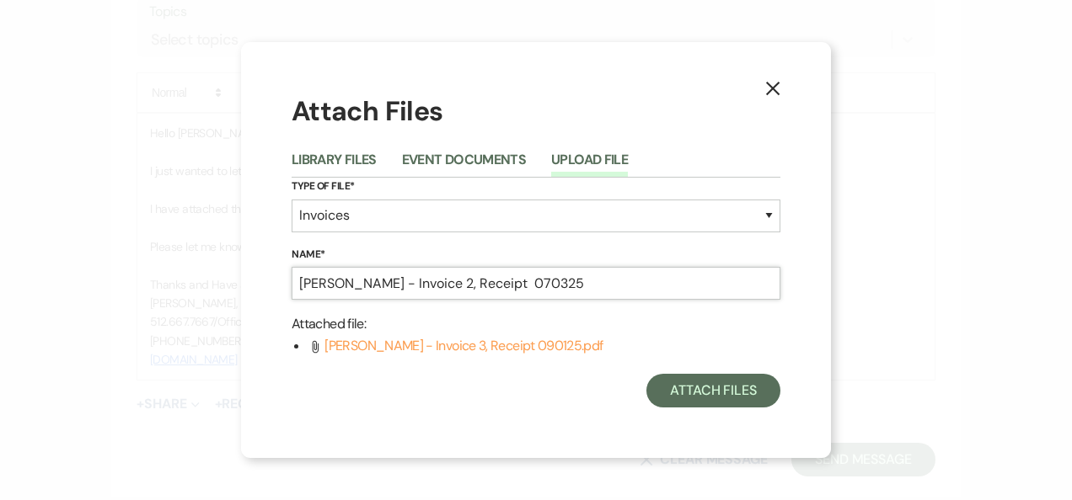
click at [404, 283] on input "Gasca - Invoice 2, Receipt 070325" at bounding box center [536, 283] width 489 height 33
type input "Gasca - Invoice 3, Receipt 090125"
click at [725, 393] on button "Attach Files" at bounding box center [713, 391] width 134 height 34
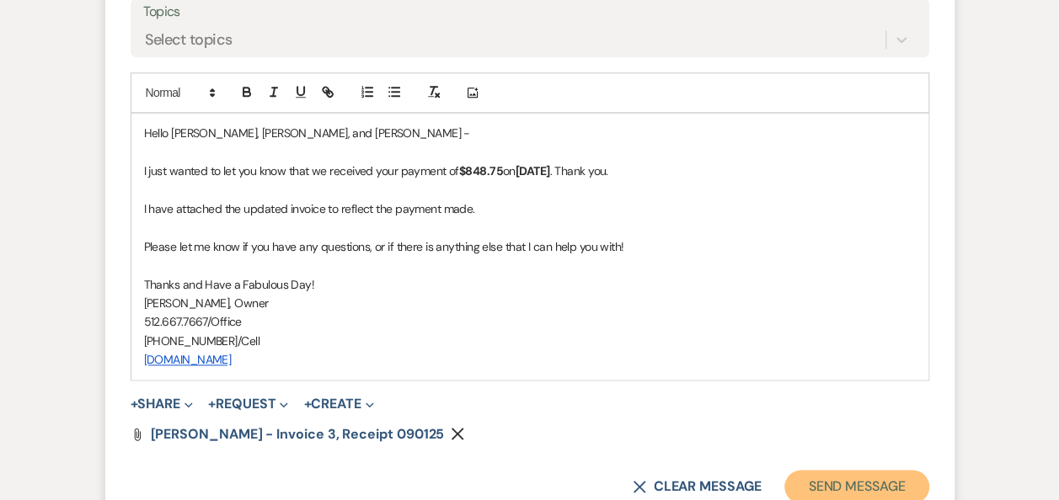
click at [843, 485] on button "Send Message" at bounding box center [856, 487] width 144 height 34
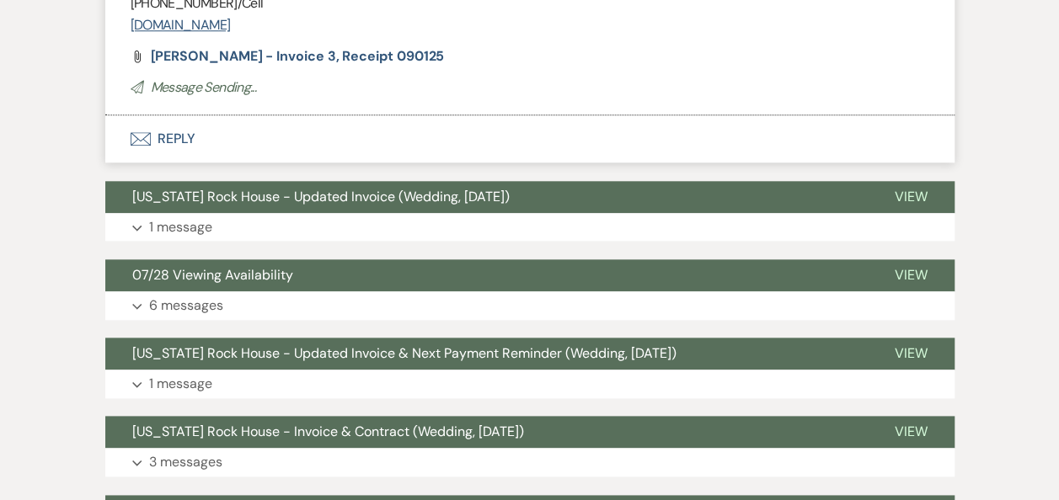
scroll to position [215, 0]
